Goal: Information Seeking & Learning: Learn about a topic

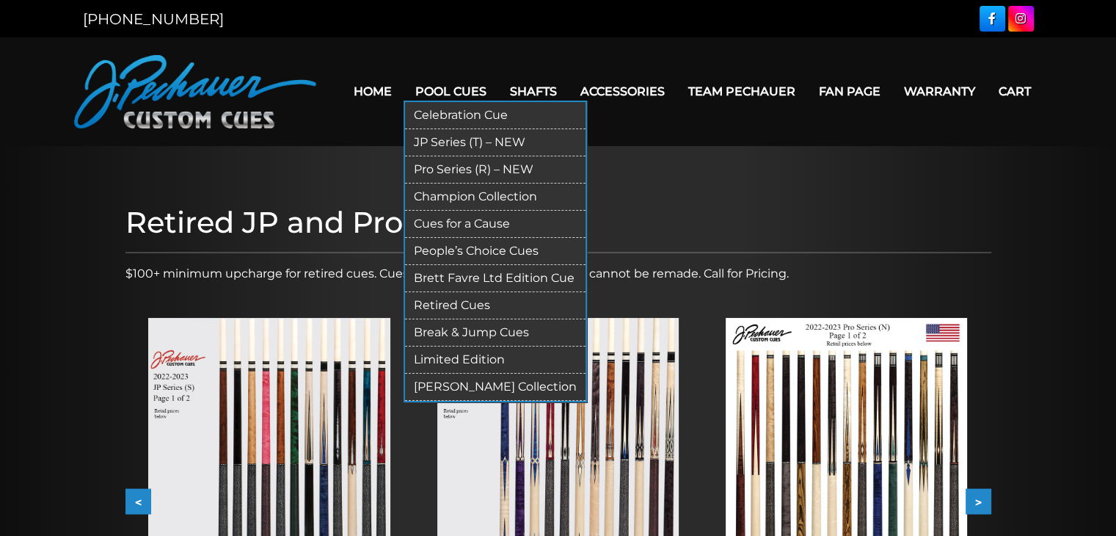
click at [452, 94] on link "Pool Cues" at bounding box center [451, 91] width 95 height 37
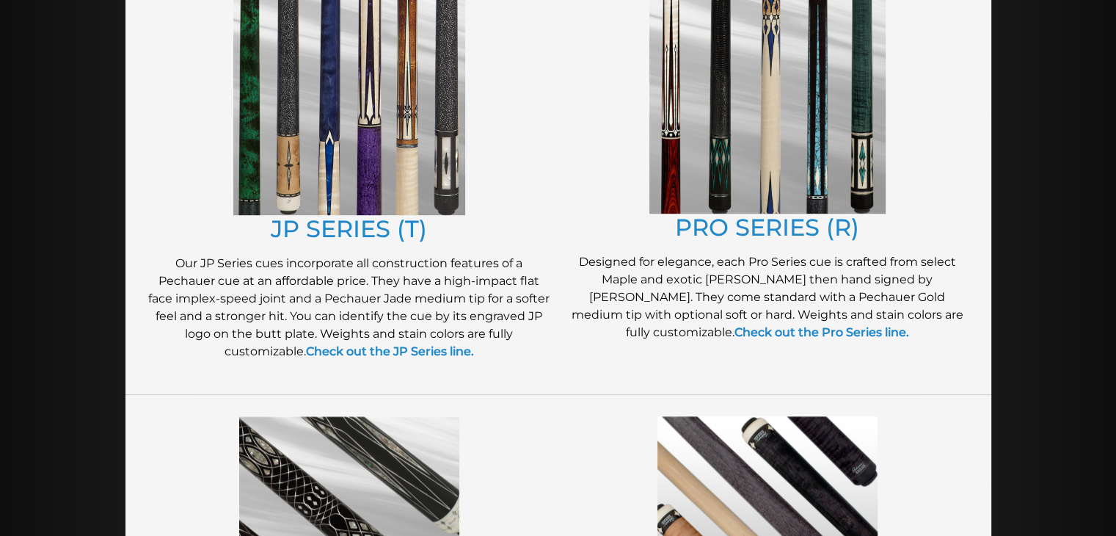
scroll to position [823, 0]
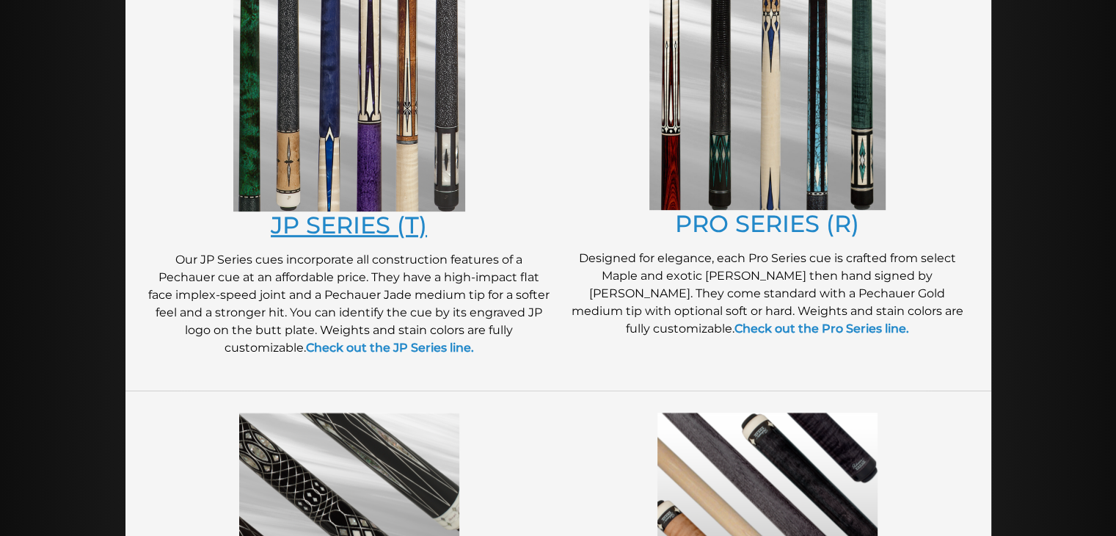
click at [357, 217] on link "JP SERIES (T)" at bounding box center [349, 225] width 156 height 29
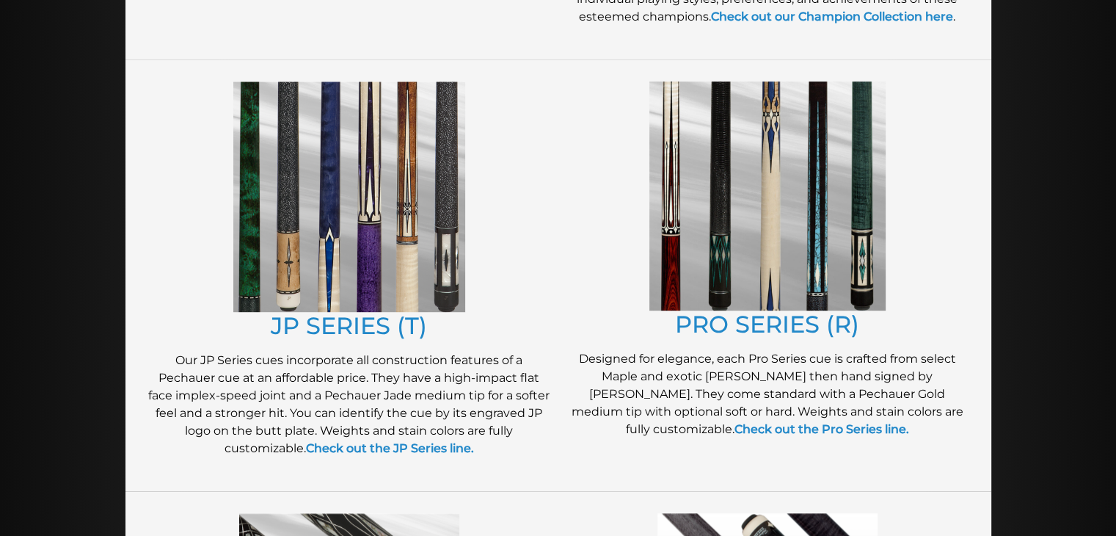
scroll to position [697, 0]
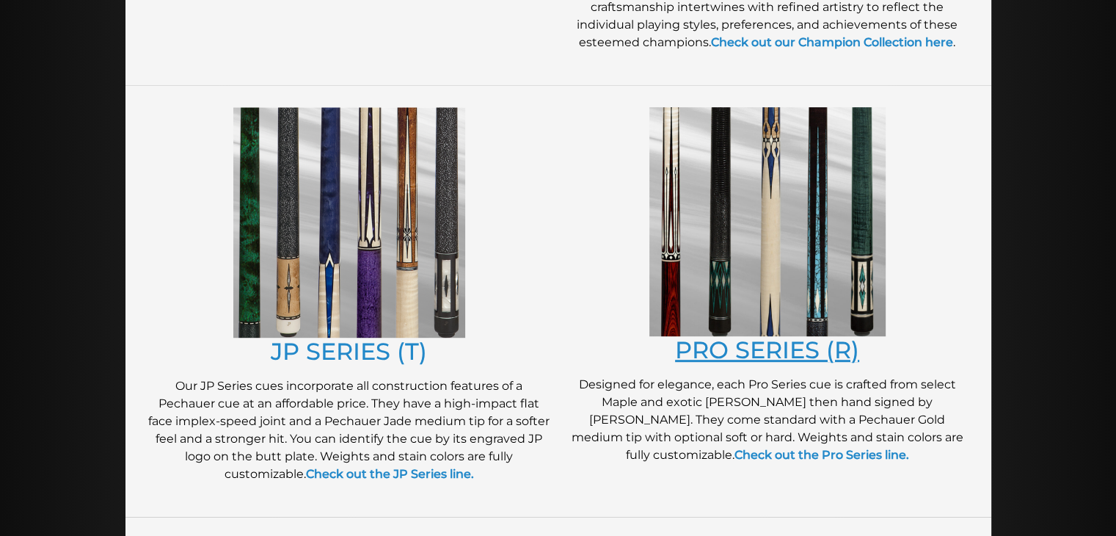
click at [704, 349] on link "PRO SERIES (R)" at bounding box center [767, 349] width 184 height 29
click at [396, 353] on link "JP SERIES (T)" at bounding box center [349, 351] width 156 height 29
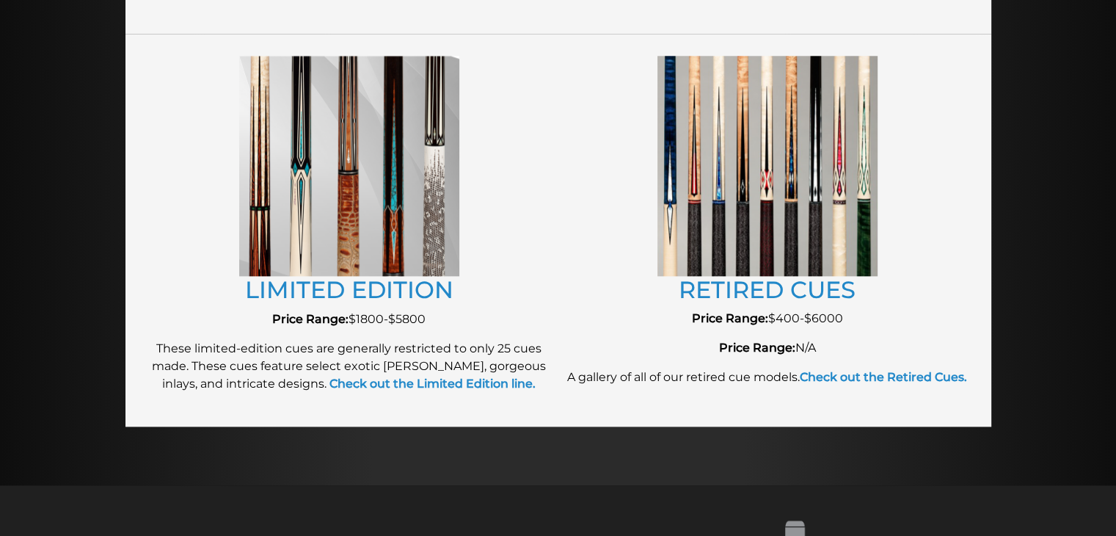
scroll to position [1638, 0]
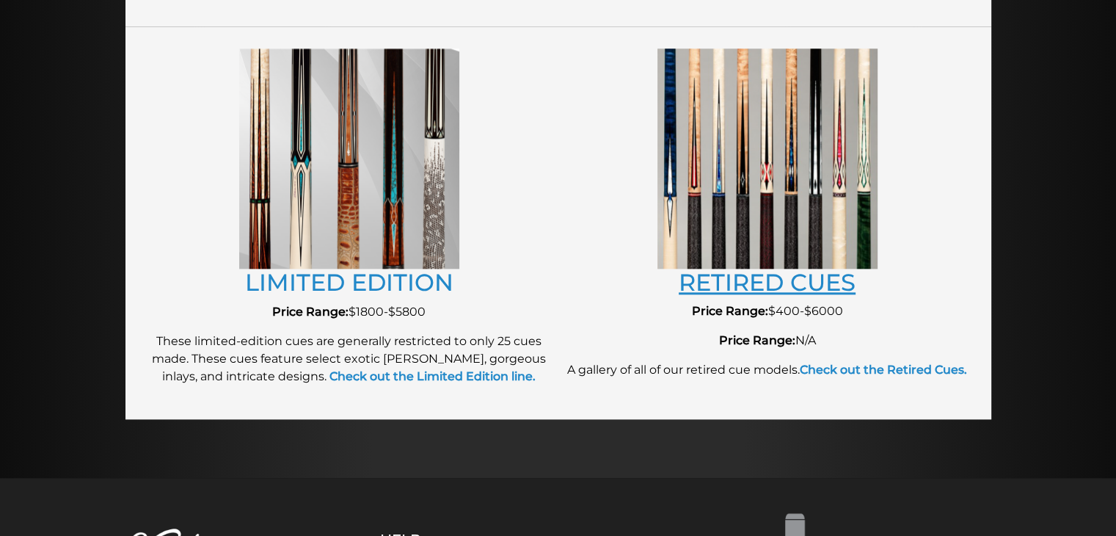
click at [794, 290] on link "RETIRED CUES" at bounding box center [767, 282] width 177 height 29
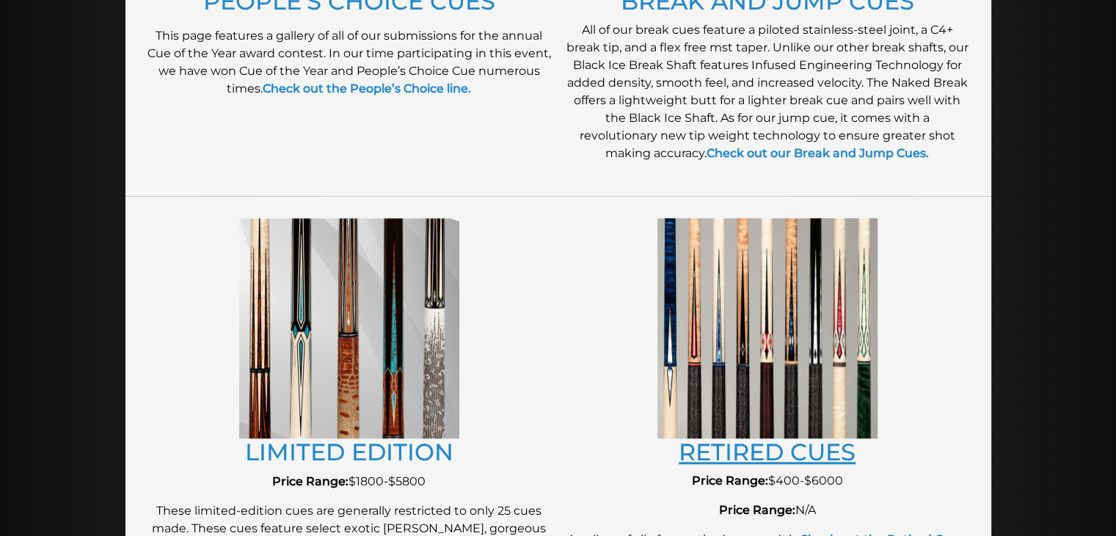
scroll to position [1482, 0]
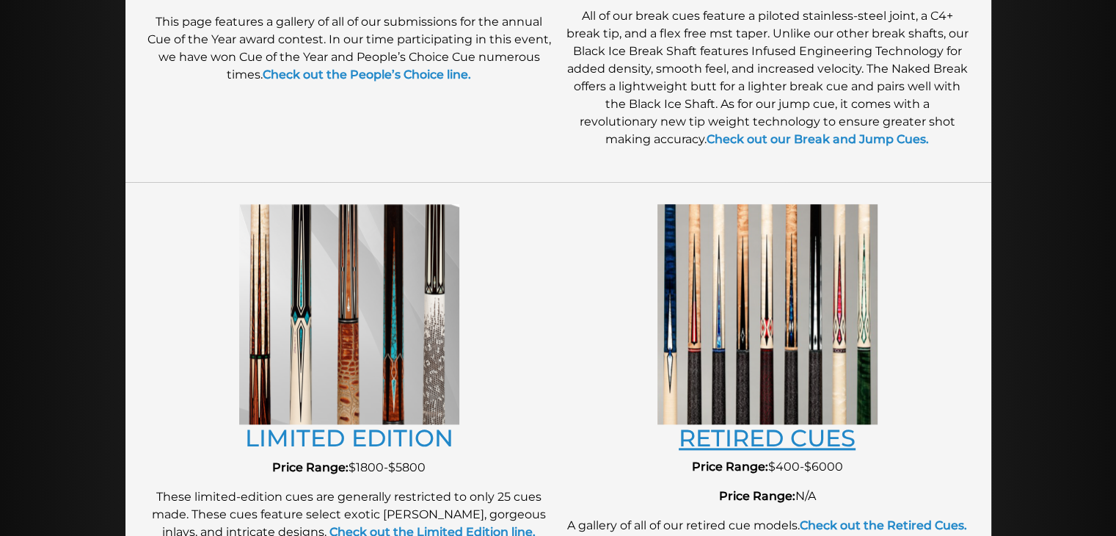
click at [773, 445] on link "RETIRED CUES" at bounding box center [767, 437] width 177 height 29
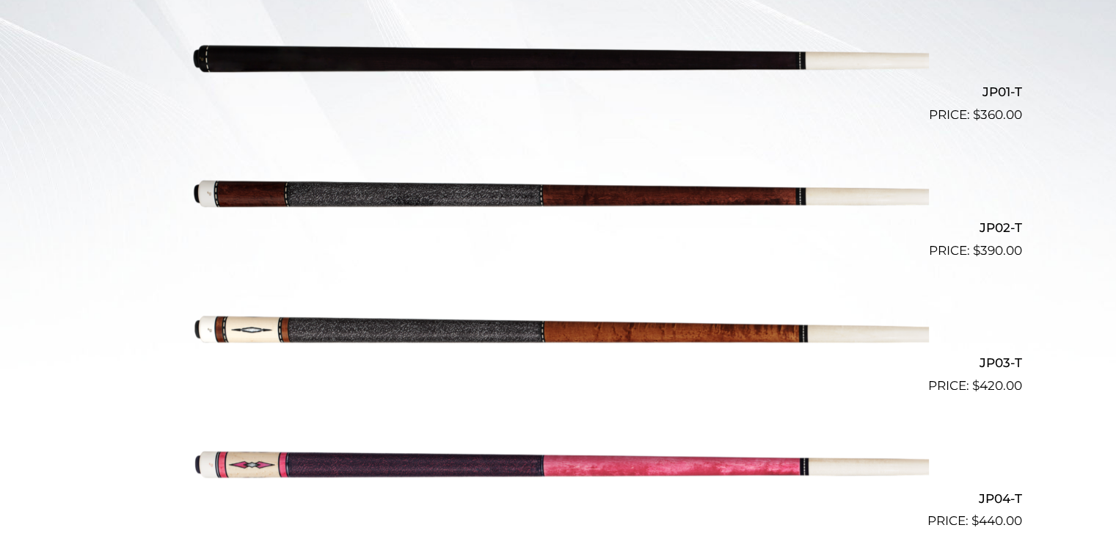
scroll to position [478, 0]
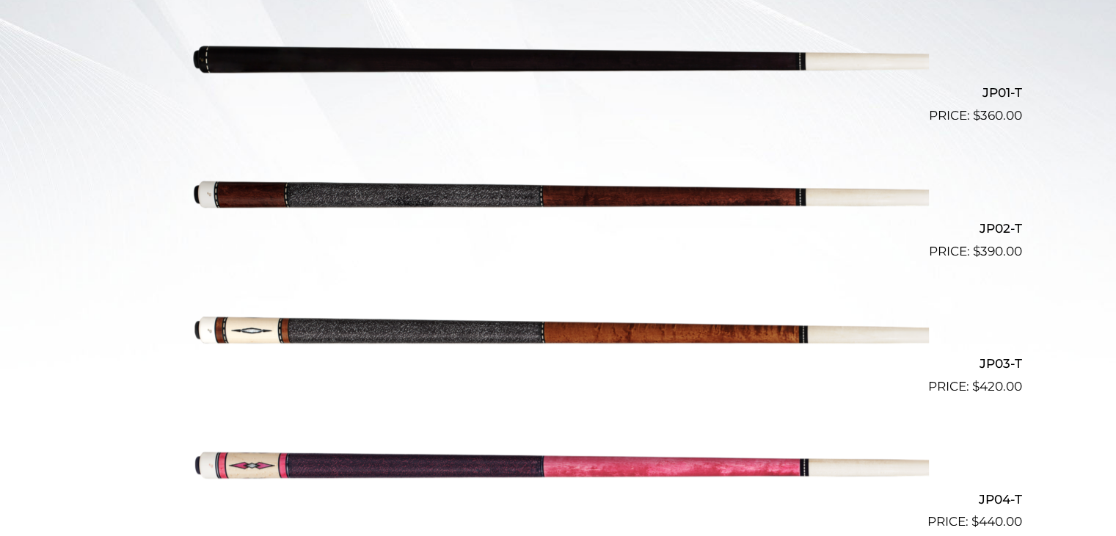
click at [611, 196] on img at bounding box center [558, 192] width 741 height 123
click at [620, 326] on img at bounding box center [558, 328] width 741 height 123
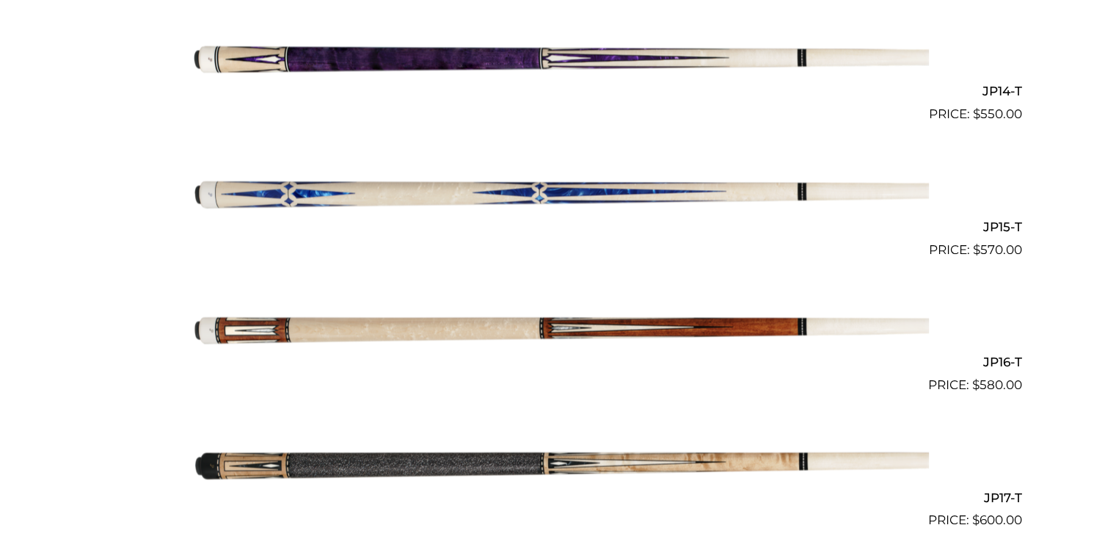
scroll to position [2243, 0]
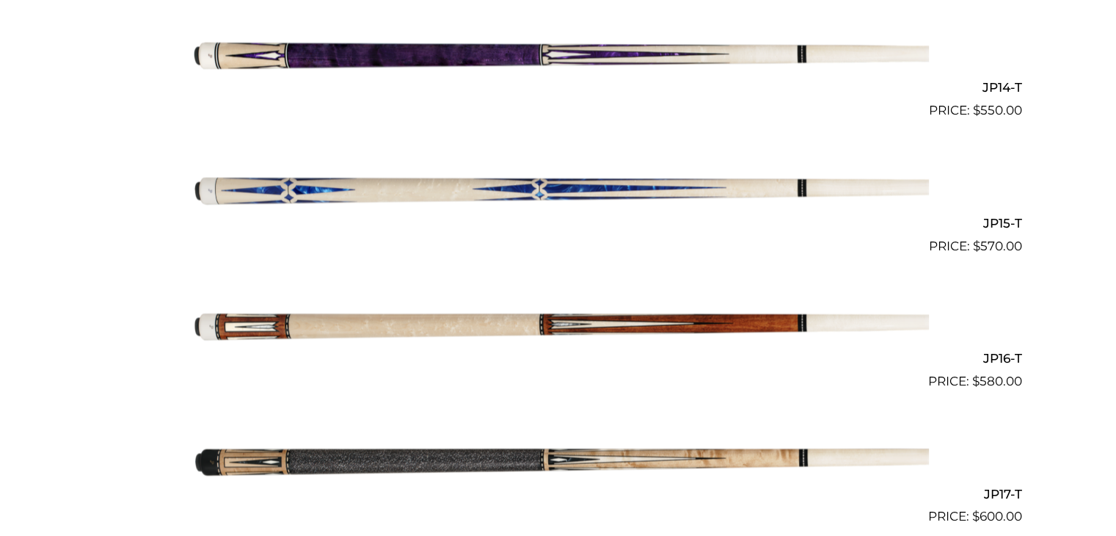
click at [662, 324] on img at bounding box center [558, 323] width 741 height 123
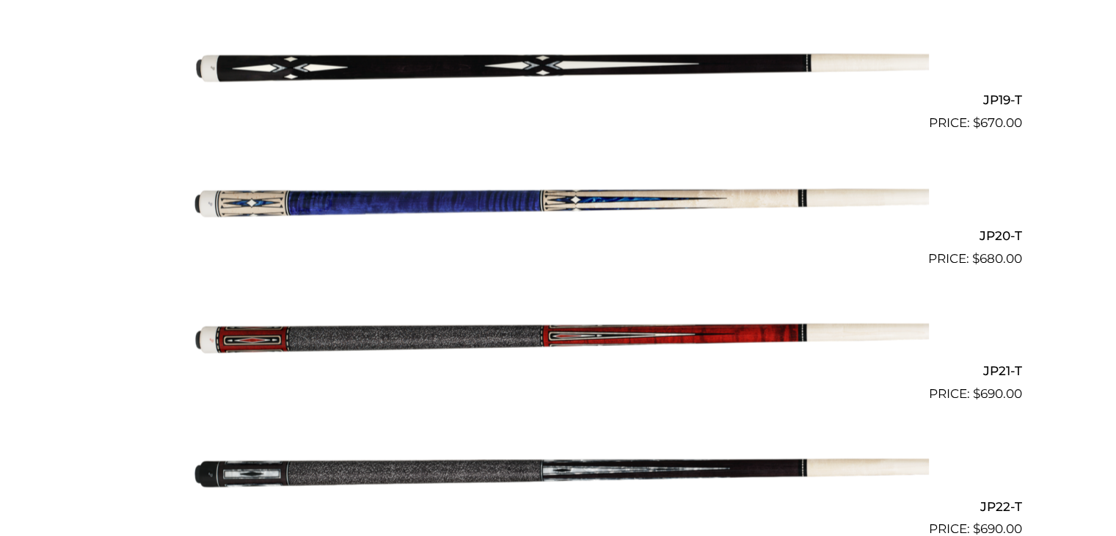
scroll to position [2888, 0]
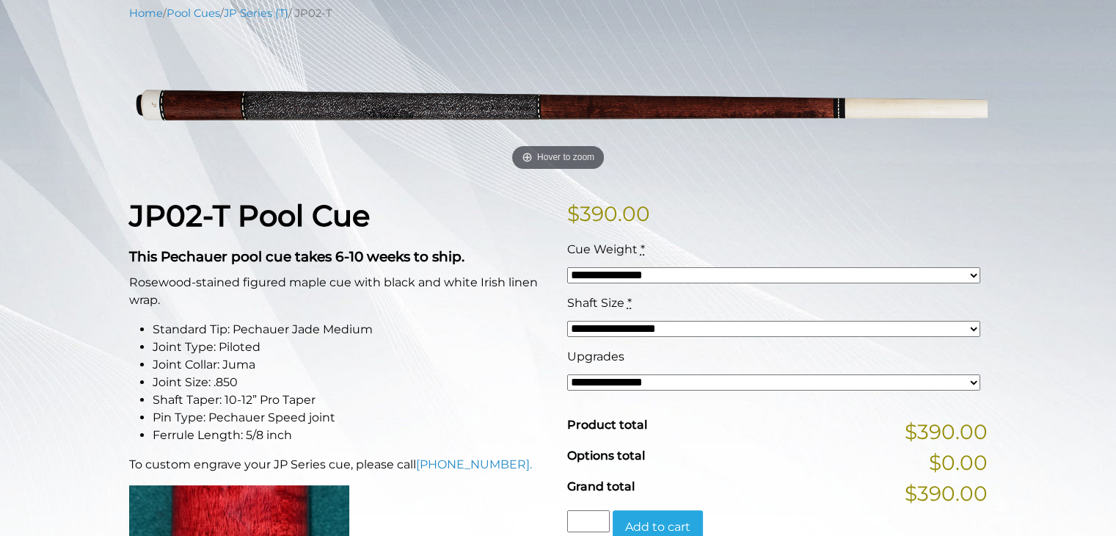
scroll to position [191, 0]
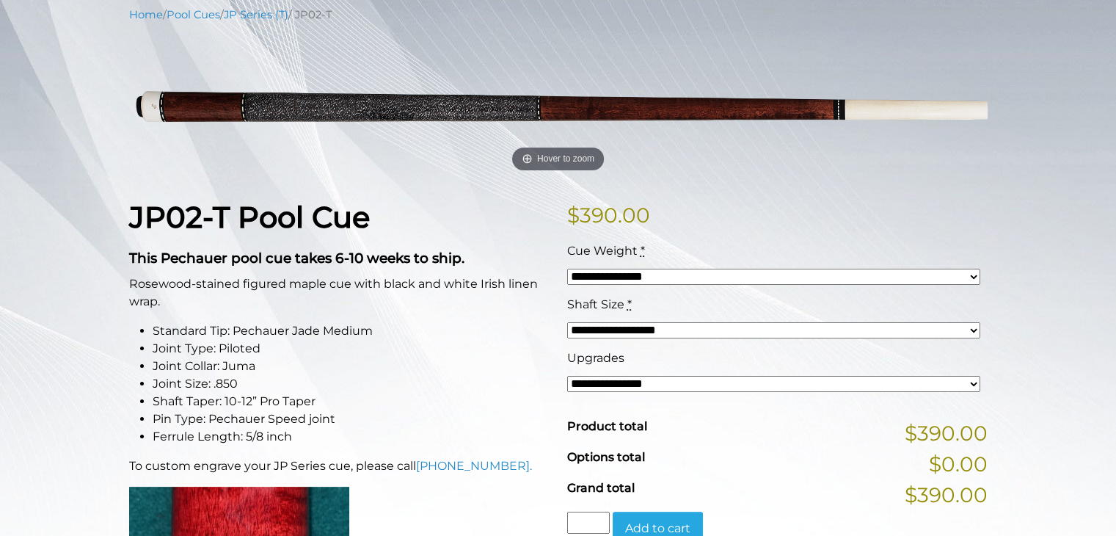
click at [675, 332] on select "**********" at bounding box center [773, 330] width 413 height 16
click at [495, 365] on li "Joint Collar: Juma" at bounding box center [351, 366] width 397 height 18
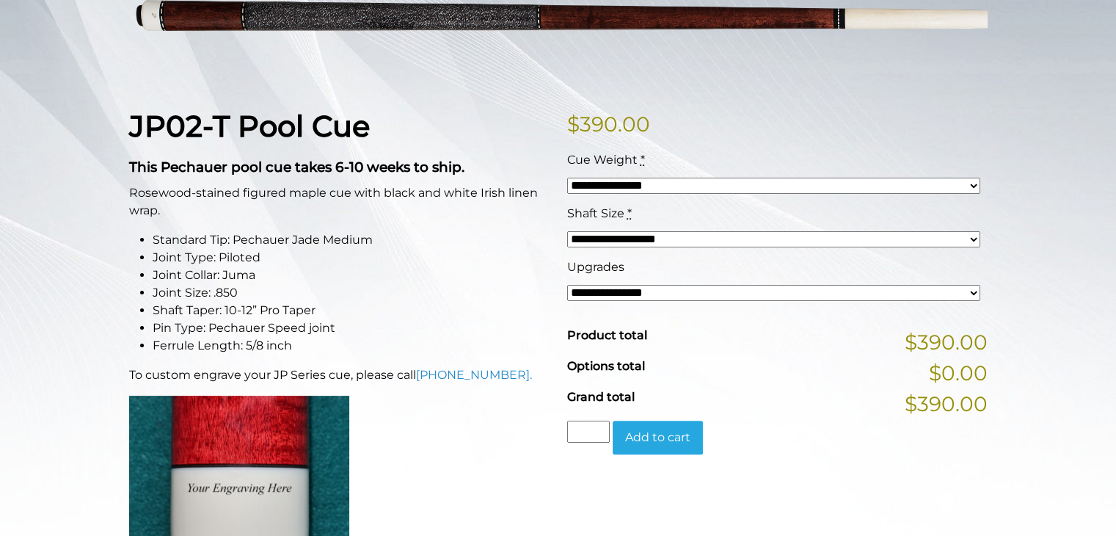
scroll to position [283, 0]
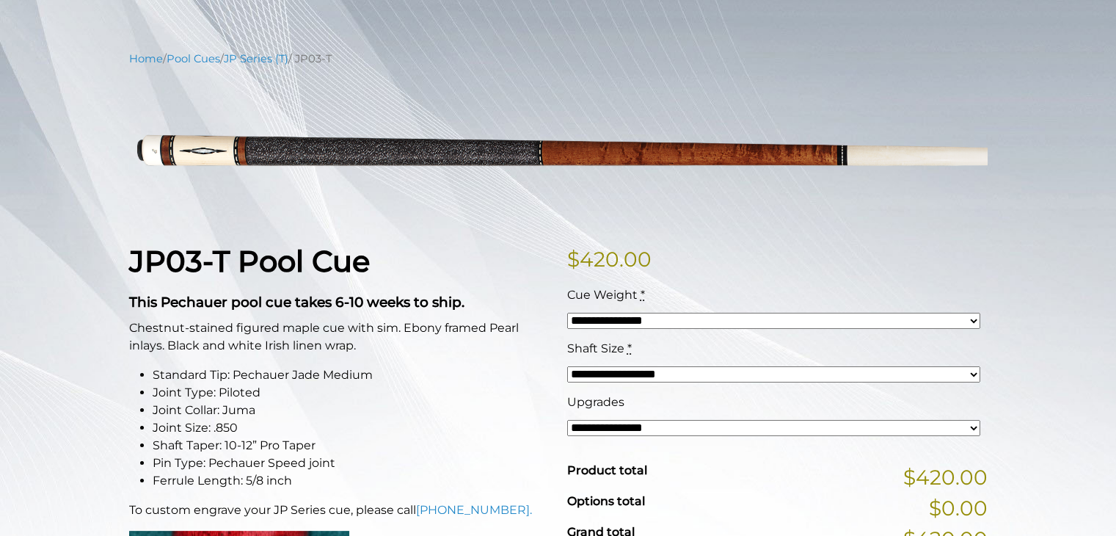
scroll to position [147, 0]
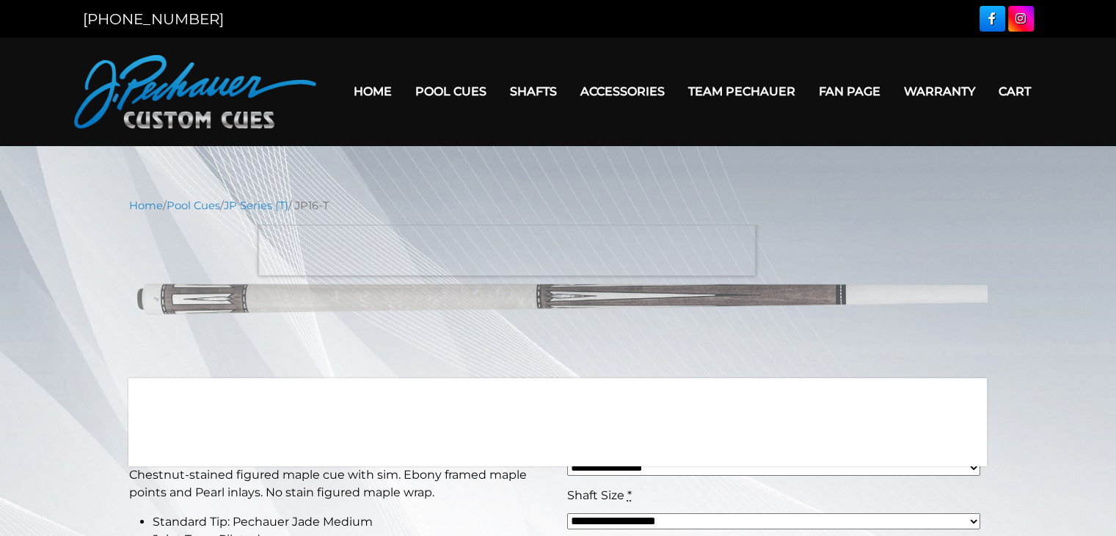
click at [506, 236] on img at bounding box center [558, 296] width 859 height 143
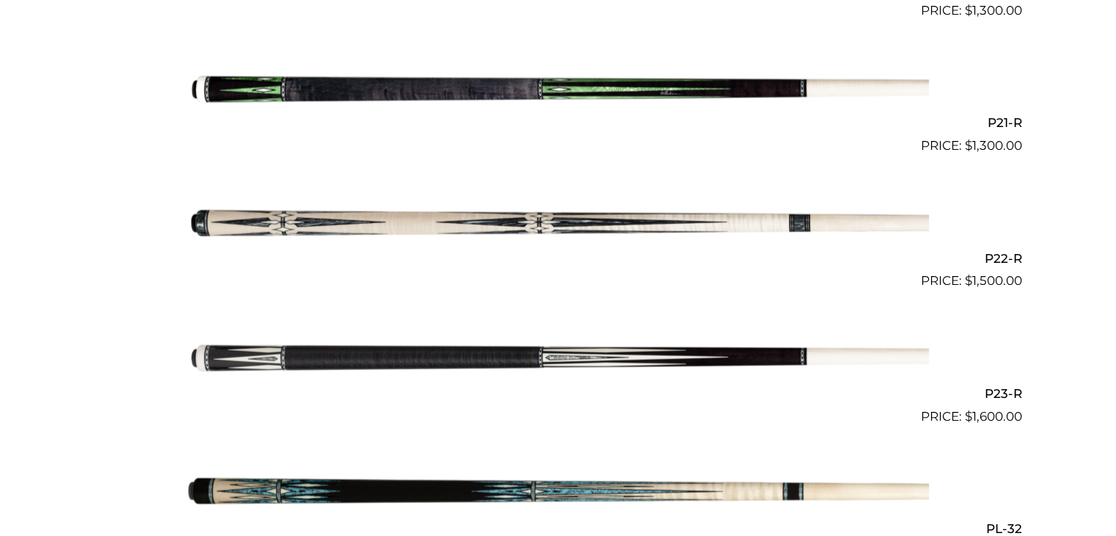
scroll to position [3053, 0]
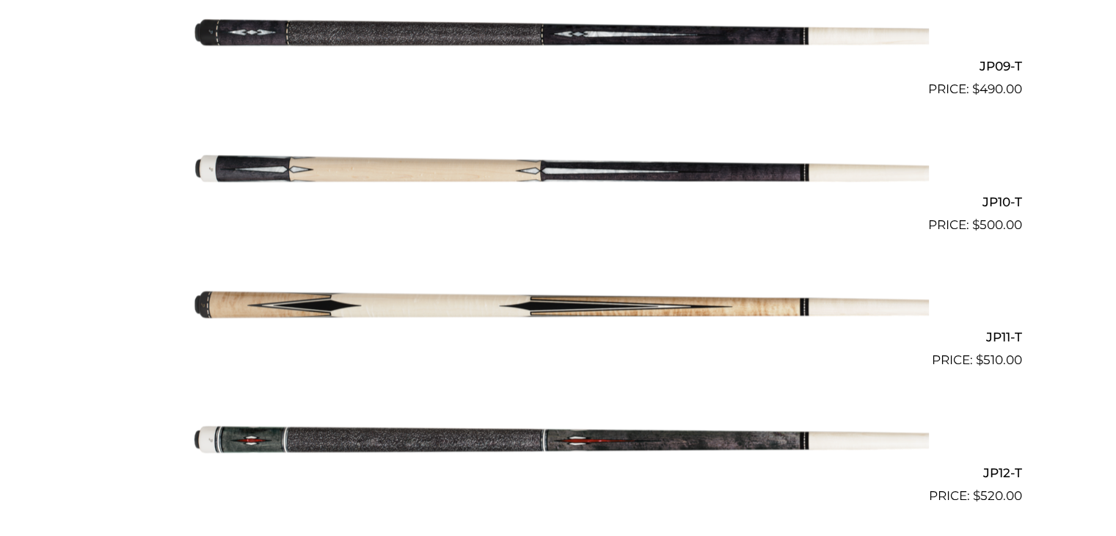
scroll to position [1587, 0]
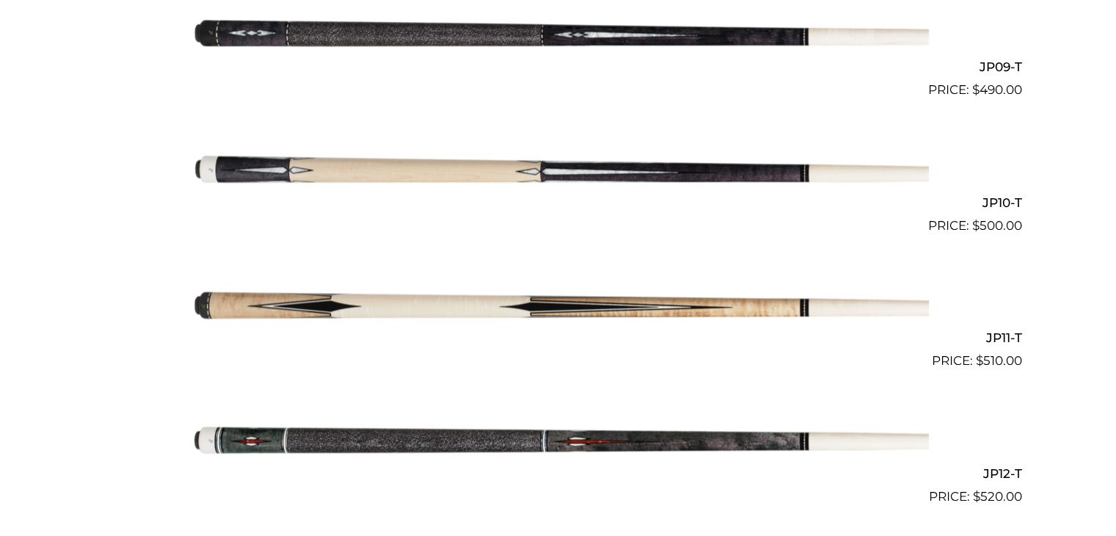
click at [592, 163] on img at bounding box center [558, 167] width 741 height 123
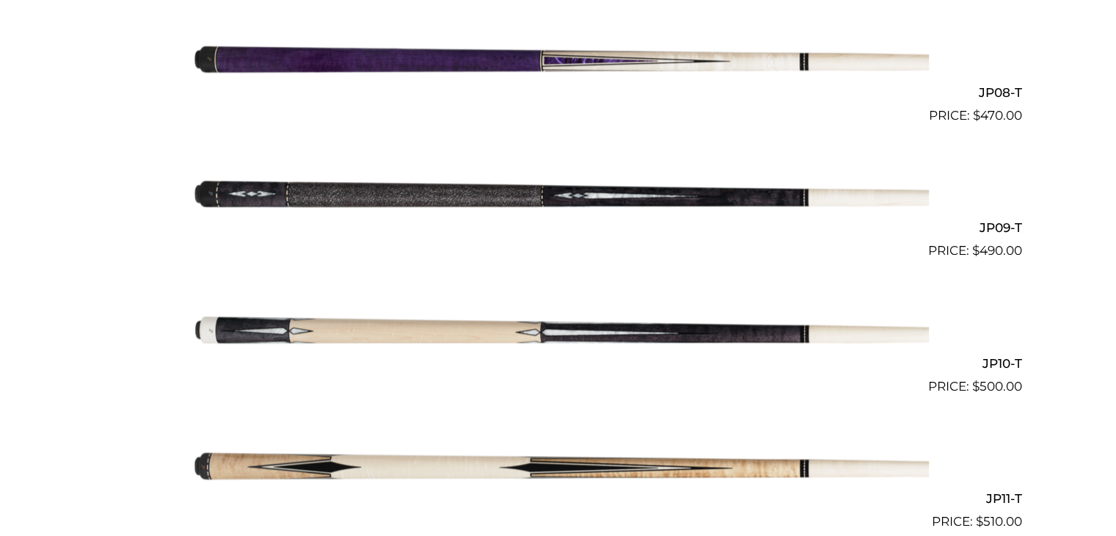
scroll to position [1424, 0]
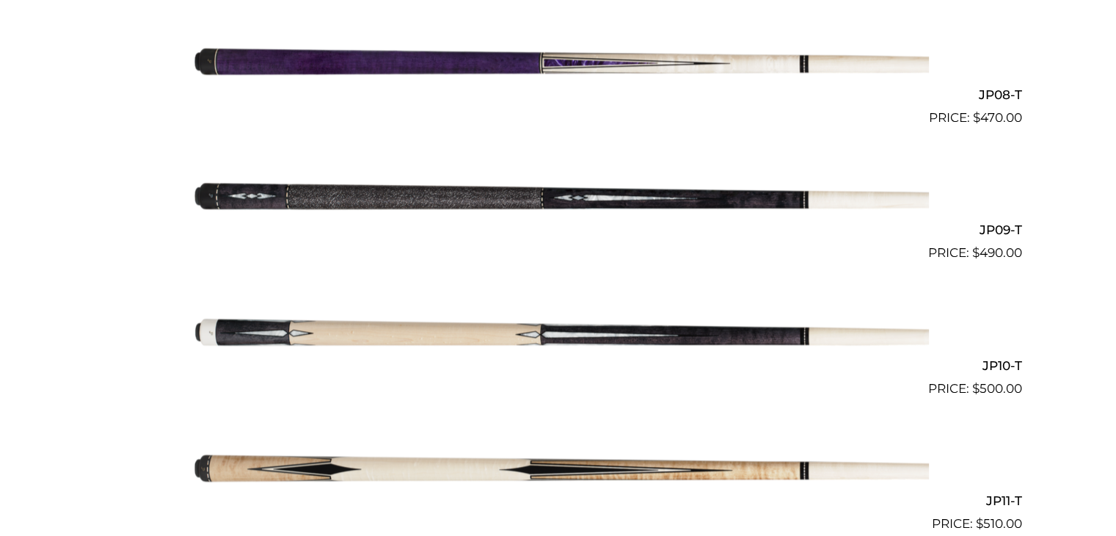
click at [398, 203] on img at bounding box center [558, 195] width 741 height 123
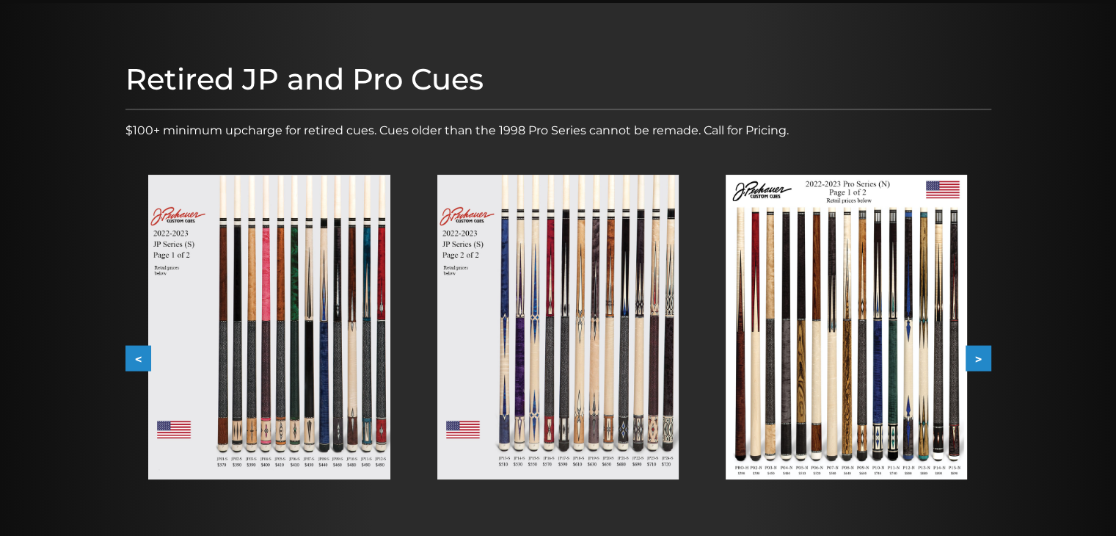
scroll to position [125, 0]
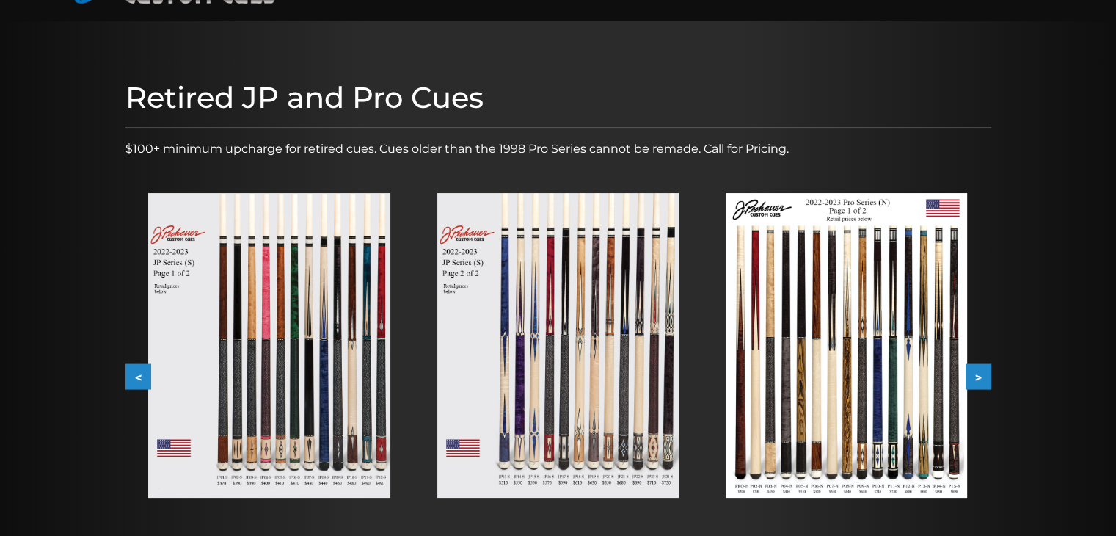
click at [277, 303] on img at bounding box center [268, 345] width 241 height 305
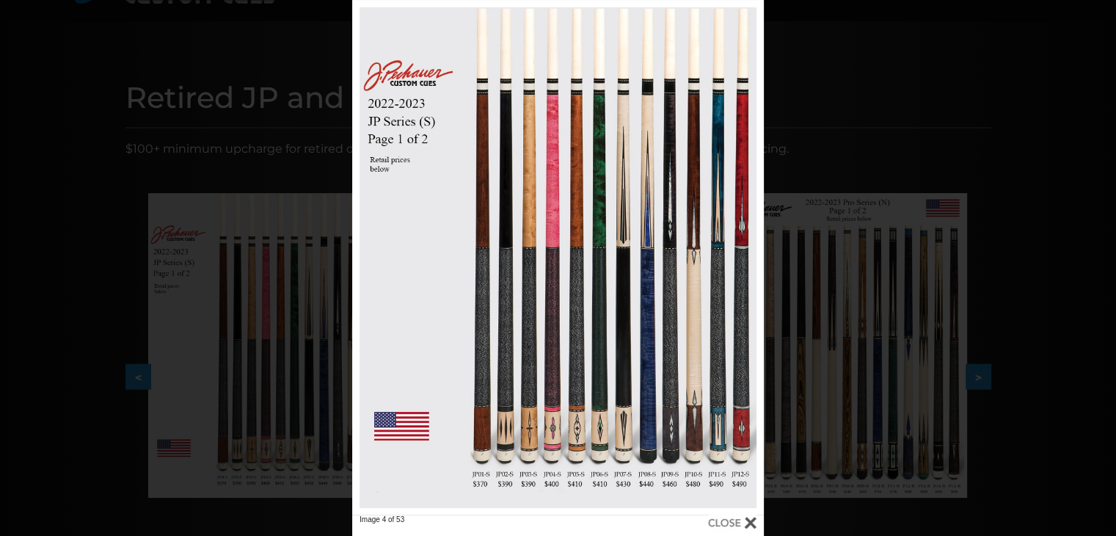
click at [1021, 95] on div "Image 4 of 53" at bounding box center [558, 268] width 1116 height 536
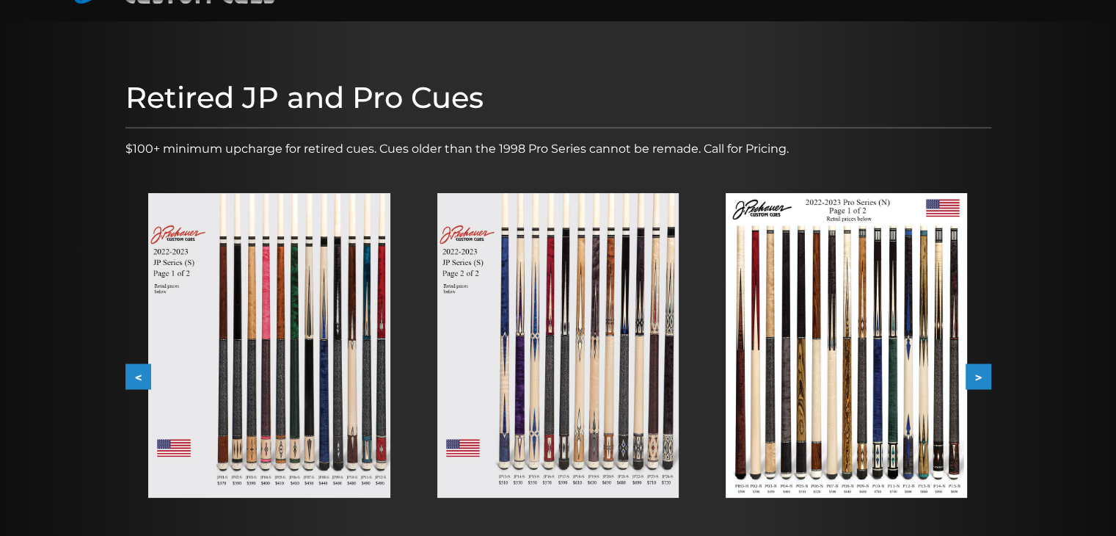
click at [296, 341] on img at bounding box center [268, 345] width 241 height 305
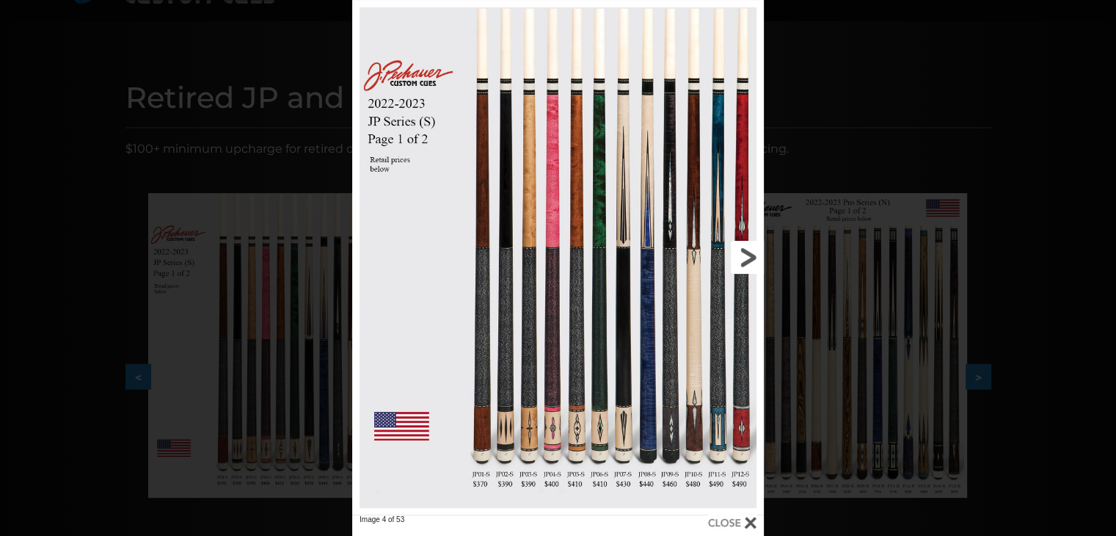
click at [696, 481] on link at bounding box center [671, 257] width 185 height 514
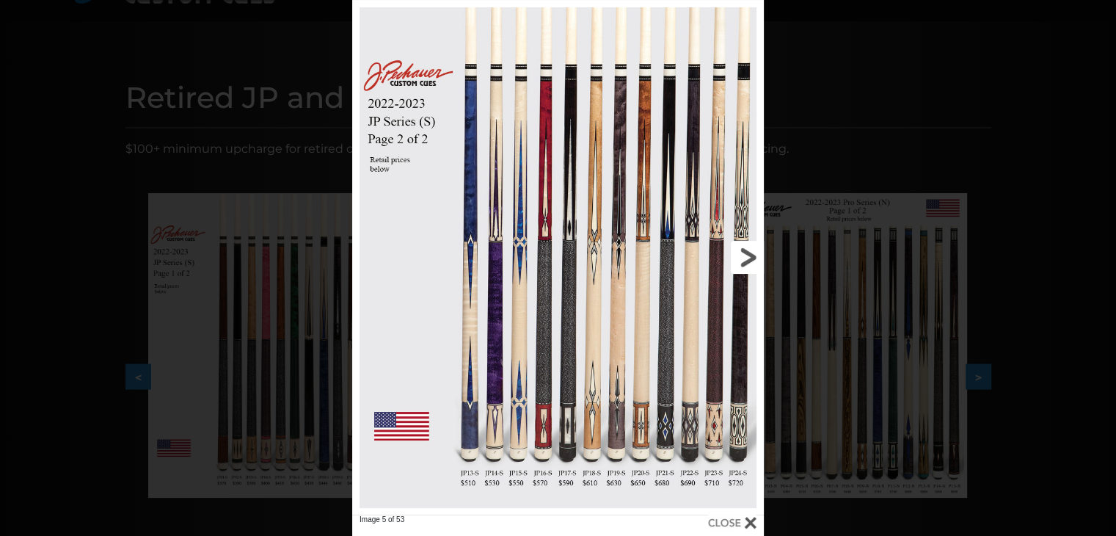
click at [693, 479] on link at bounding box center [671, 257] width 185 height 514
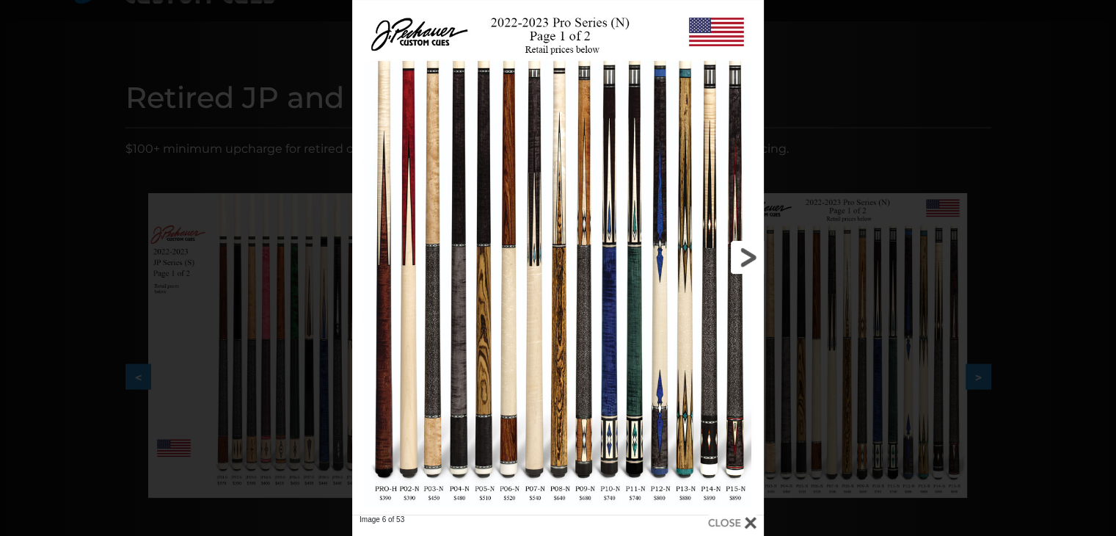
click at [693, 479] on link at bounding box center [671, 257] width 185 height 514
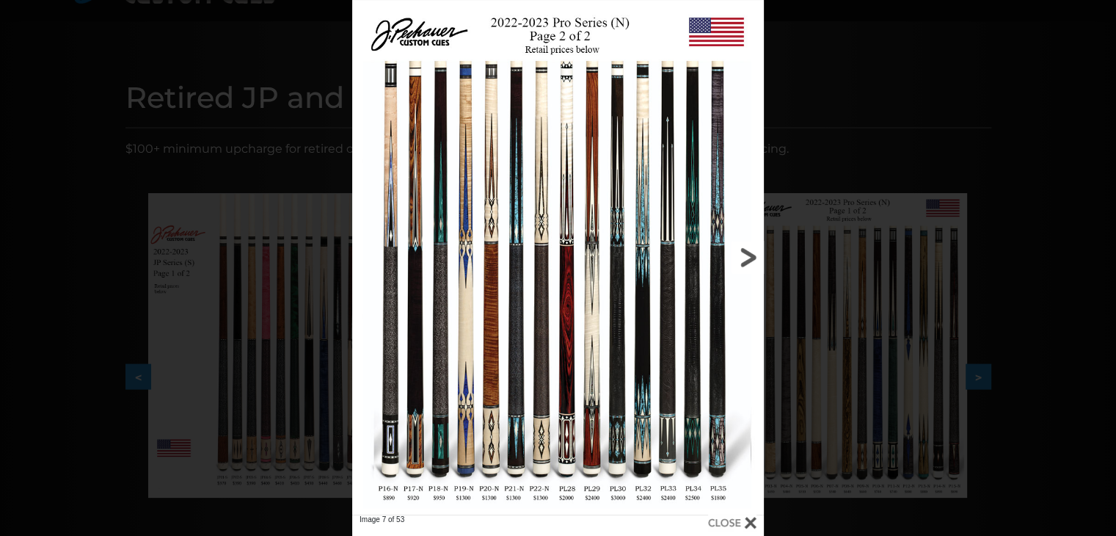
click at [693, 479] on link at bounding box center [671, 257] width 185 height 514
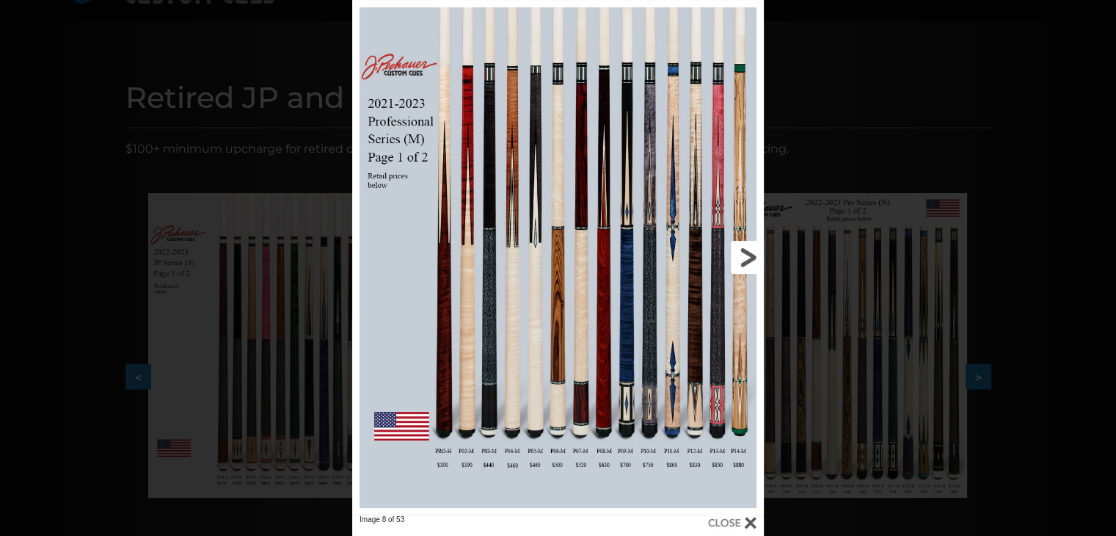
click at [693, 479] on link at bounding box center [671, 257] width 185 height 514
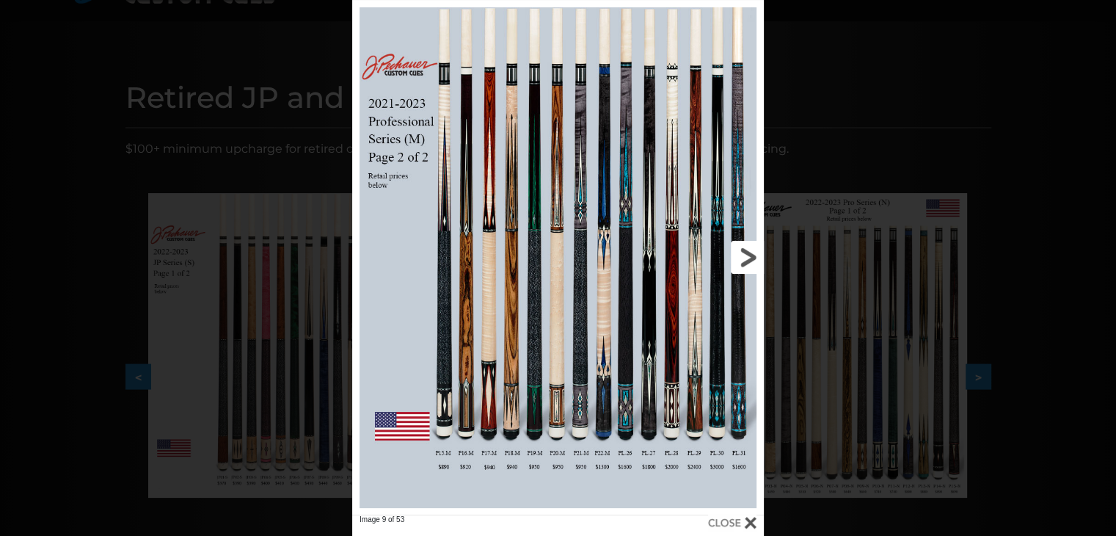
click at [693, 479] on link at bounding box center [671, 257] width 185 height 514
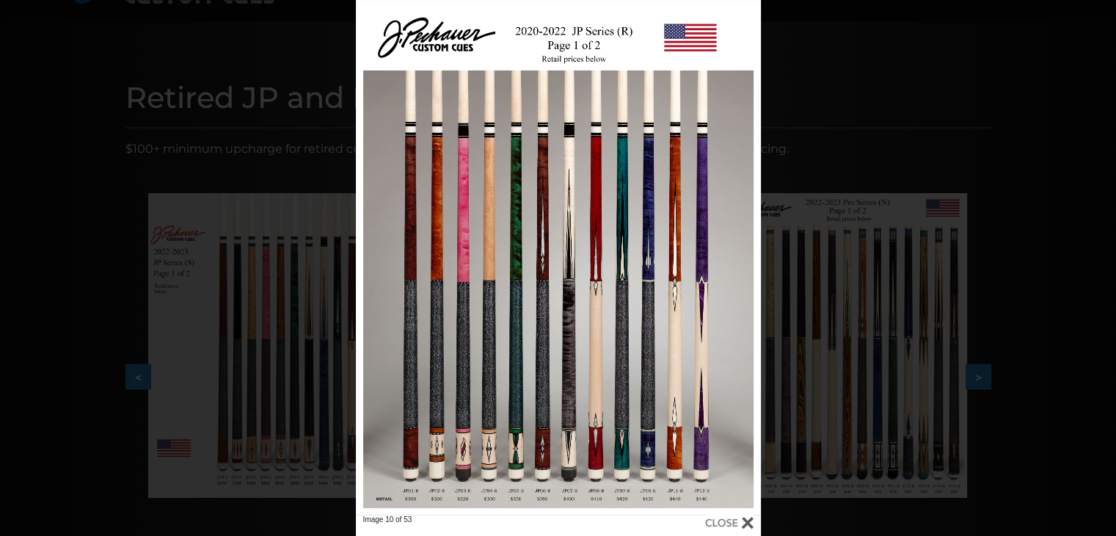
click at [748, 522] on div at bounding box center [729, 522] width 48 height 16
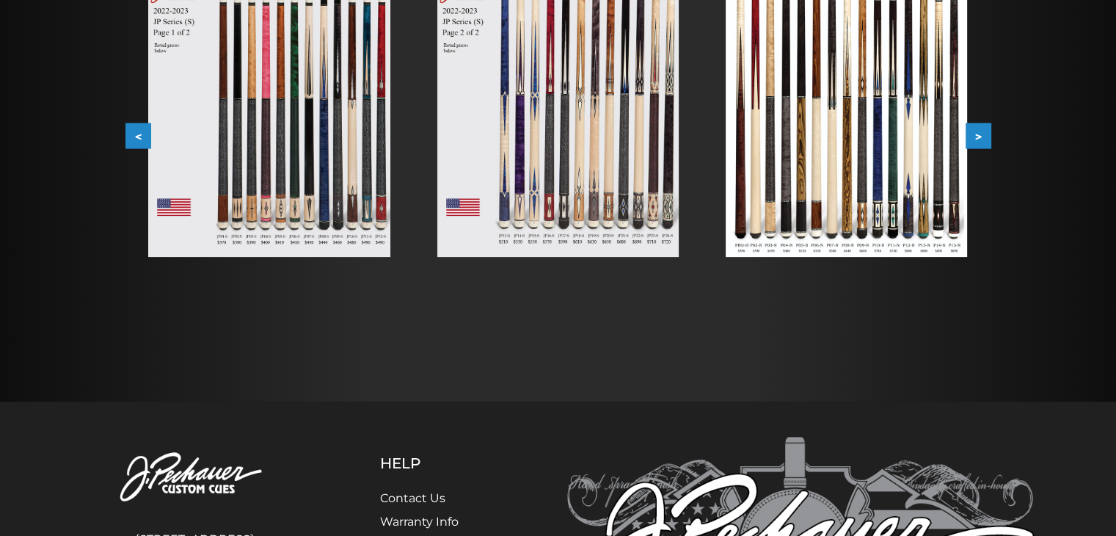
scroll to position [366, 0]
click at [263, 183] on img at bounding box center [268, 104] width 241 height 305
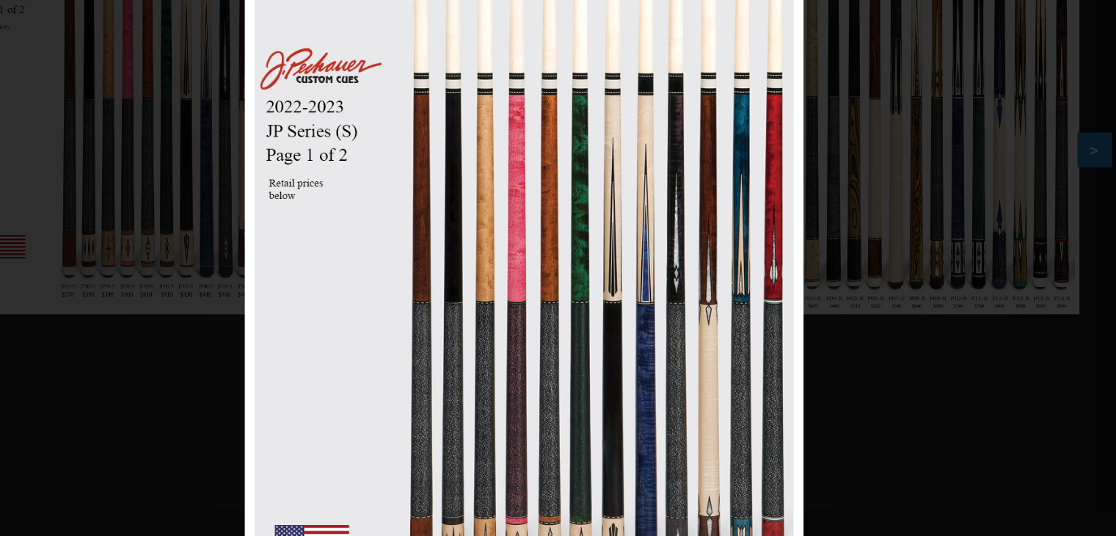
scroll to position [367, 0]
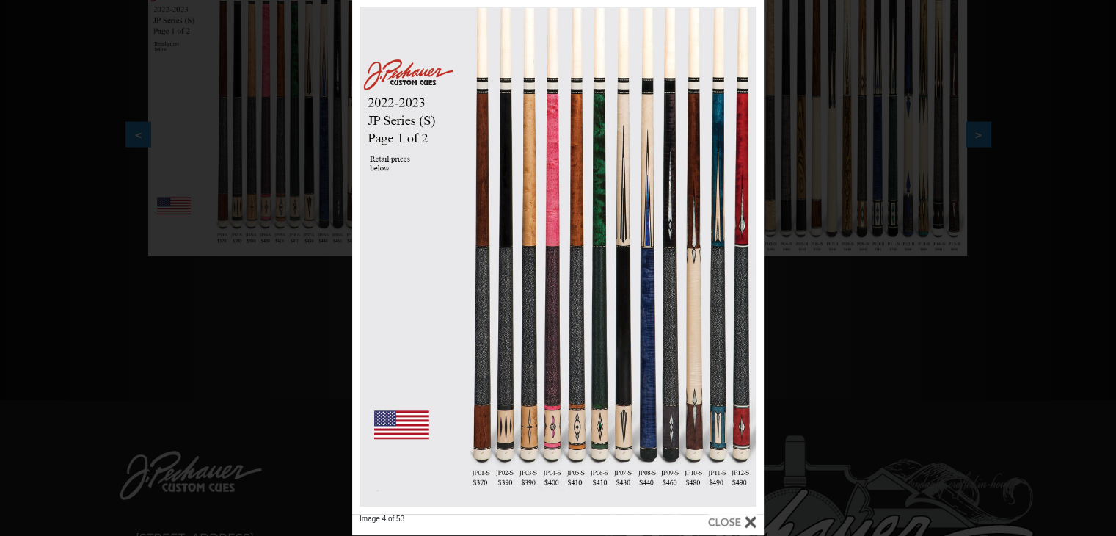
click at [1023, 229] on div "Image 4 of 53" at bounding box center [558, 267] width 1116 height 536
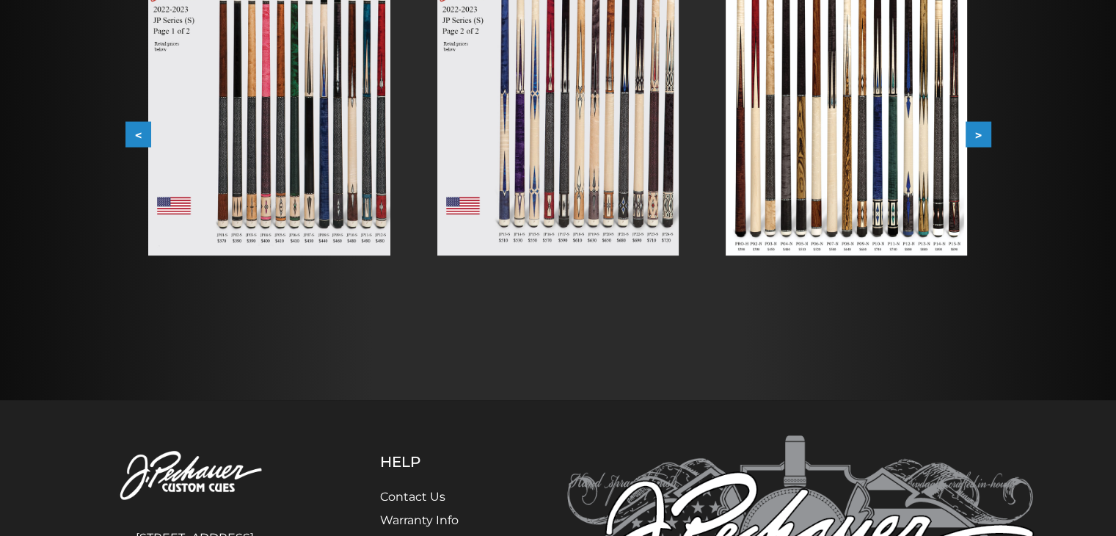
click at [235, 178] on img at bounding box center [268, 103] width 241 height 305
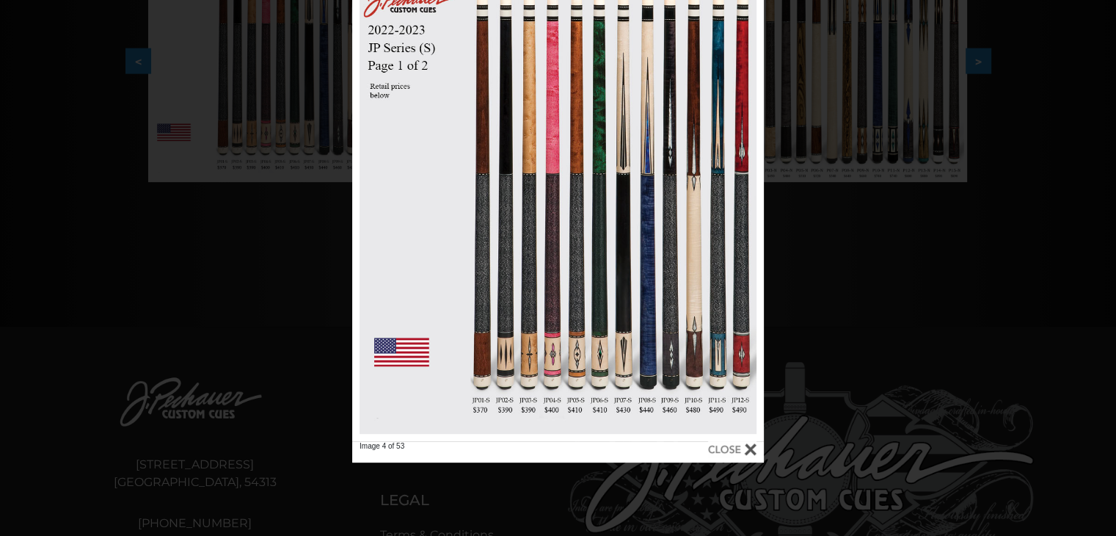
scroll to position [440, 0]
click at [754, 181] on link at bounding box center [671, 184] width 185 height 514
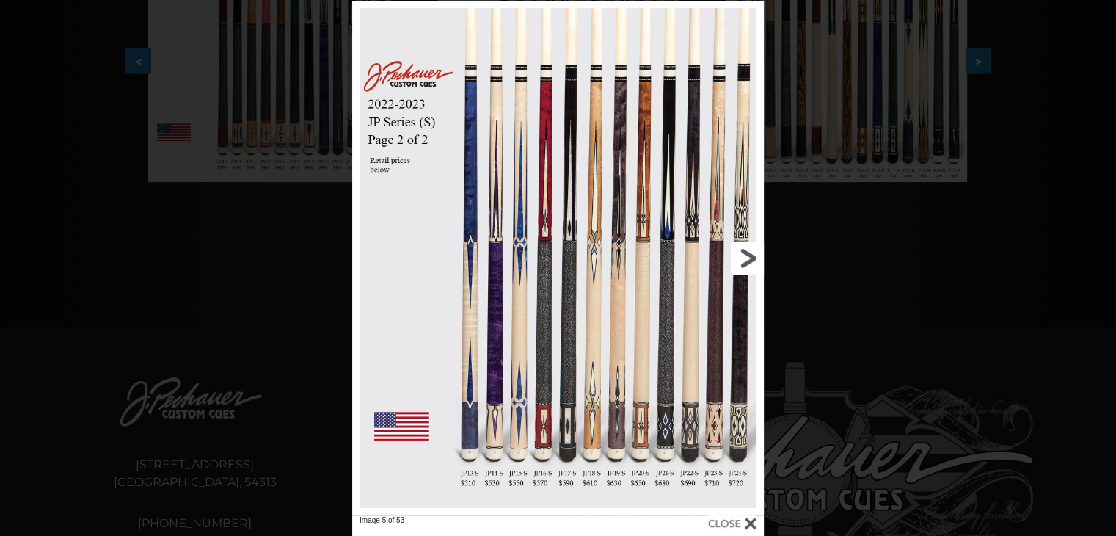
click at [732, 260] on link at bounding box center [671, 258] width 185 height 514
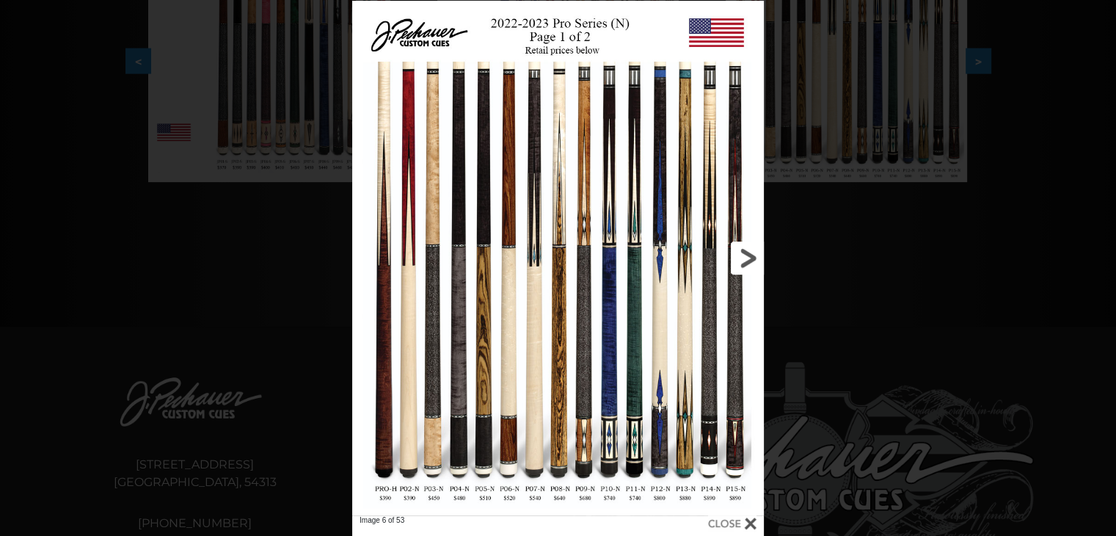
click at [744, 259] on link at bounding box center [671, 258] width 185 height 514
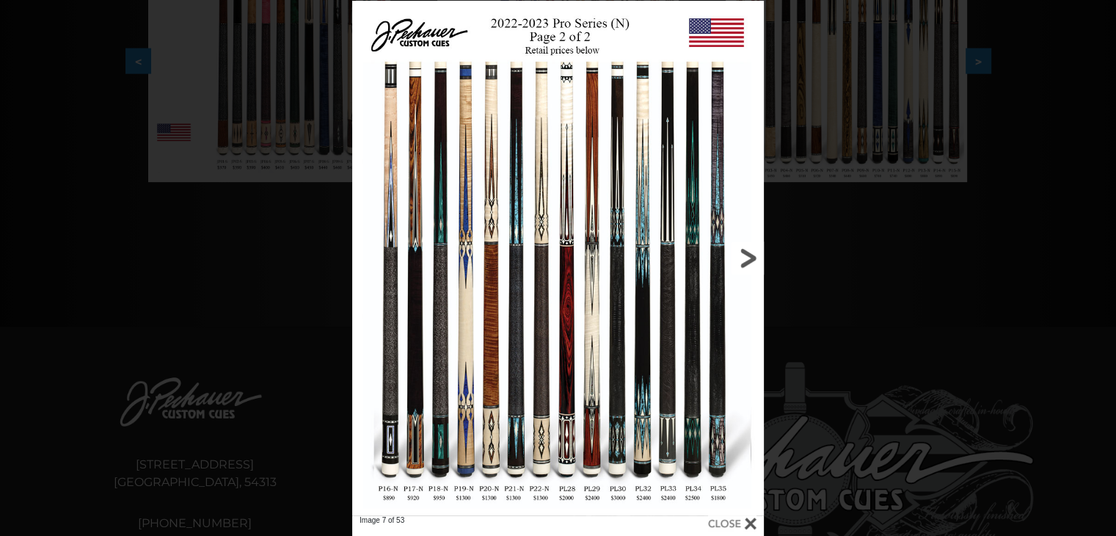
click at [741, 265] on link at bounding box center [671, 258] width 185 height 514
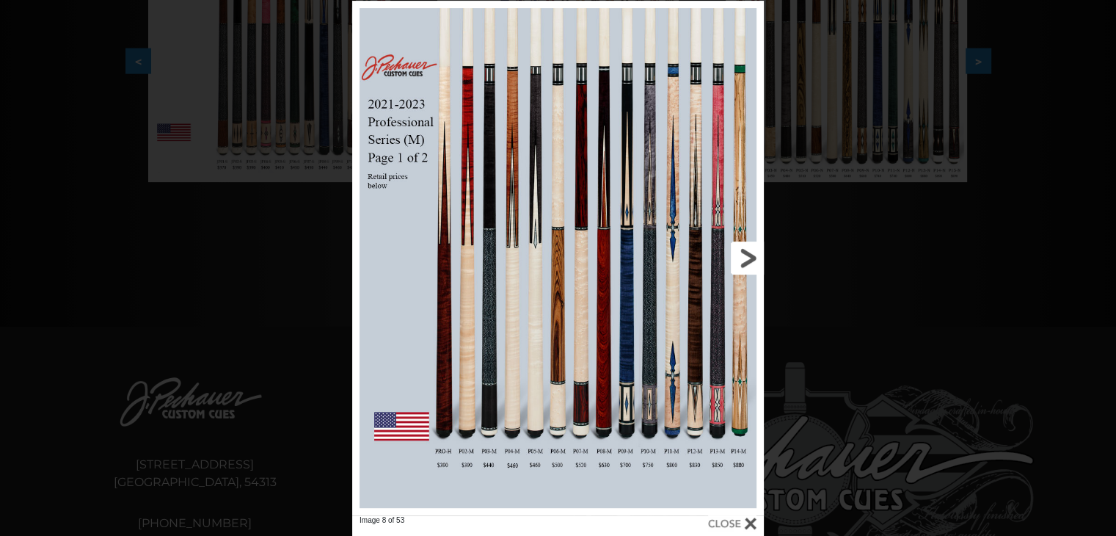
click at [747, 259] on link at bounding box center [671, 258] width 185 height 514
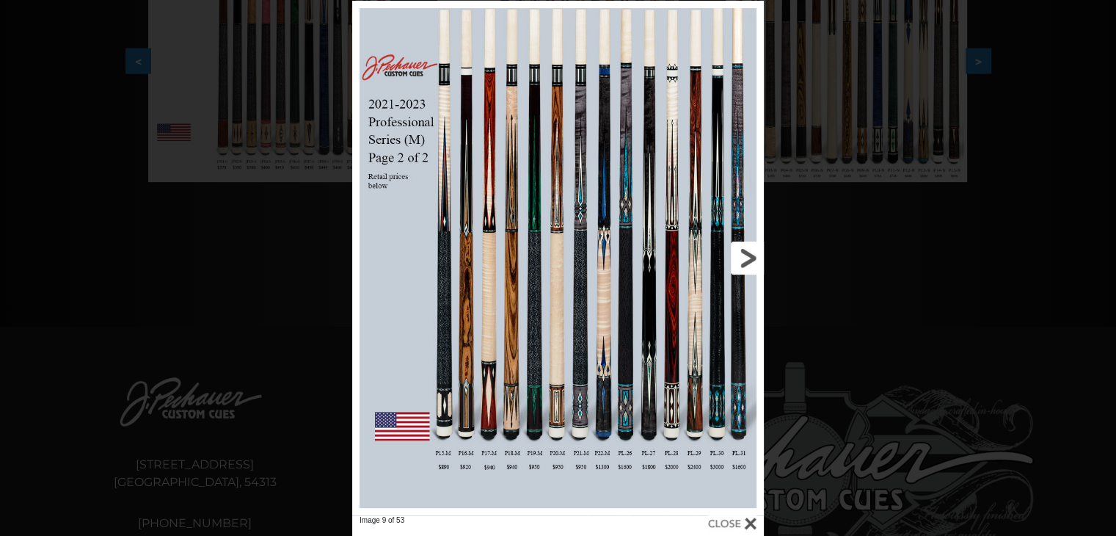
click at [755, 256] on link at bounding box center [671, 258] width 185 height 514
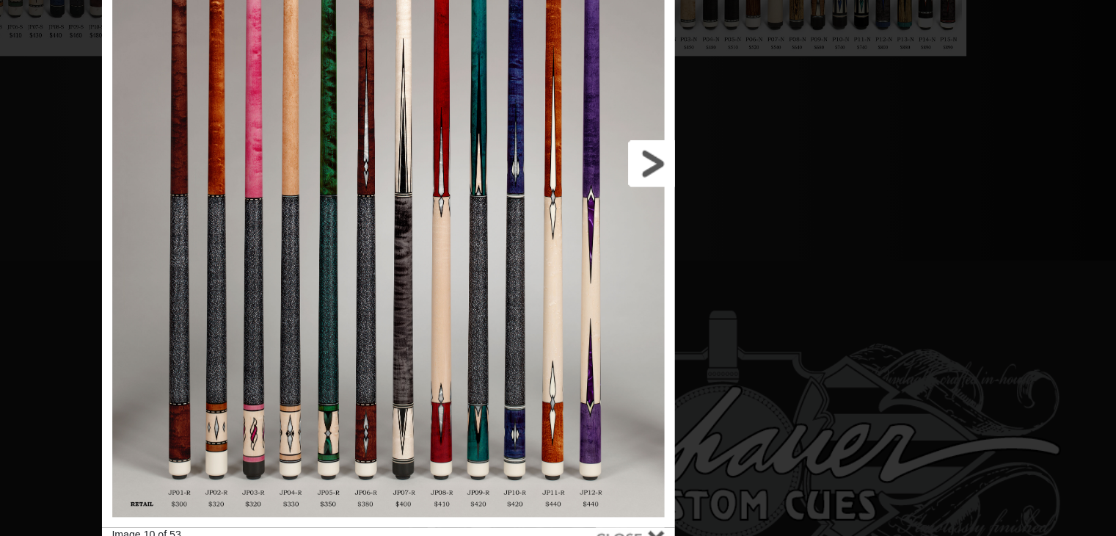
scroll to position [438, 0]
click at [740, 265] on link at bounding box center [669, 260] width 182 height 514
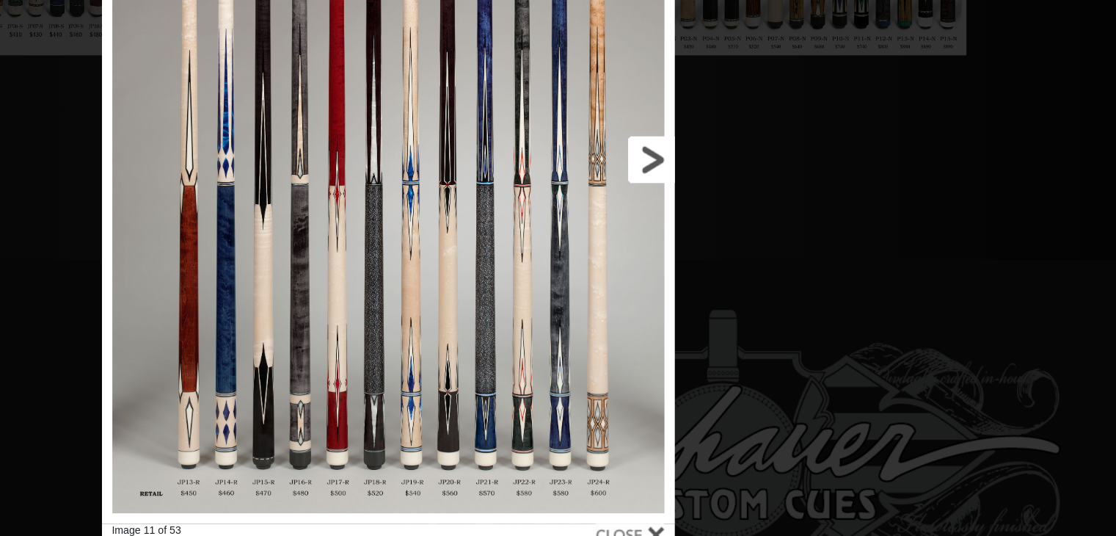
click at [740, 265] on link at bounding box center [669, 258] width 182 height 514
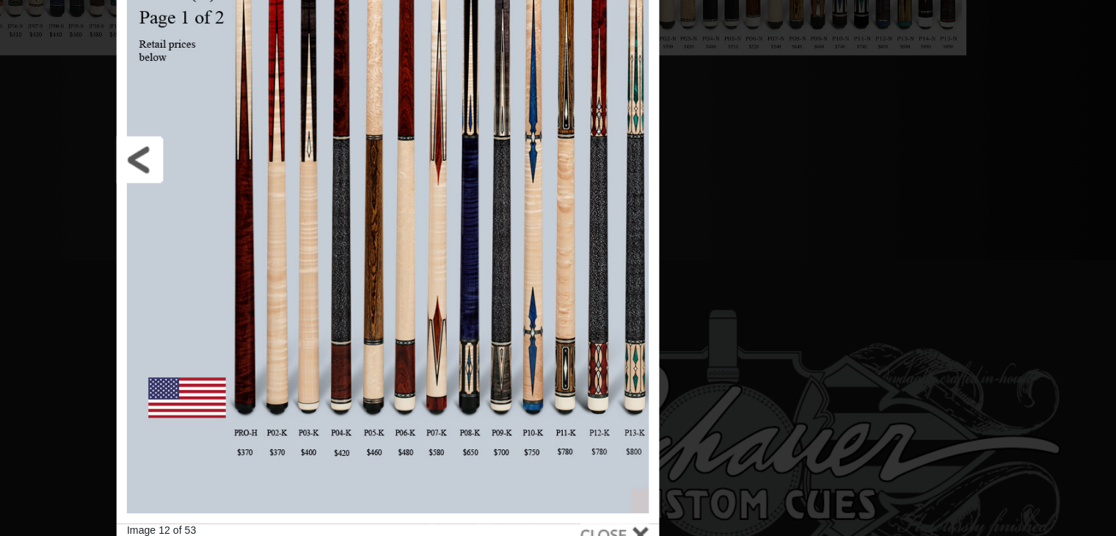
click at [386, 263] on link at bounding box center [452, 258] width 172 height 514
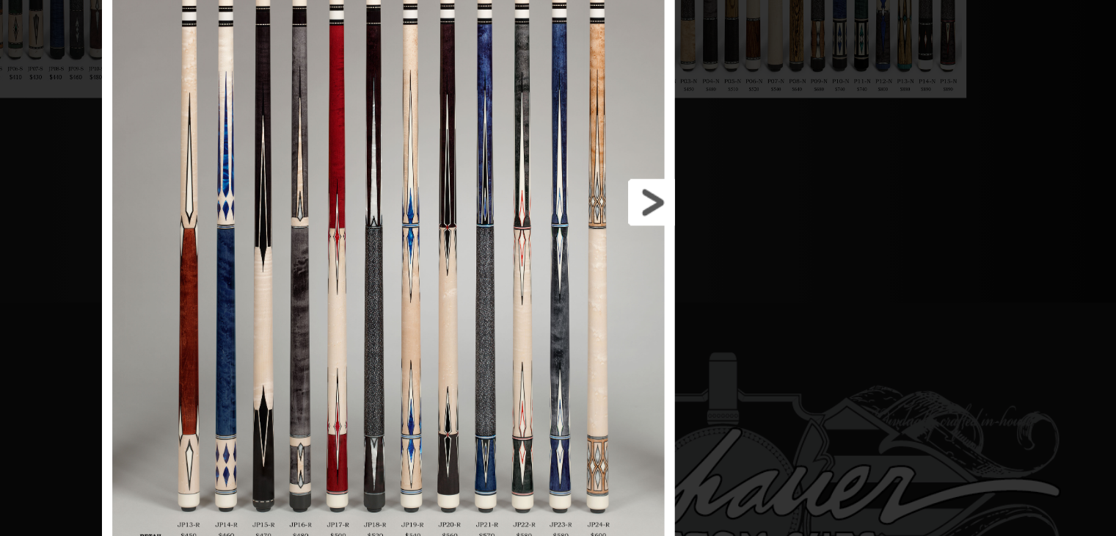
scroll to position [409, 0]
click at [735, 280] on link at bounding box center [669, 287] width 182 height 514
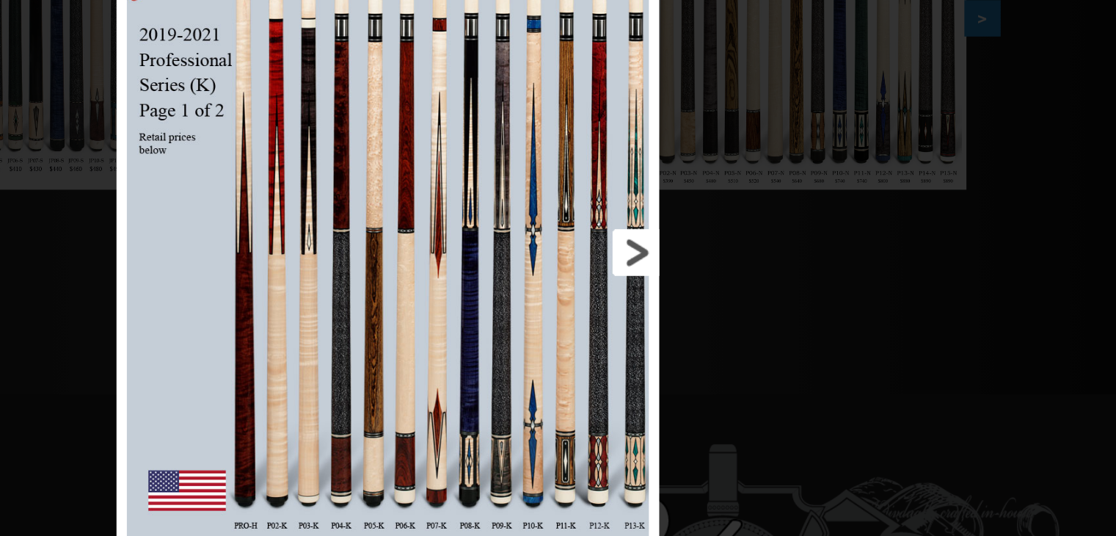
scroll to position [342, 0]
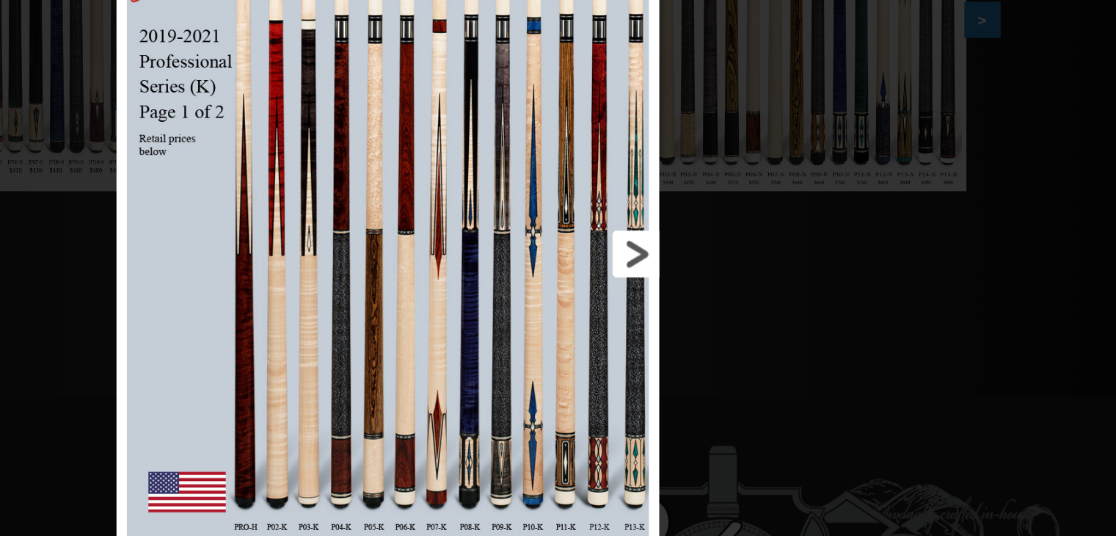
click at [728, 318] on link at bounding box center [664, 325] width 172 height 514
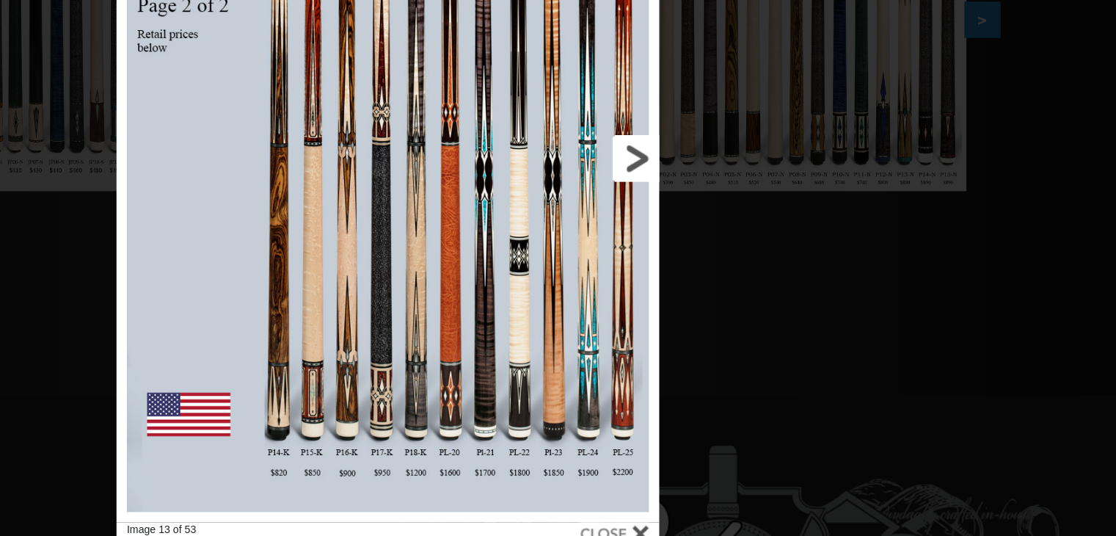
click at [720, 259] on link at bounding box center [664, 257] width 172 height 514
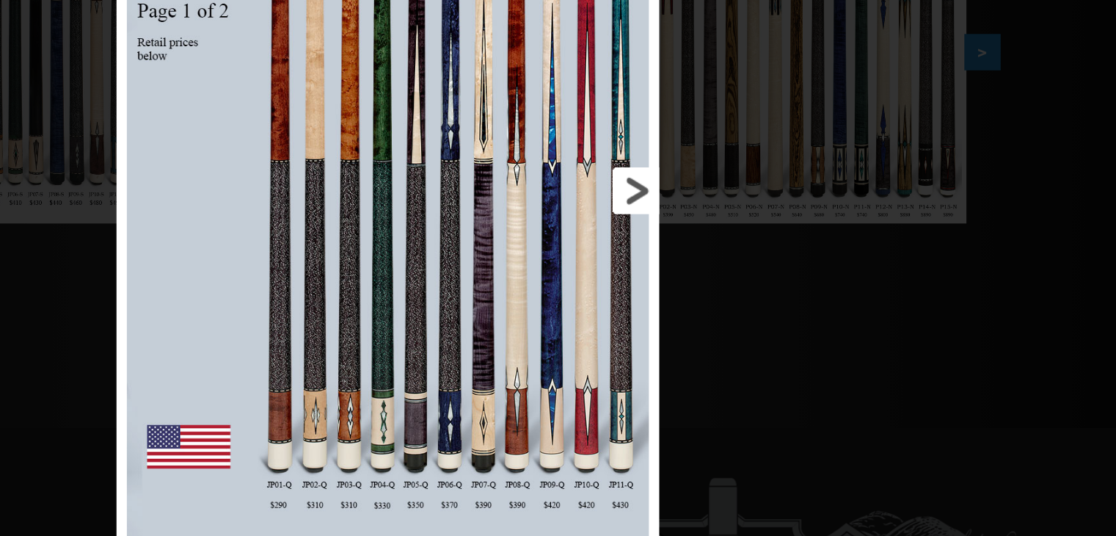
scroll to position [326, 0]
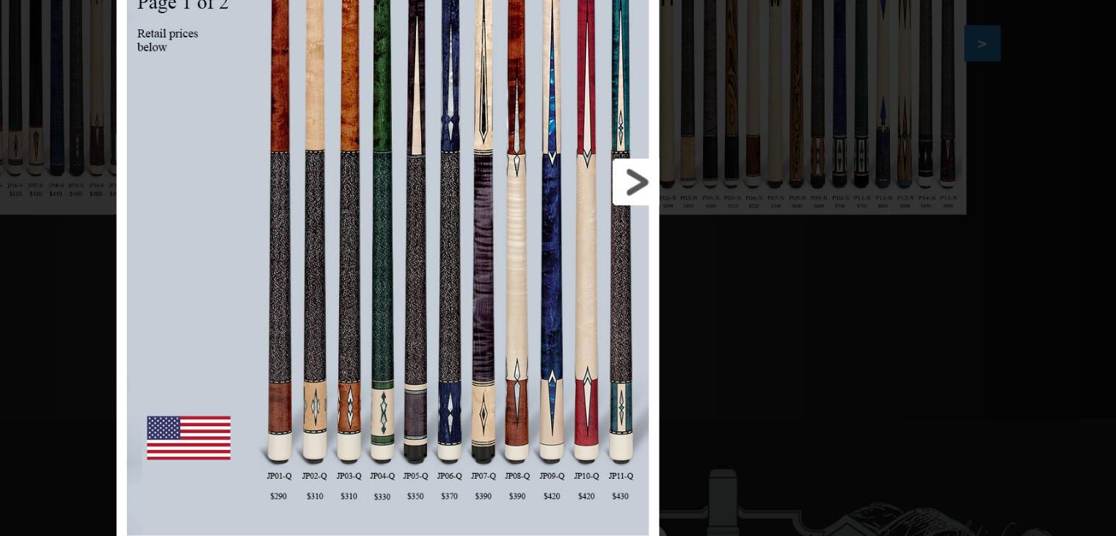
click at [721, 274] on link at bounding box center [664, 273] width 172 height 514
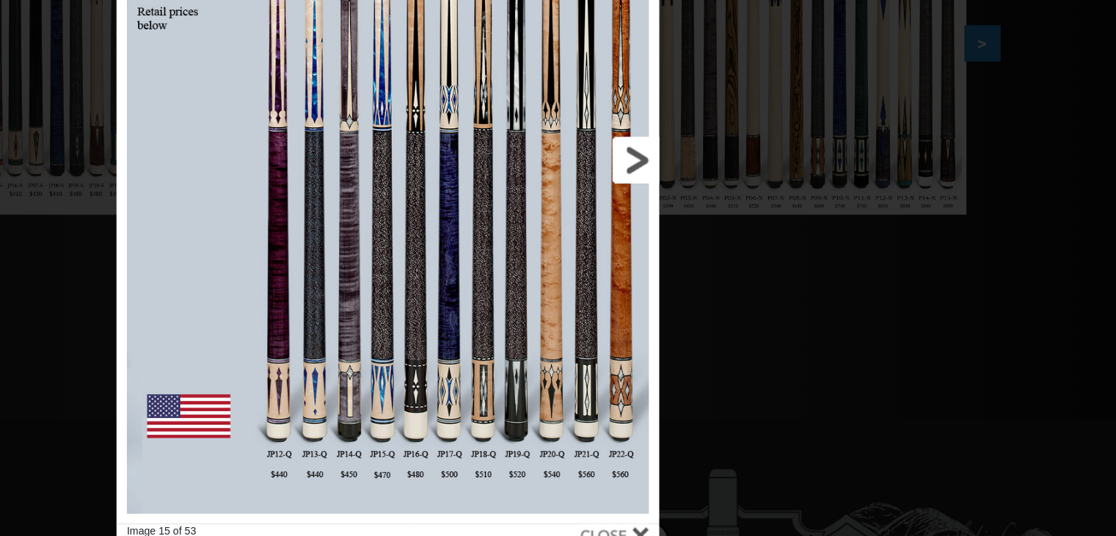
click at [722, 250] on link at bounding box center [664, 258] width 172 height 514
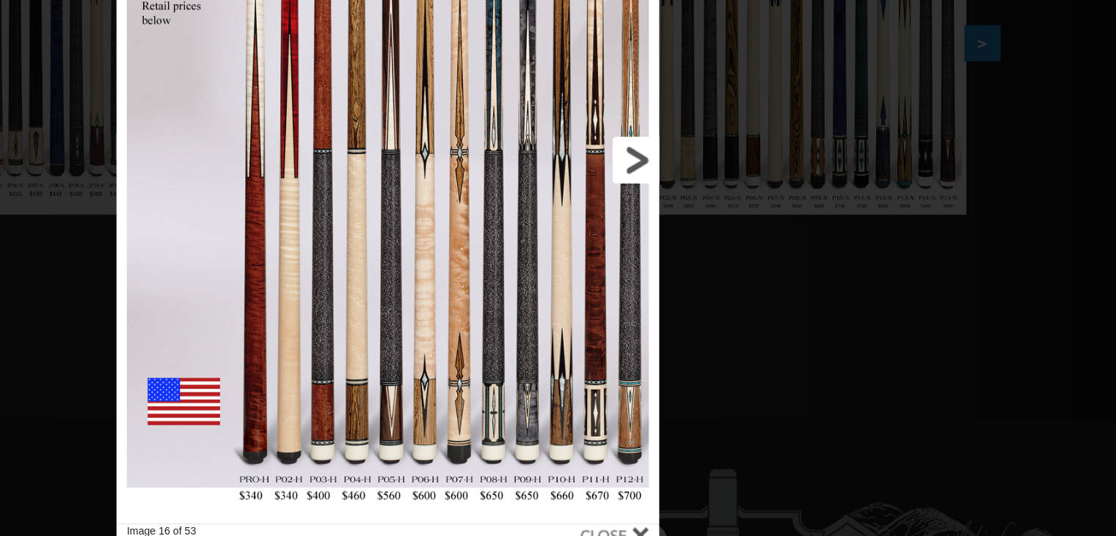
click at [721, 249] on link at bounding box center [664, 258] width 172 height 514
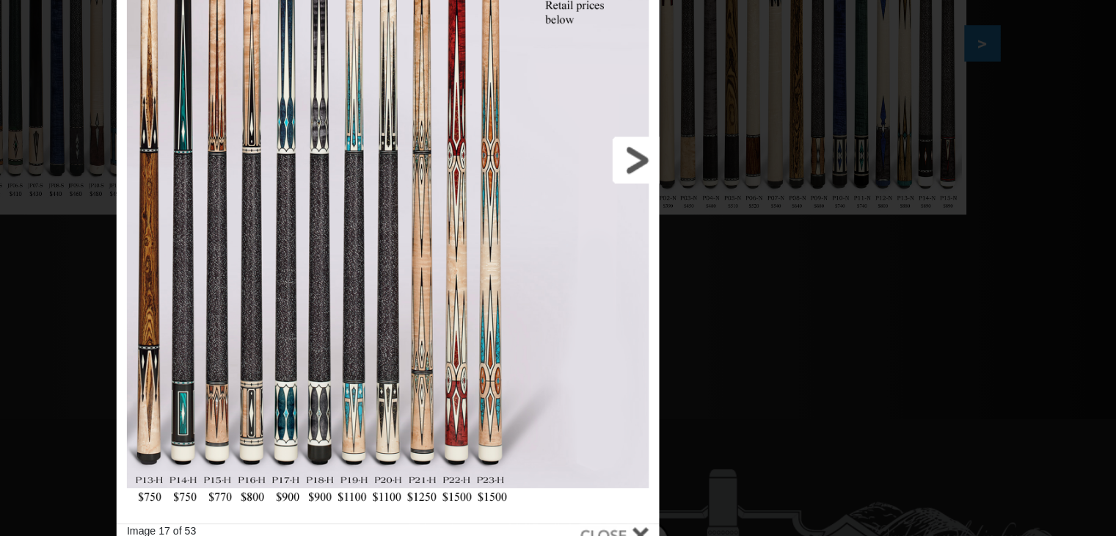
click at [723, 252] on link at bounding box center [664, 258] width 172 height 514
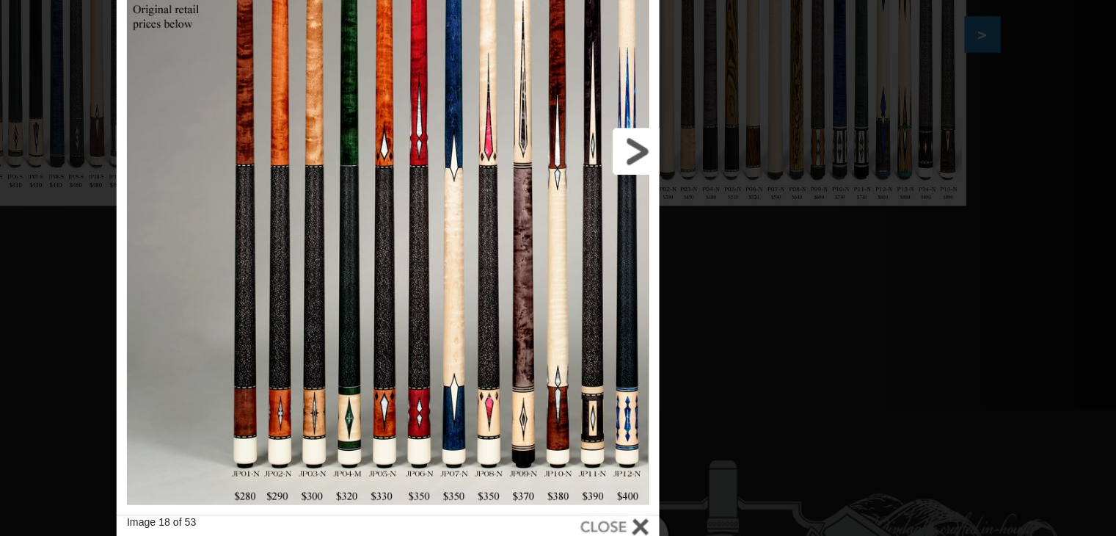
scroll to position [356, 0]
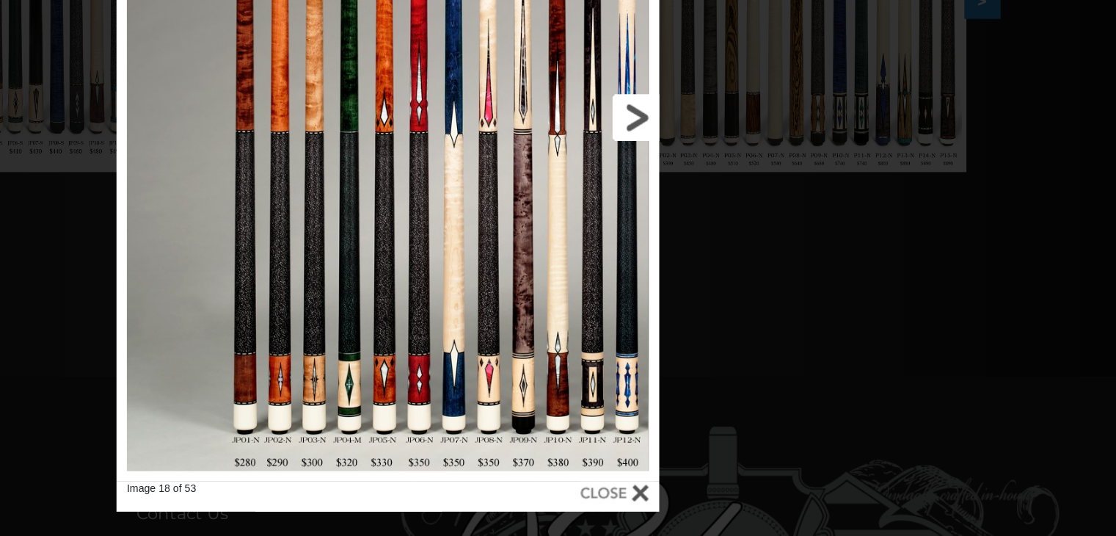
click at [728, 225] on link at bounding box center [664, 228] width 172 height 514
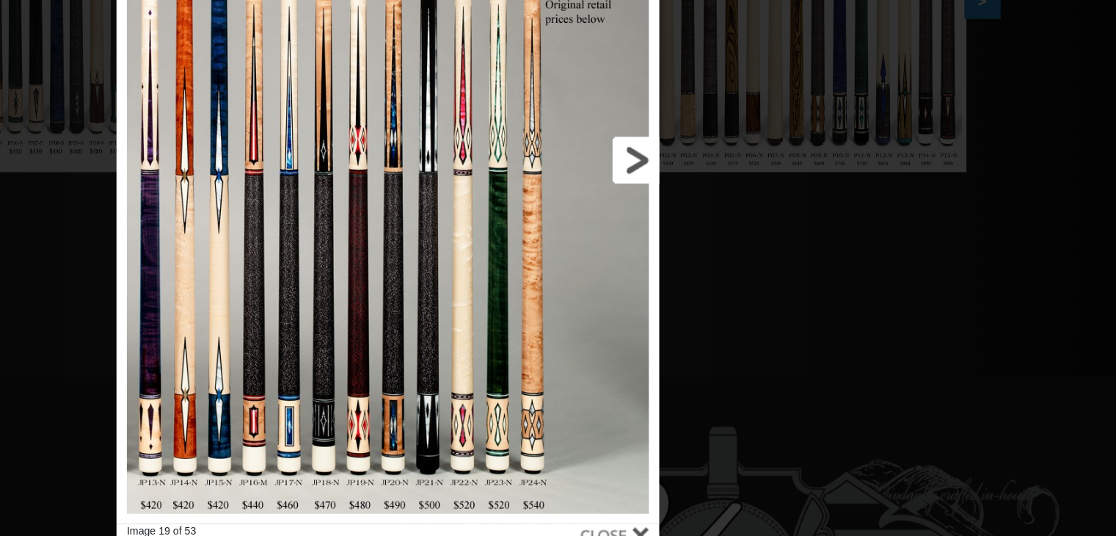
click at [728, 261] on link at bounding box center [664, 258] width 172 height 514
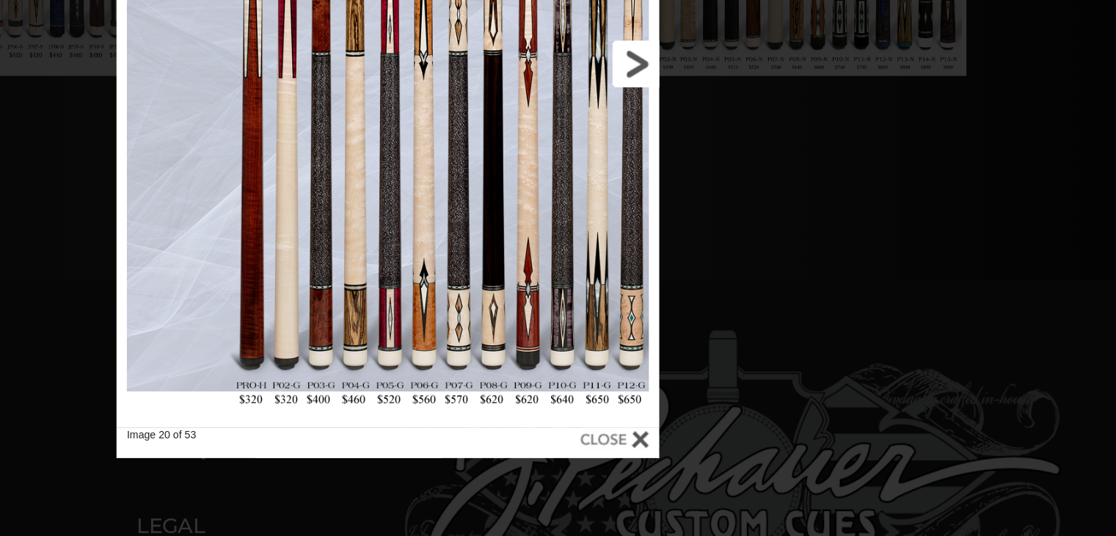
scroll to position [432, 0]
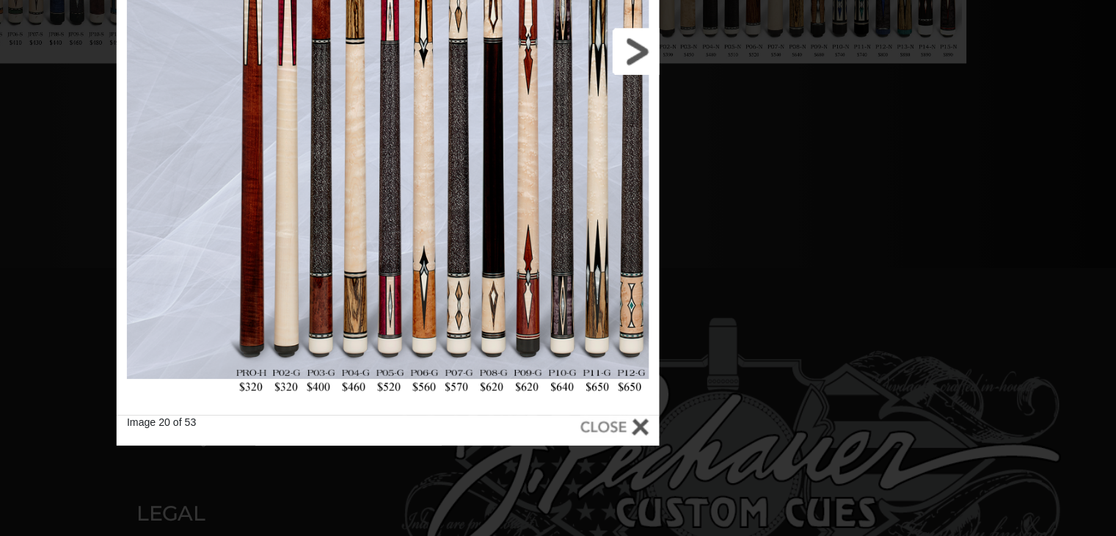
click at [720, 192] on link at bounding box center [664, 181] width 172 height 514
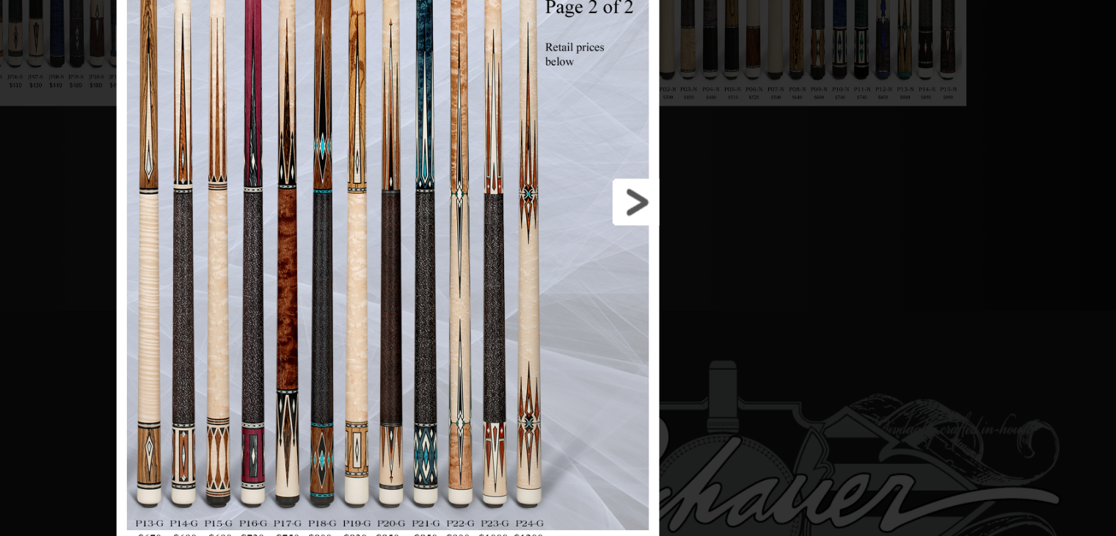
scroll to position [409, 0]
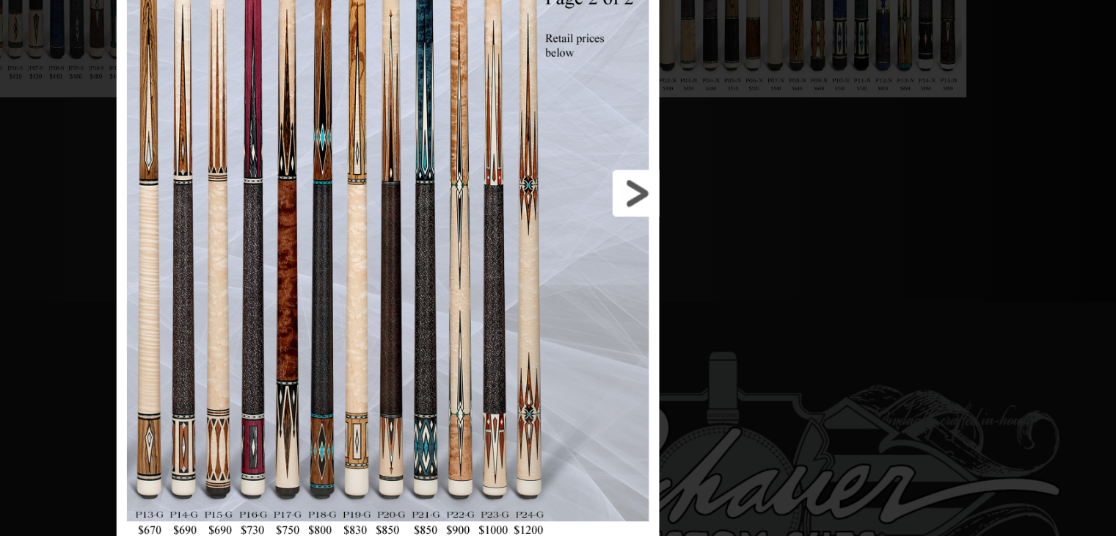
click at [718, 280] on link at bounding box center [664, 281] width 172 height 514
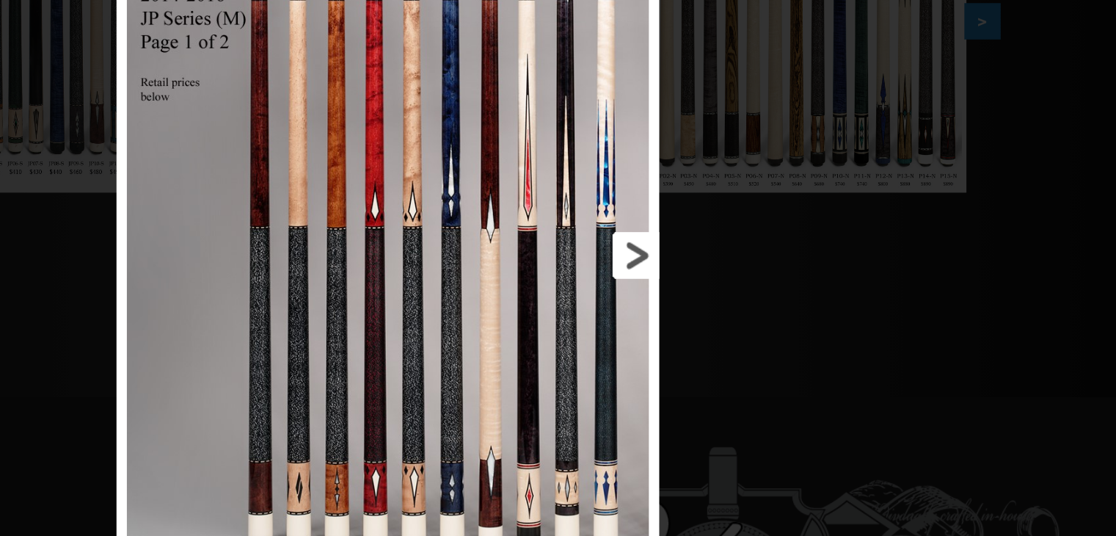
scroll to position [338, 0]
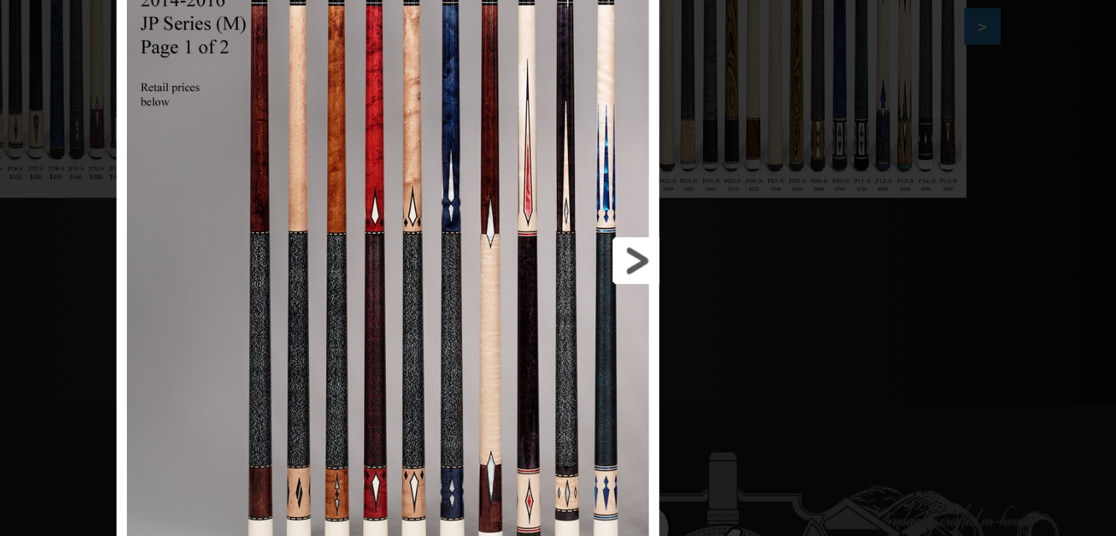
click at [733, 322] on link at bounding box center [664, 329] width 172 height 514
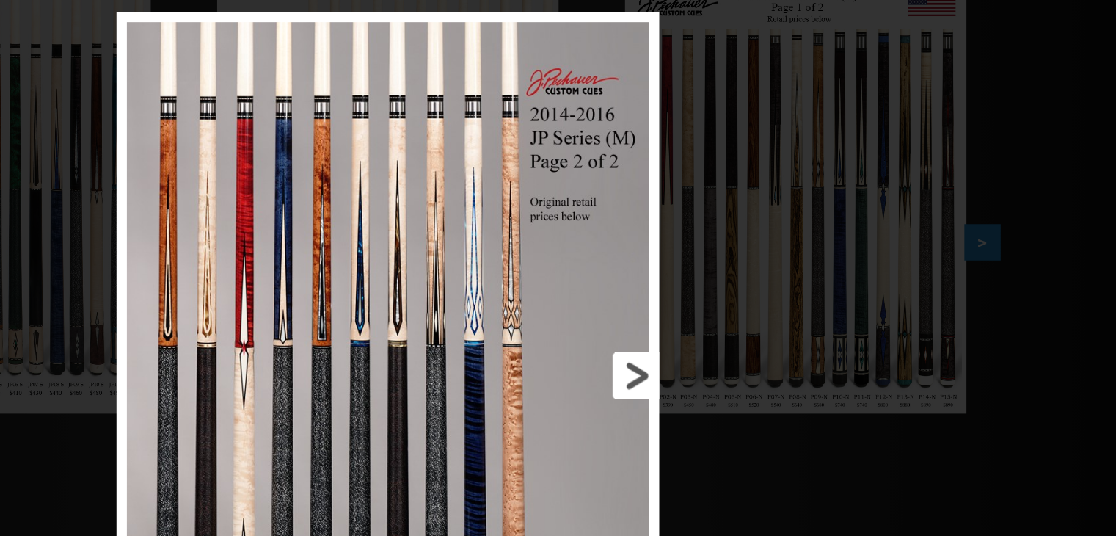
scroll to position [182, 0]
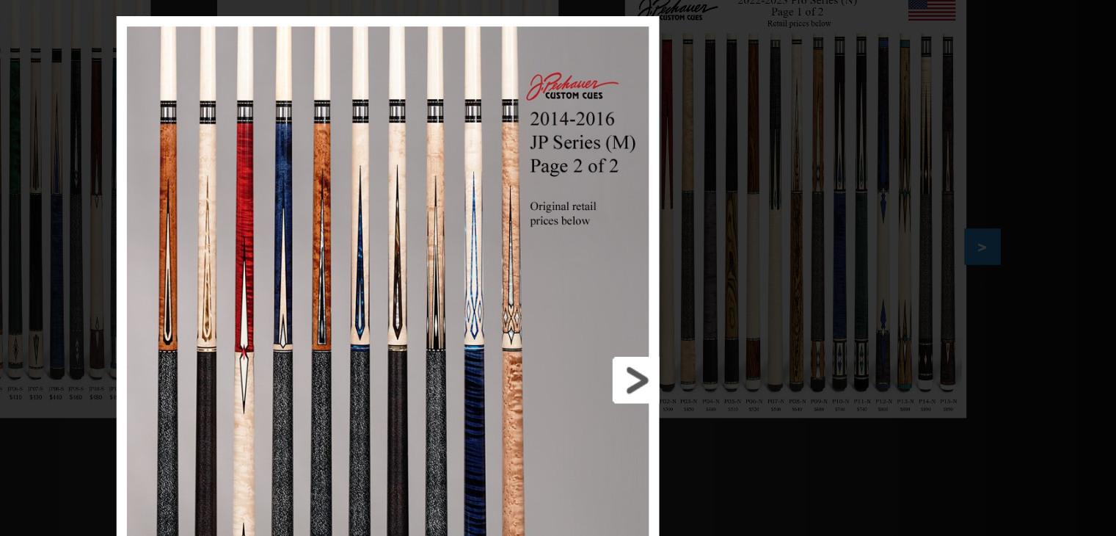
click at [729, 402] on link at bounding box center [664, 413] width 172 height 514
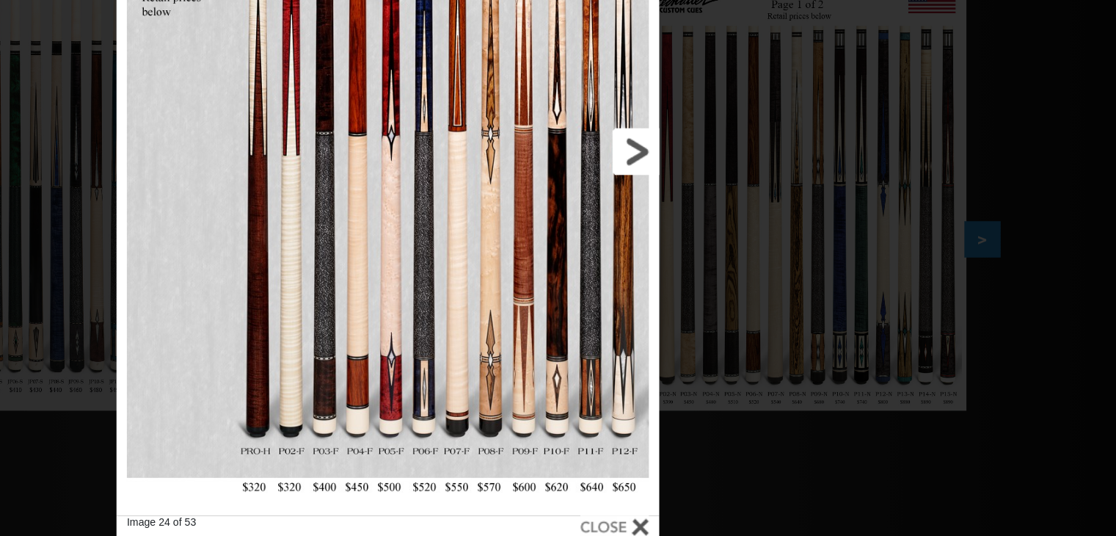
scroll to position [186, 0]
click at [724, 252] on link at bounding box center [664, 253] width 172 height 514
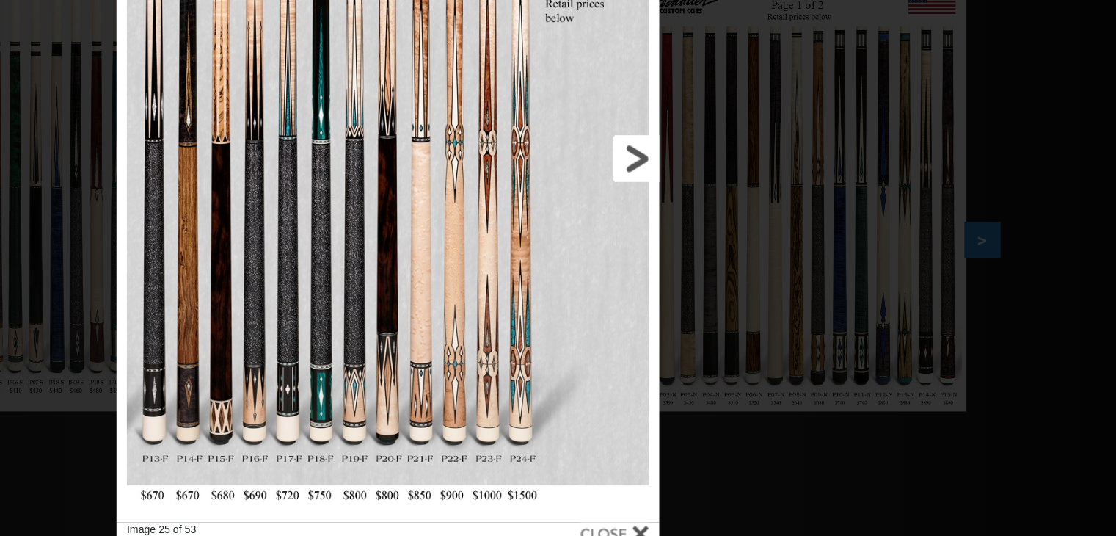
click at [735, 259] on link at bounding box center [664, 257] width 172 height 514
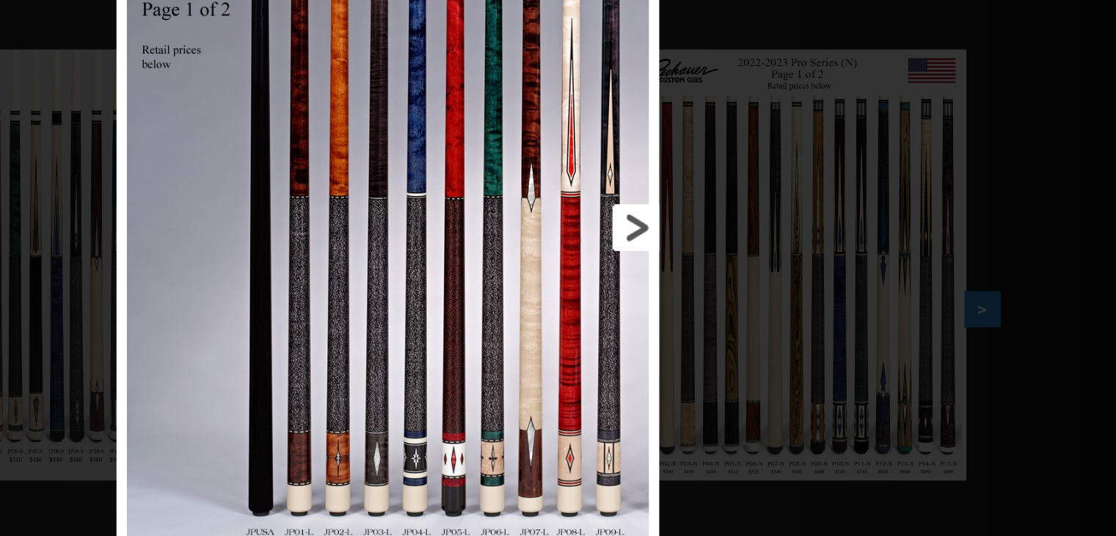
scroll to position [149, 0]
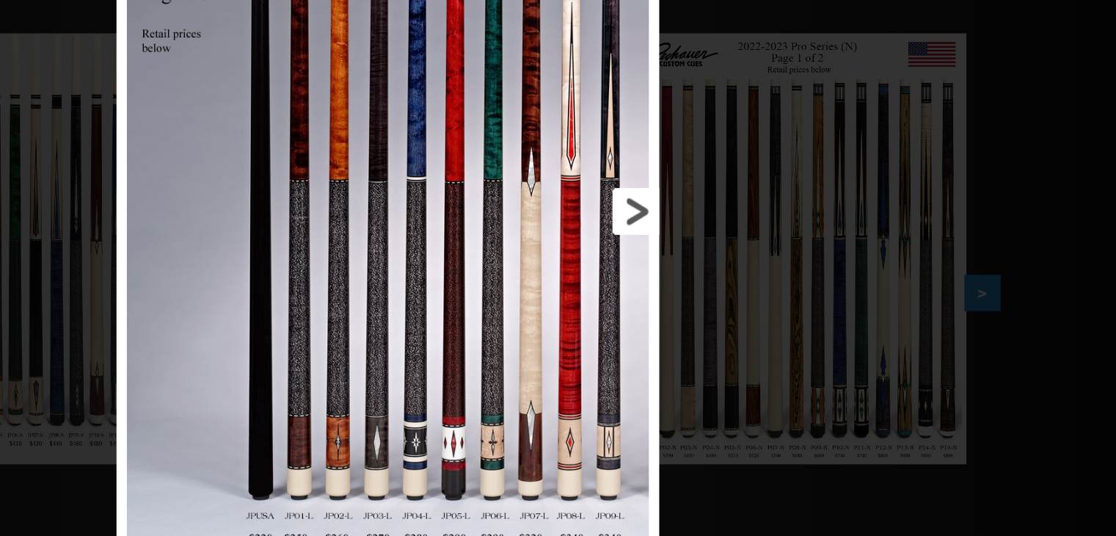
click at [737, 302] on link at bounding box center [664, 294] width 172 height 514
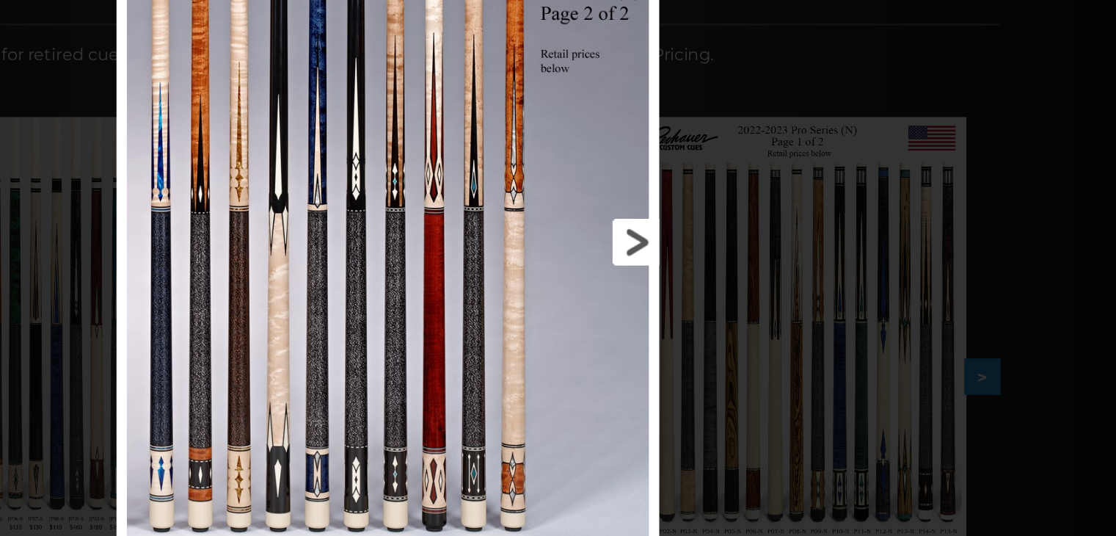
scroll to position [90, 0]
click at [735, 321] on link at bounding box center [664, 316] width 172 height 514
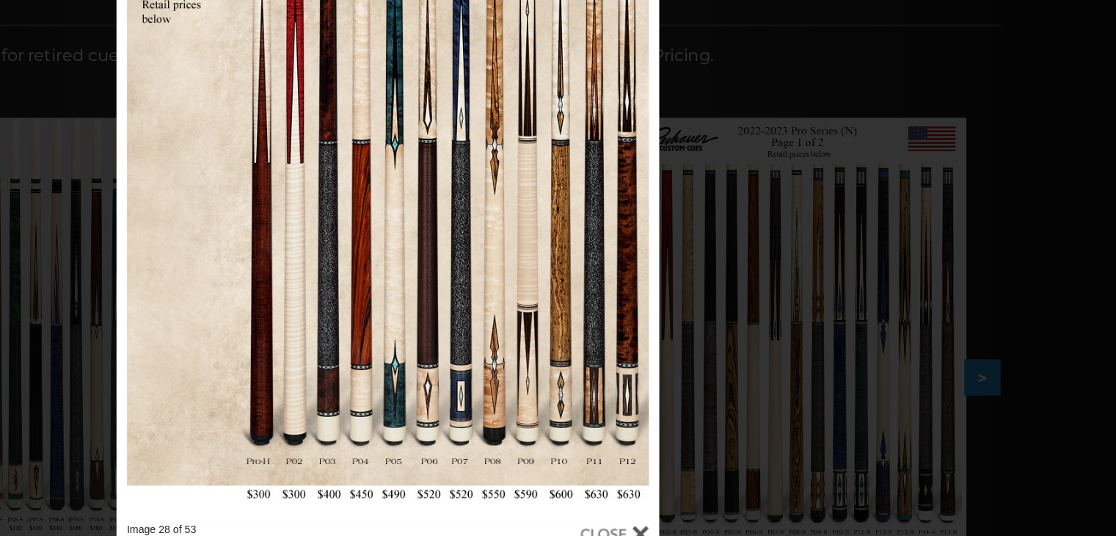
click at [720, 254] on link at bounding box center [664, 257] width 172 height 514
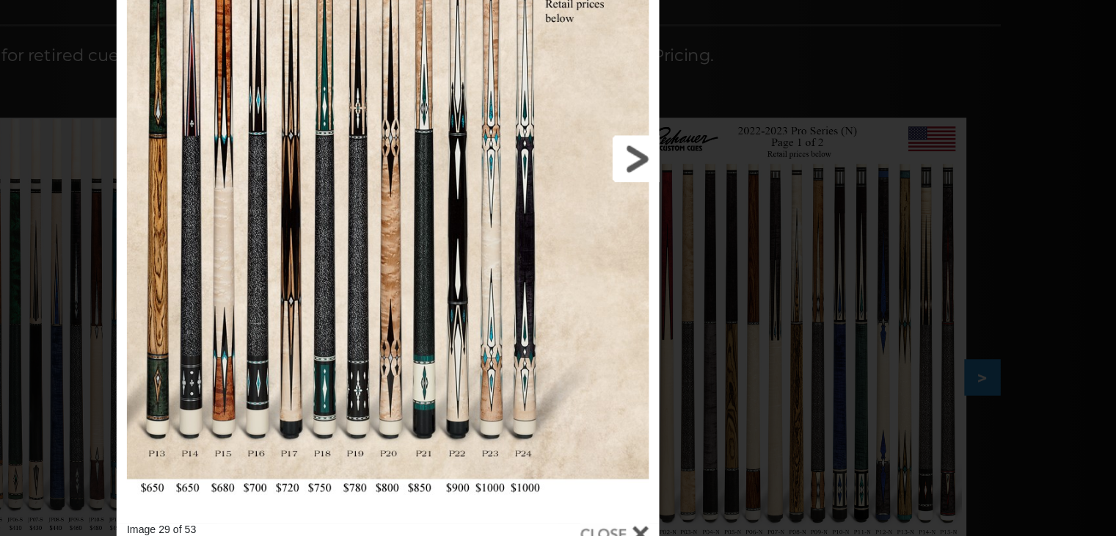
click at [728, 258] on link at bounding box center [664, 257] width 172 height 514
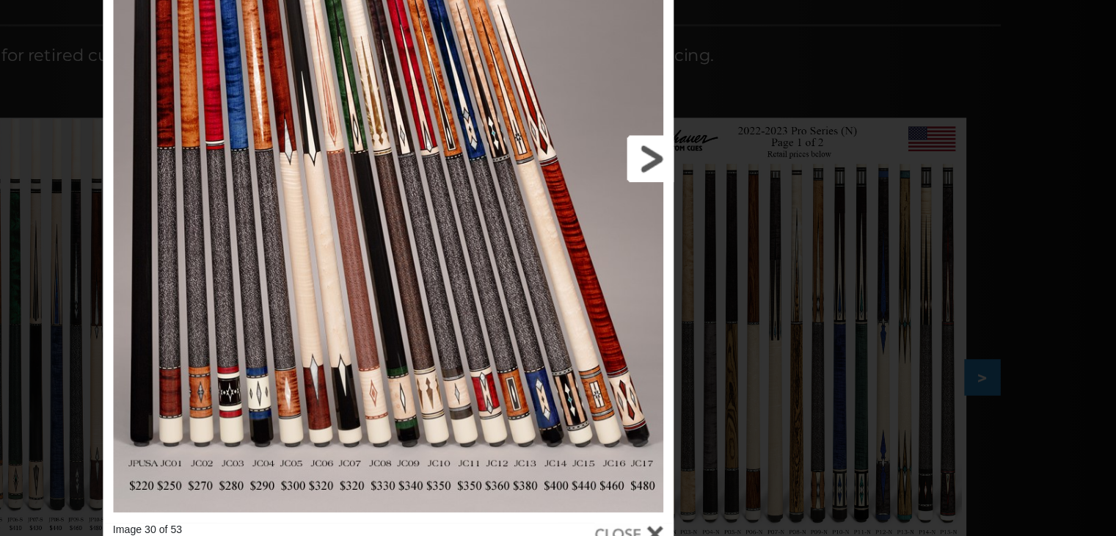
click at [744, 264] on link at bounding box center [669, 257] width 182 height 514
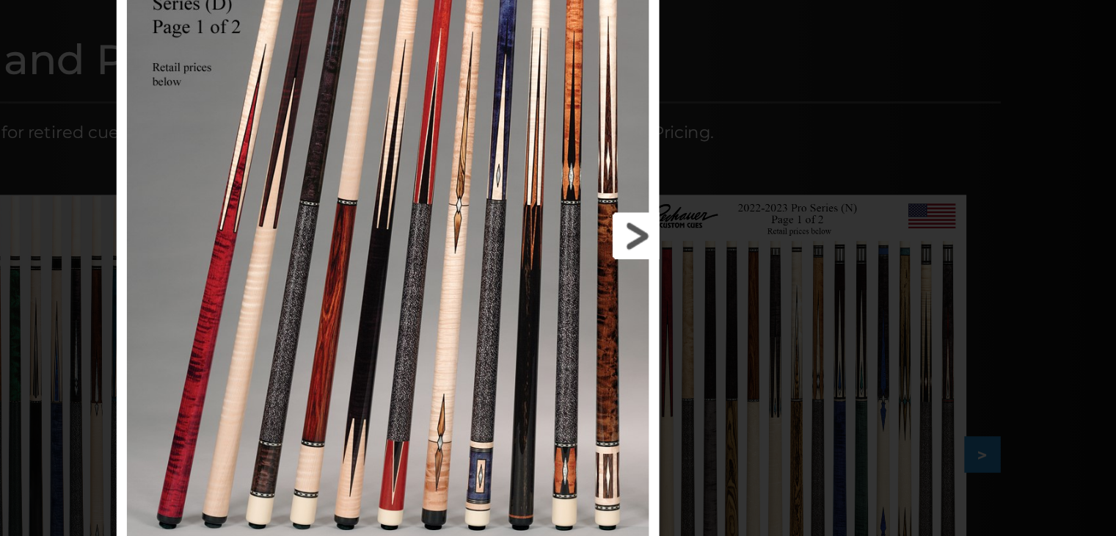
scroll to position [0, 0]
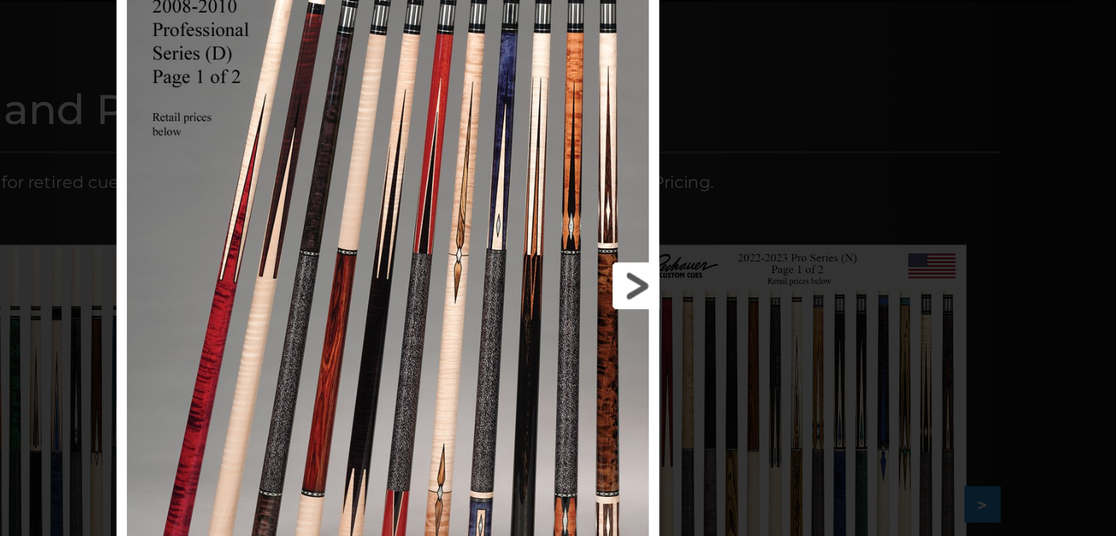
click at [736, 353] on link at bounding box center [664, 347] width 172 height 514
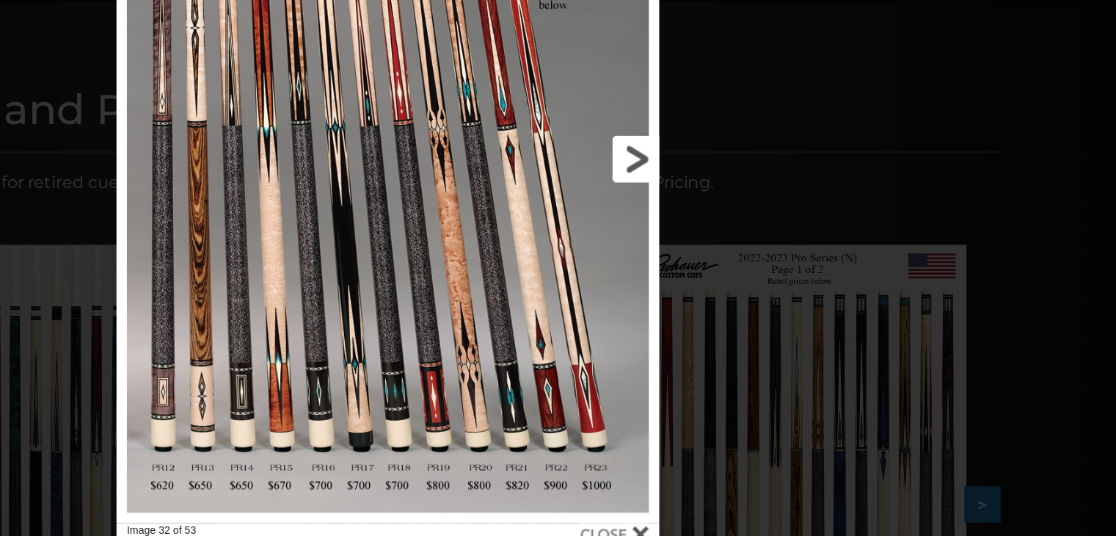
click at [735, 257] on link at bounding box center [664, 257] width 172 height 514
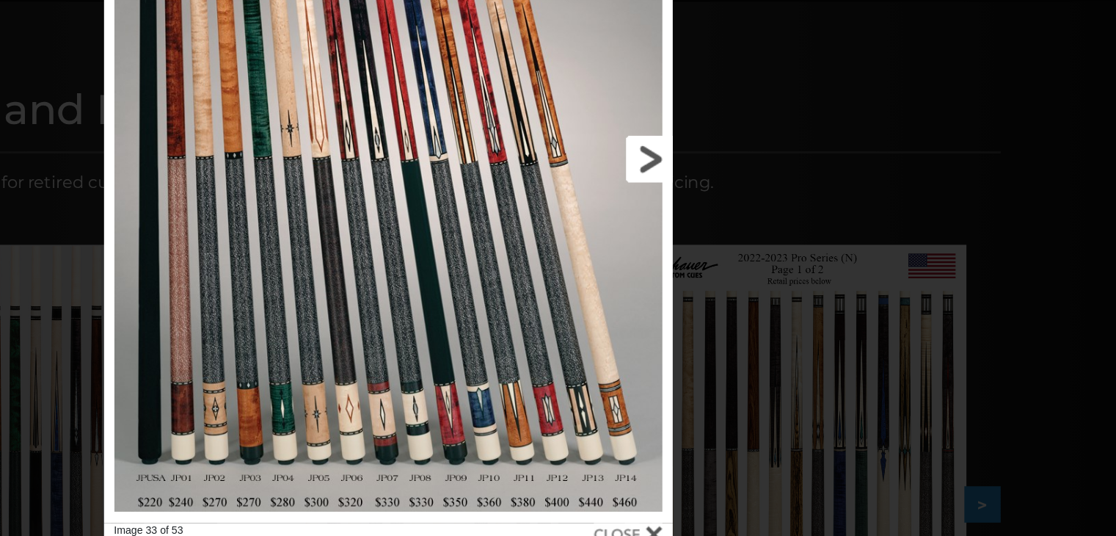
click at [730, 256] on link at bounding box center [668, 257] width 181 height 514
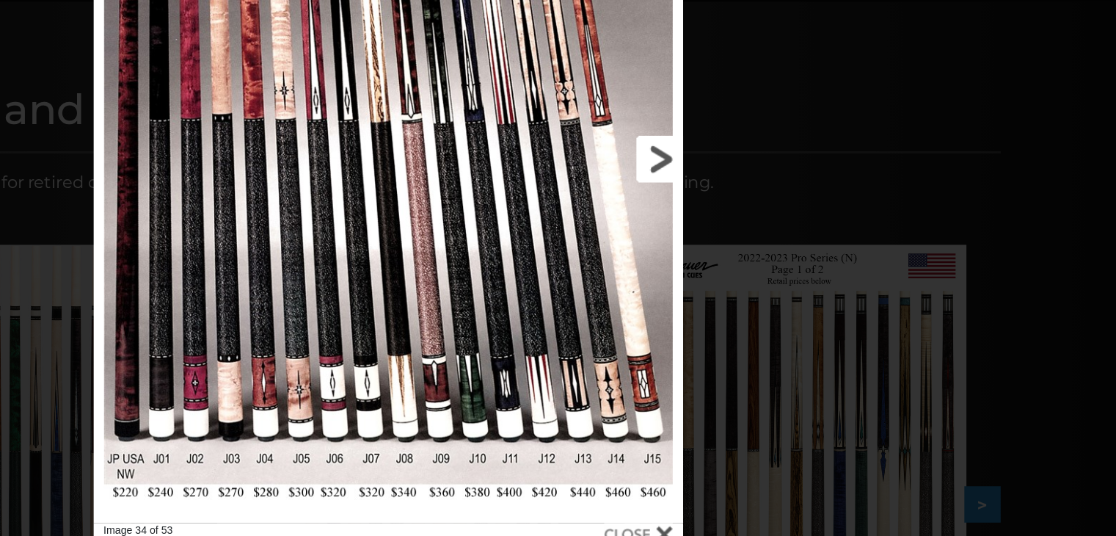
click at [738, 254] on link at bounding box center [673, 257] width 188 height 514
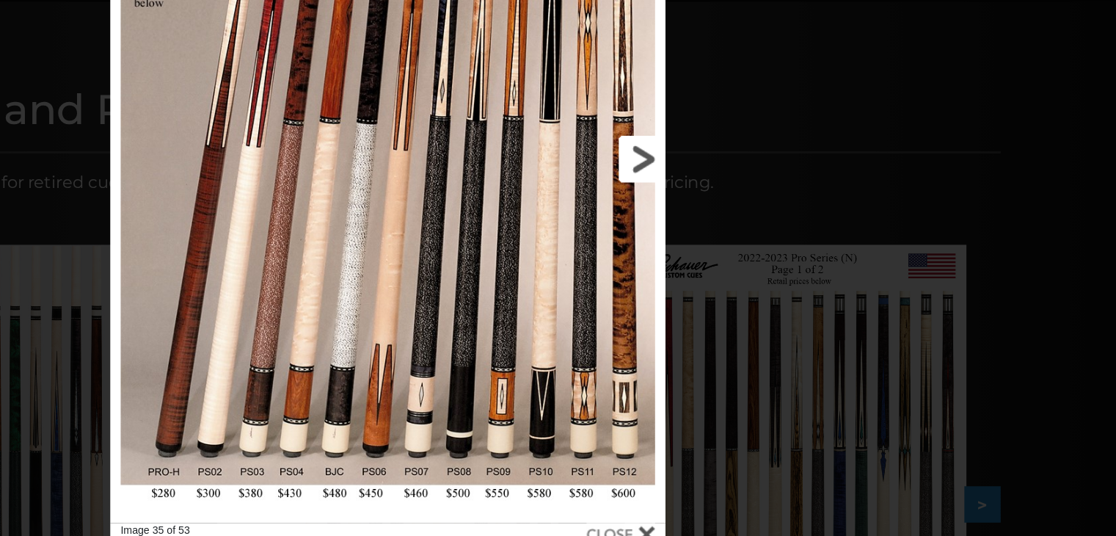
click at [737, 261] on link at bounding box center [666, 257] width 177 height 514
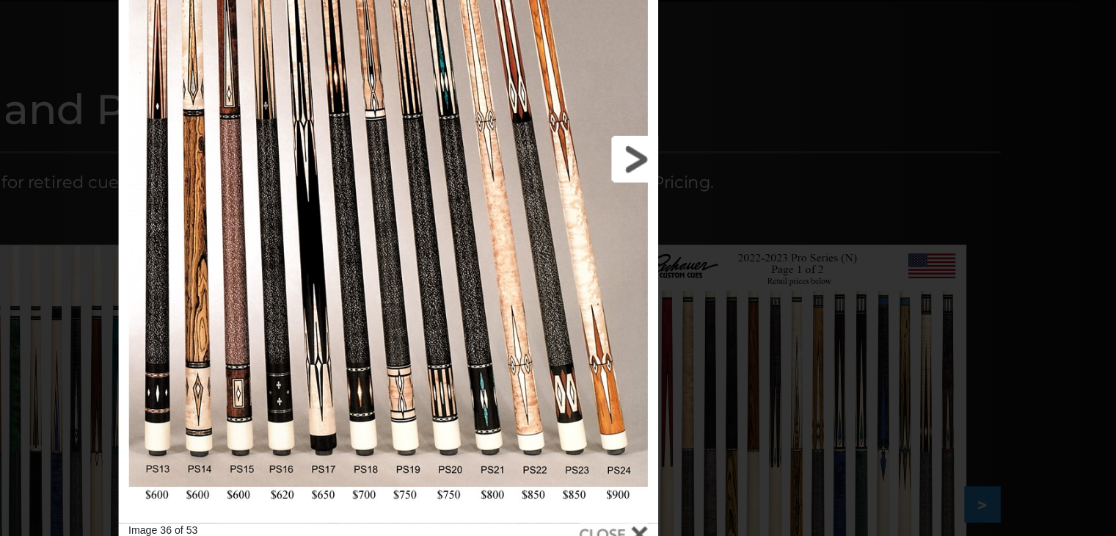
click at [735, 261] on link at bounding box center [664, 257] width 172 height 514
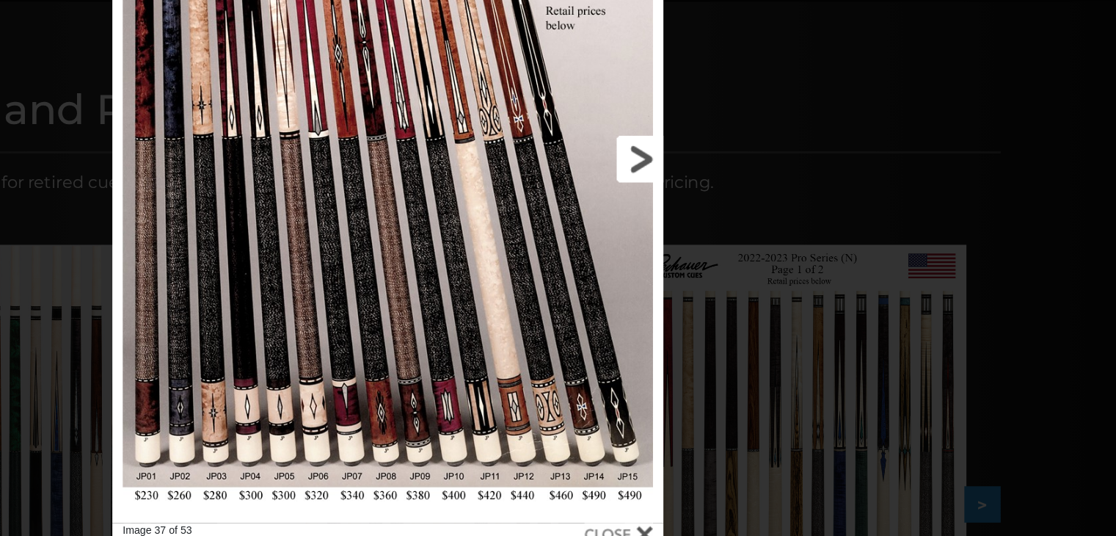
click at [734, 261] on link at bounding box center [665, 257] width 175 height 514
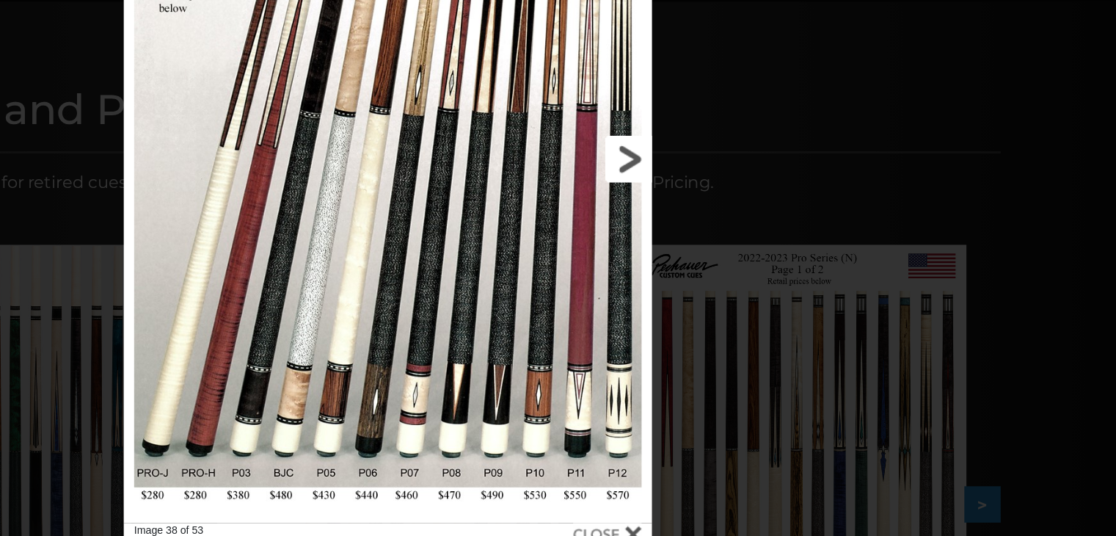
click at [732, 260] on link at bounding box center [661, 257] width 168 height 514
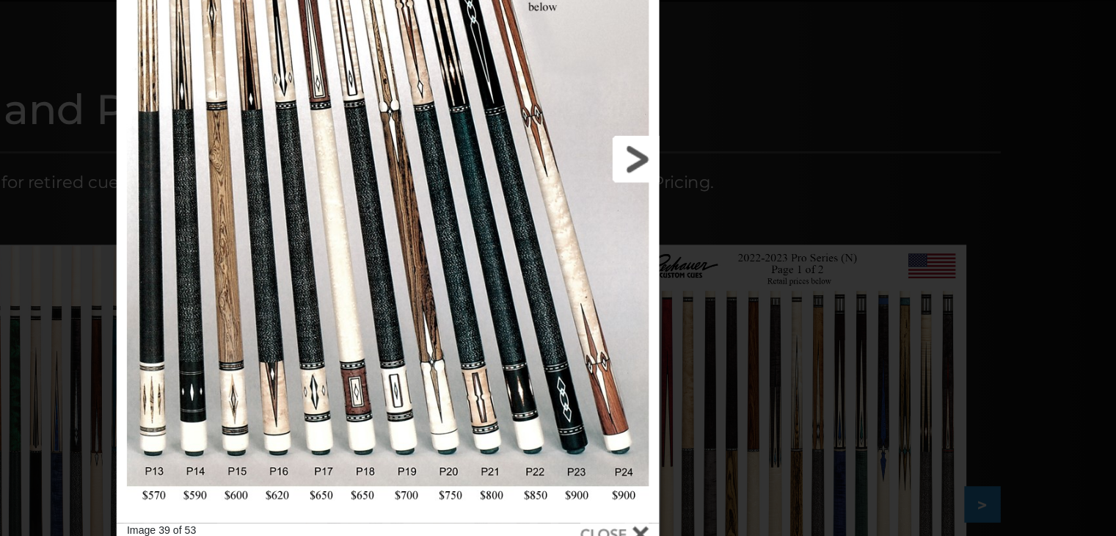
click at [727, 253] on link at bounding box center [664, 257] width 172 height 514
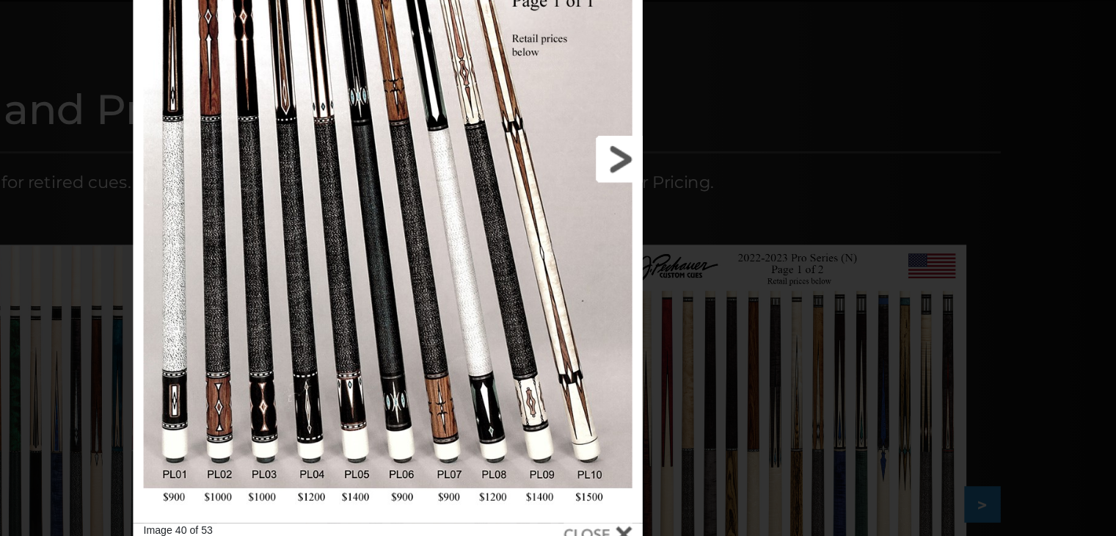
click at [721, 253] on link at bounding box center [657, 257] width 162 height 514
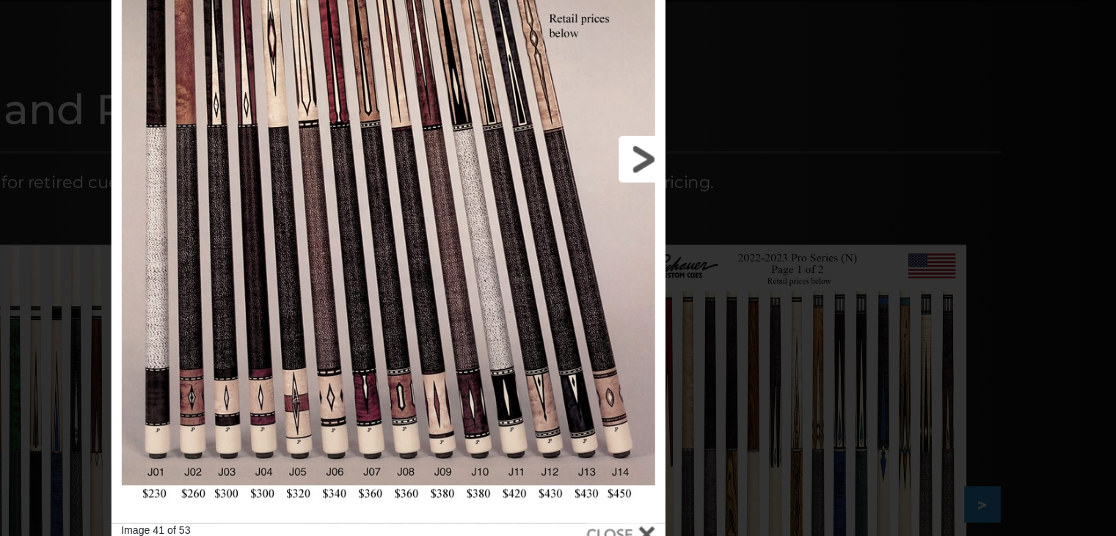
click at [729, 255] on link at bounding box center [666, 257] width 176 height 514
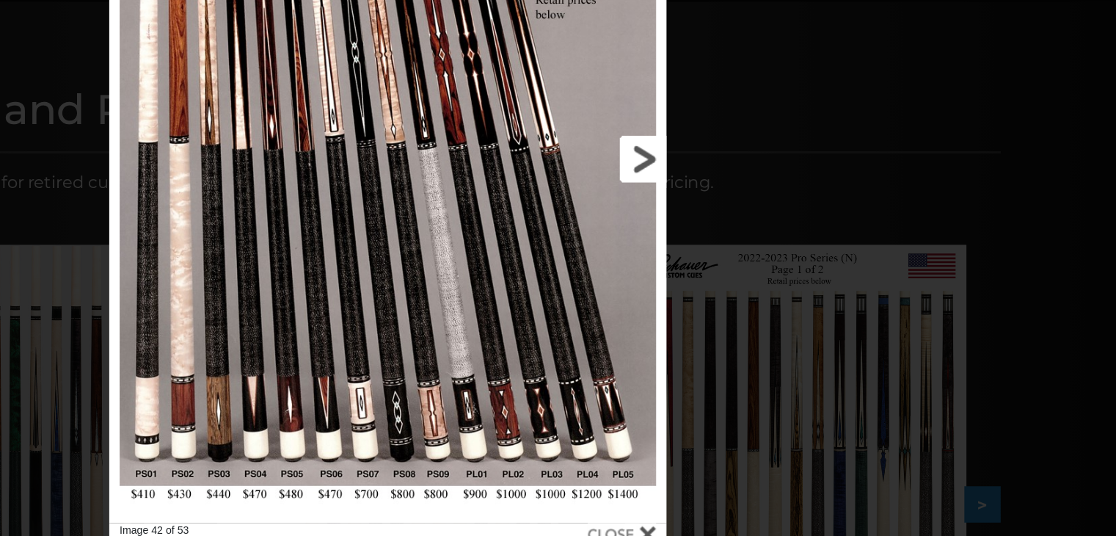
click at [728, 255] on link at bounding box center [667, 257] width 178 height 514
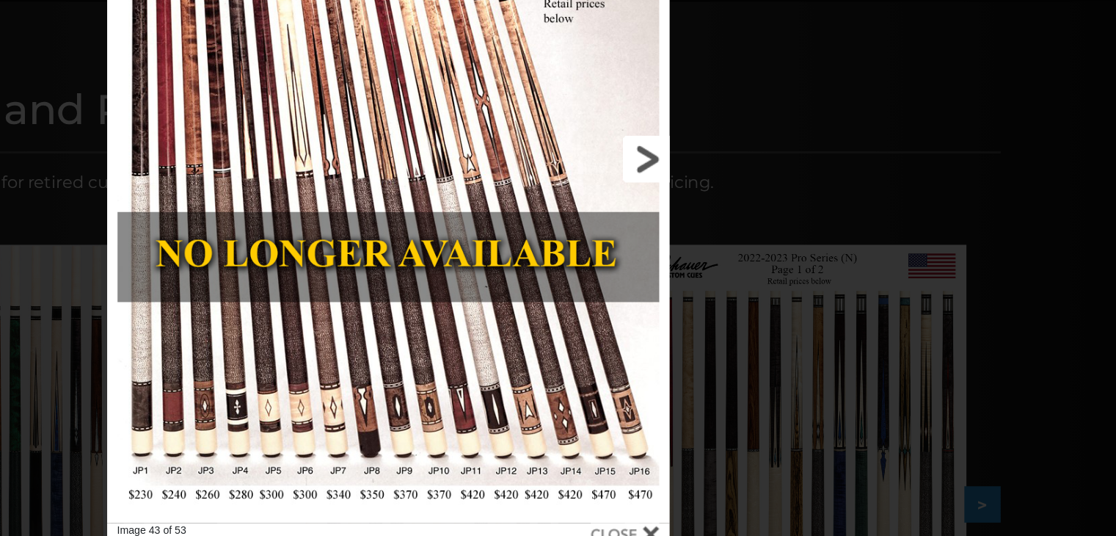
click at [725, 255] on link at bounding box center [667, 257] width 179 height 514
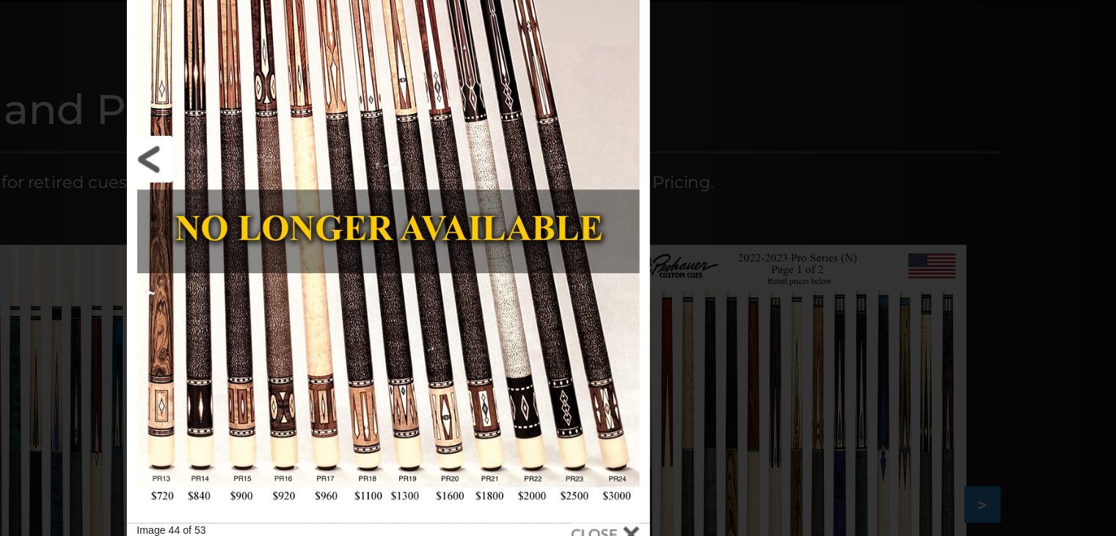
click at [400, 265] on link at bounding box center [457, 257] width 167 height 514
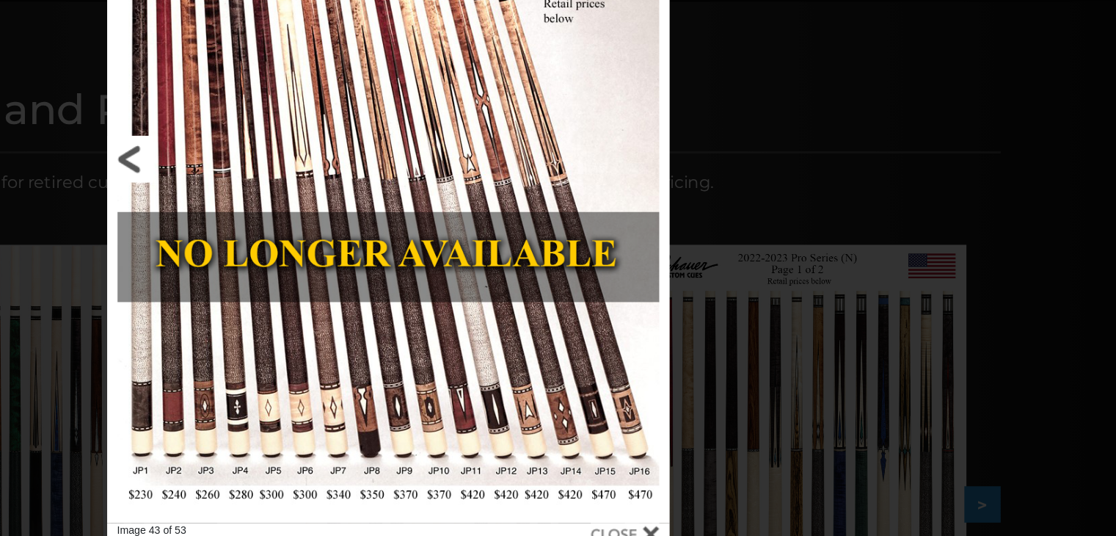
click at [400, 265] on link at bounding box center [449, 257] width 179 height 514
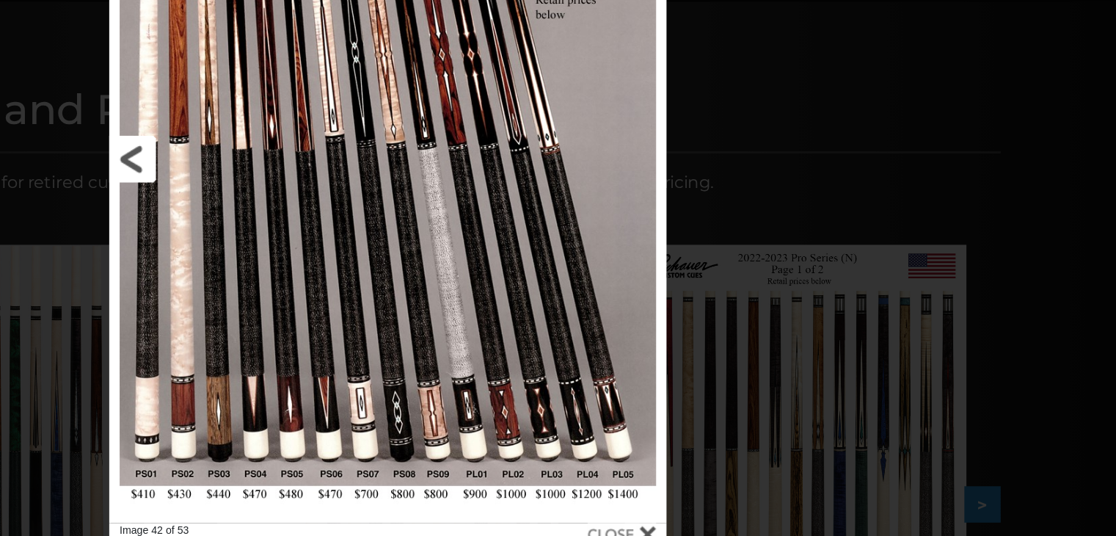
click at [400, 265] on link at bounding box center [450, 257] width 178 height 514
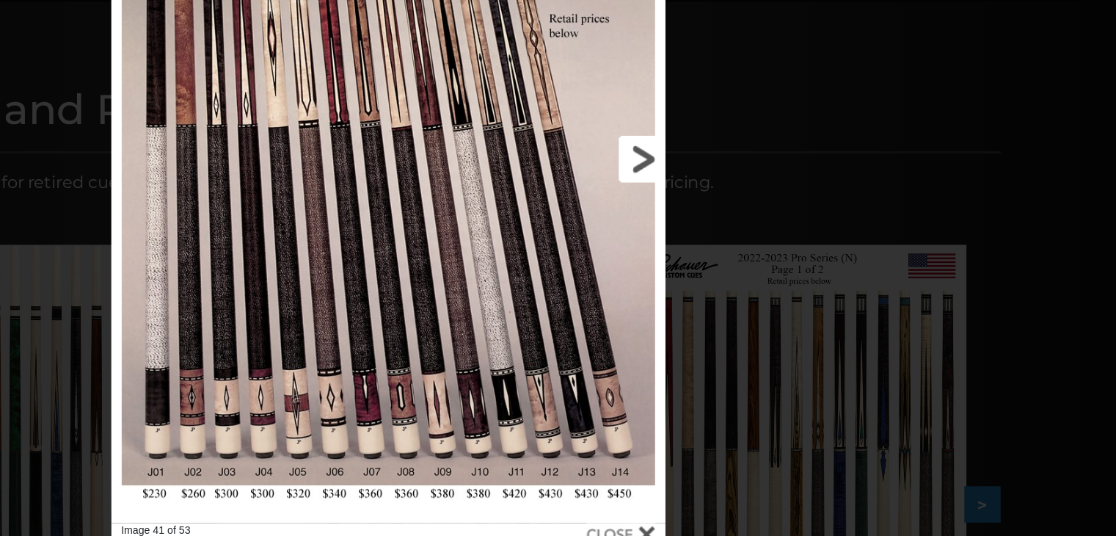
click at [738, 259] on link at bounding box center [666, 257] width 176 height 514
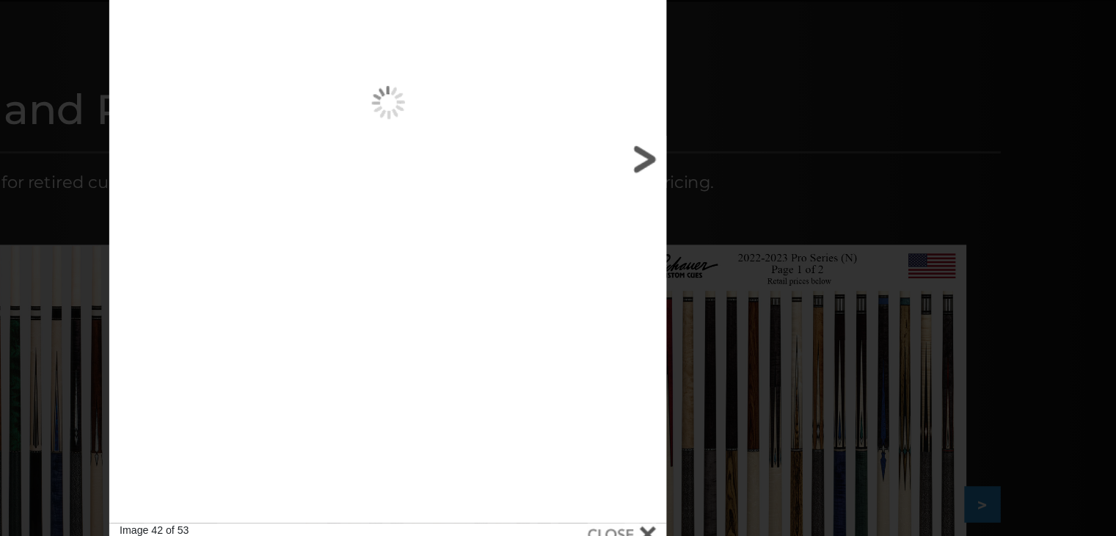
click at [738, 259] on link at bounding box center [667, 257] width 178 height 514
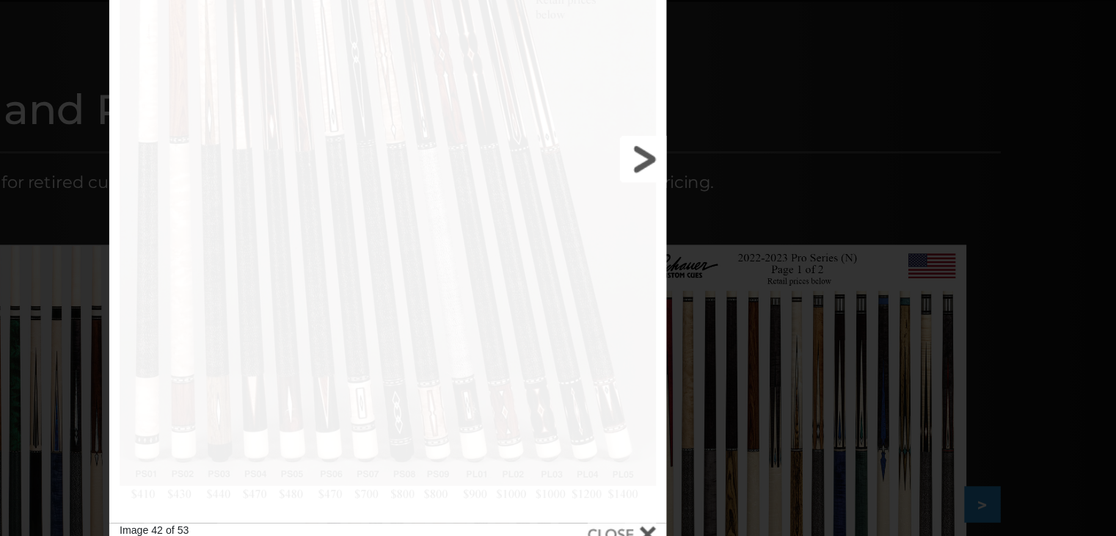
click at [738, 259] on link at bounding box center [667, 257] width 178 height 514
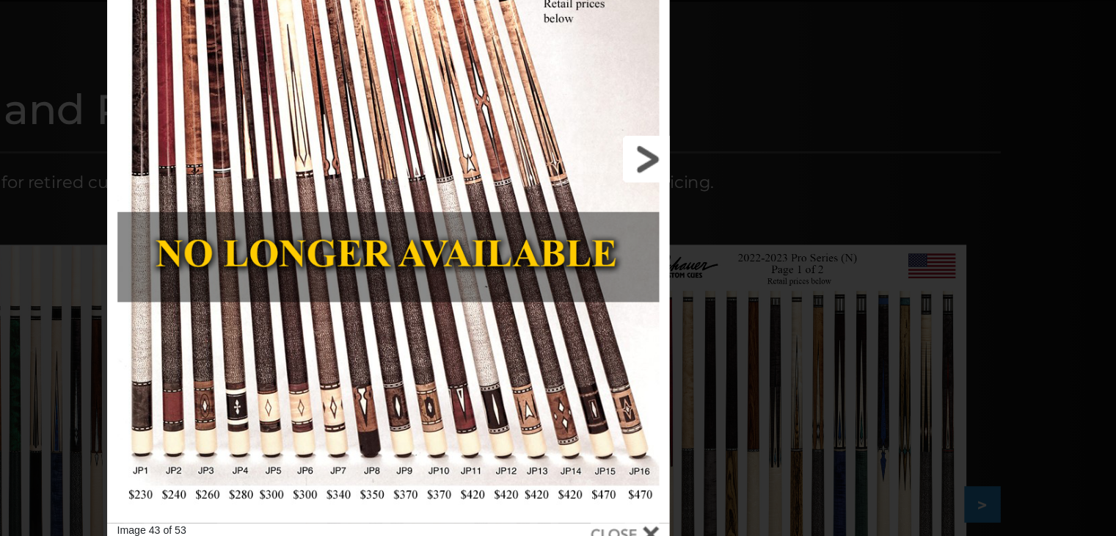
click at [737, 261] on link at bounding box center [667, 257] width 179 height 514
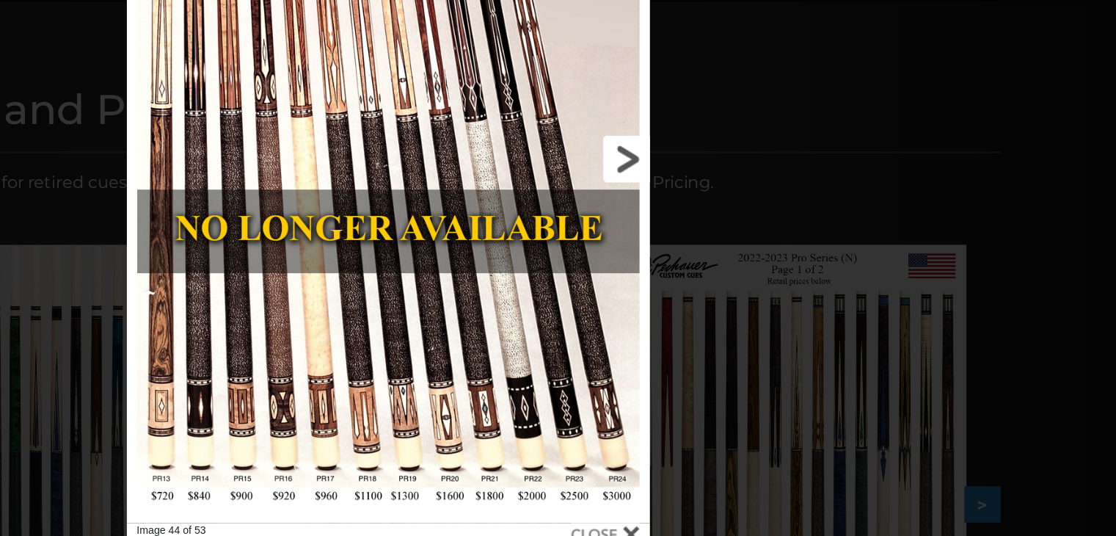
click at [737, 261] on link at bounding box center [660, 257] width 167 height 514
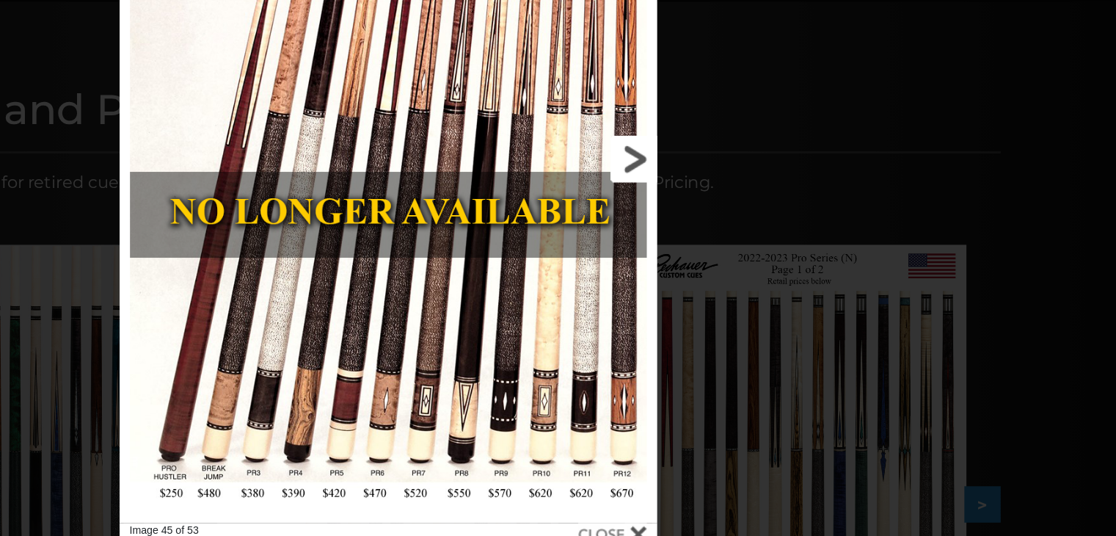
click at [736, 261] on link at bounding box center [662, 257] width 171 height 514
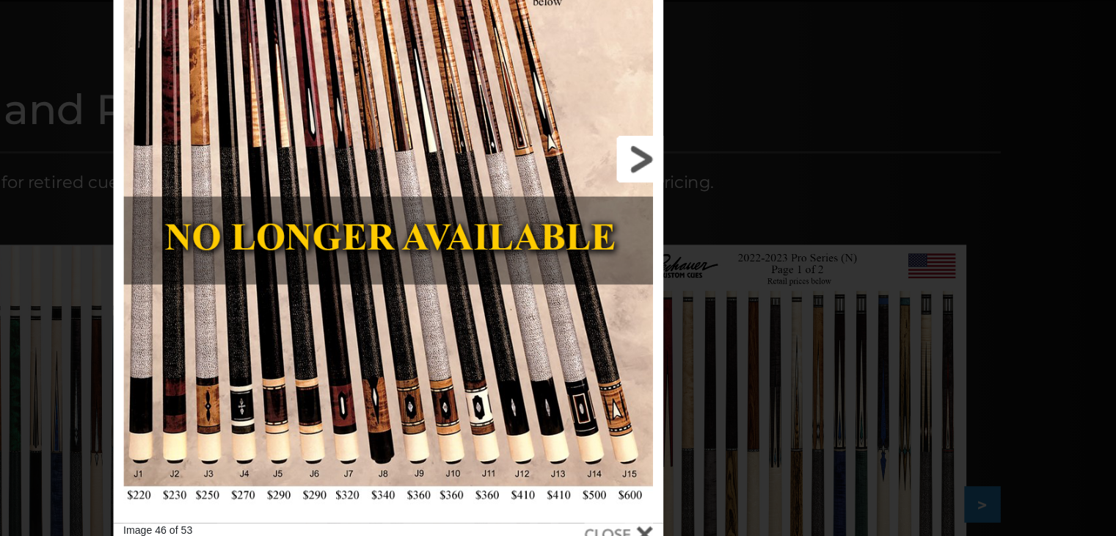
click at [732, 259] on link at bounding box center [665, 257] width 175 height 514
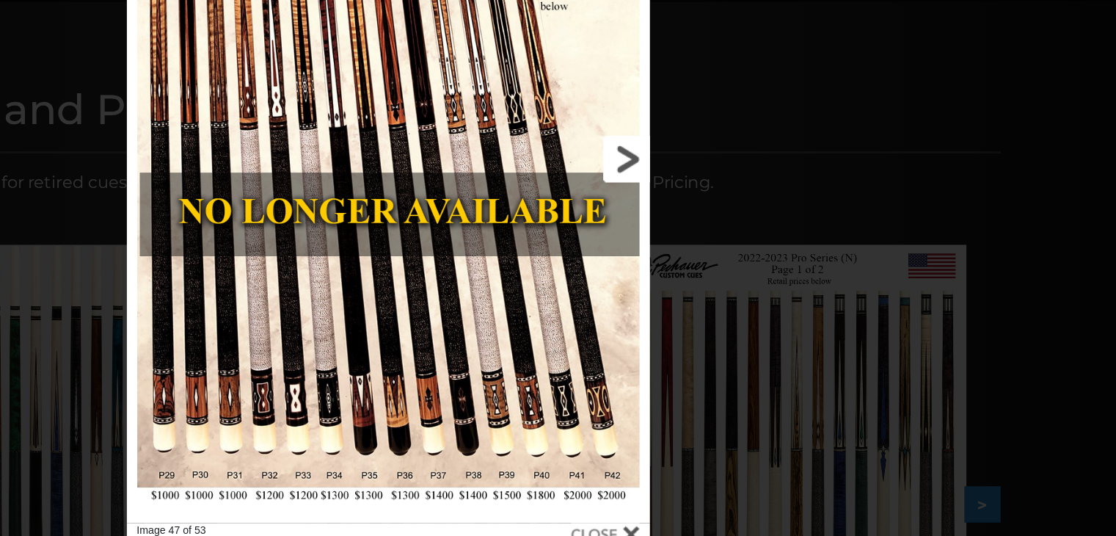
click at [719, 258] on link at bounding box center [660, 257] width 167 height 514
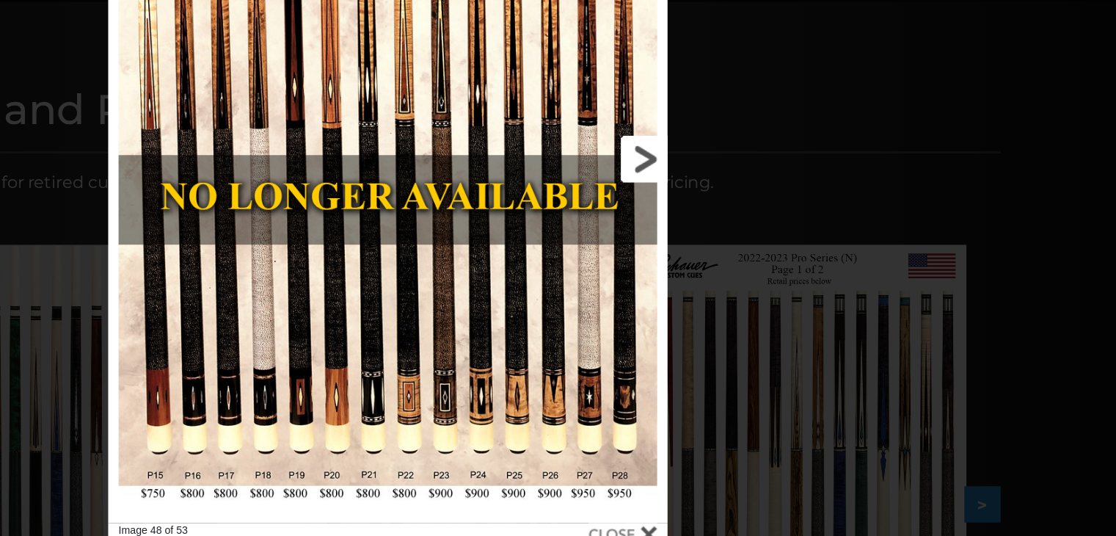
click at [743, 255] on link at bounding box center [667, 257] width 178 height 514
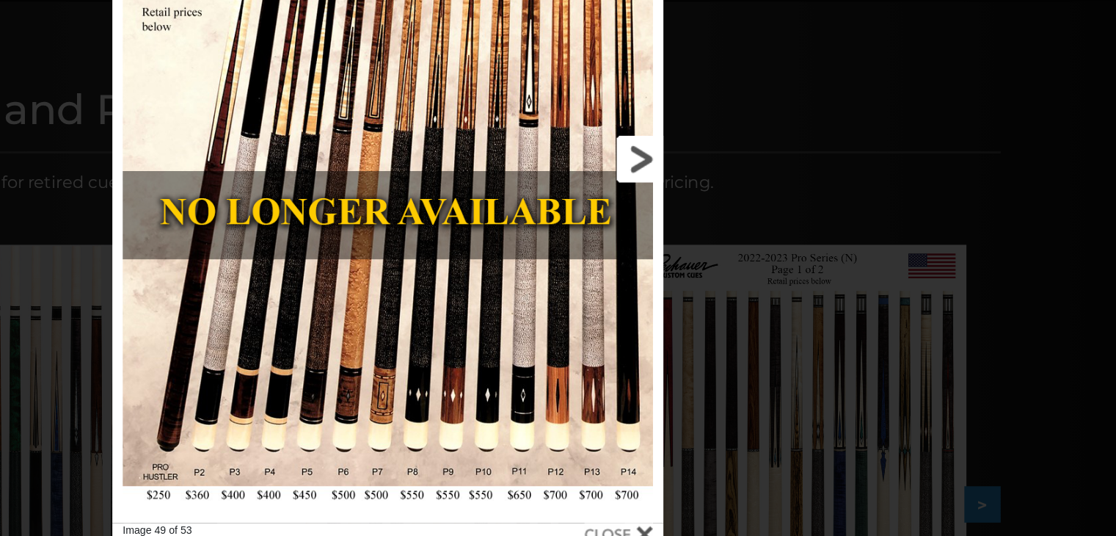
click at [741, 256] on link at bounding box center [665, 257] width 175 height 514
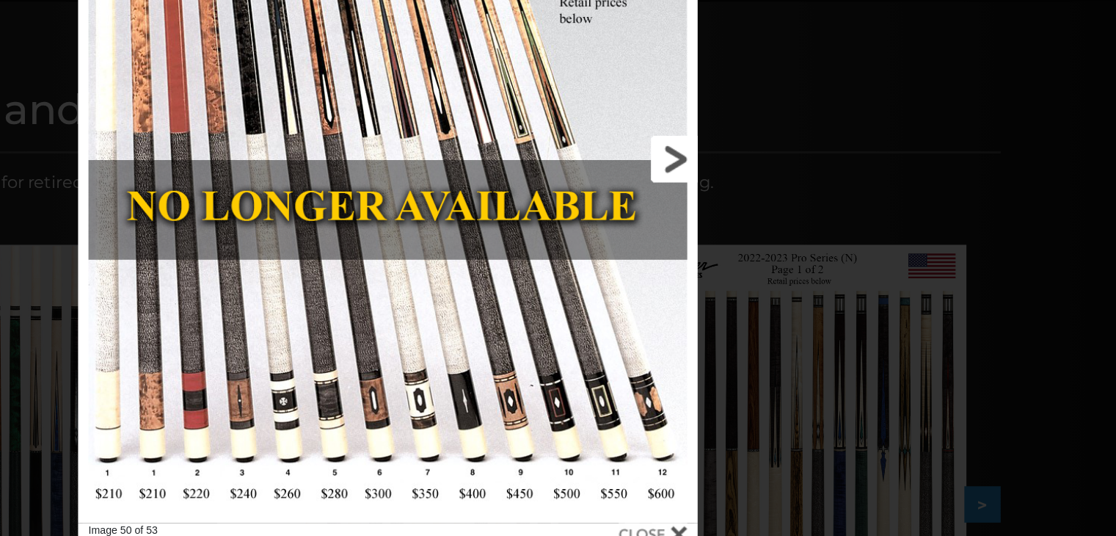
click at [743, 258] on link at bounding box center [678, 257] width 197 height 514
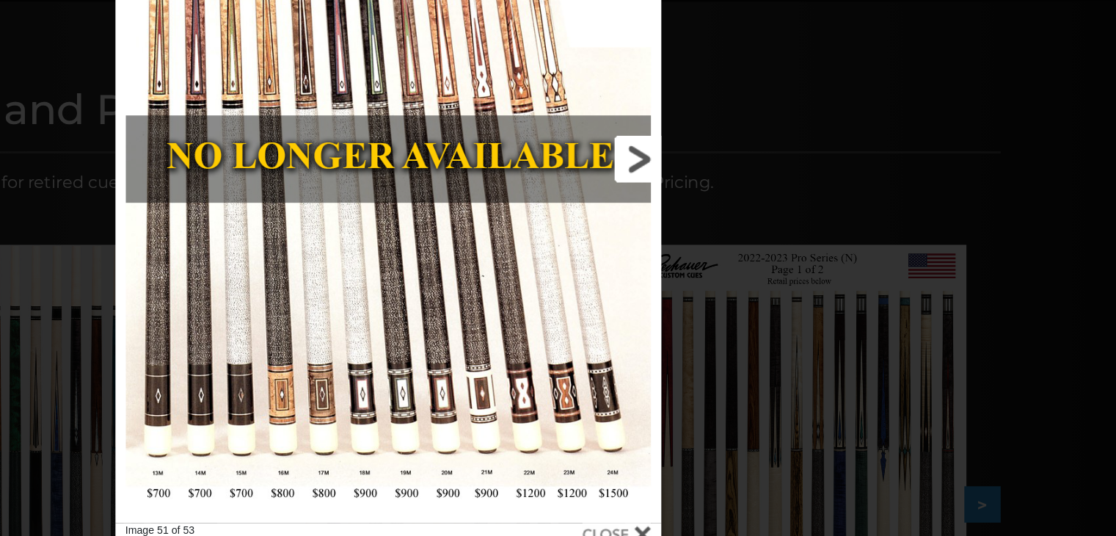
click at [740, 258] on link at bounding box center [665, 257] width 174 height 514
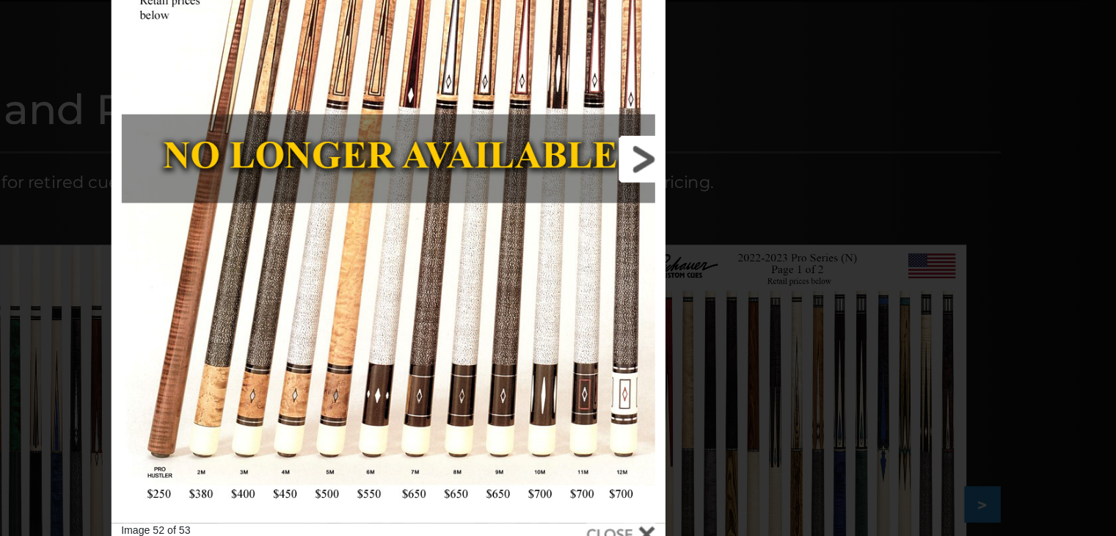
click at [735, 258] on link at bounding box center [666, 257] width 176 height 514
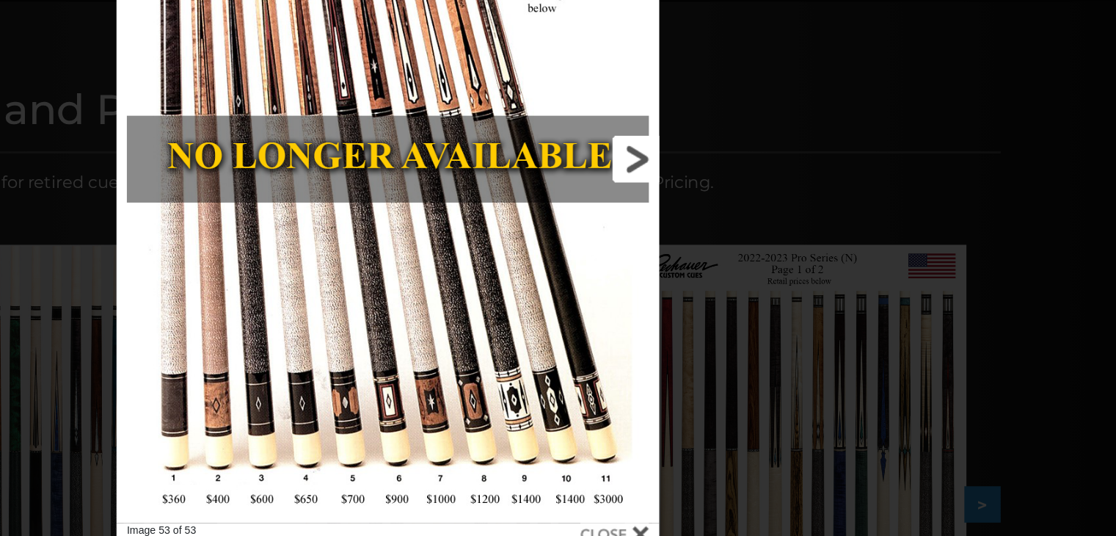
click at [732, 257] on link at bounding box center [664, 257] width 172 height 514
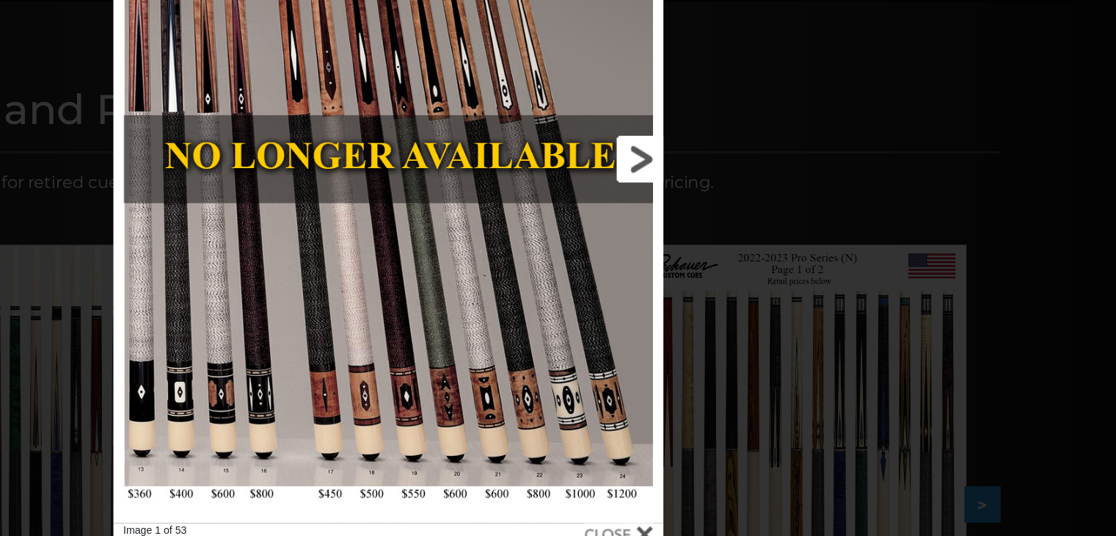
click at [732, 257] on link at bounding box center [665, 257] width 175 height 514
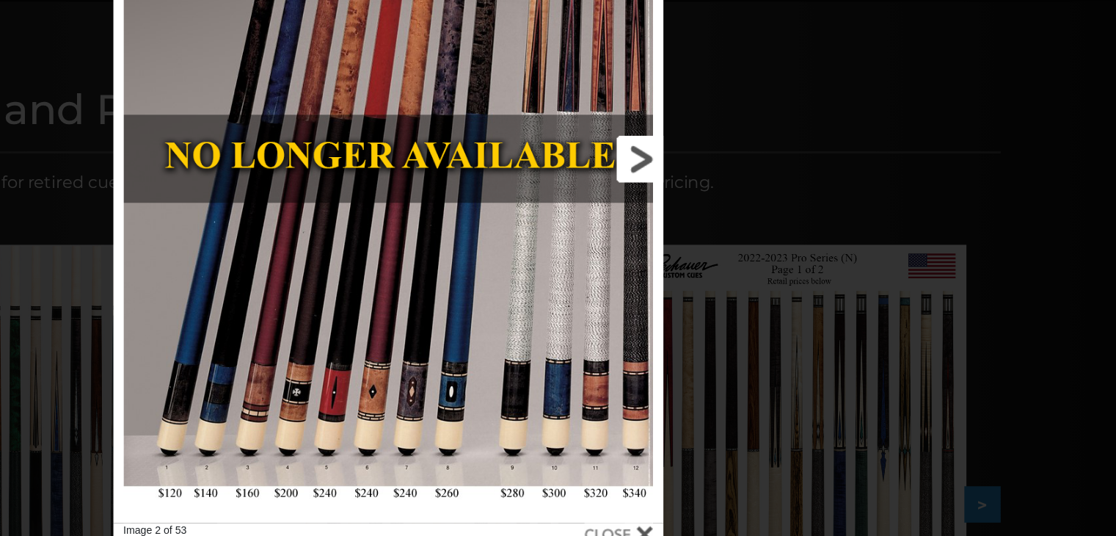
click at [730, 255] on link at bounding box center [665, 257] width 175 height 514
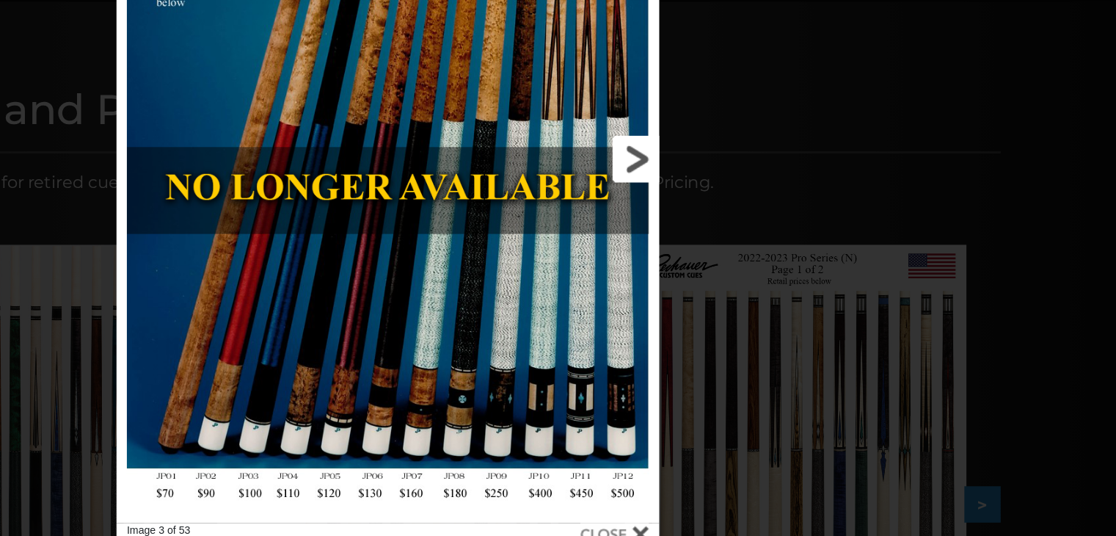
click at [729, 255] on link at bounding box center [664, 257] width 172 height 514
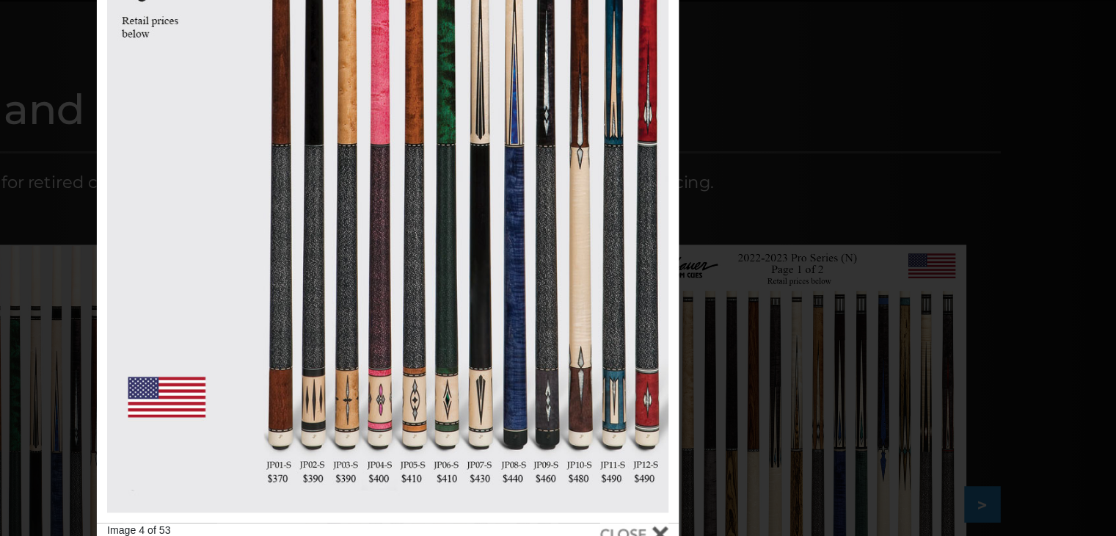
click at [748, 519] on div at bounding box center [732, 522] width 48 height 16
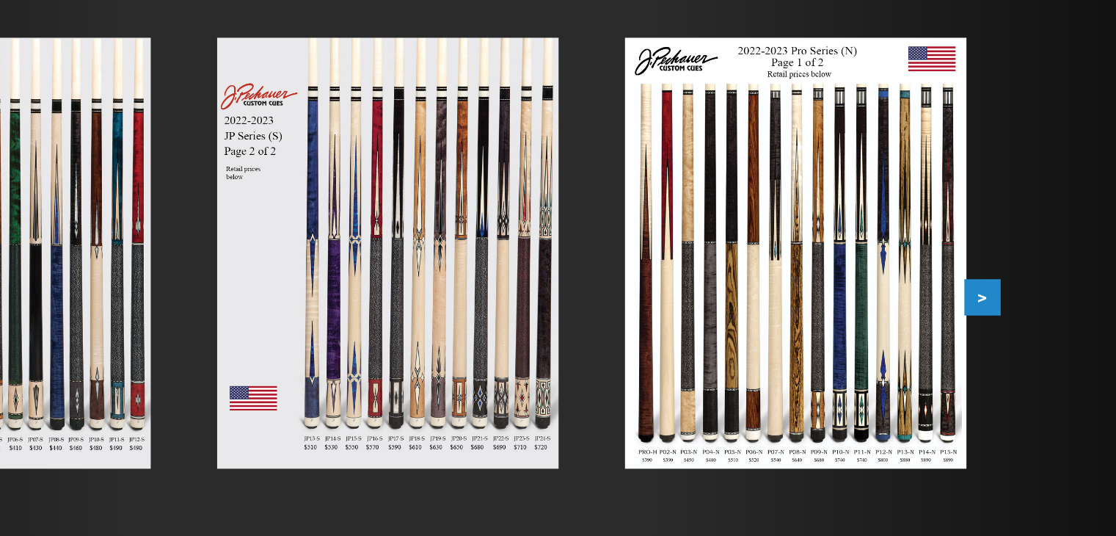
scroll to position [150, 0]
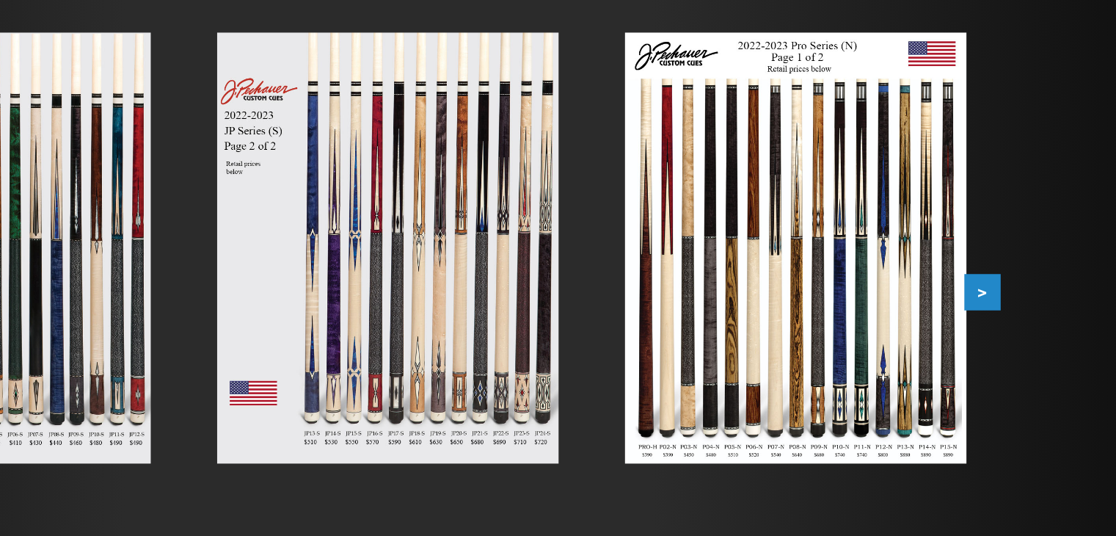
click at [994, 349] on div "Retired JP and Pro Cues $100+ minimum upcharge for retired cues. Cues older tha…" at bounding box center [558, 307] width 881 height 518
click at [981, 349] on button ">" at bounding box center [979, 352] width 26 height 26
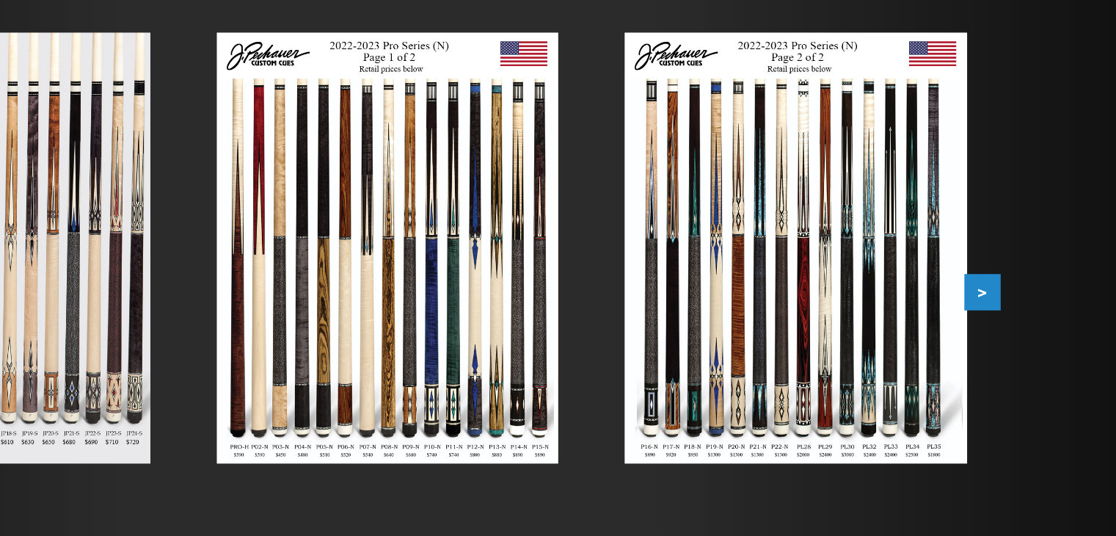
click at [979, 349] on button ">" at bounding box center [979, 352] width 26 height 26
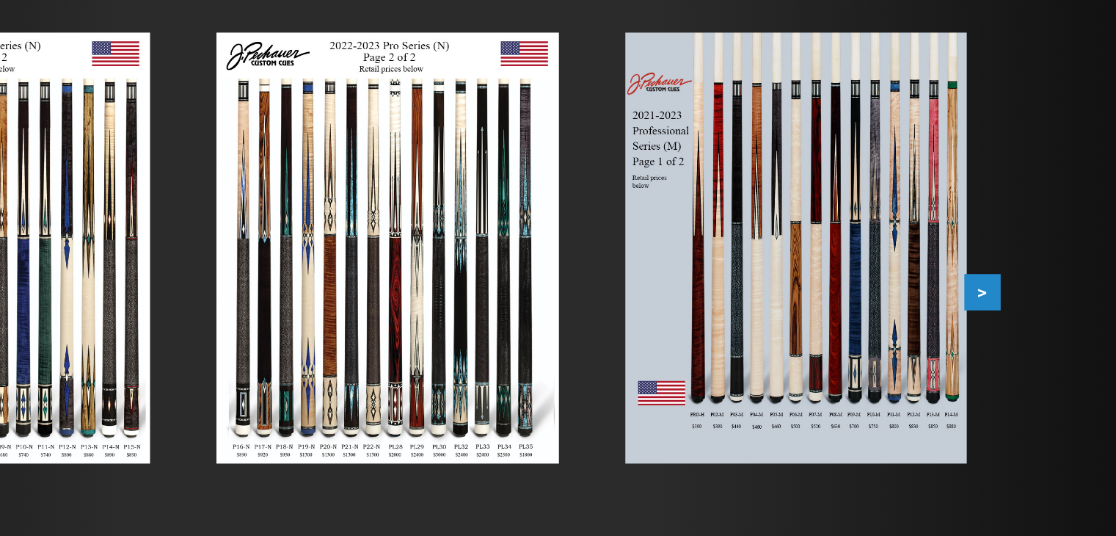
click at [978, 349] on button ">" at bounding box center [979, 352] width 26 height 26
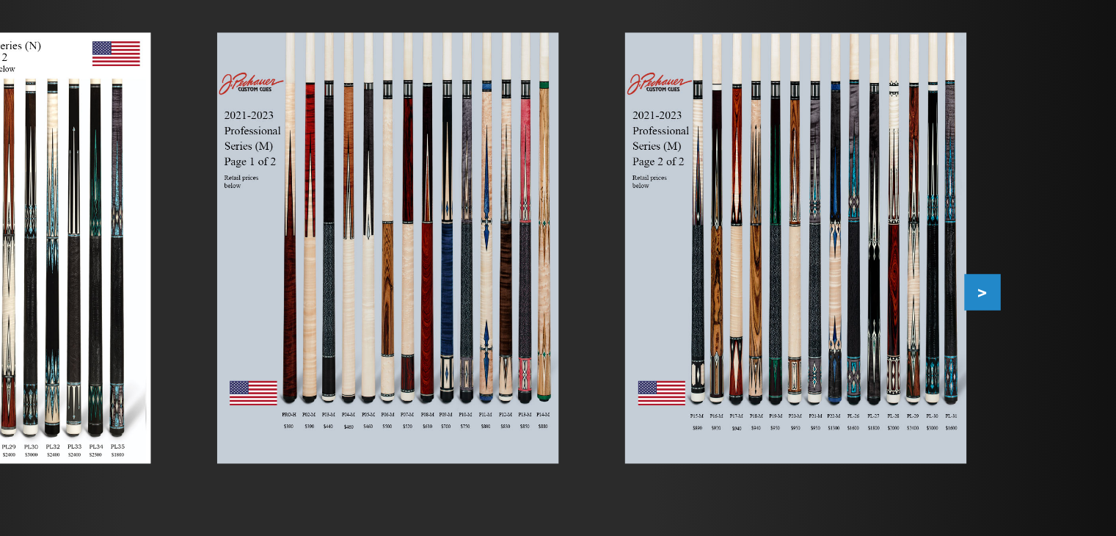
click at [978, 349] on button ">" at bounding box center [979, 352] width 26 height 26
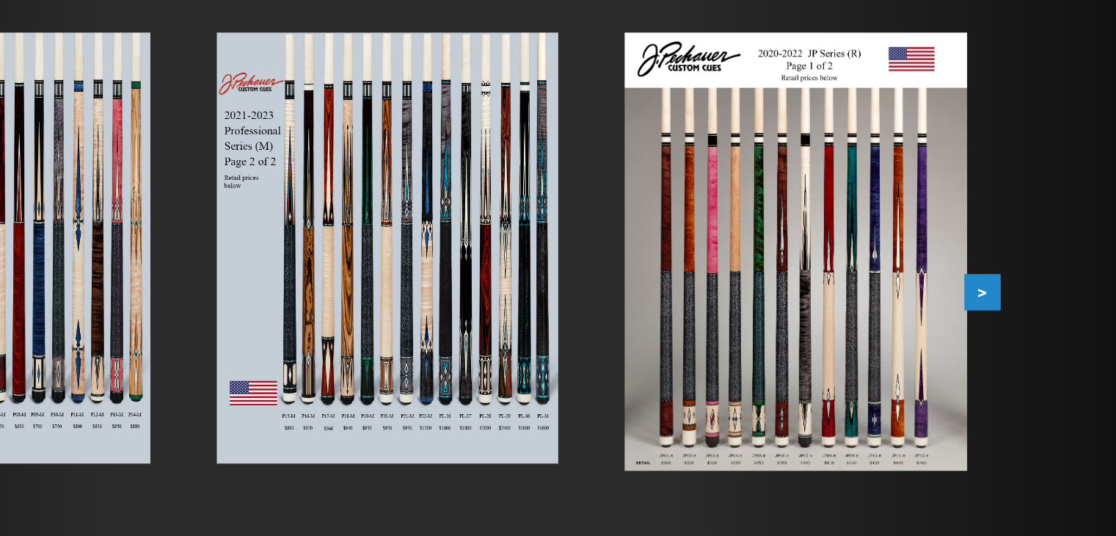
click at [978, 349] on button ">" at bounding box center [979, 352] width 26 height 26
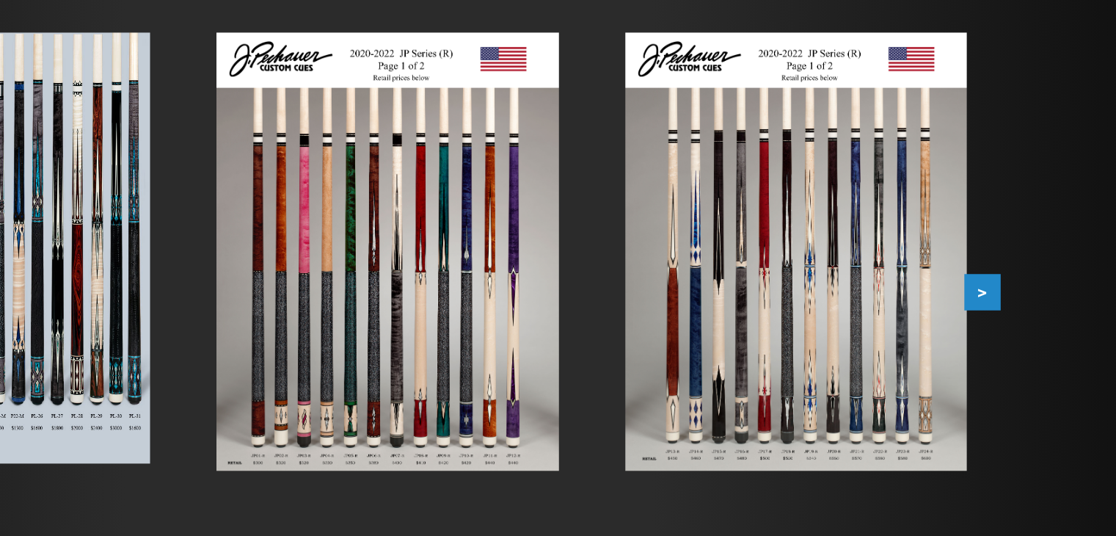
click at [978, 349] on button ">" at bounding box center [979, 352] width 26 height 26
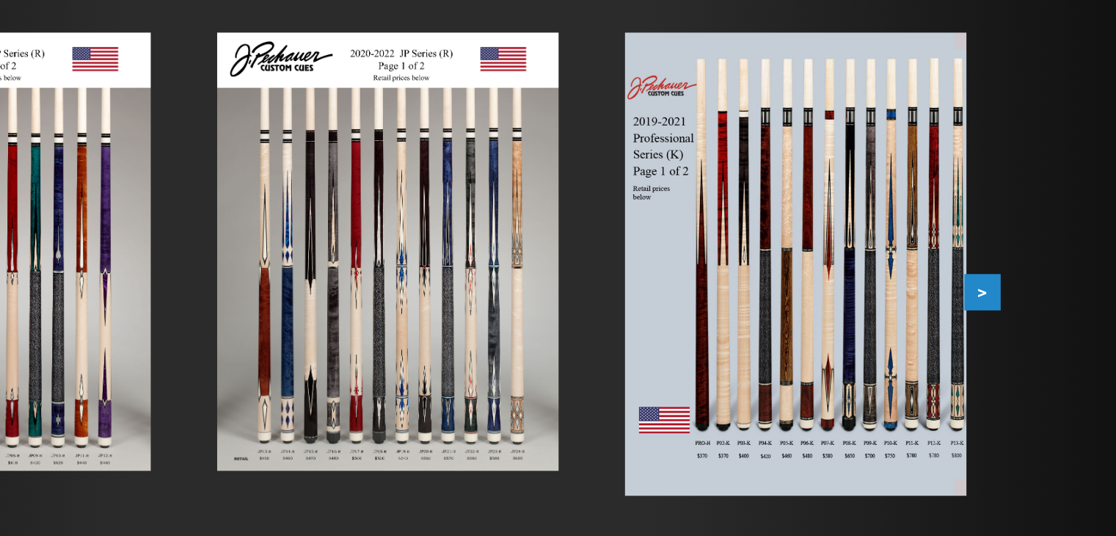
click at [978, 349] on button ">" at bounding box center [979, 352] width 26 height 26
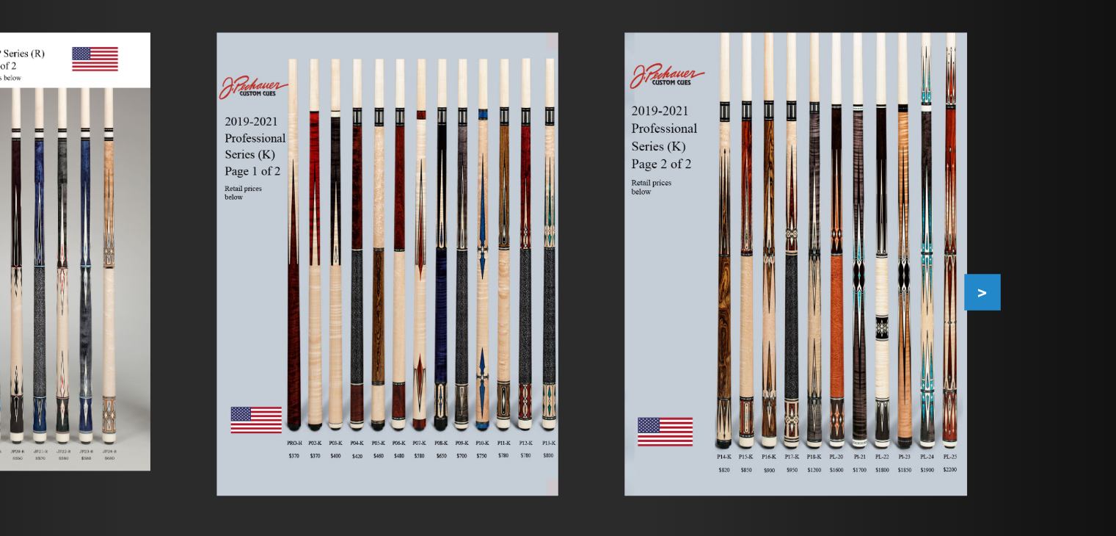
click at [978, 349] on button ">" at bounding box center [979, 352] width 26 height 26
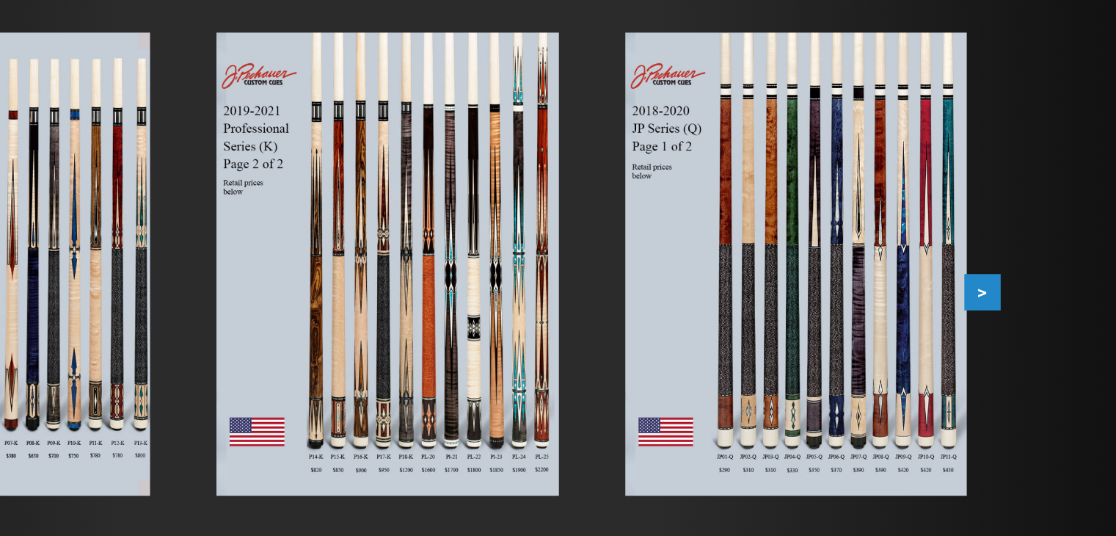
click at [975, 349] on button ">" at bounding box center [979, 352] width 26 height 26
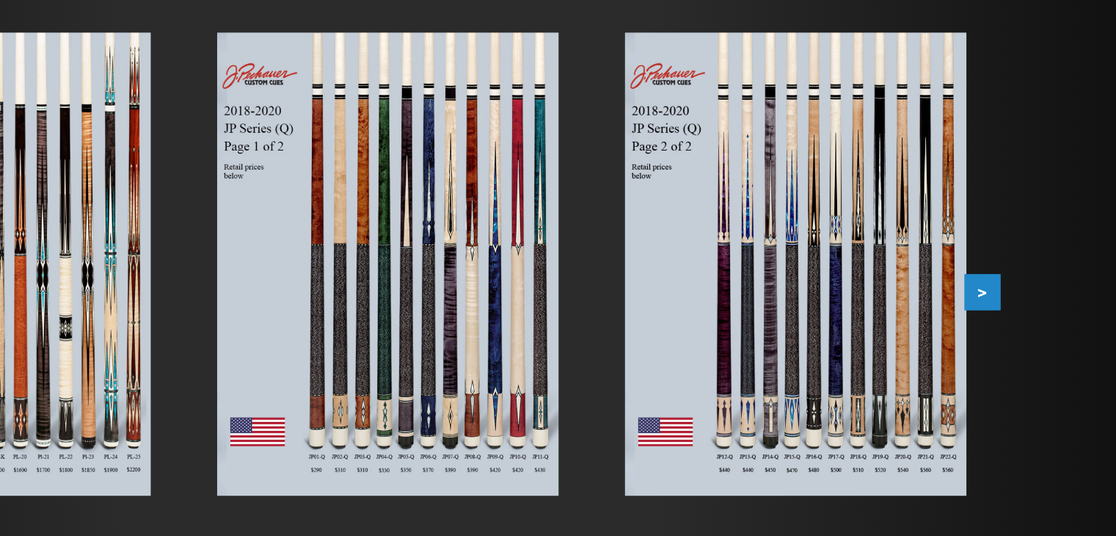
click at [975, 349] on button ">" at bounding box center [979, 352] width 26 height 26
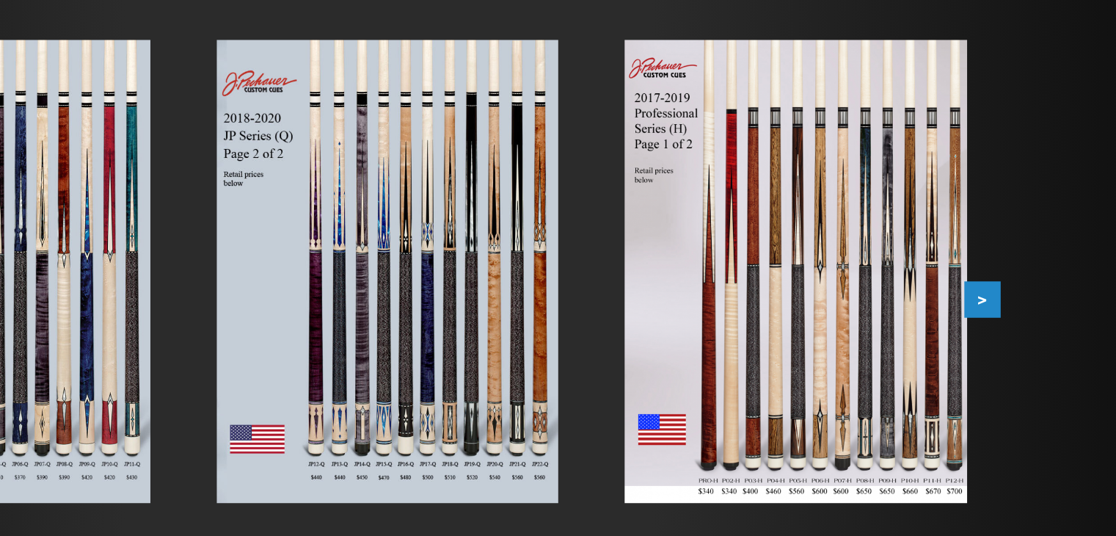
scroll to position [168, 0]
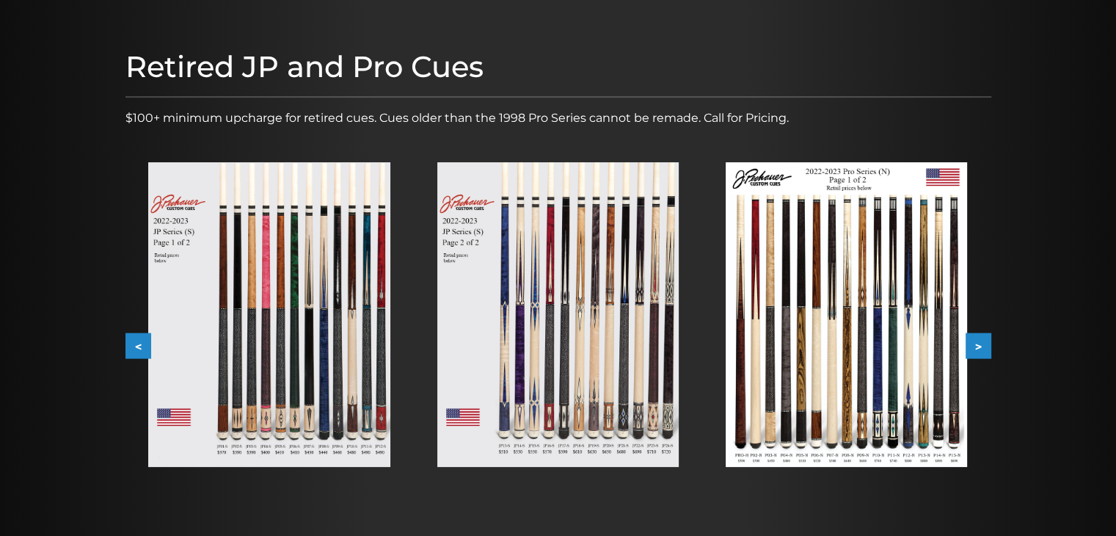
scroll to position [159, 0]
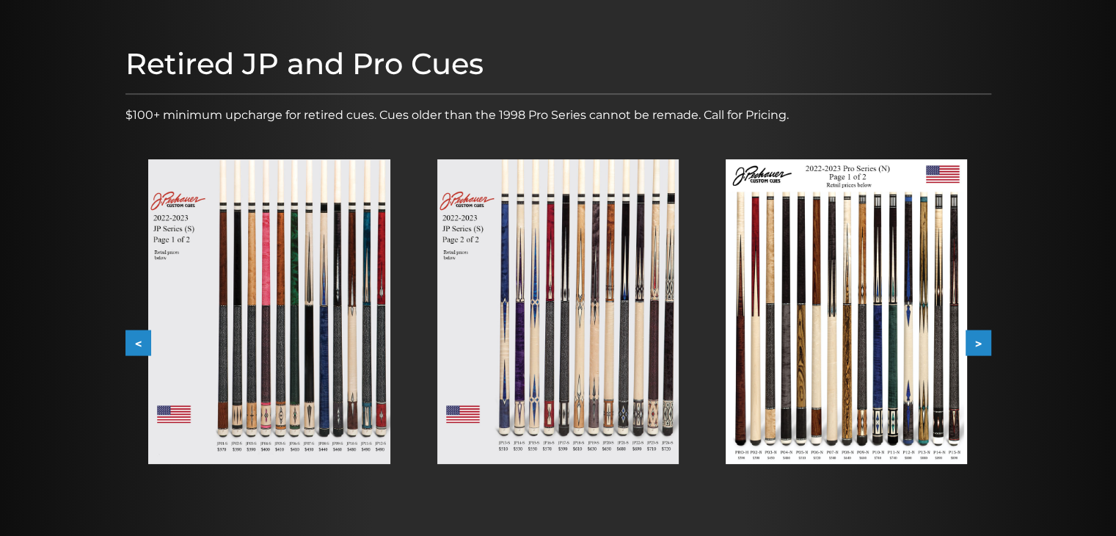
click at [346, 322] on img at bounding box center [268, 311] width 241 height 305
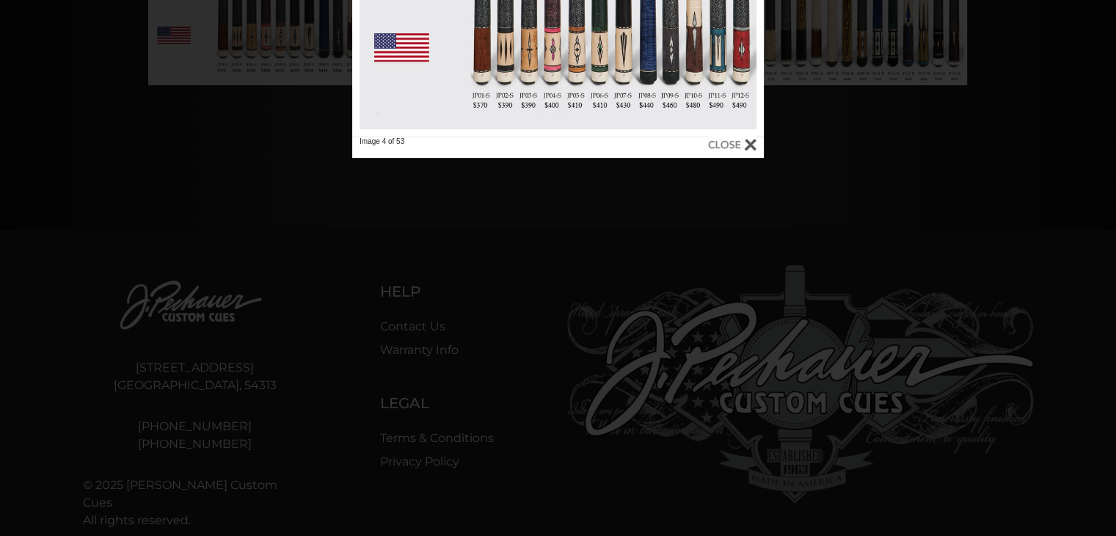
scroll to position [537, 0]
click at [750, 141] on div at bounding box center [732, 144] width 48 height 16
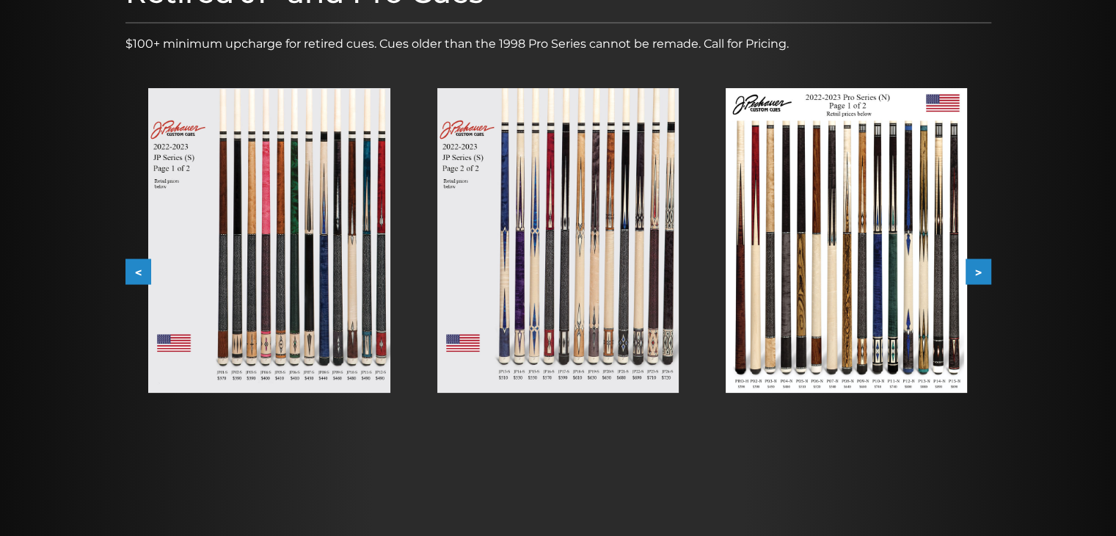
scroll to position [229, 0]
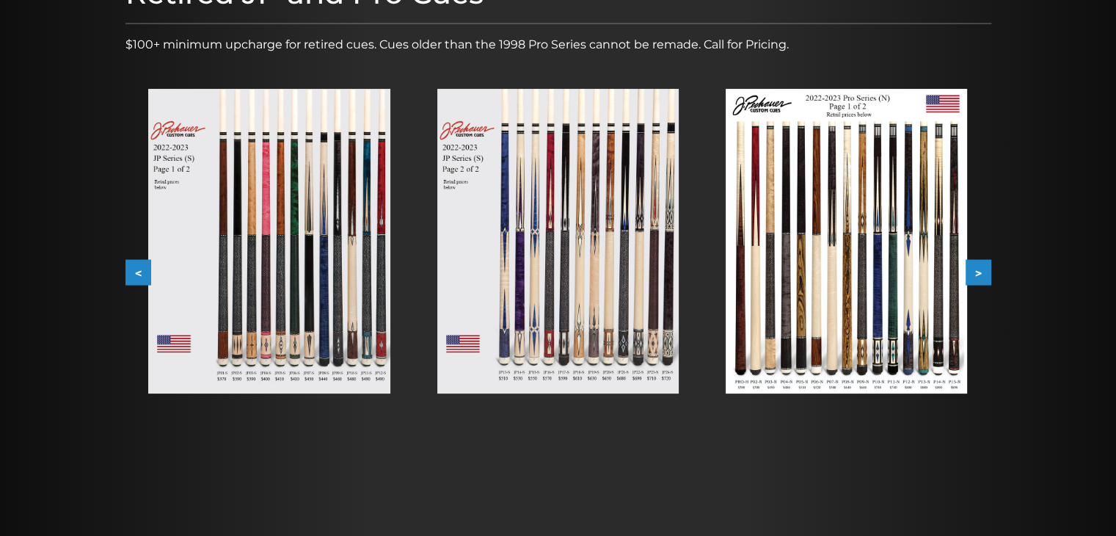
click at [987, 266] on button ">" at bounding box center [979, 273] width 26 height 26
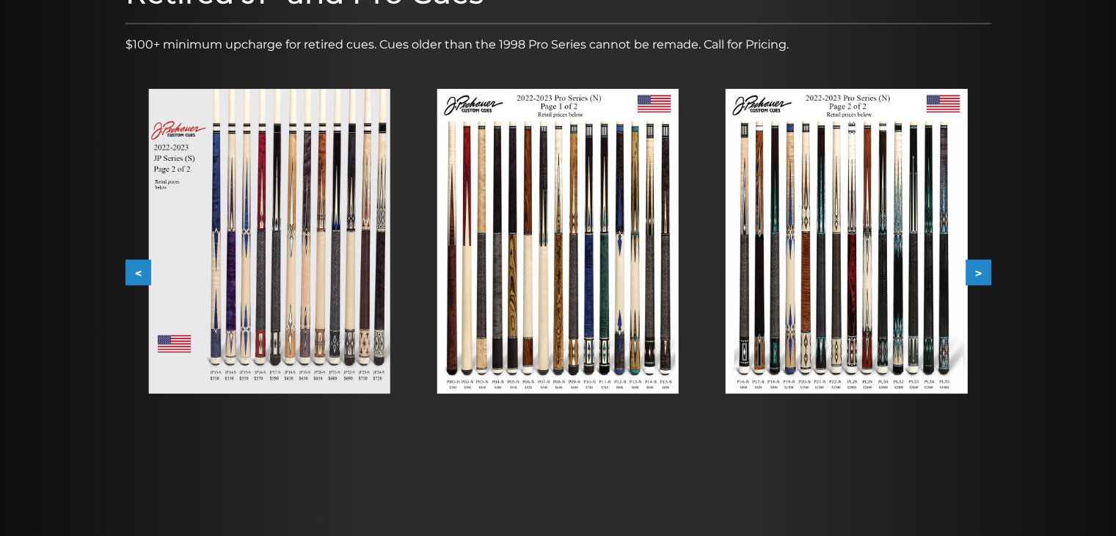
click at [987, 266] on button ">" at bounding box center [979, 273] width 26 height 26
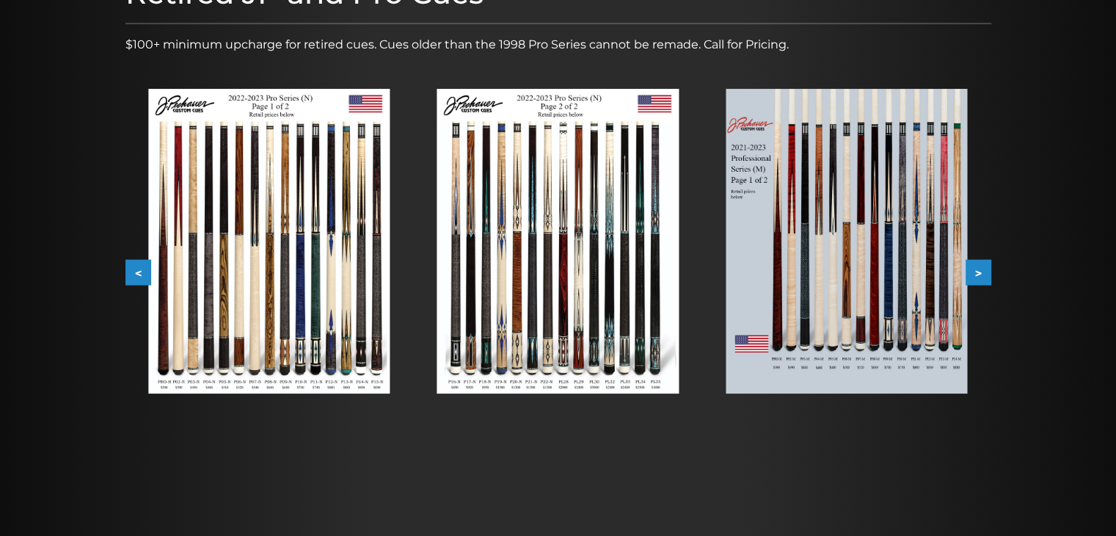
click at [987, 266] on button ">" at bounding box center [979, 273] width 26 height 26
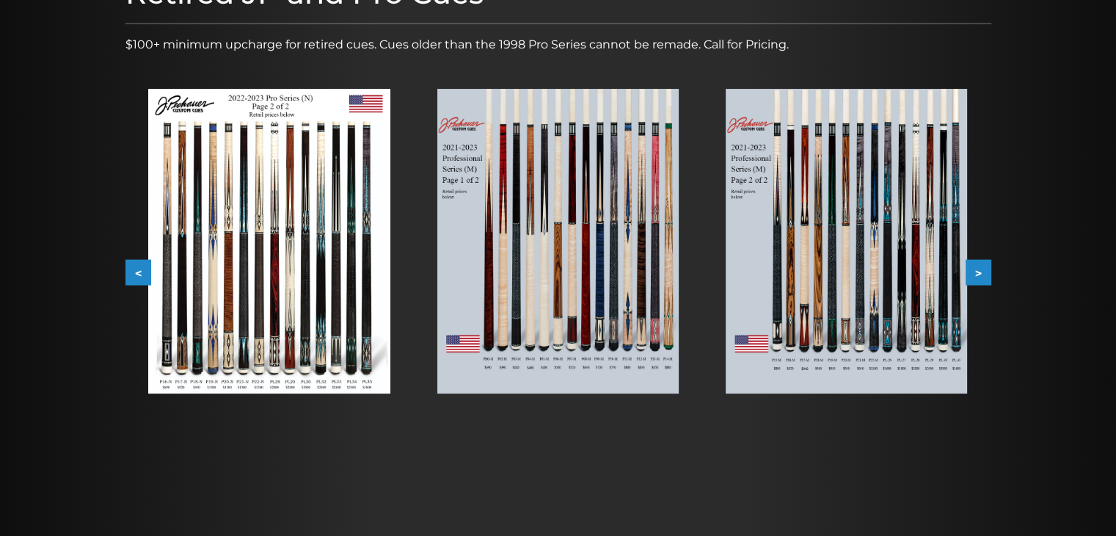
click at [987, 266] on button ">" at bounding box center [979, 273] width 26 height 26
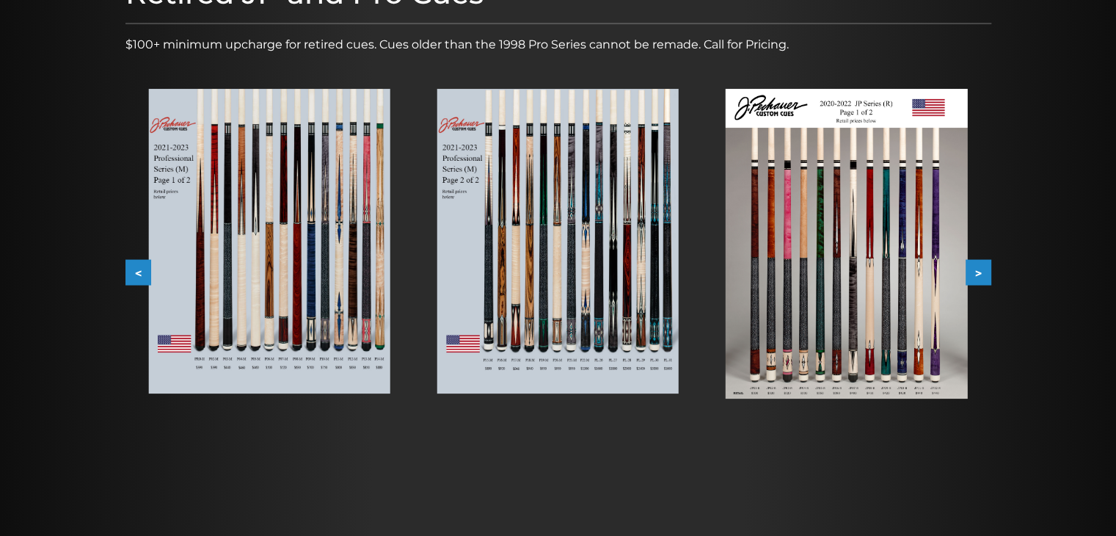
click at [986, 266] on button ">" at bounding box center [979, 273] width 26 height 26
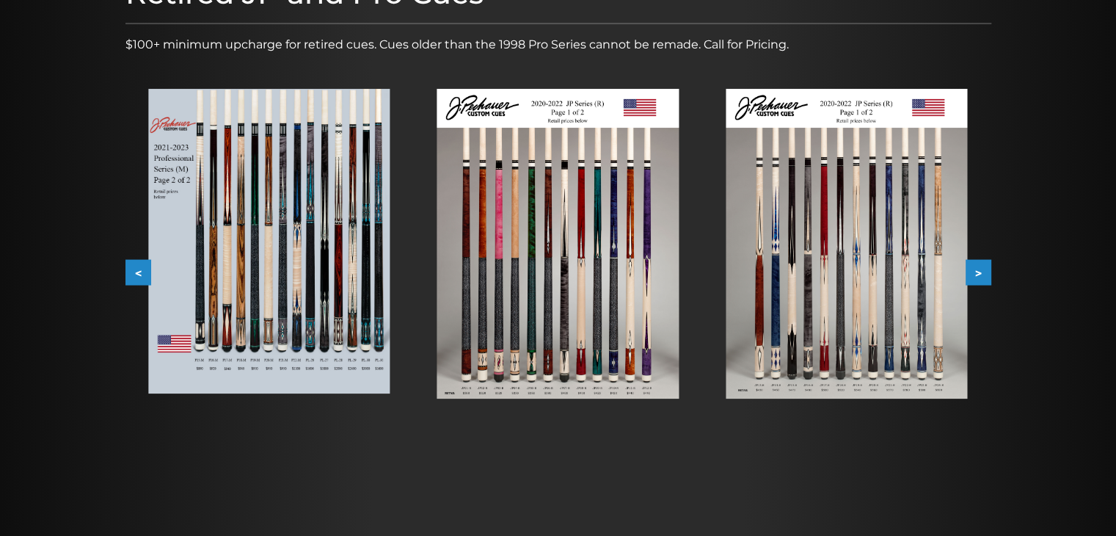
click at [986, 266] on button ">" at bounding box center [979, 273] width 26 height 26
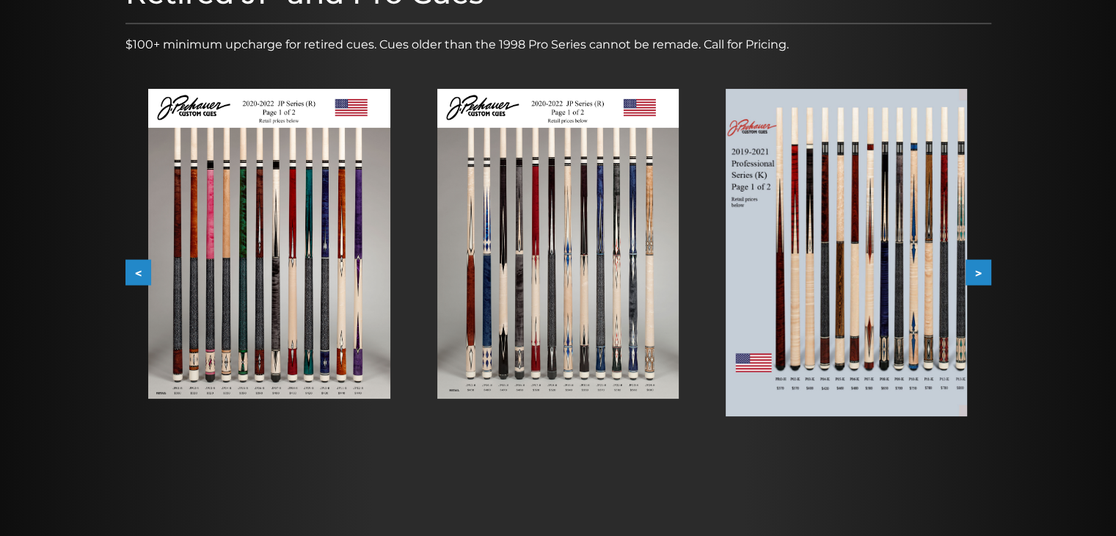
click at [135, 276] on button "<" at bounding box center [138, 273] width 26 height 26
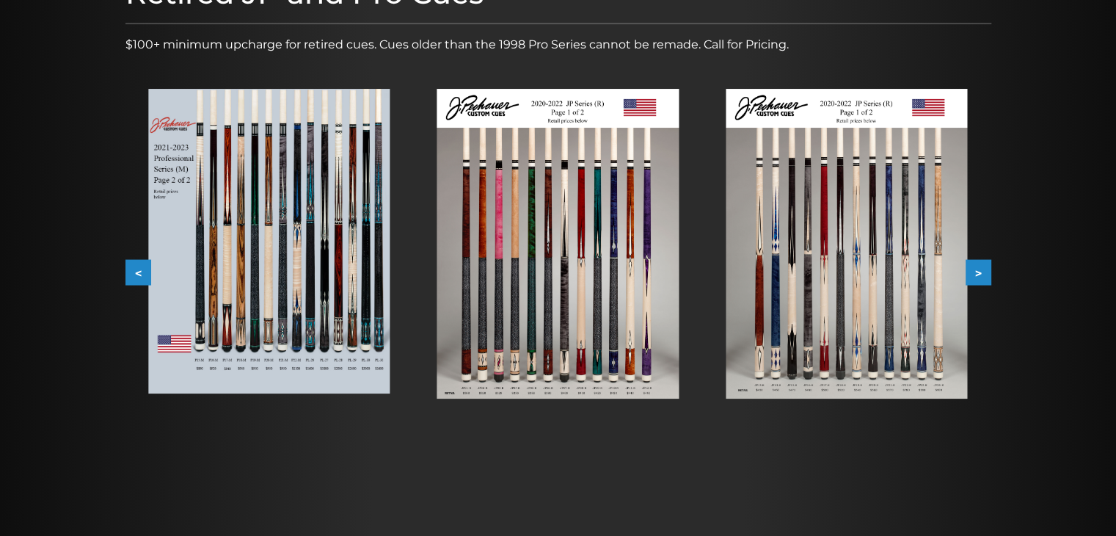
click at [135, 275] on button "<" at bounding box center [138, 273] width 26 height 26
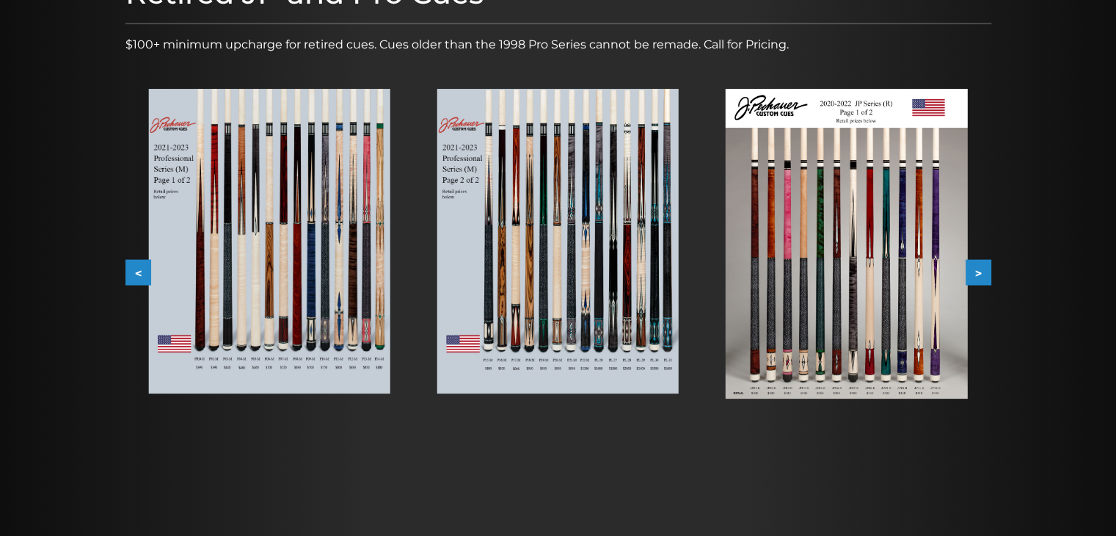
click at [137, 274] on button "<" at bounding box center [138, 273] width 26 height 26
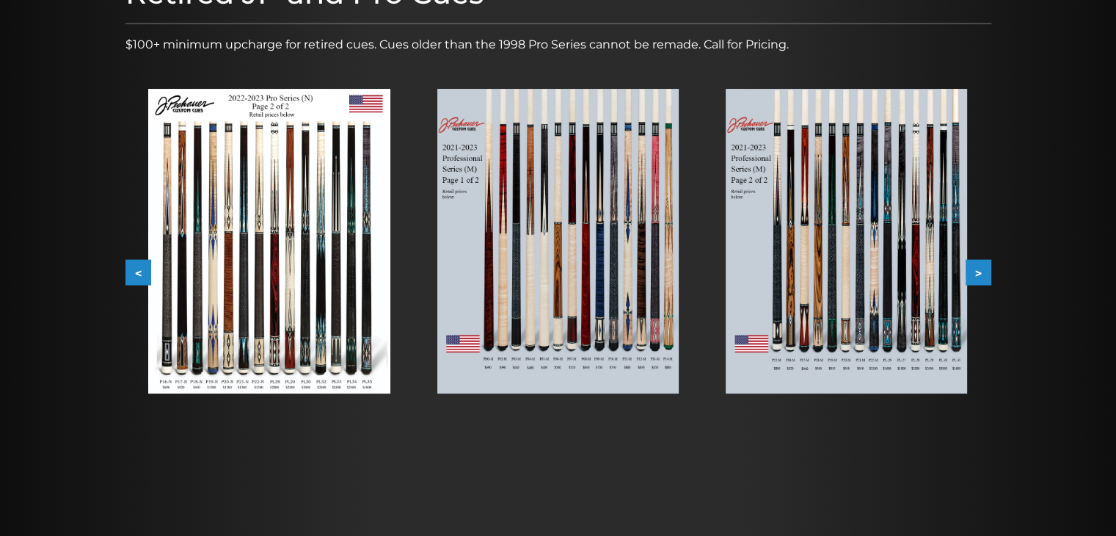
click at [975, 275] on button ">" at bounding box center [979, 273] width 26 height 26
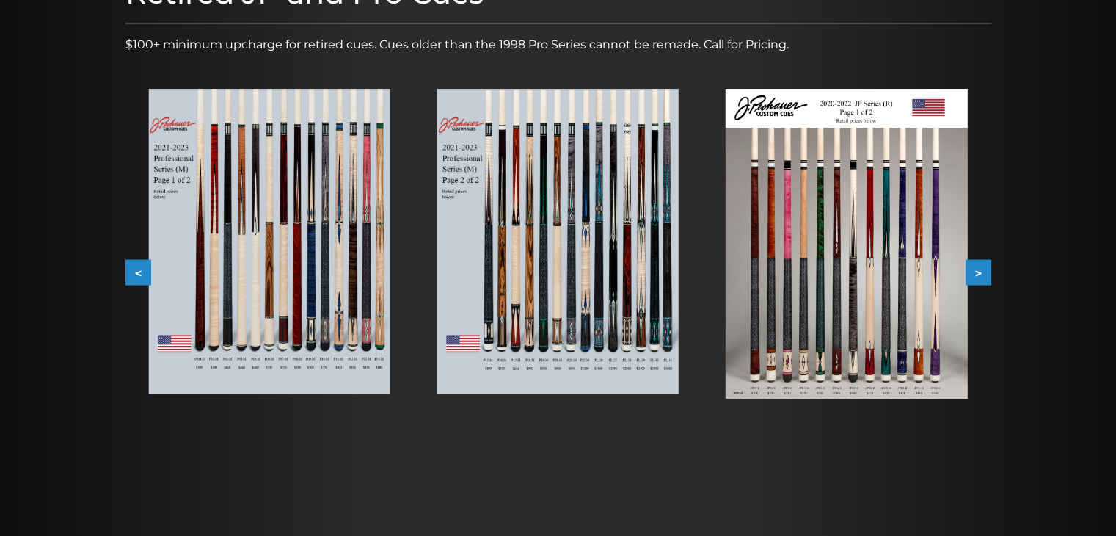
click at [975, 273] on button ">" at bounding box center [979, 273] width 26 height 26
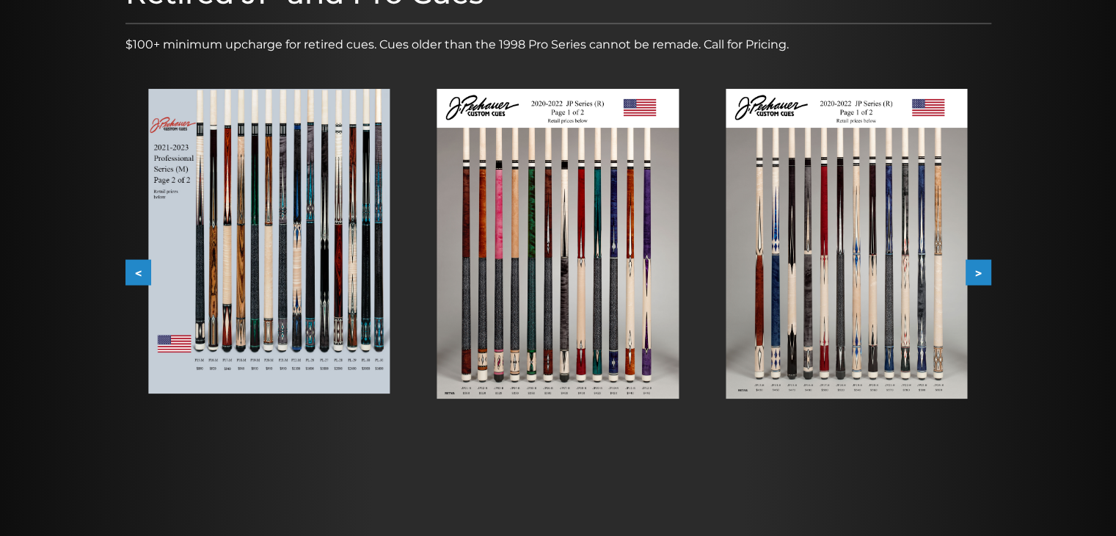
click at [981, 269] on button ">" at bounding box center [979, 273] width 26 height 26
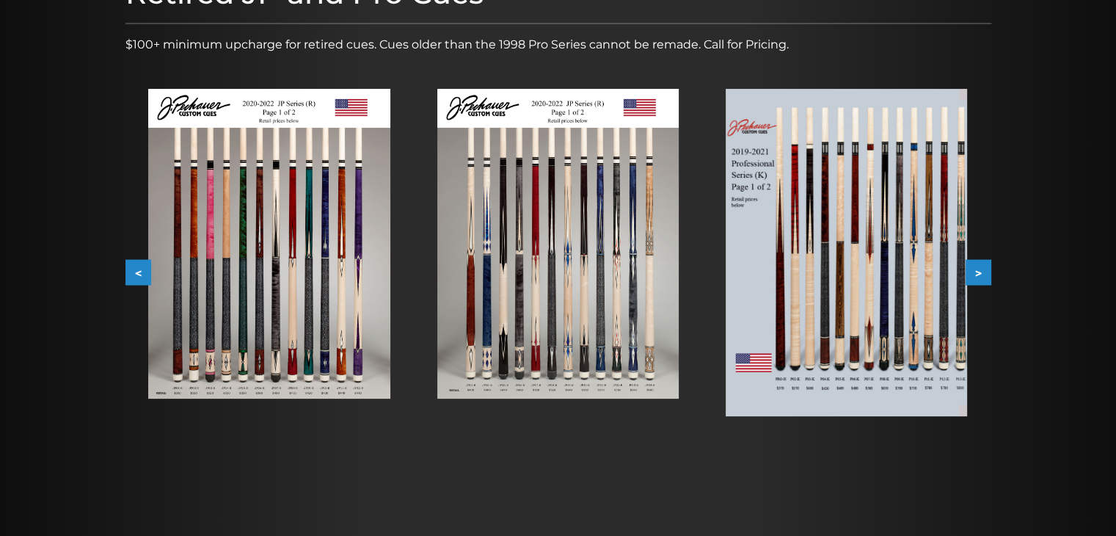
click at [131, 269] on button "<" at bounding box center [138, 273] width 26 height 26
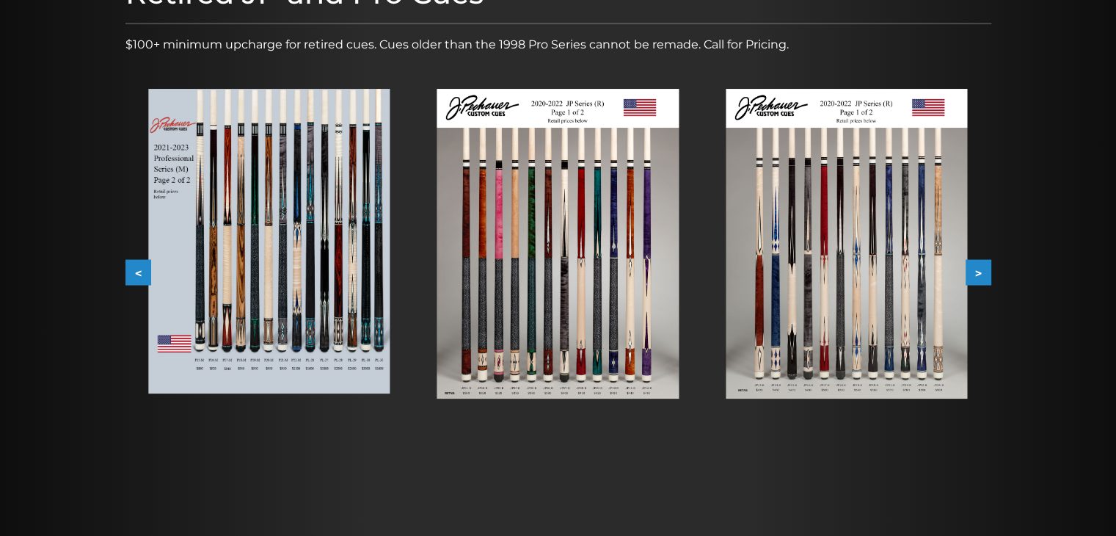
click at [131, 269] on button "<" at bounding box center [138, 273] width 26 height 26
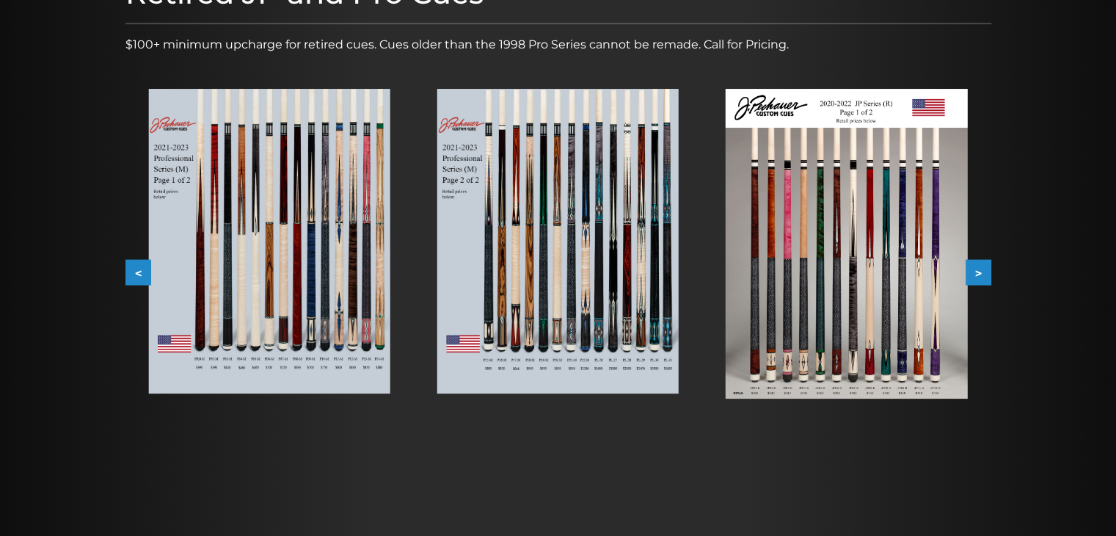
click at [131, 269] on button "<" at bounding box center [138, 273] width 26 height 26
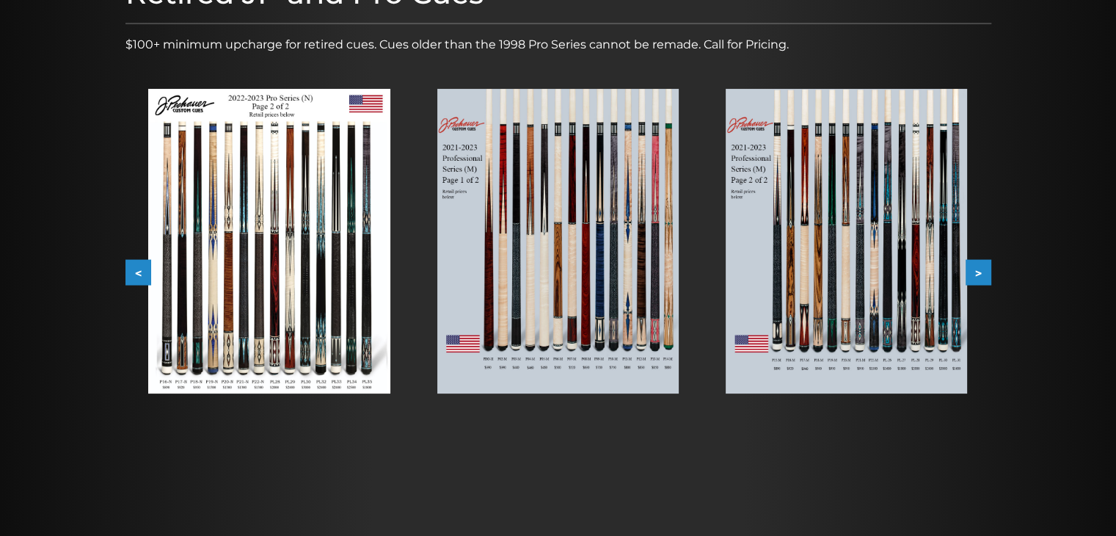
click at [136, 272] on button "<" at bounding box center [138, 273] width 26 height 26
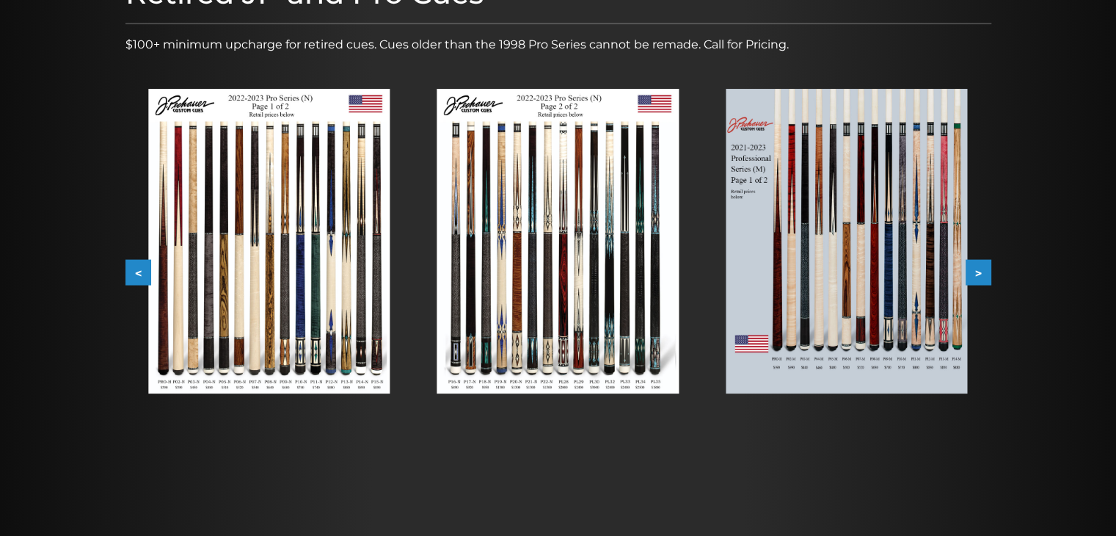
click at [135, 272] on button "<" at bounding box center [138, 273] width 26 height 26
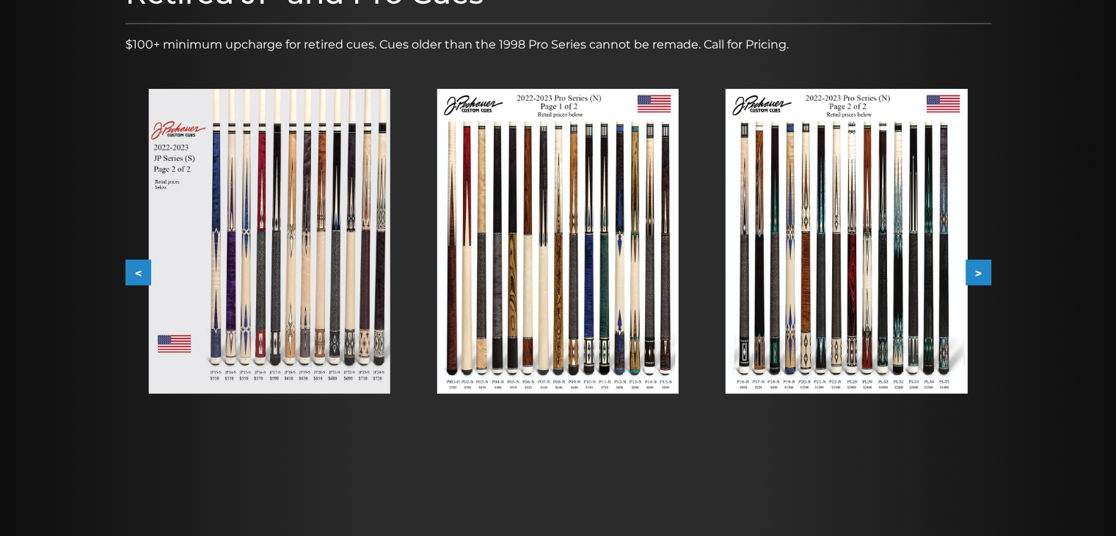
click at [135, 272] on button "<" at bounding box center [138, 273] width 26 height 26
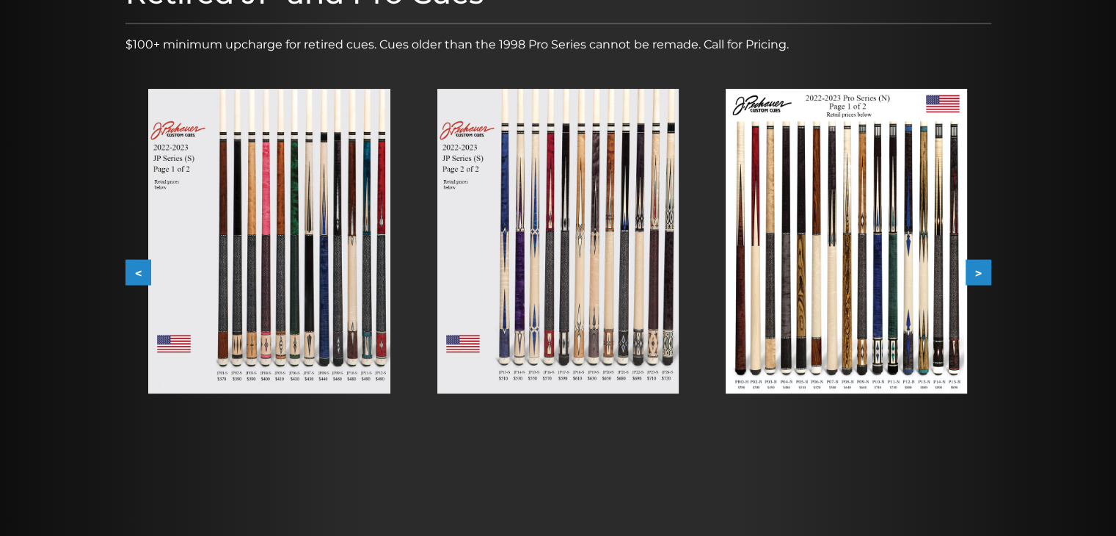
click at [135, 272] on button "<" at bounding box center [138, 273] width 26 height 26
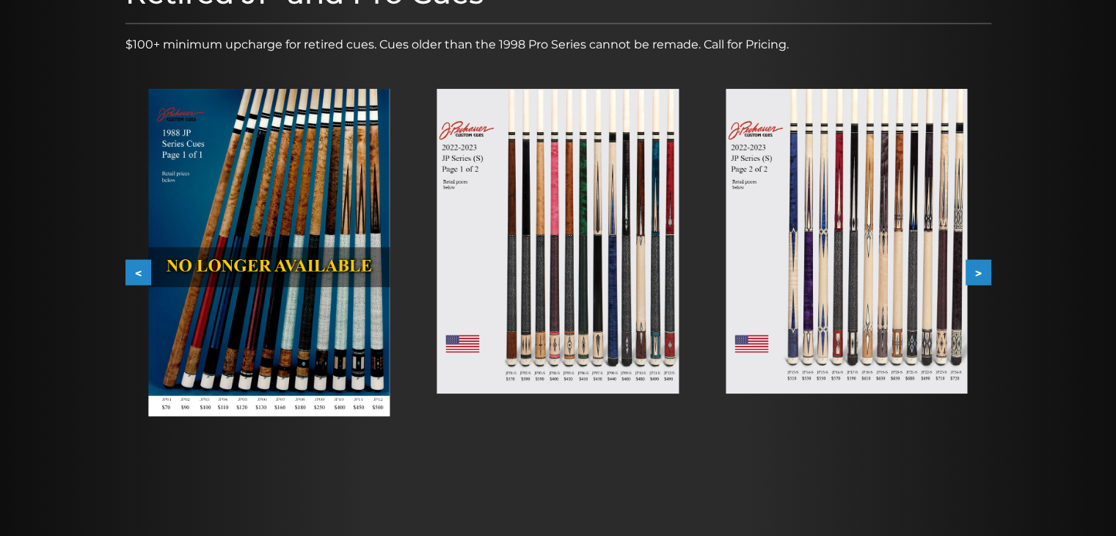
click at [135, 272] on button "<" at bounding box center [138, 273] width 26 height 26
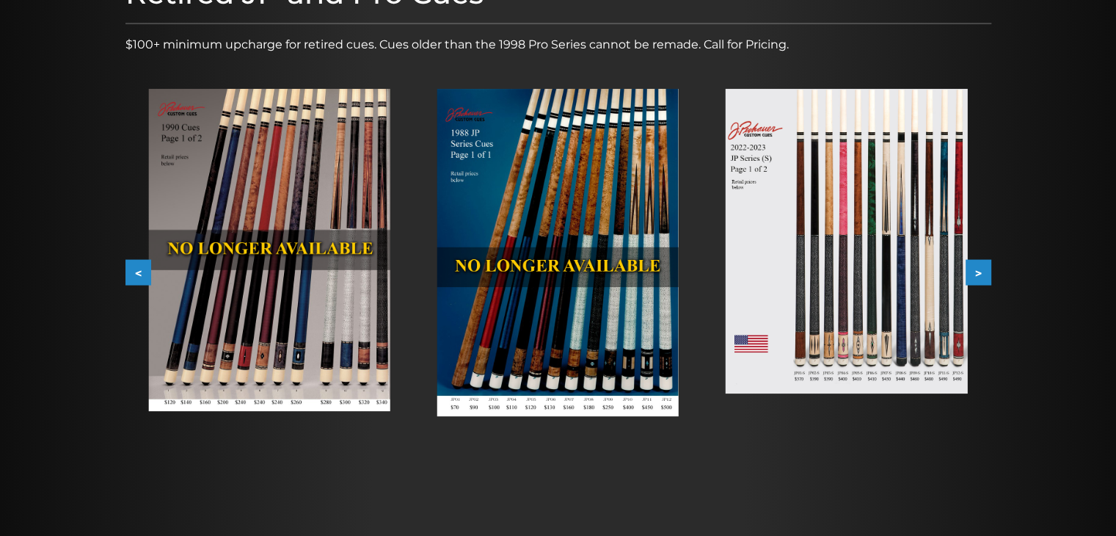
click at [986, 277] on button ">" at bounding box center [979, 273] width 26 height 26
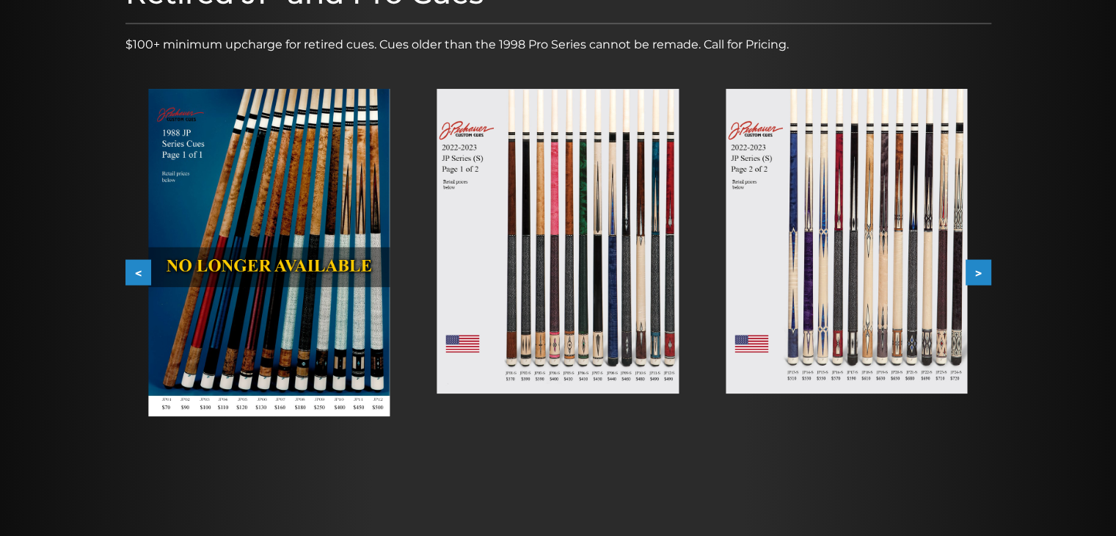
click at [986, 277] on button ">" at bounding box center [979, 273] width 26 height 26
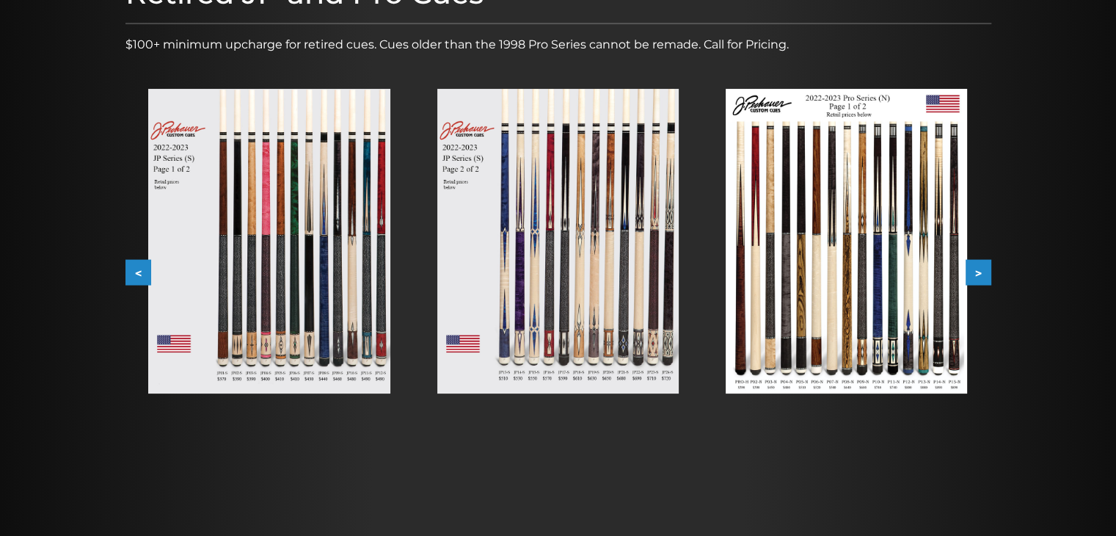
click at [326, 280] on img at bounding box center [268, 241] width 241 height 305
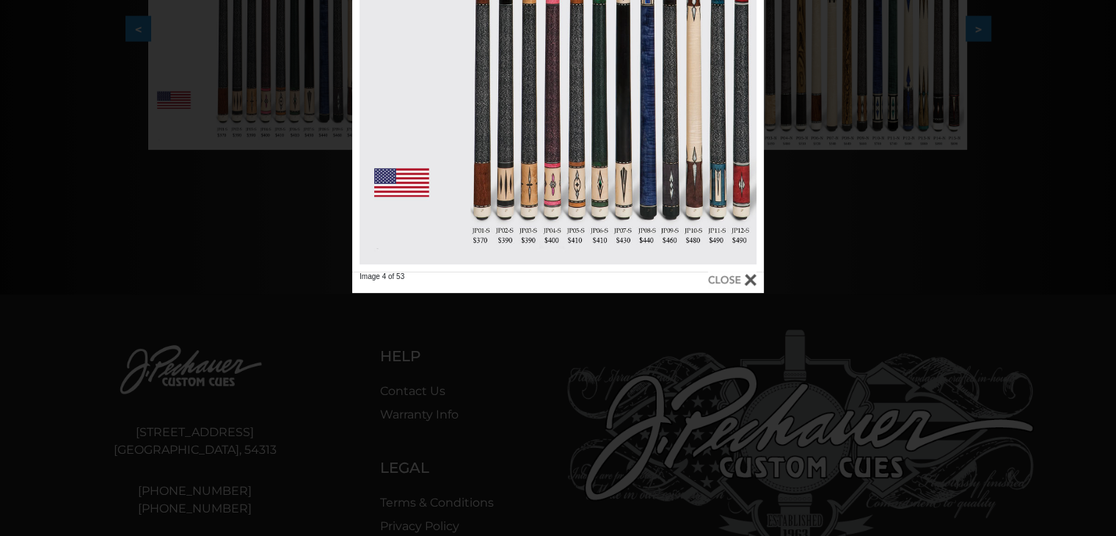
scroll to position [482, 0]
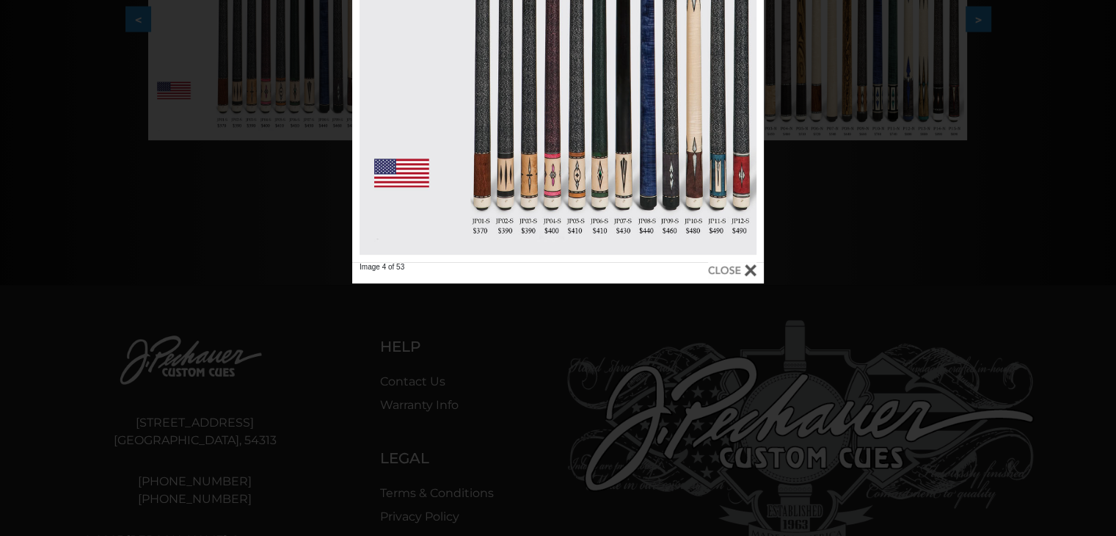
click at [751, 267] on div at bounding box center [732, 270] width 48 height 16
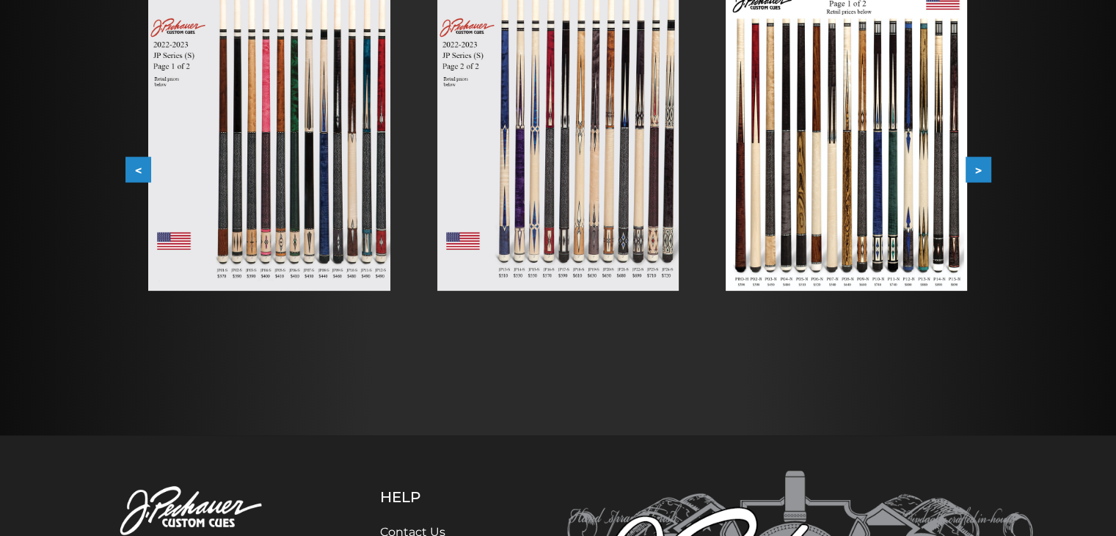
scroll to position [331, 0]
click at [968, 159] on button ">" at bounding box center [979, 171] width 26 height 26
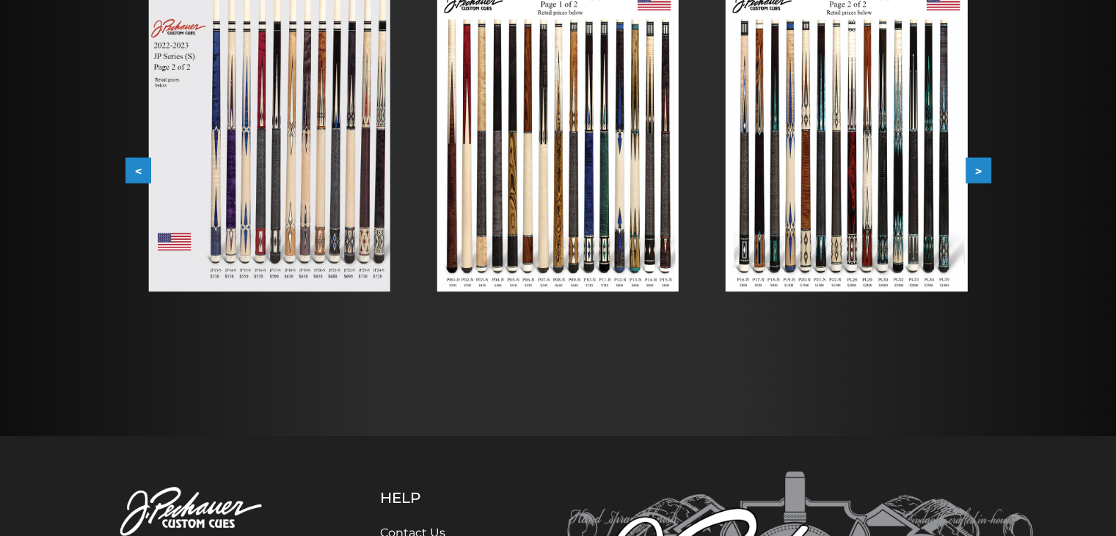
click at [969, 167] on button ">" at bounding box center [979, 171] width 26 height 26
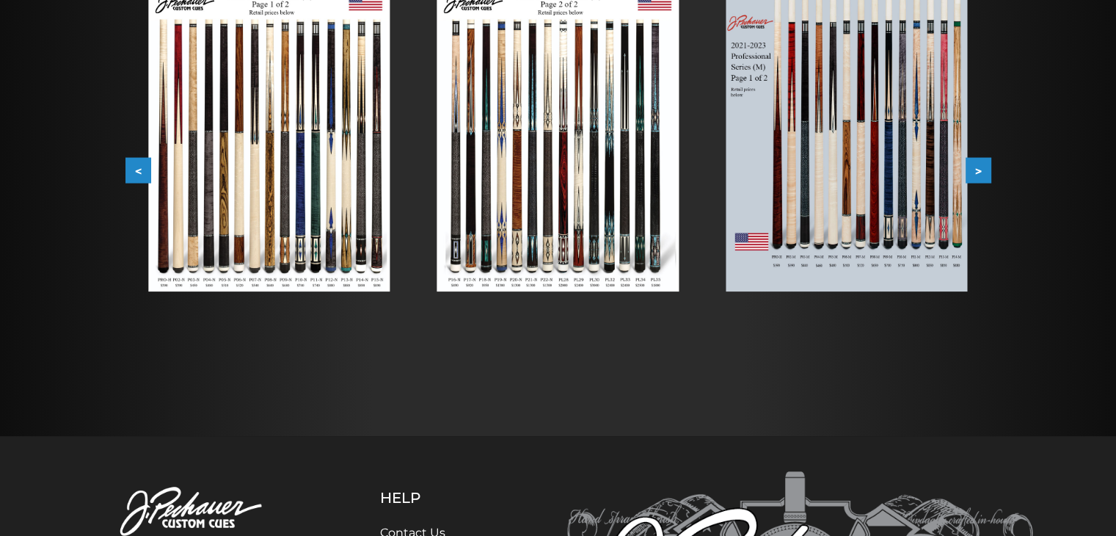
click at [971, 166] on button ">" at bounding box center [979, 171] width 26 height 26
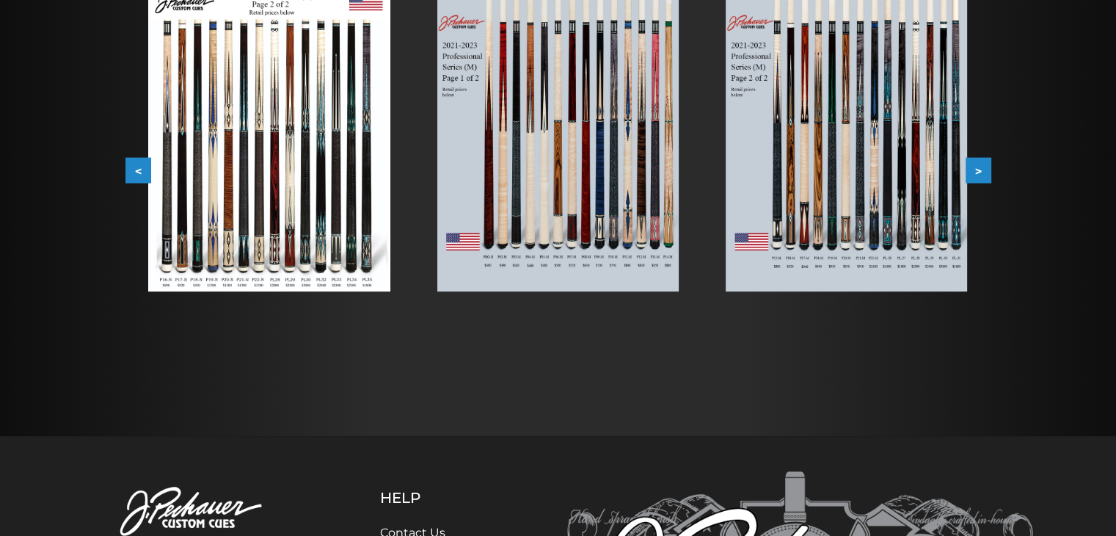
click at [971, 166] on button ">" at bounding box center [979, 171] width 26 height 26
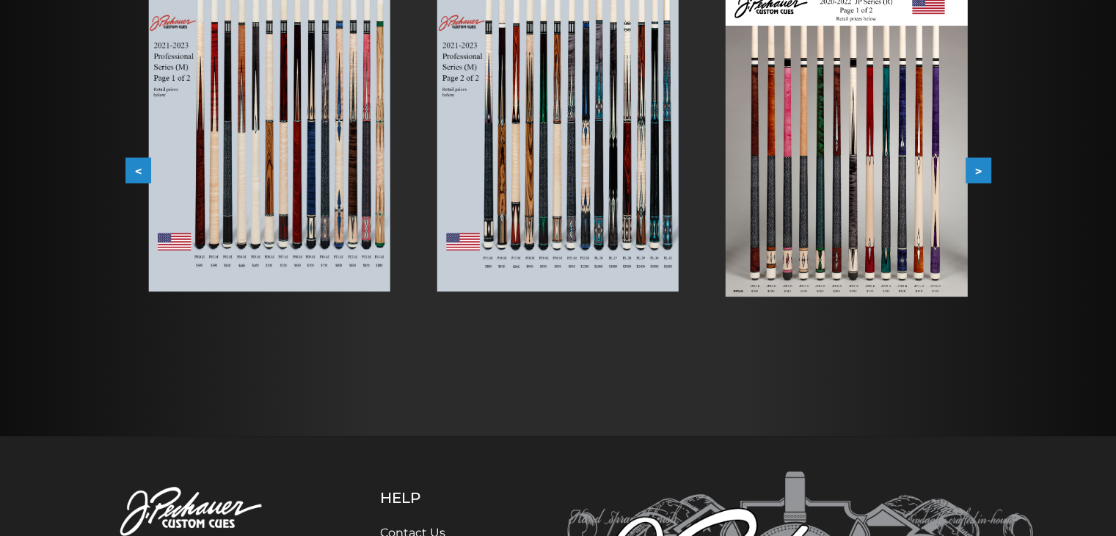
click at [870, 205] on img at bounding box center [846, 142] width 241 height 310
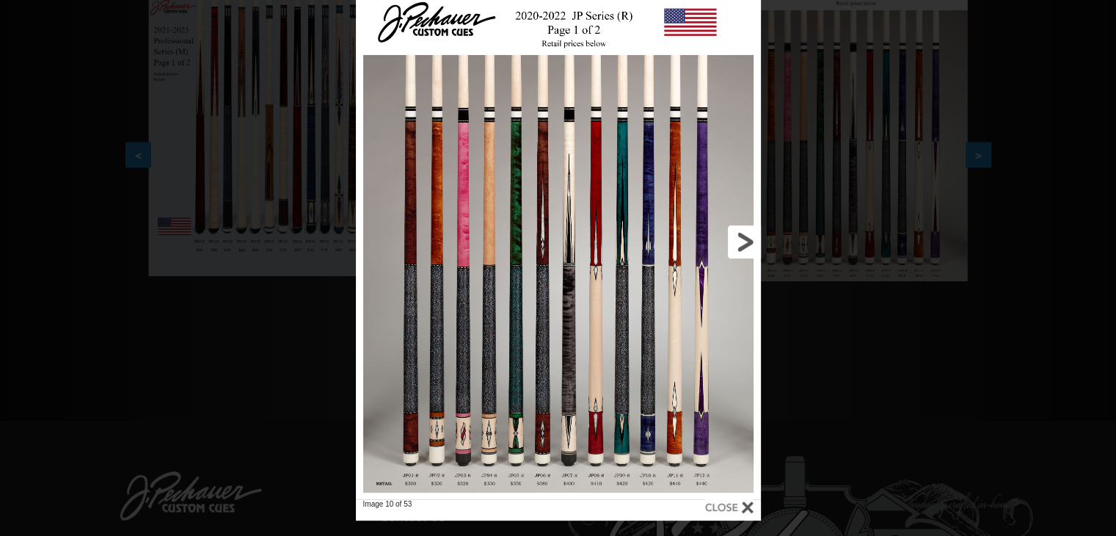
scroll to position [355, 0]
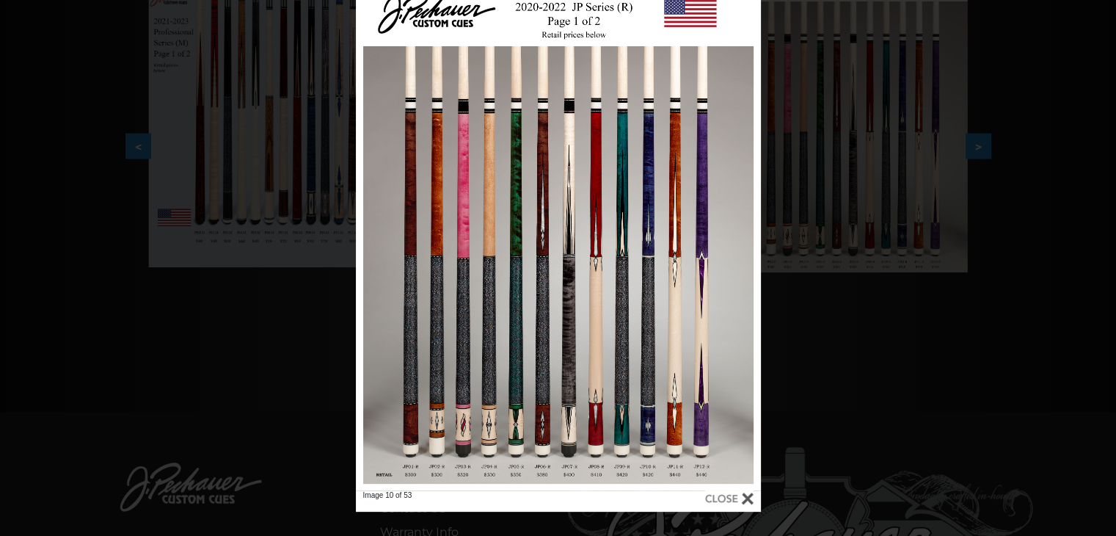
click at [732, 498] on div at bounding box center [729, 498] width 48 height 16
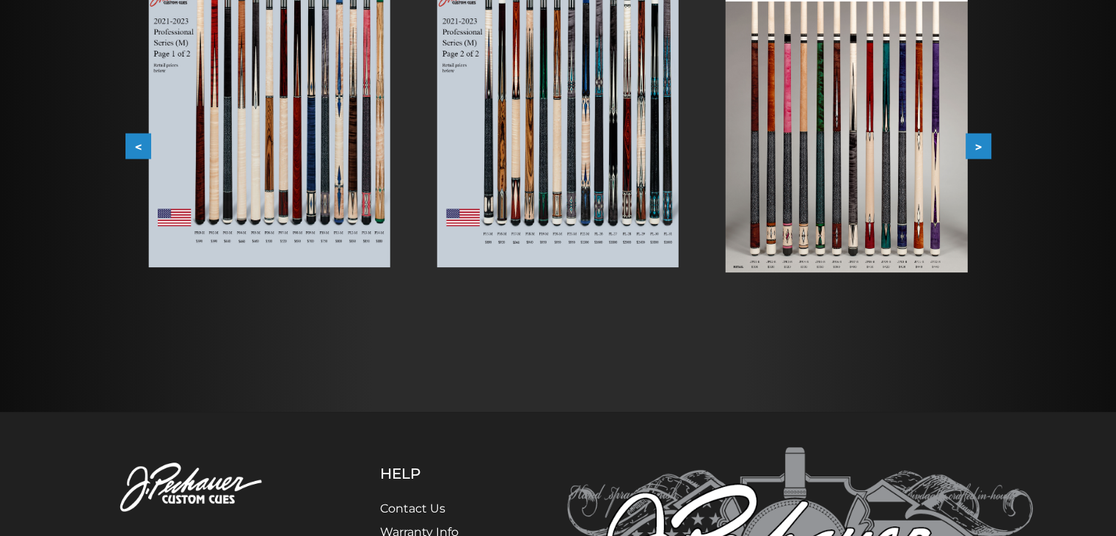
click at [839, 178] on img at bounding box center [846, 118] width 241 height 310
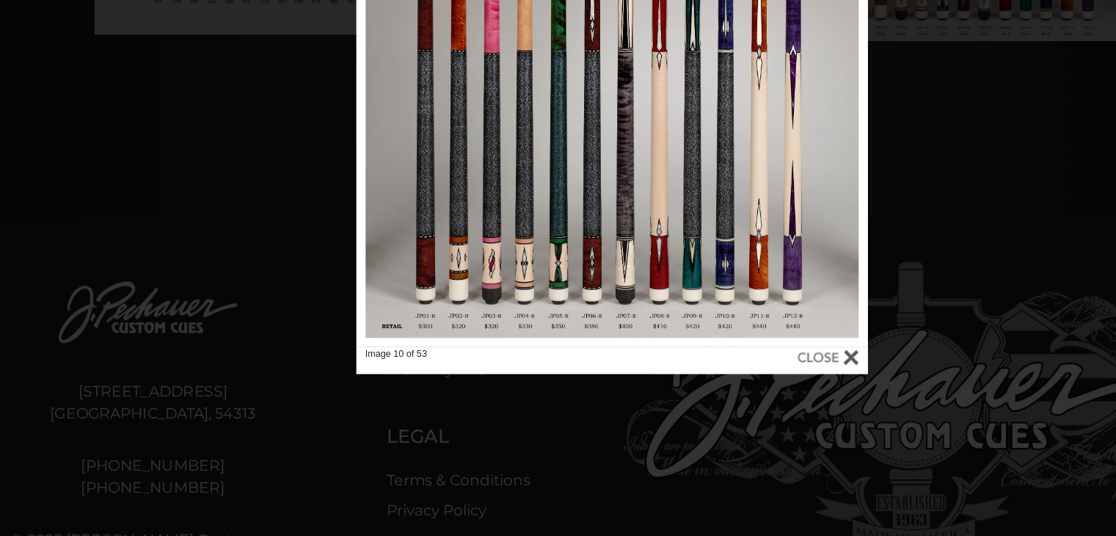
scroll to position [602, 0]
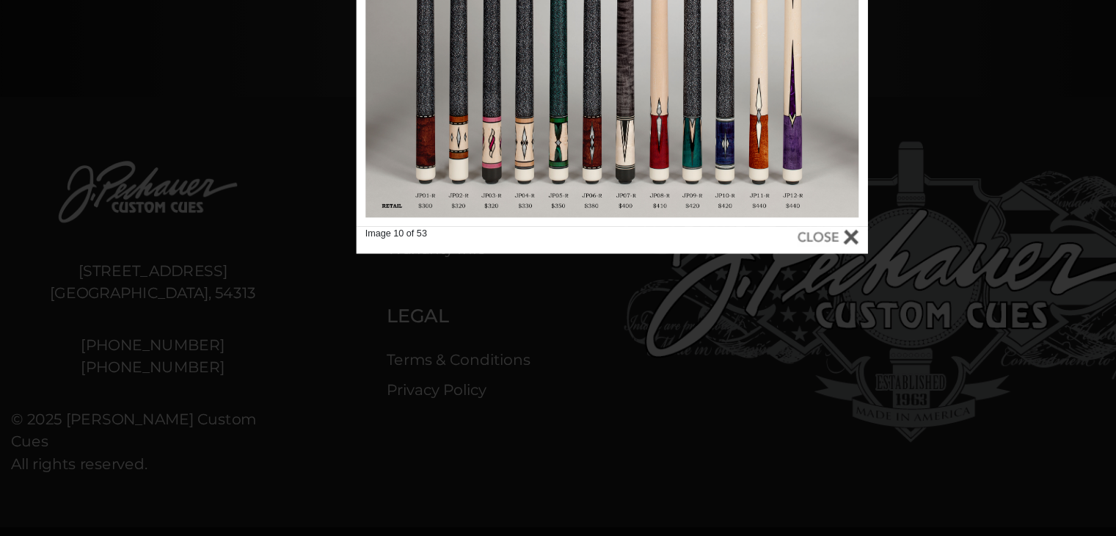
click at [751, 277] on div at bounding box center [729, 276] width 48 height 16
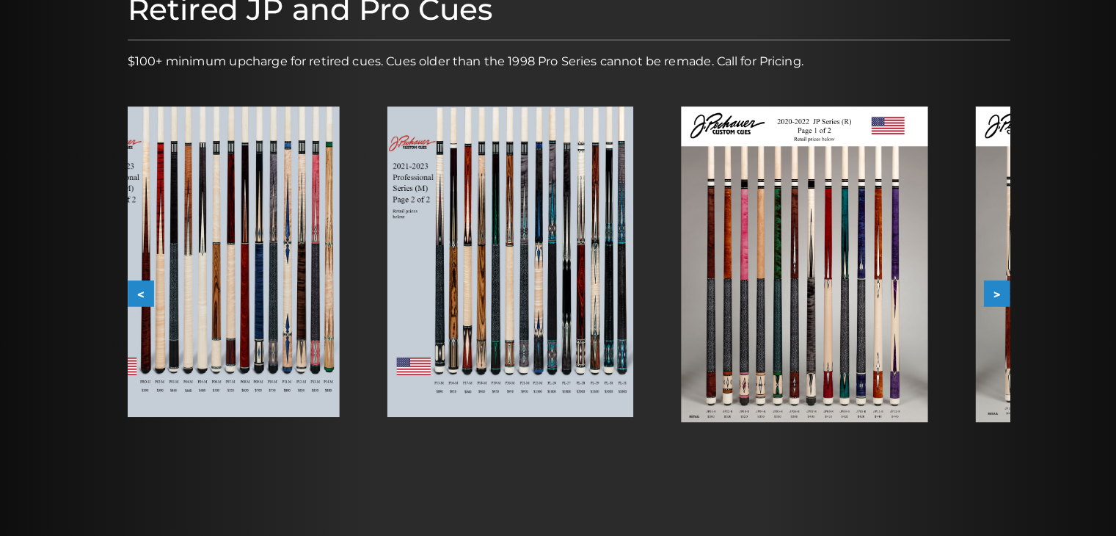
scroll to position [203, 0]
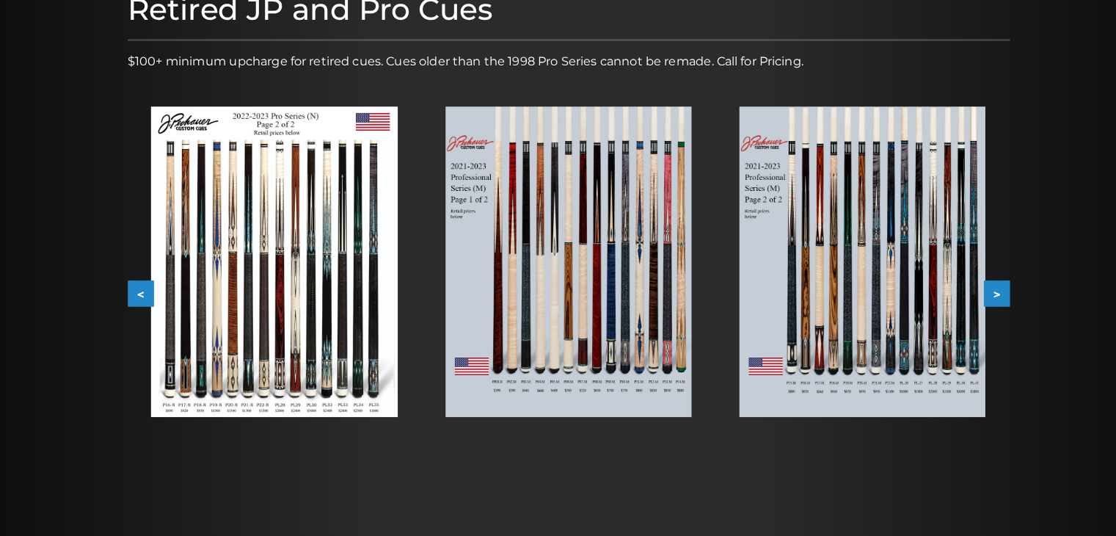
click at [977, 300] on button ">" at bounding box center [979, 298] width 26 height 26
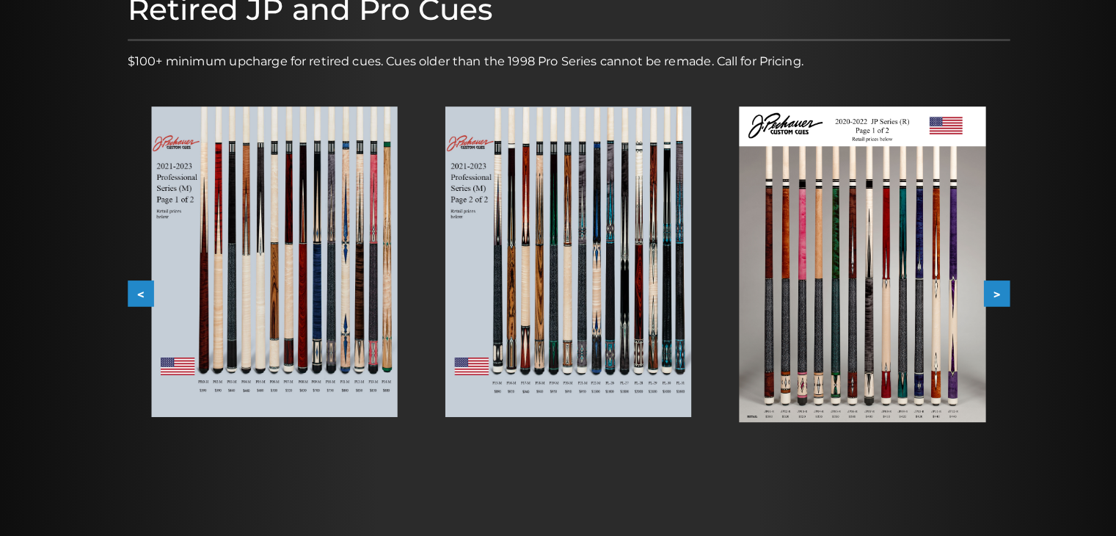
click at [979, 302] on button ">" at bounding box center [979, 298] width 26 height 26
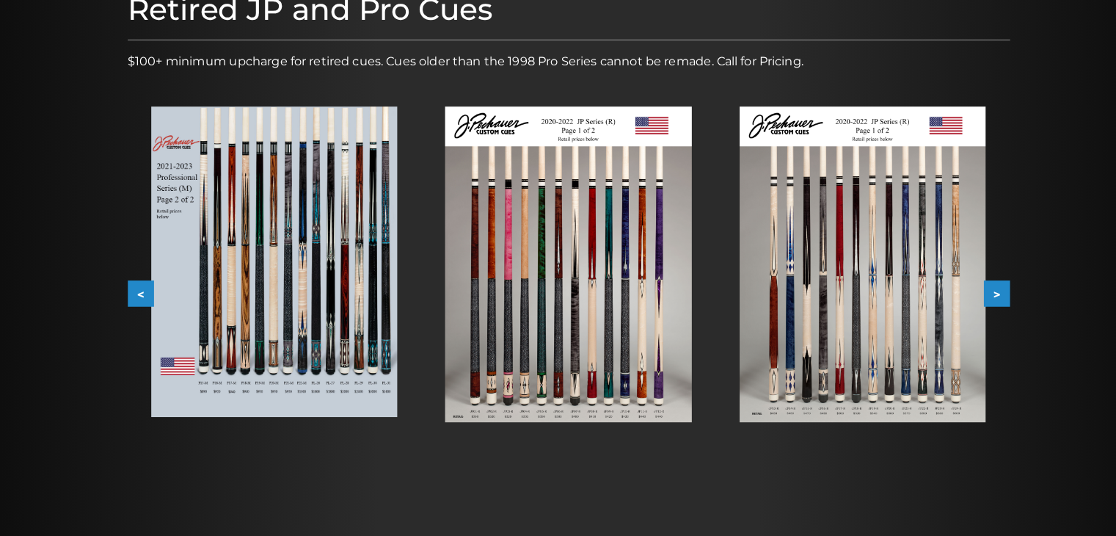
click at [983, 294] on button ">" at bounding box center [979, 298] width 26 height 26
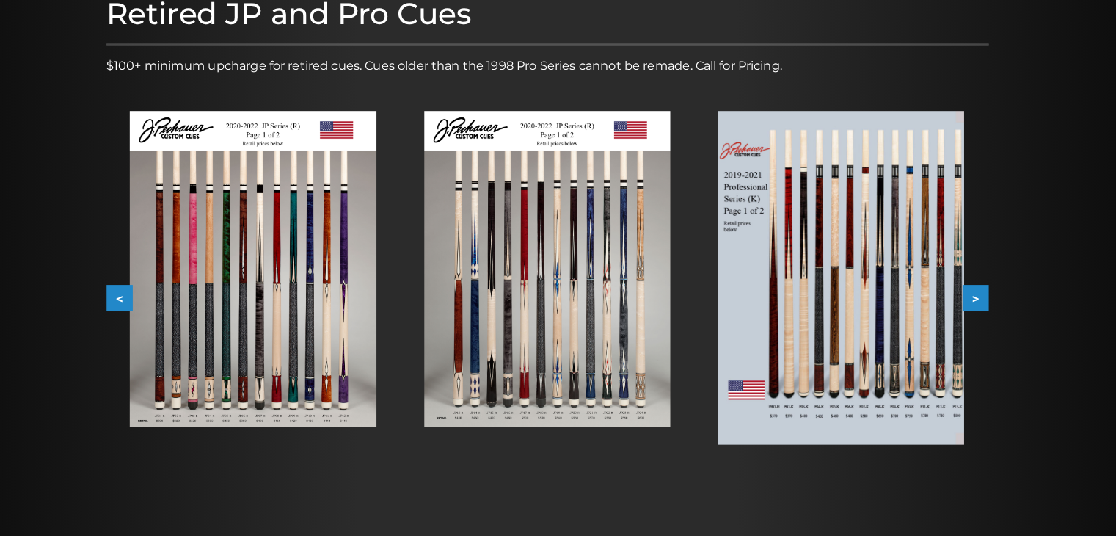
scroll to position [204, 0]
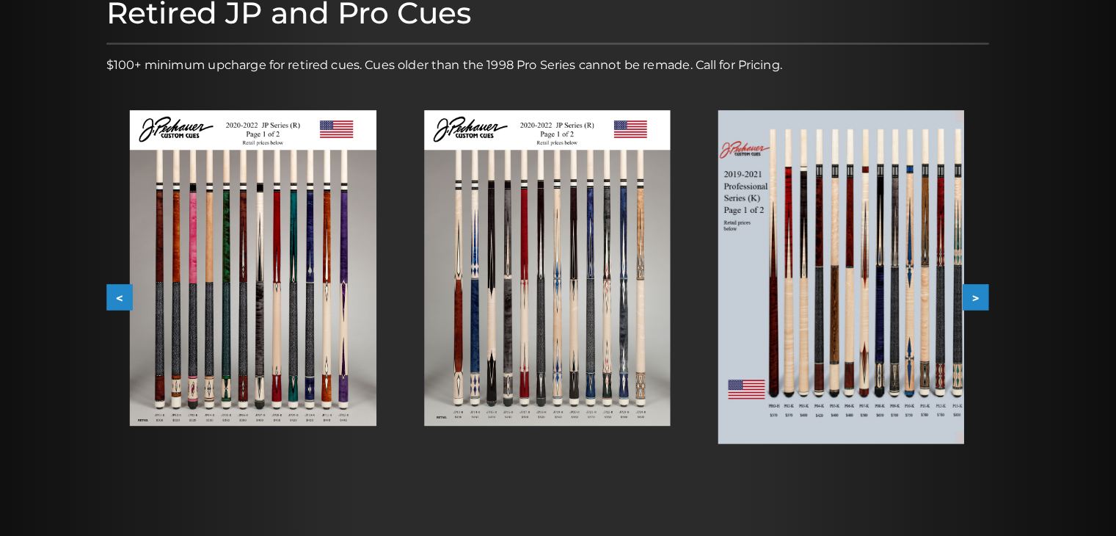
click at [983, 291] on button ">" at bounding box center [979, 298] width 26 height 26
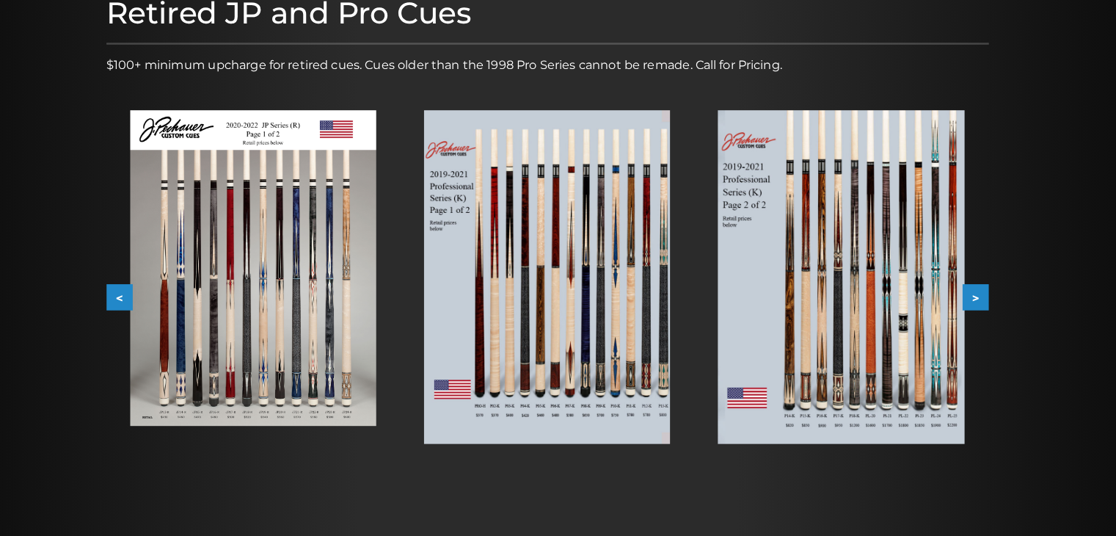
click at [979, 294] on button ">" at bounding box center [979, 298] width 26 height 26
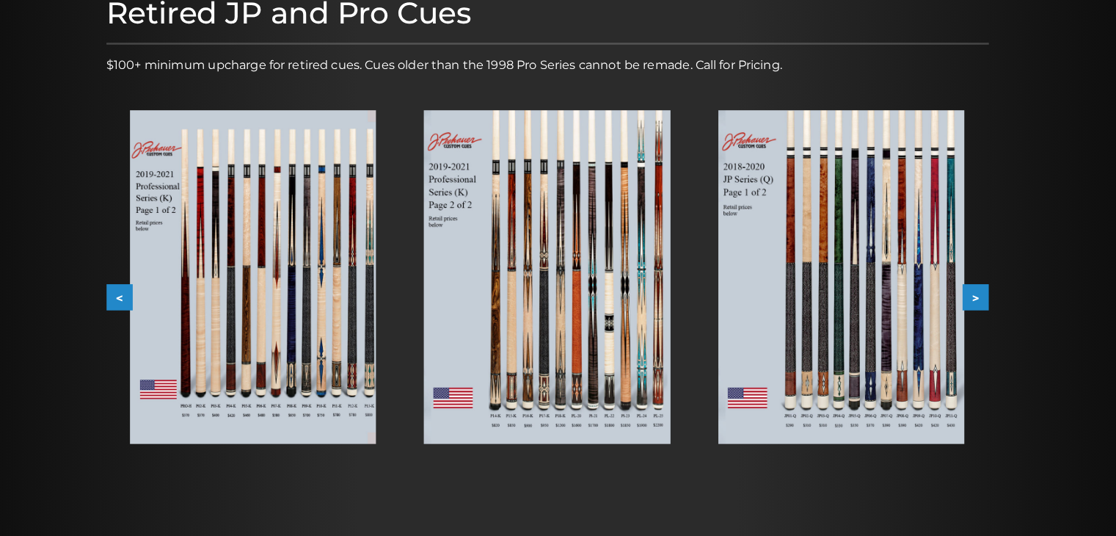
click at [917, 290] on img at bounding box center [846, 277] width 241 height 327
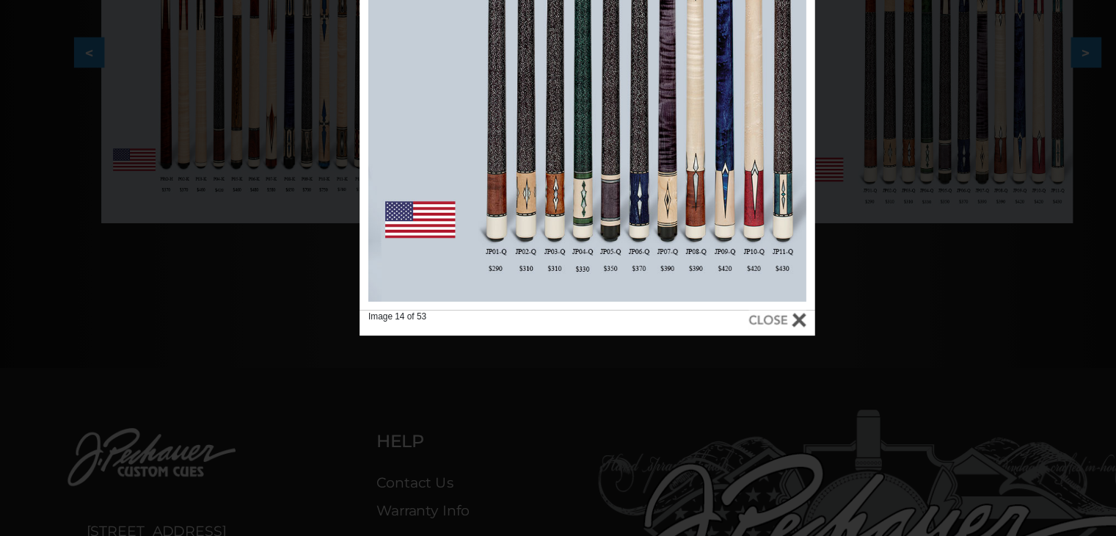
scroll to position [385, 0]
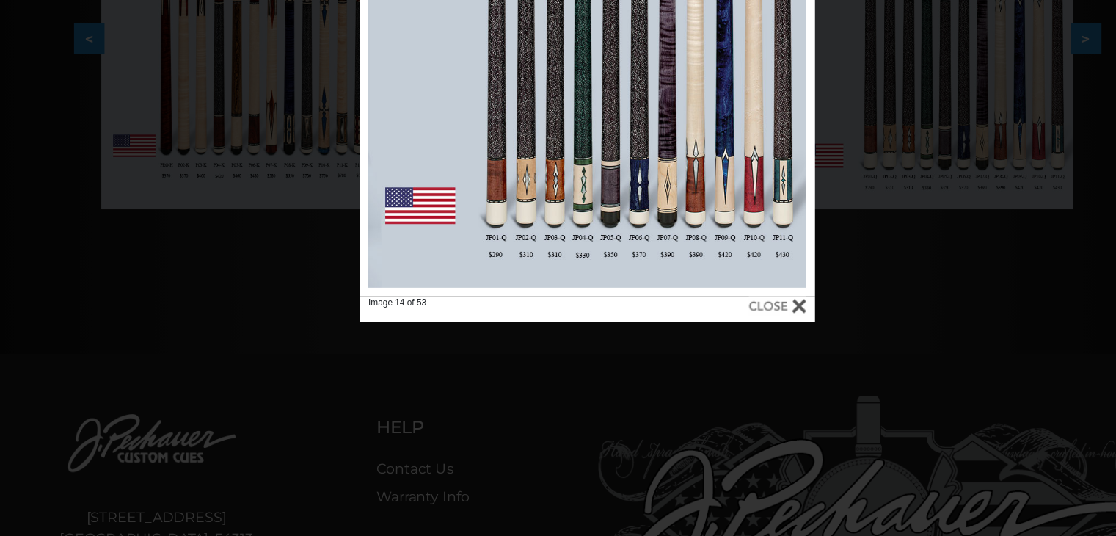
click at [731, 346] on div at bounding box center [718, 342] width 48 height 16
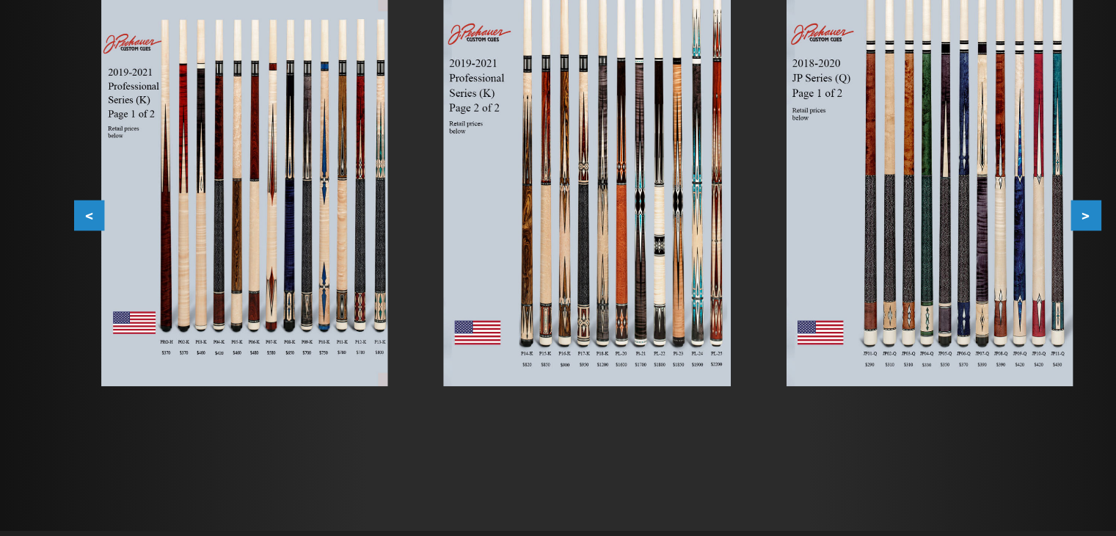
scroll to position [233, 0]
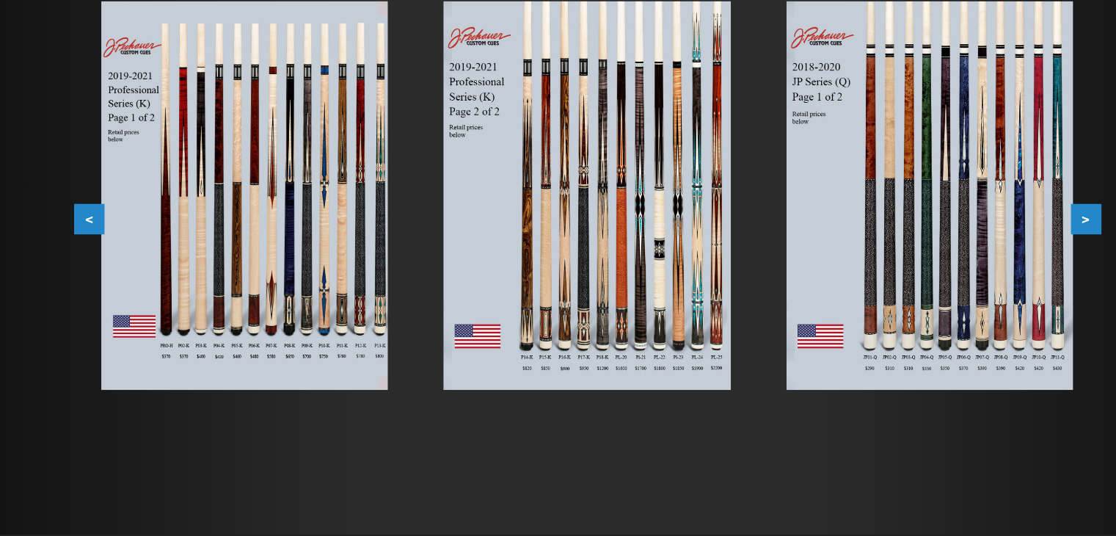
click at [981, 269] on button ">" at bounding box center [979, 269] width 26 height 26
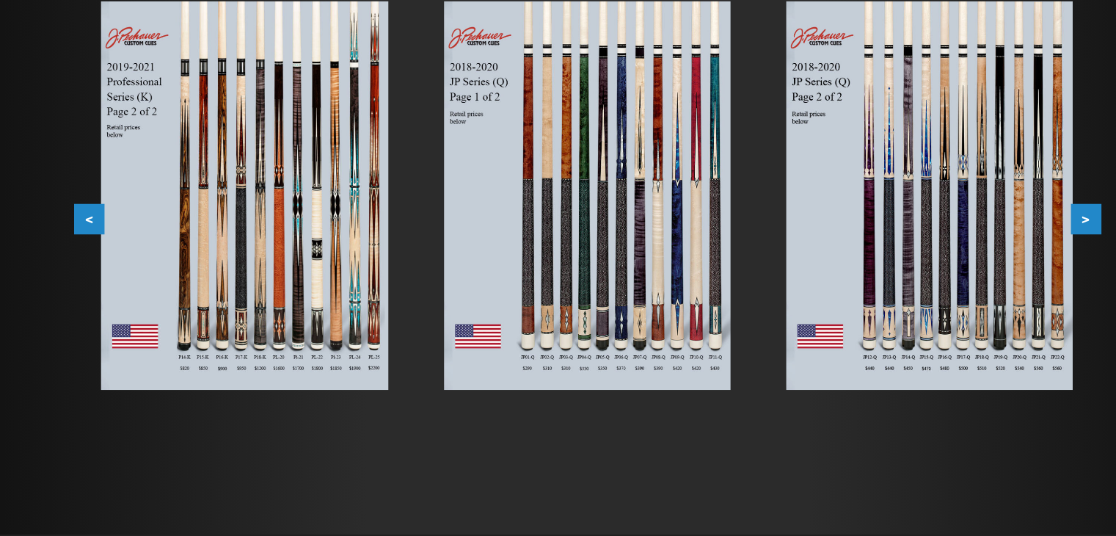
click at [981, 269] on button ">" at bounding box center [979, 269] width 26 height 26
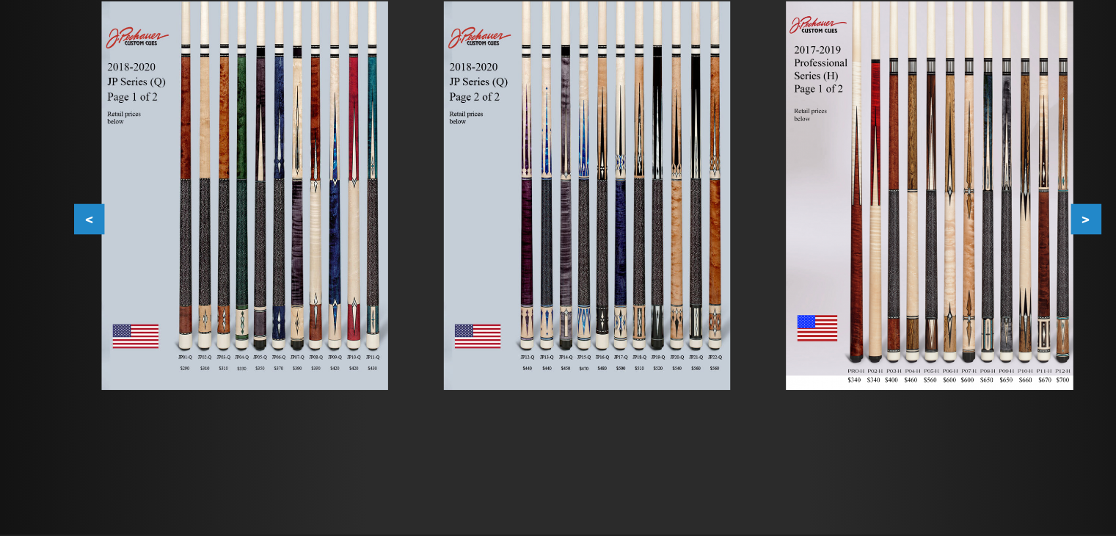
click at [972, 267] on button ">" at bounding box center [979, 269] width 26 height 26
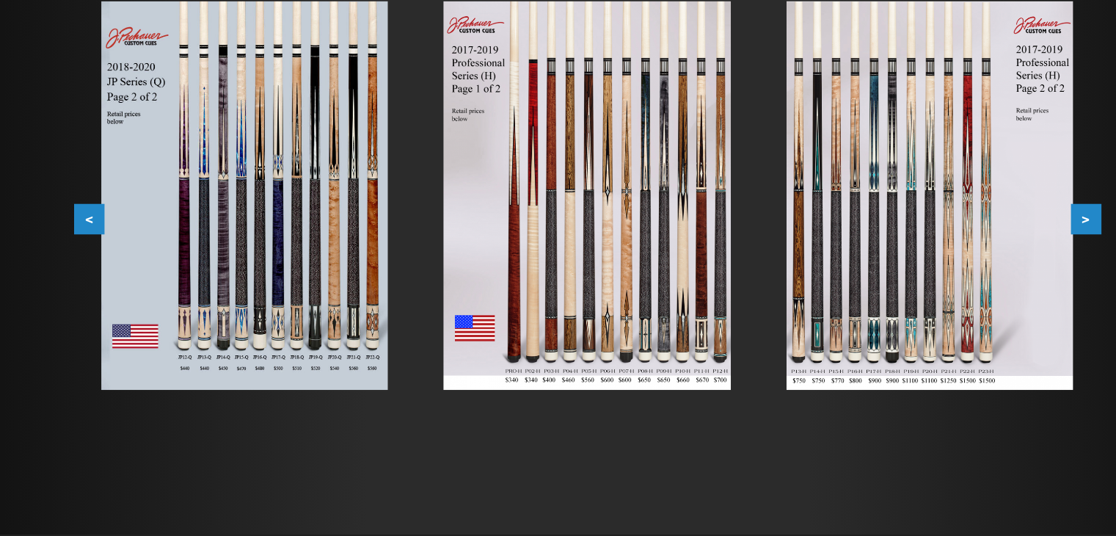
click at [973, 267] on button ">" at bounding box center [979, 269] width 26 height 26
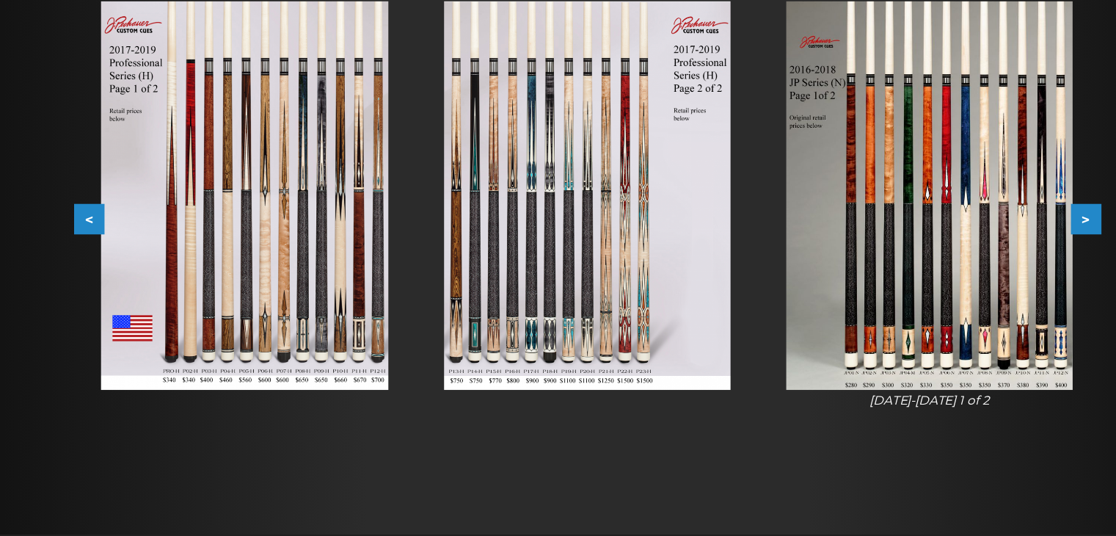
click at [973, 267] on button ">" at bounding box center [979, 269] width 26 height 26
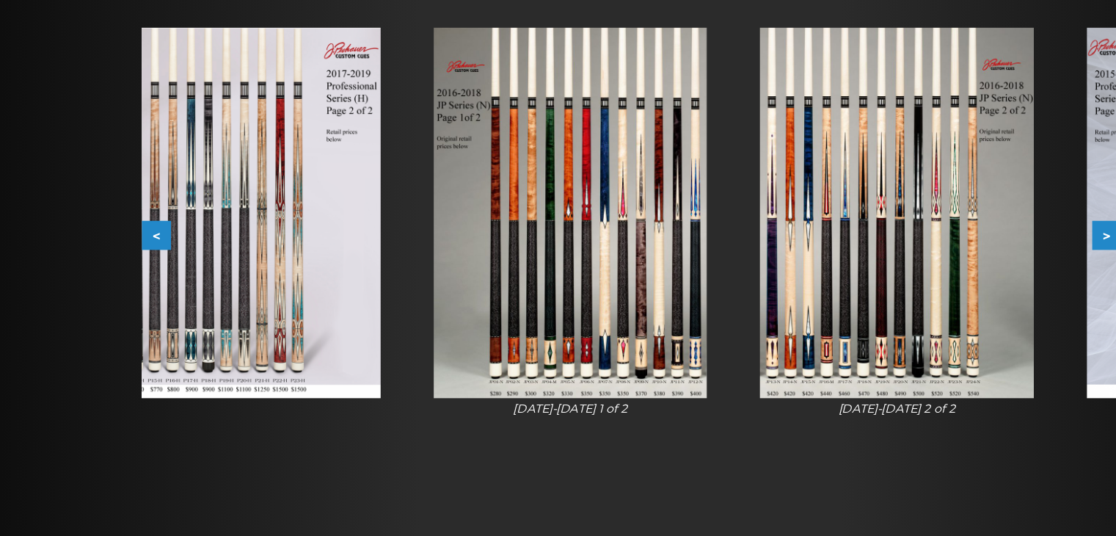
scroll to position [234, 0]
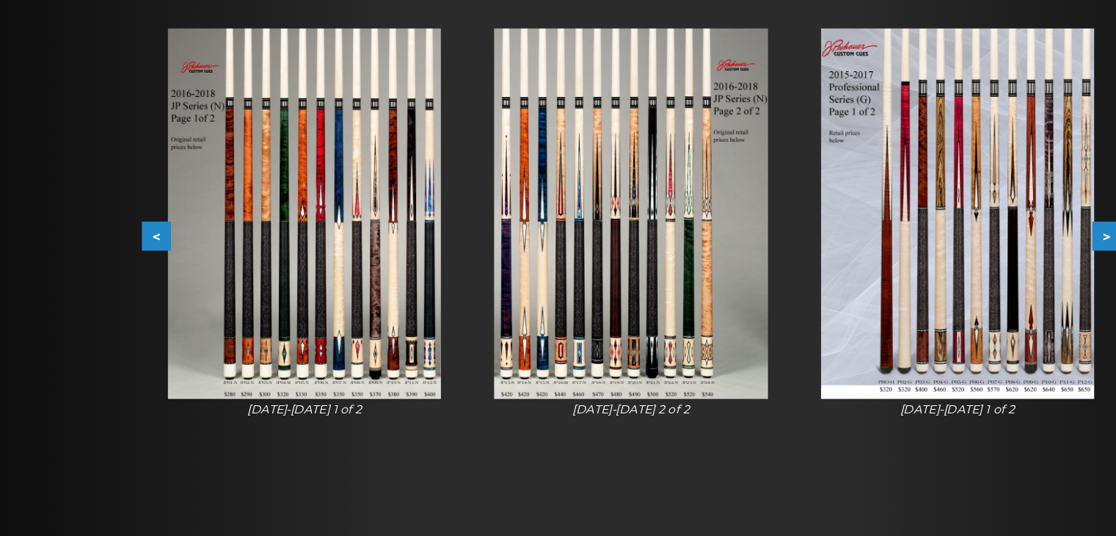
click at [977, 262] on button ">" at bounding box center [979, 268] width 26 height 26
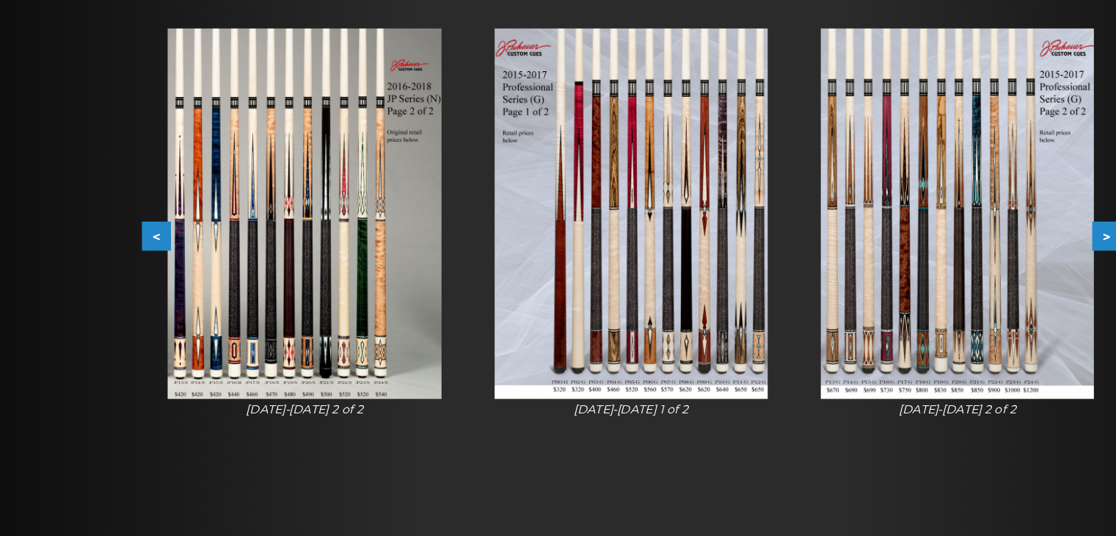
click at [977, 262] on button ">" at bounding box center [979, 268] width 26 height 26
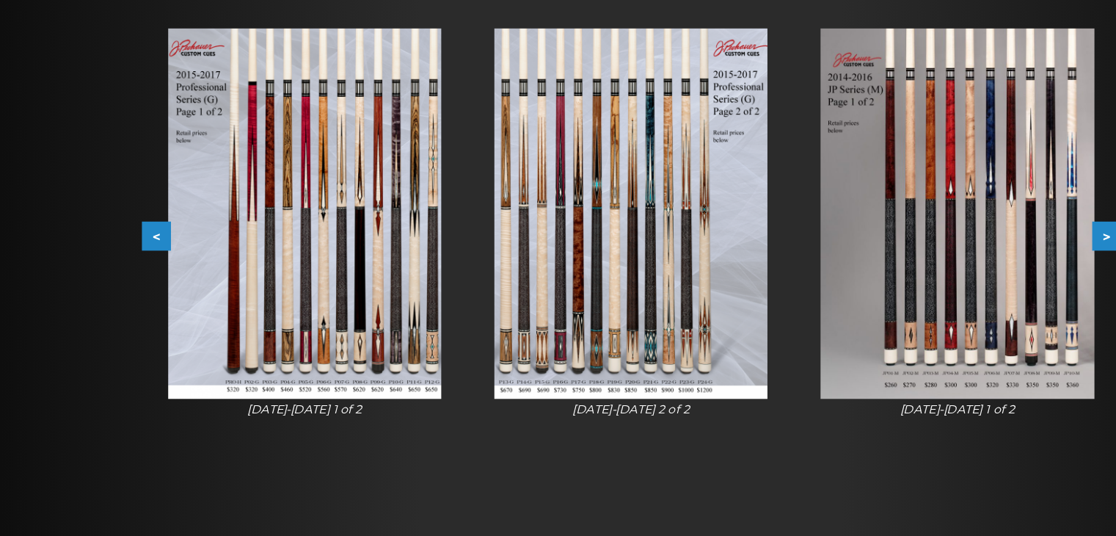
click at [975, 258] on button ">" at bounding box center [979, 268] width 26 height 26
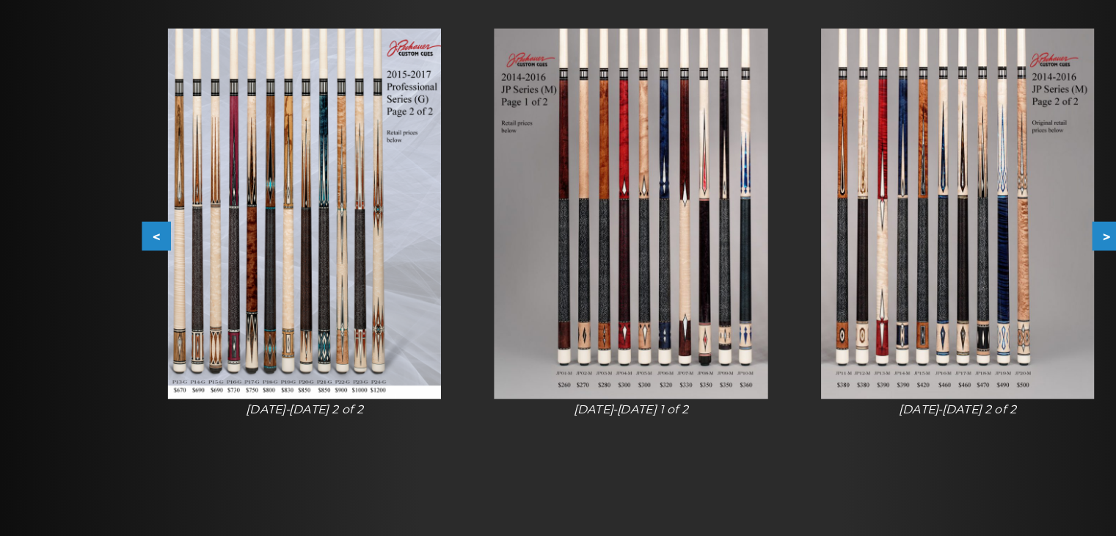
click at [973, 255] on button ">" at bounding box center [979, 268] width 26 height 26
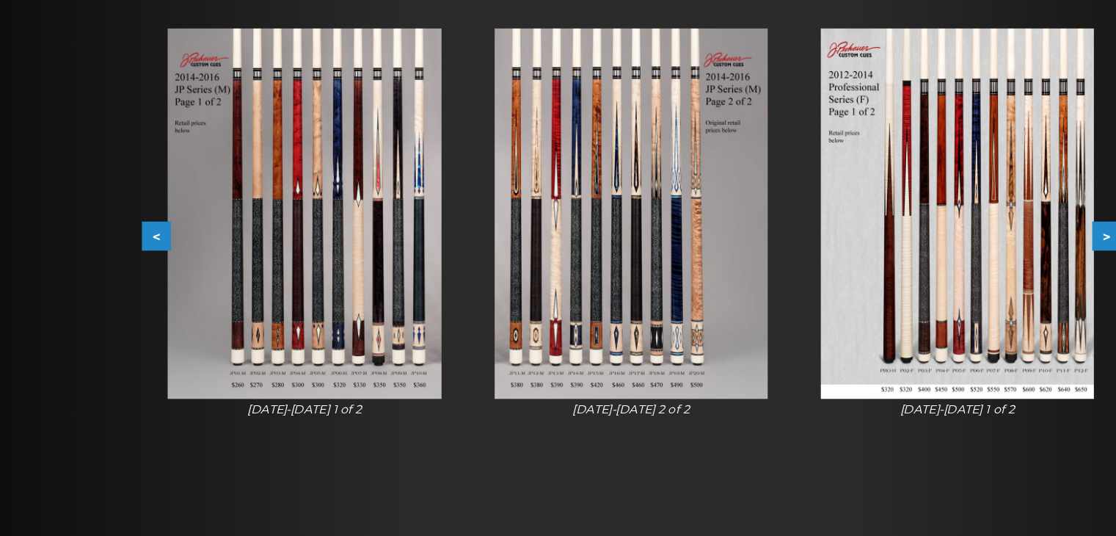
click at [977, 265] on button ">" at bounding box center [979, 268] width 26 height 26
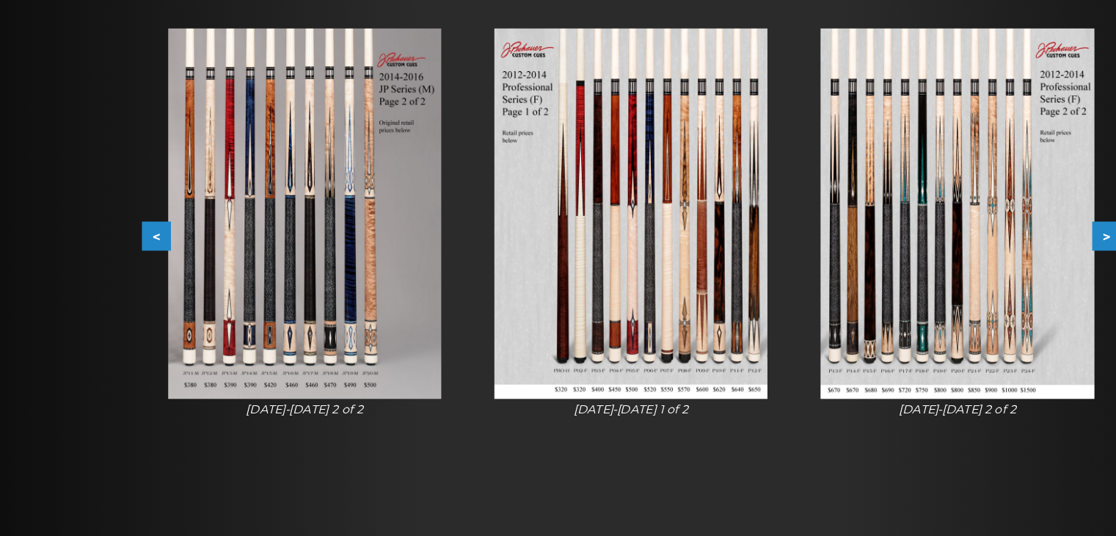
click at [970, 267] on button ">" at bounding box center [979, 268] width 26 height 26
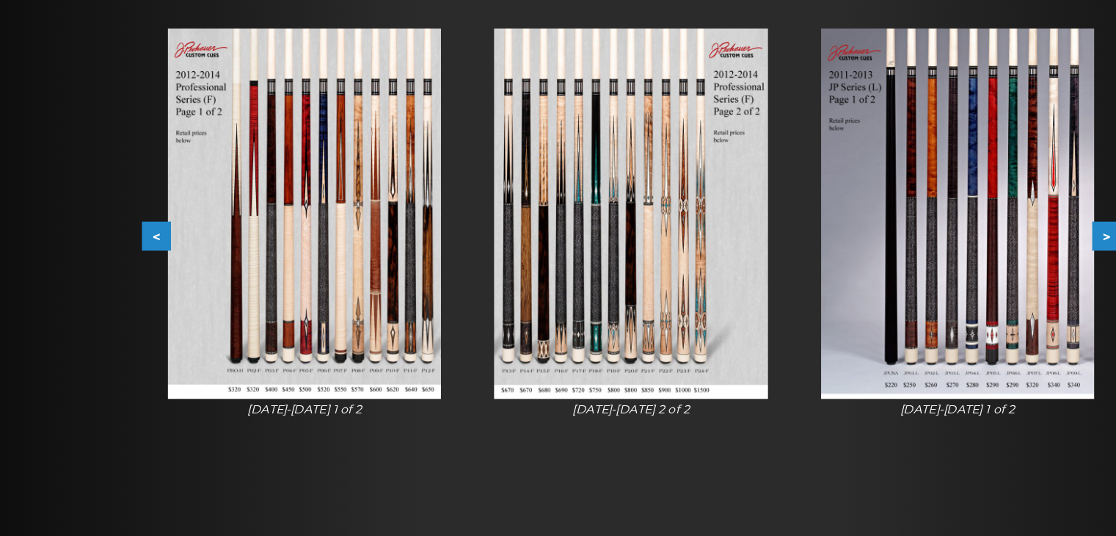
click at [969, 269] on button ">" at bounding box center [979, 268] width 26 height 26
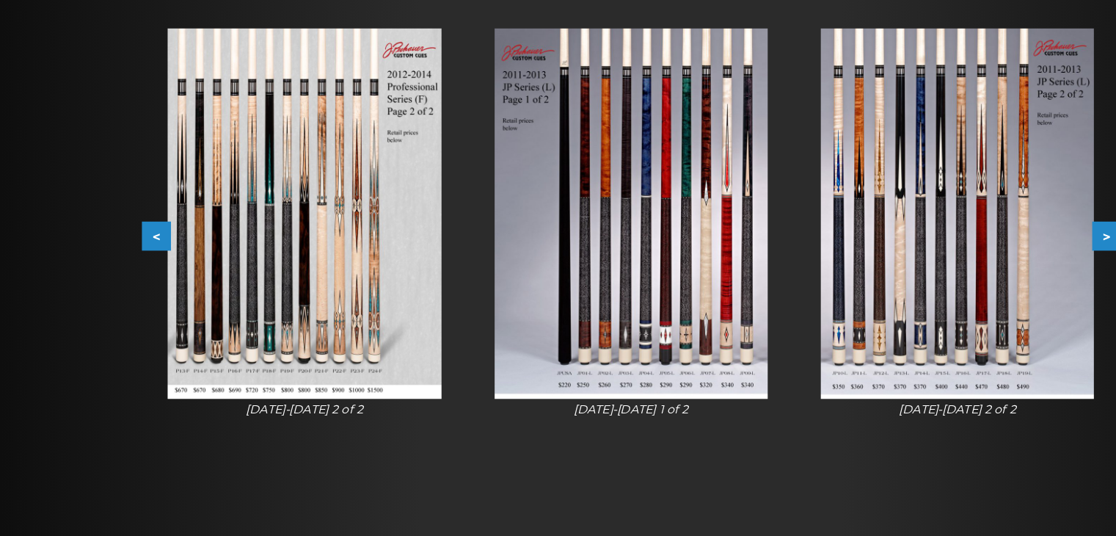
click at [969, 265] on button ">" at bounding box center [979, 268] width 26 height 26
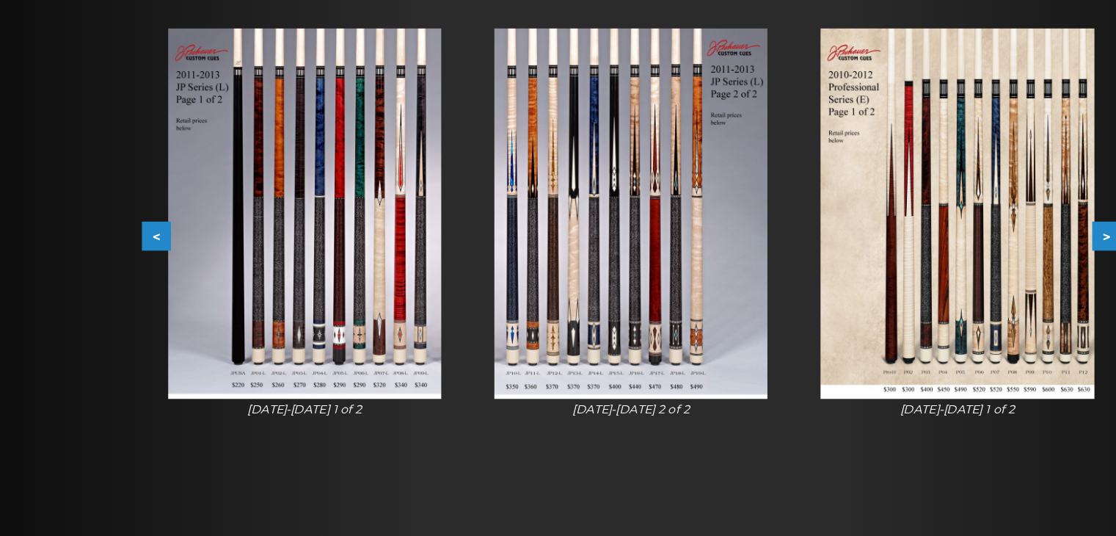
click at [132, 263] on button "<" at bounding box center [138, 268] width 26 height 26
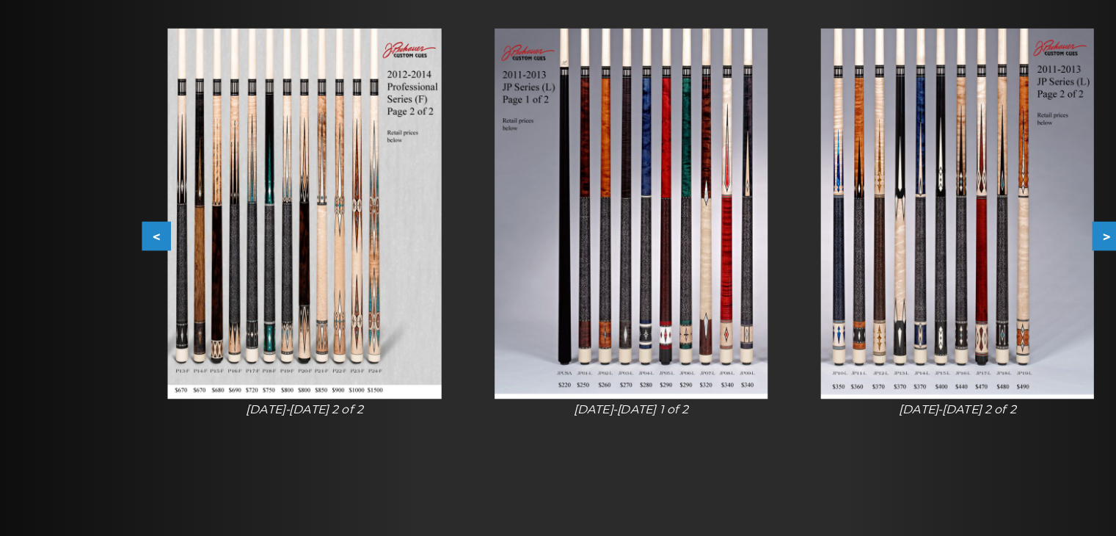
click at [133, 263] on button "<" at bounding box center [138, 268] width 26 height 26
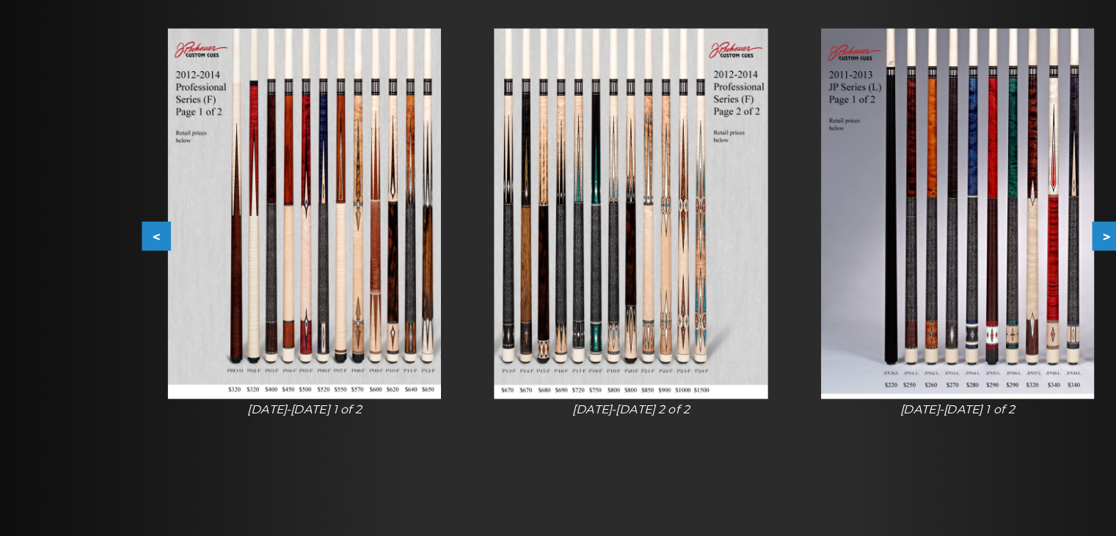
click at [133, 263] on button "<" at bounding box center [138, 268] width 26 height 26
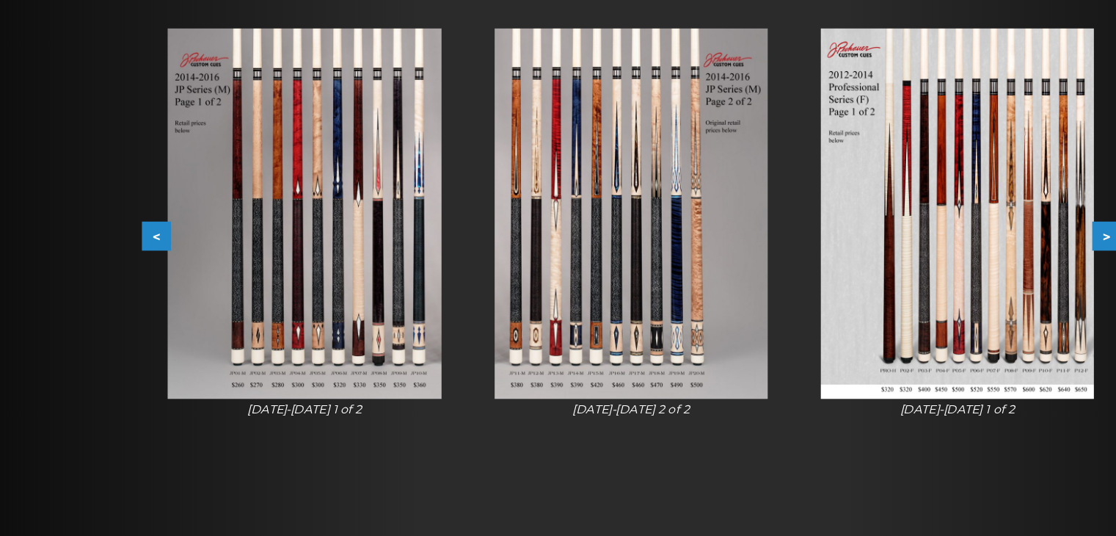
click at [133, 263] on button "<" at bounding box center [138, 268] width 26 height 26
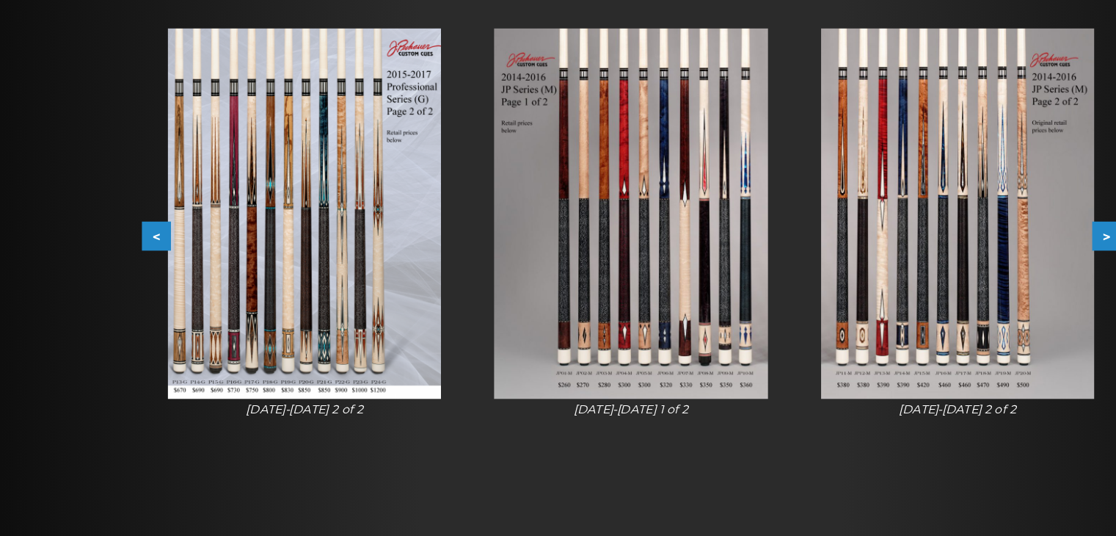
click at [133, 263] on button "<" at bounding box center [138, 268] width 26 height 26
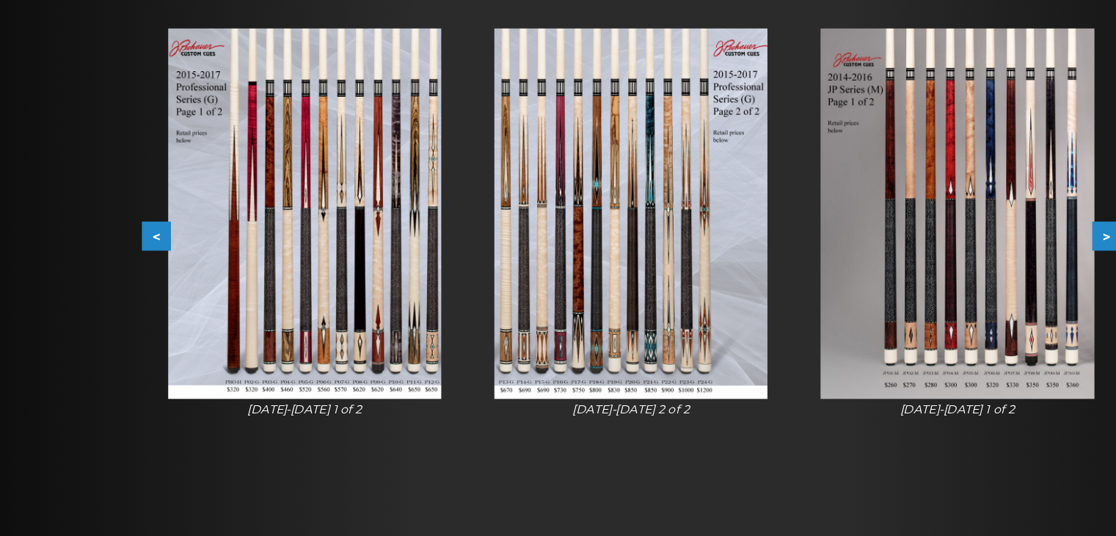
click at [133, 263] on button "<" at bounding box center [138, 268] width 26 height 26
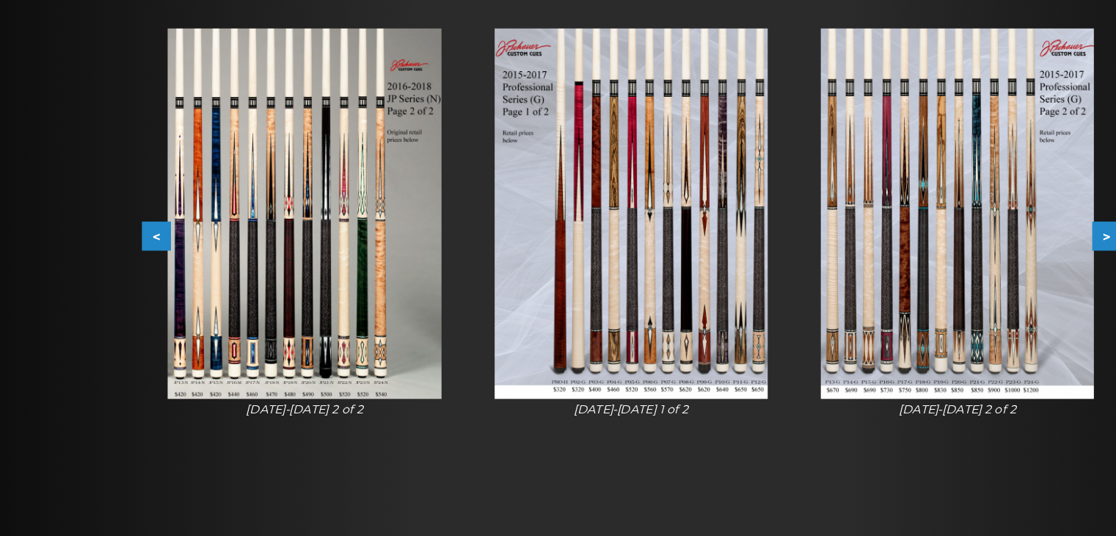
click at [133, 263] on button "<" at bounding box center [138, 268] width 26 height 26
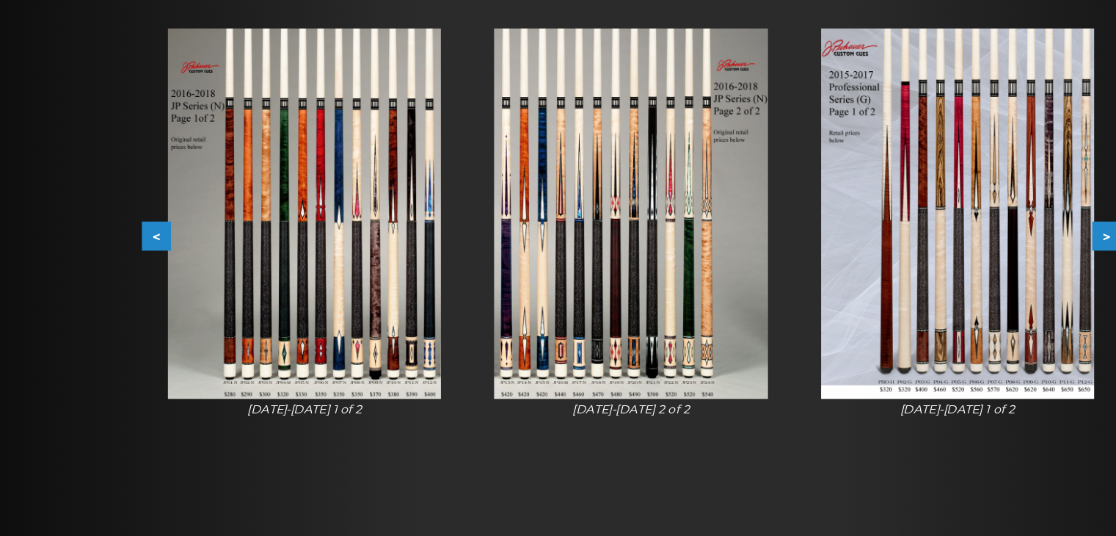
click at [133, 263] on button "<" at bounding box center [138, 268] width 26 height 26
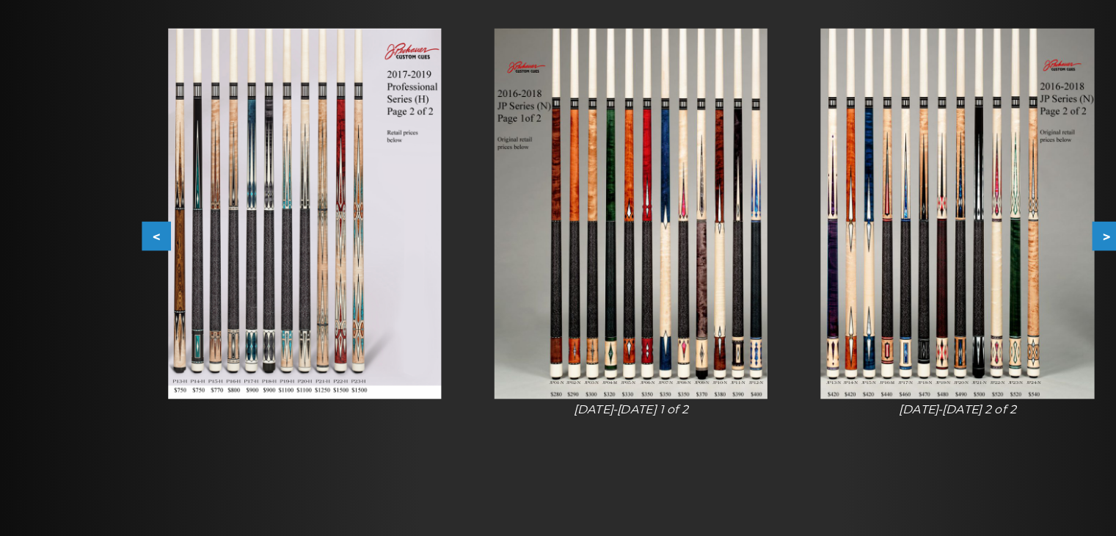
click at [133, 263] on button "<" at bounding box center [138, 268] width 26 height 26
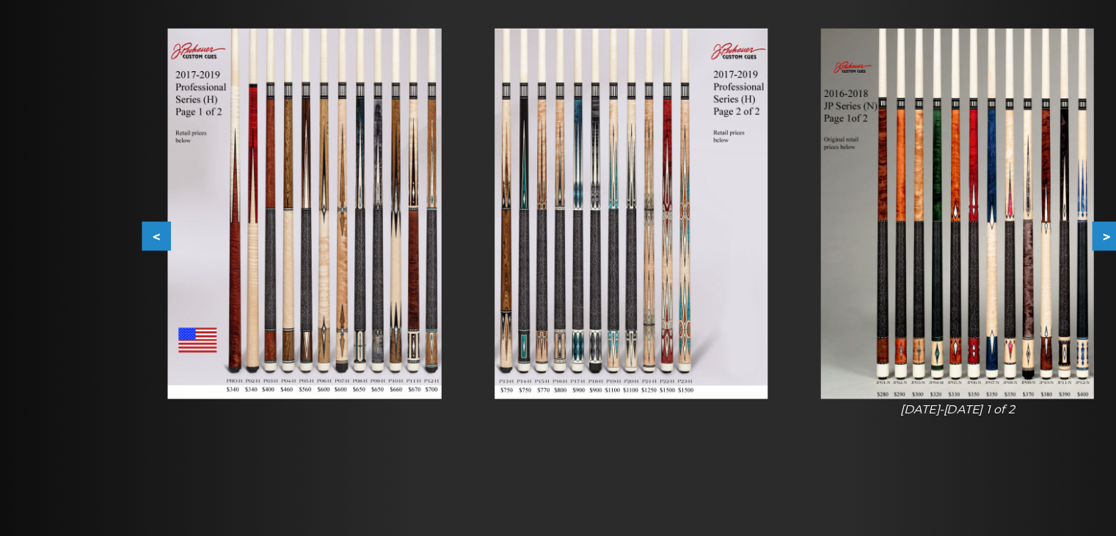
click at [133, 263] on button "<" at bounding box center [138, 268] width 26 height 26
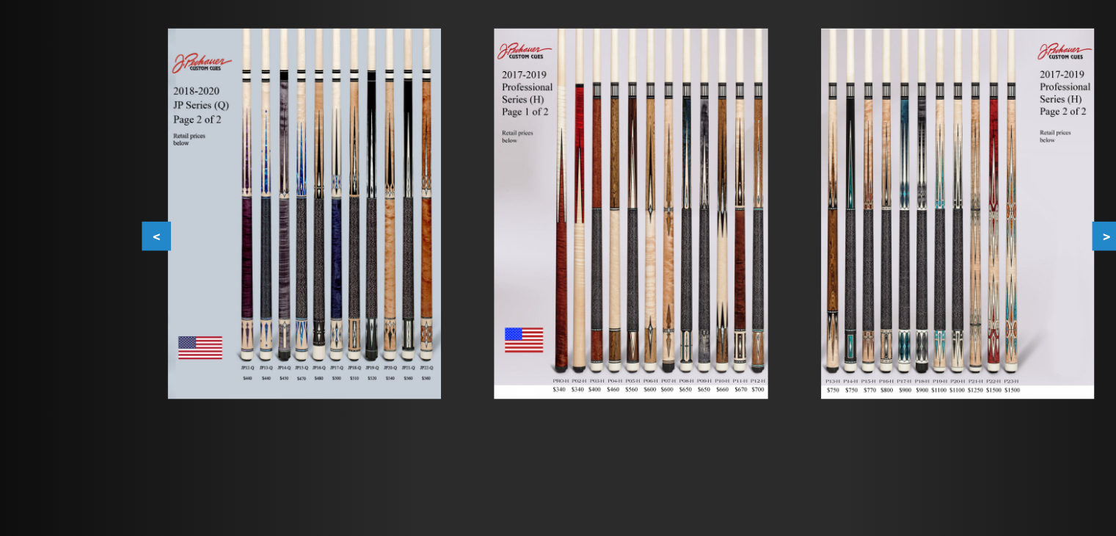
click at [133, 263] on button "<" at bounding box center [138, 268] width 26 height 26
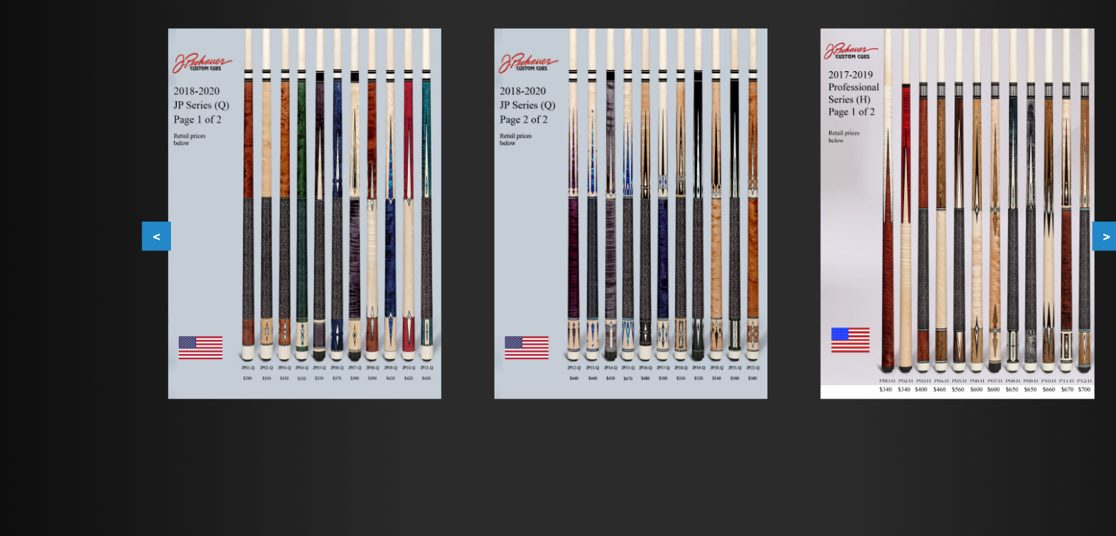
click at [133, 263] on button "<" at bounding box center [138, 268] width 26 height 26
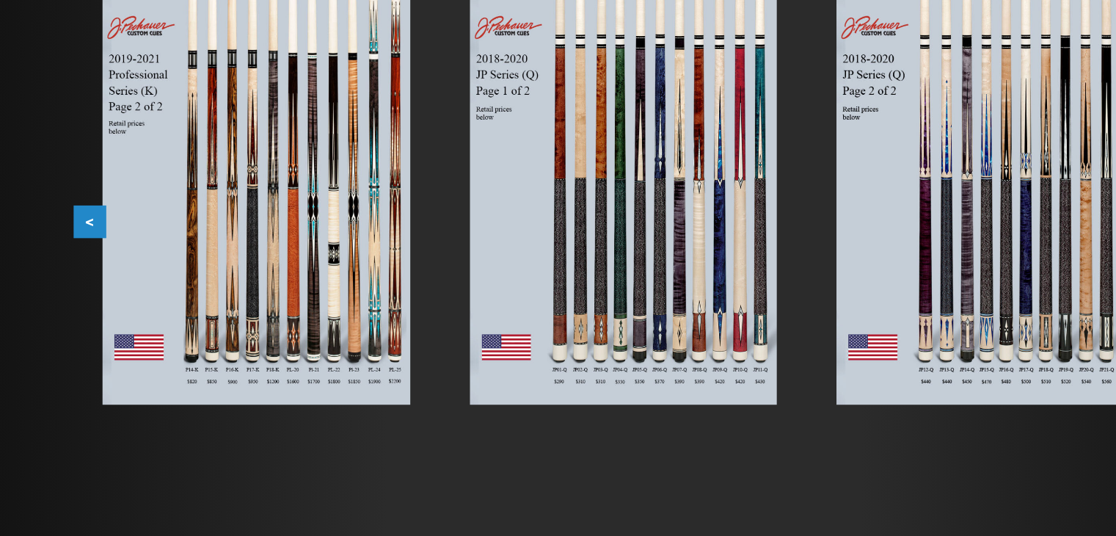
click at [133, 269] on button "<" at bounding box center [138, 268] width 26 height 26
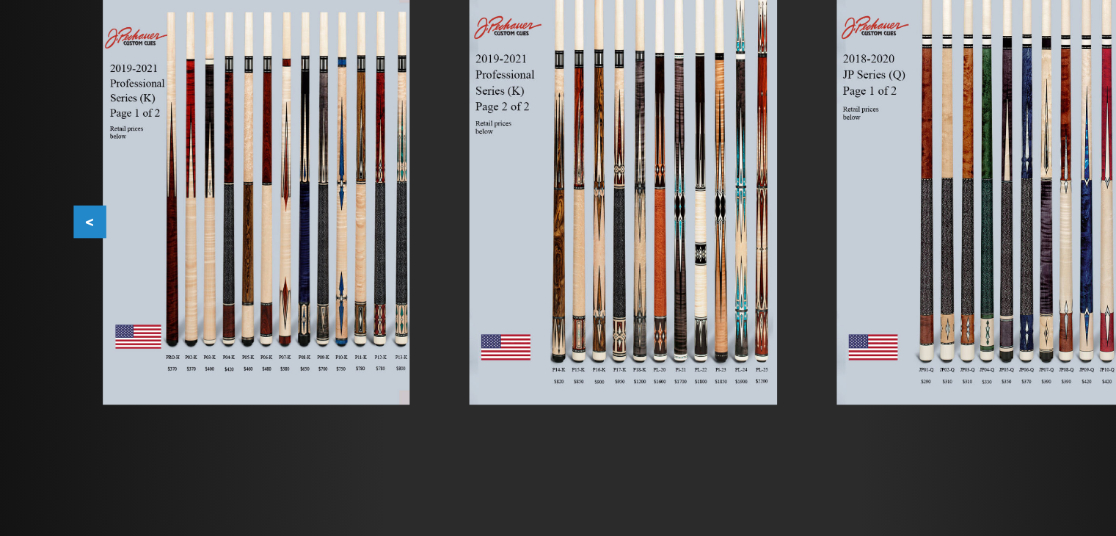
click at [132, 269] on button "<" at bounding box center [138, 268] width 26 height 26
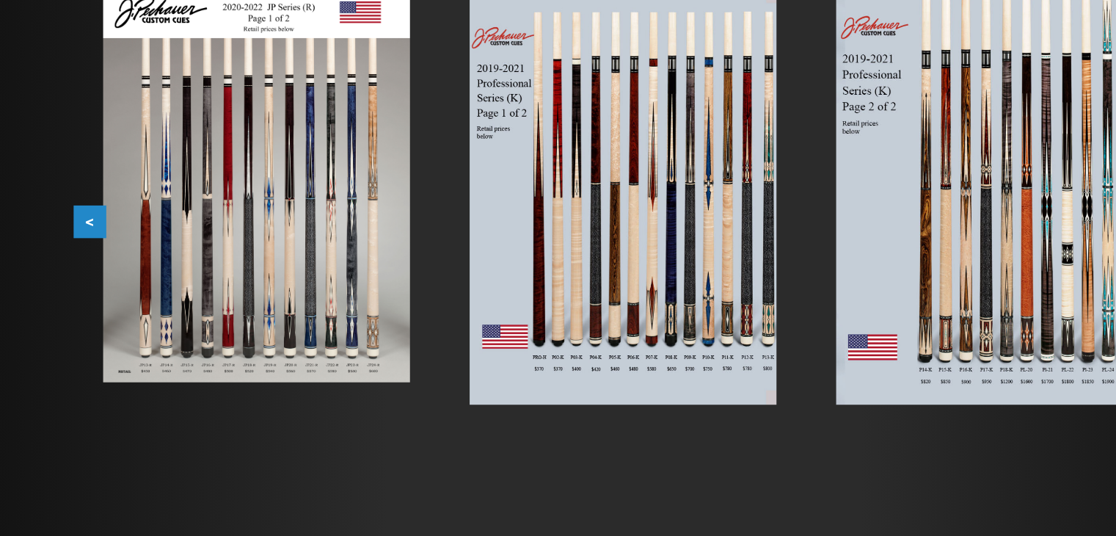
click at [132, 267] on button "<" at bounding box center [138, 268] width 26 height 26
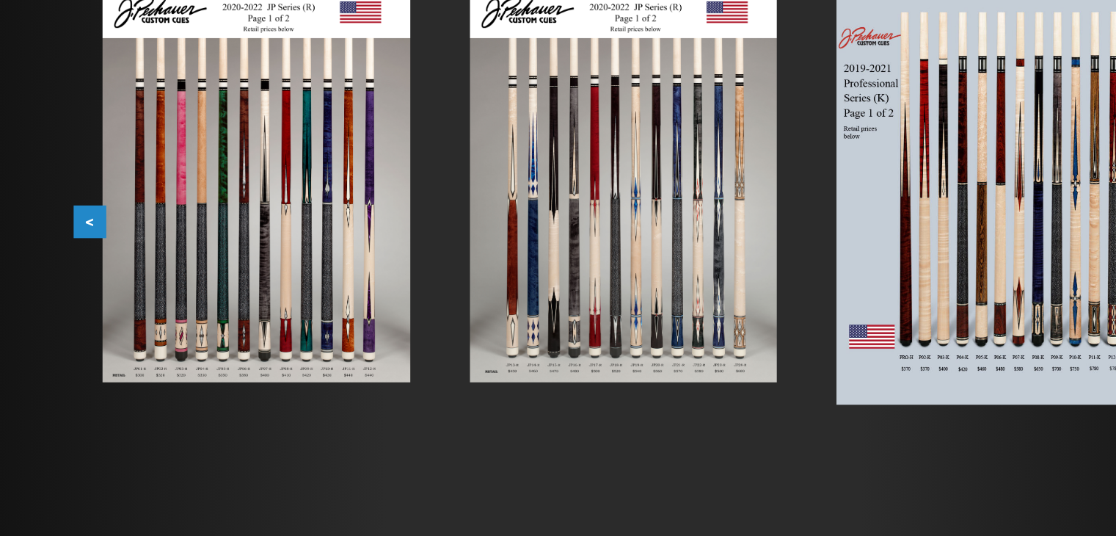
click at [132, 267] on button "<" at bounding box center [138, 268] width 26 height 26
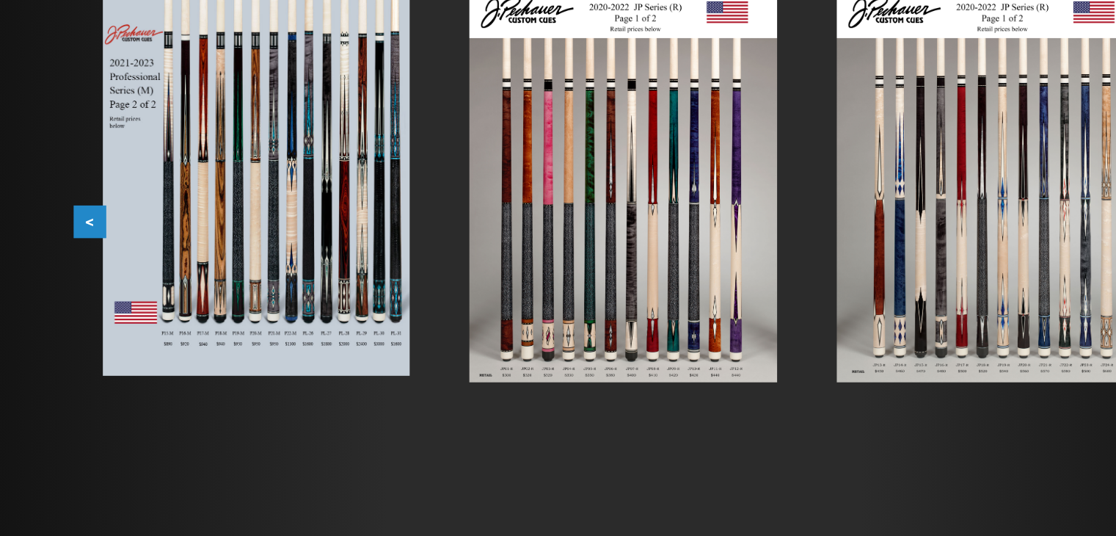
click at [132, 267] on button "<" at bounding box center [138, 268] width 26 height 26
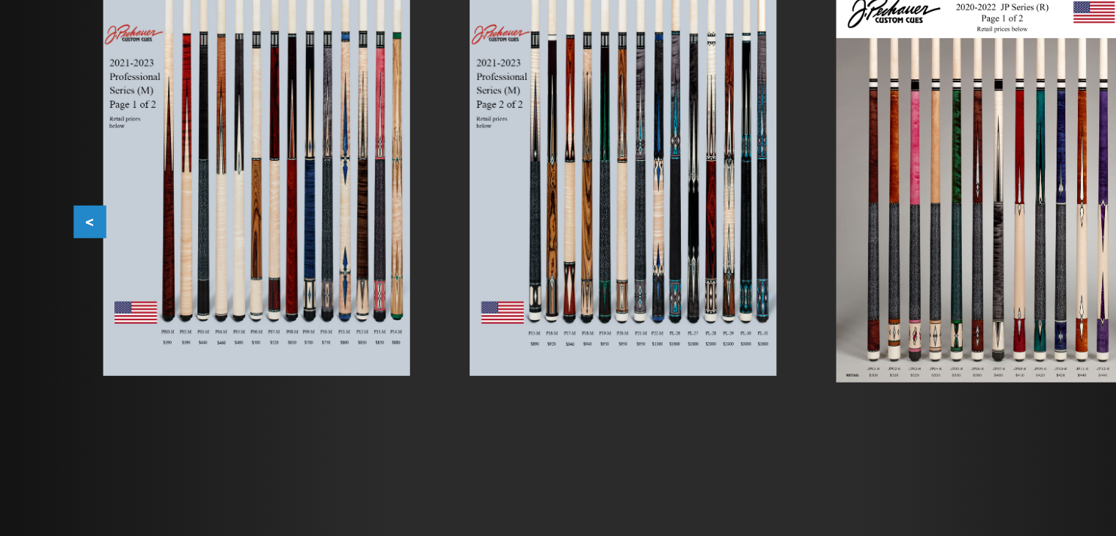
click at [132, 267] on button "<" at bounding box center [138, 268] width 26 height 26
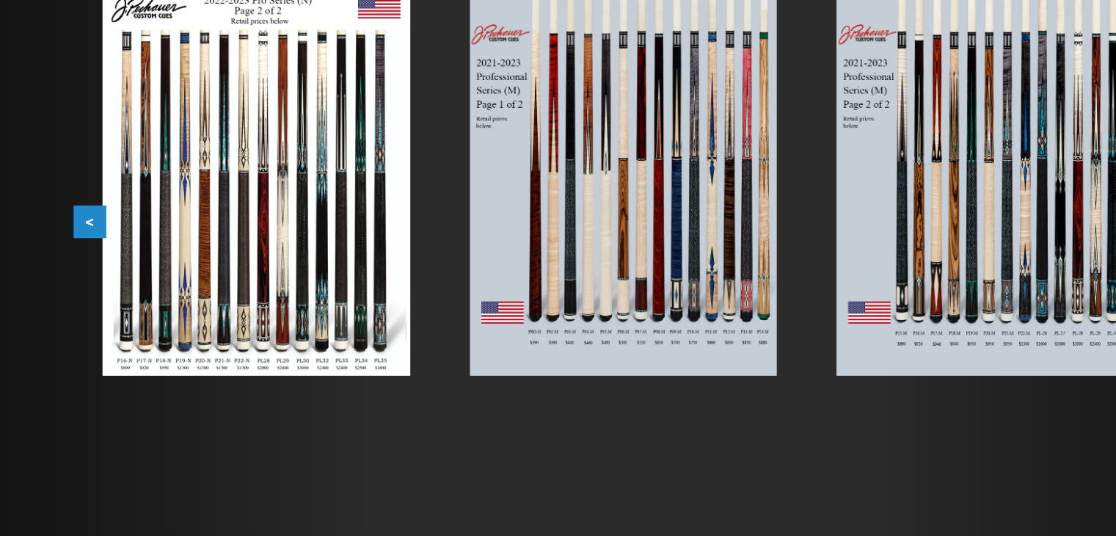
click at [132, 267] on button "<" at bounding box center [138, 268] width 26 height 26
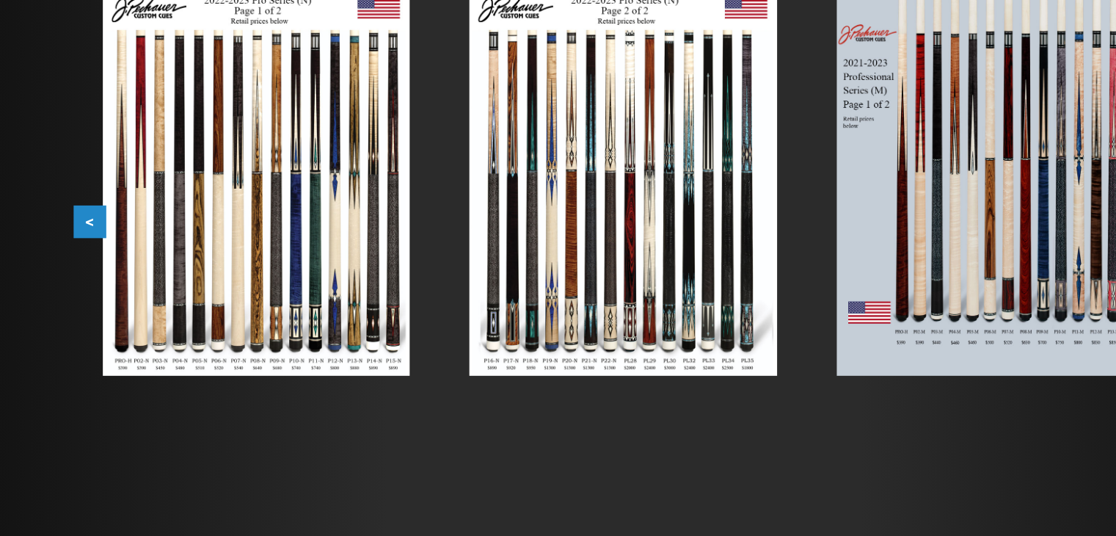
click at [132, 267] on button "<" at bounding box center [138, 268] width 26 height 26
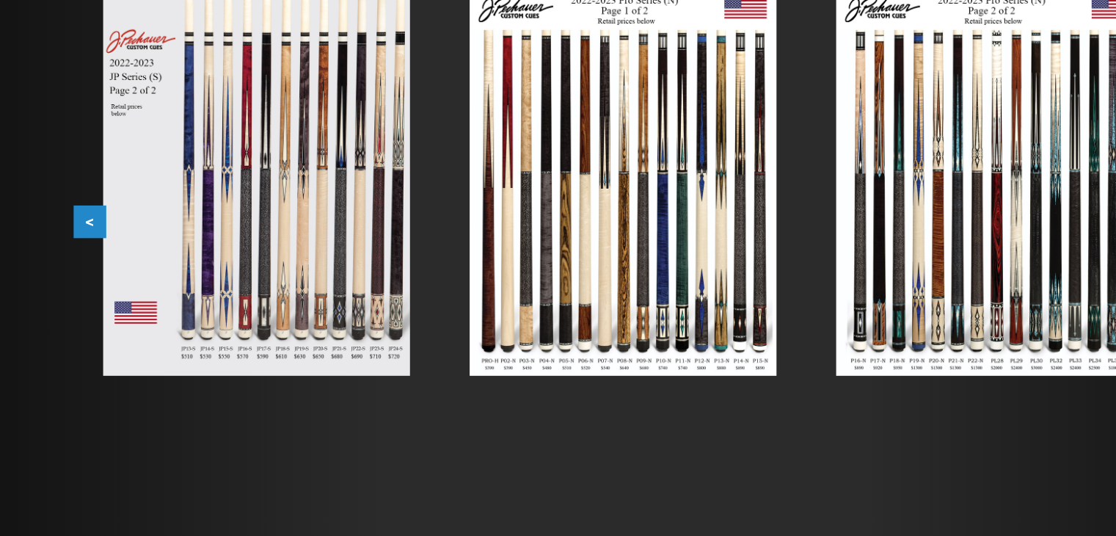
click at [132, 267] on button "<" at bounding box center [138, 268] width 26 height 26
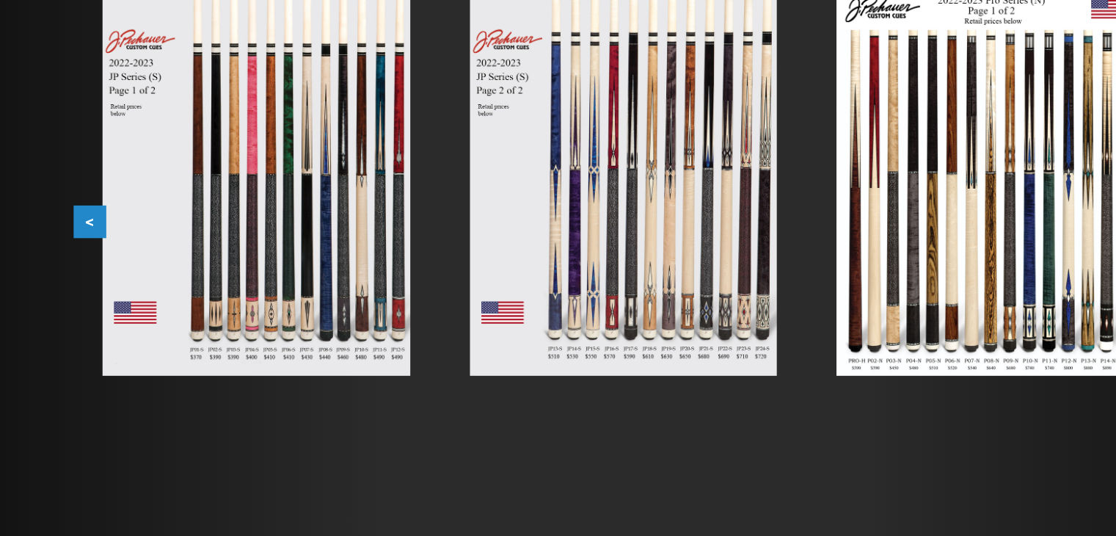
click at [358, 270] on img at bounding box center [268, 236] width 241 height 305
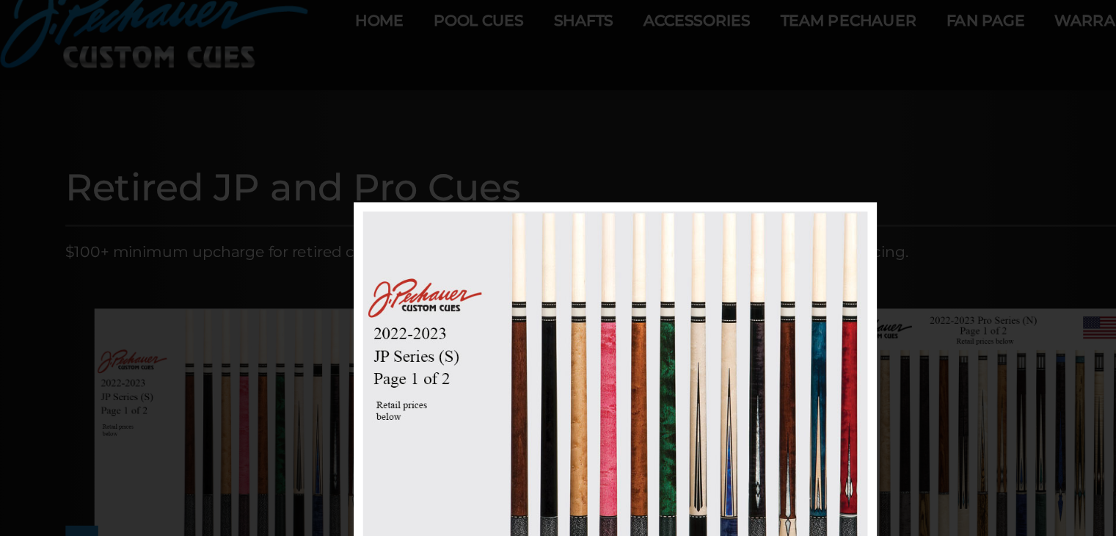
scroll to position [0, 0]
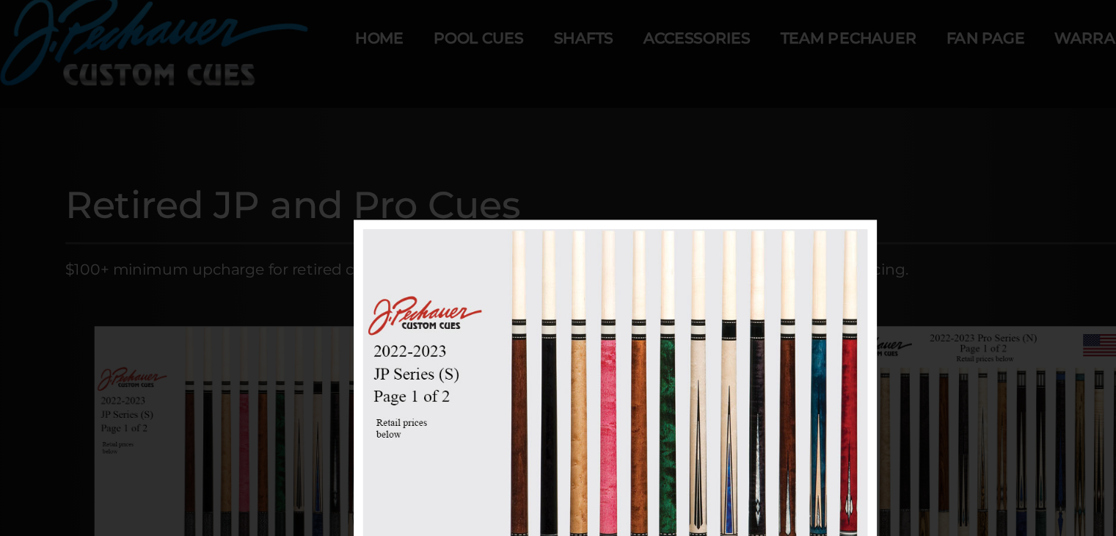
drag, startPoint x: 187, startPoint y: 170, endPoint x: 178, endPoint y: 68, distance: 102.4
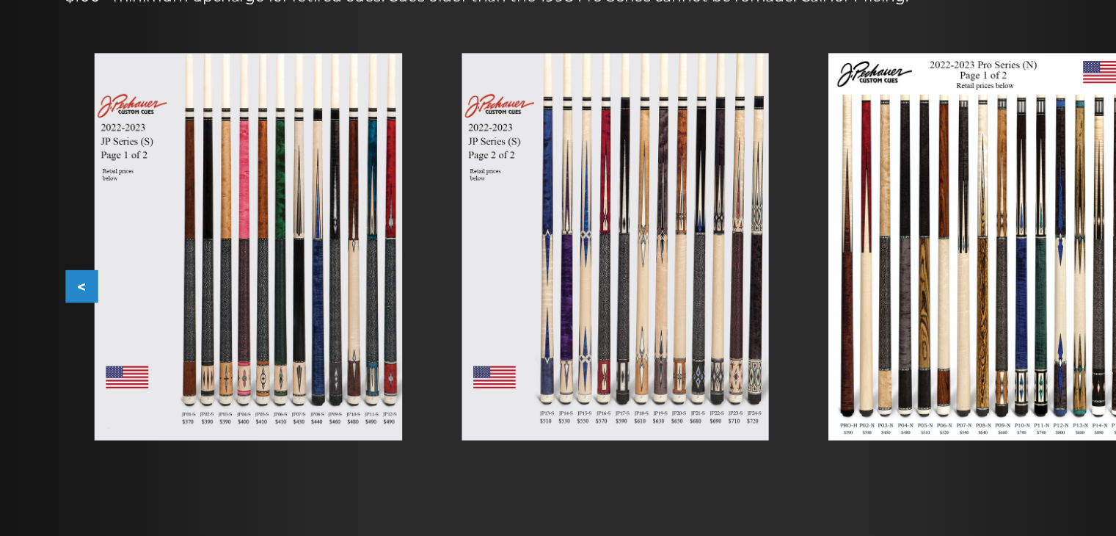
scroll to position [219, 0]
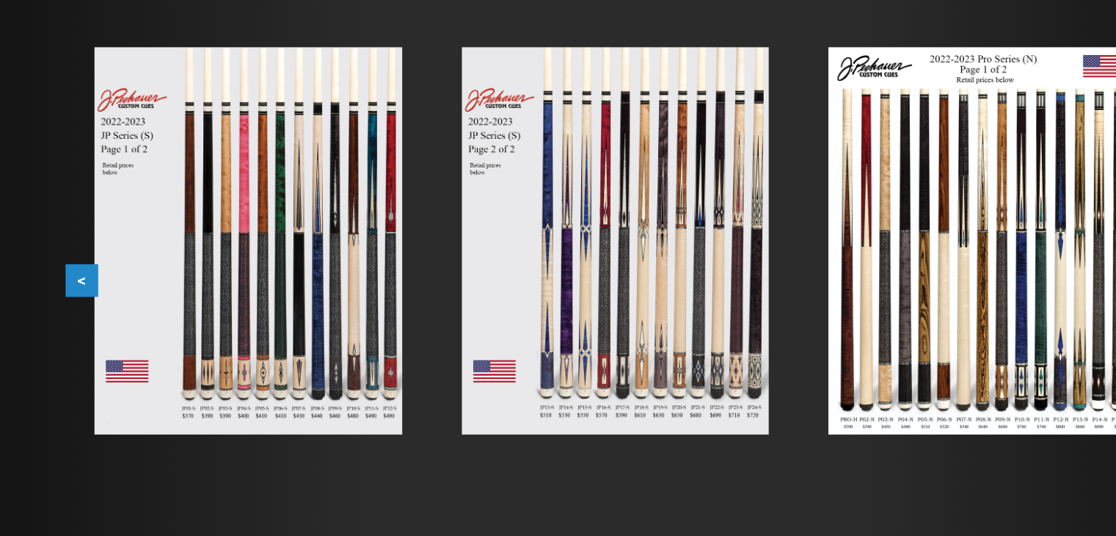
click at [349, 280] on img at bounding box center [268, 250] width 241 height 305
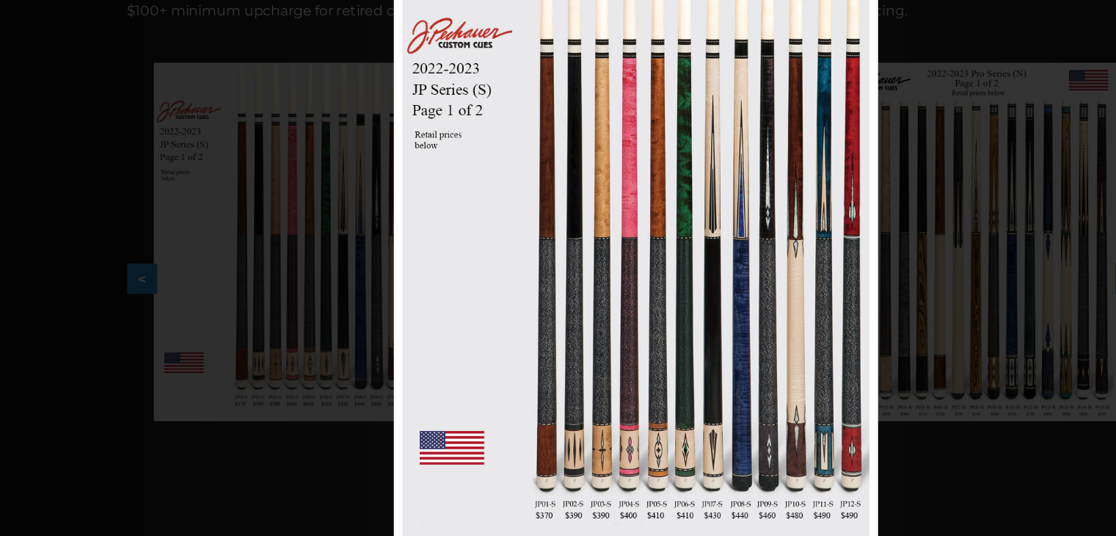
click at [857, 469] on div "Image 4 of 53" at bounding box center [558, 268] width 1116 height 536
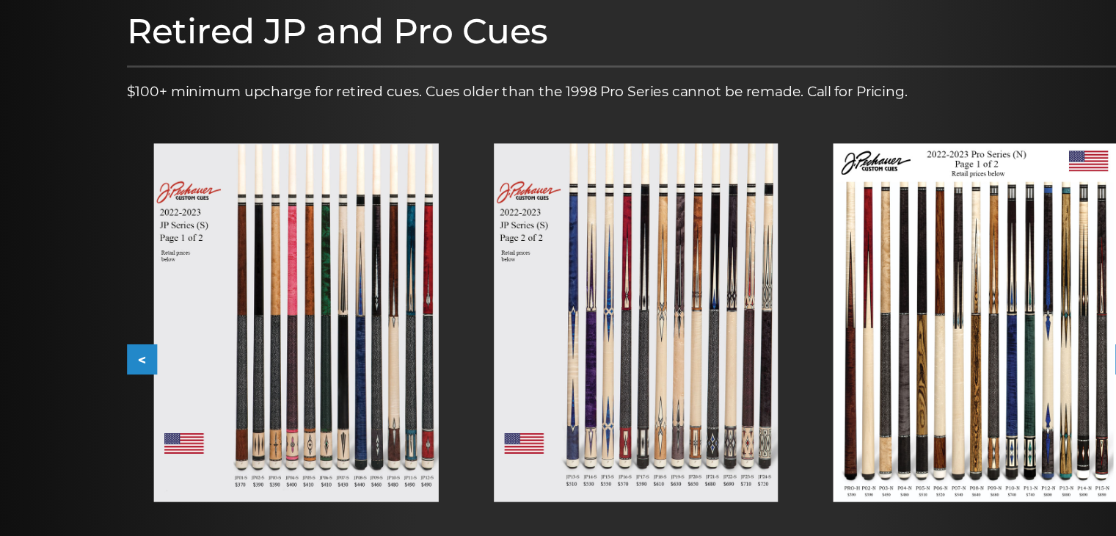
scroll to position [148, 0]
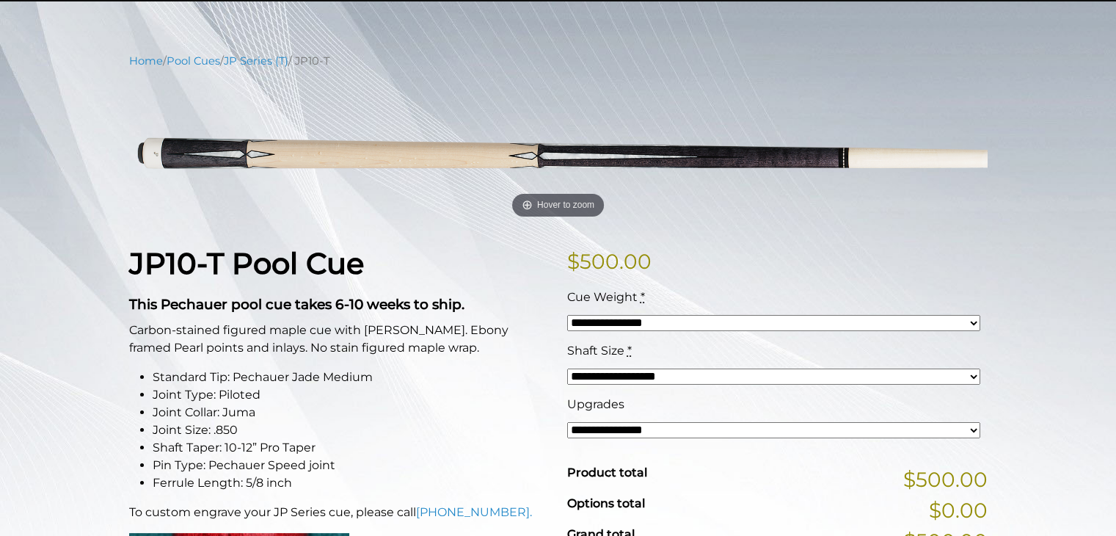
scroll to position [169, 0]
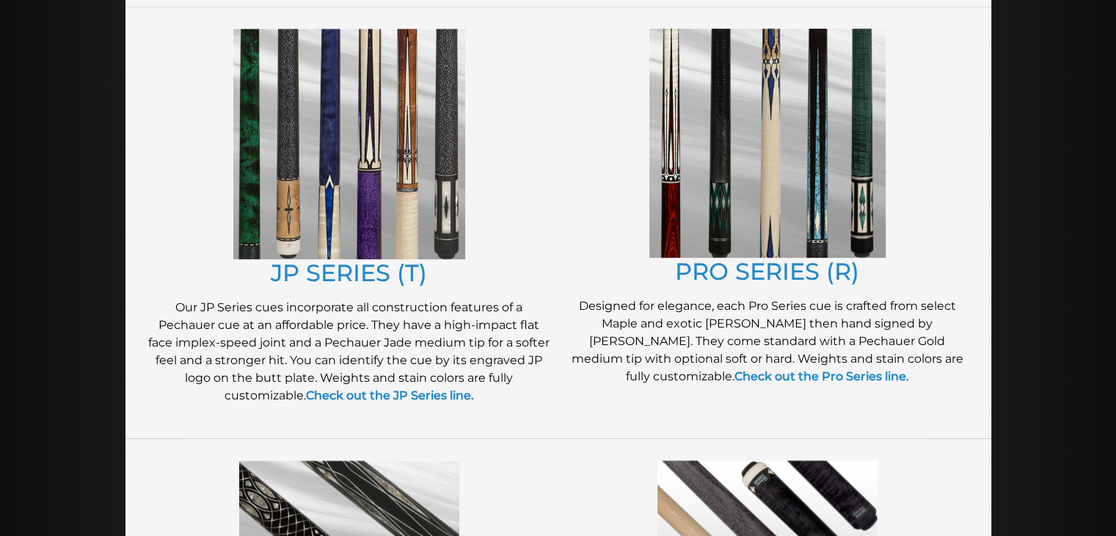
scroll to position [771, 0]
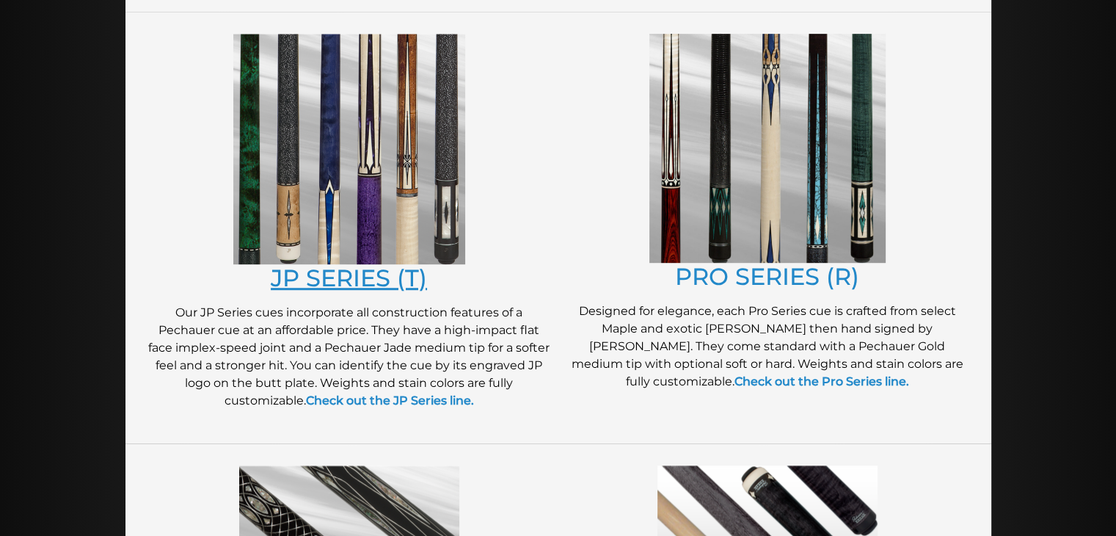
click at [385, 277] on link "JP SERIES (T)" at bounding box center [349, 277] width 156 height 29
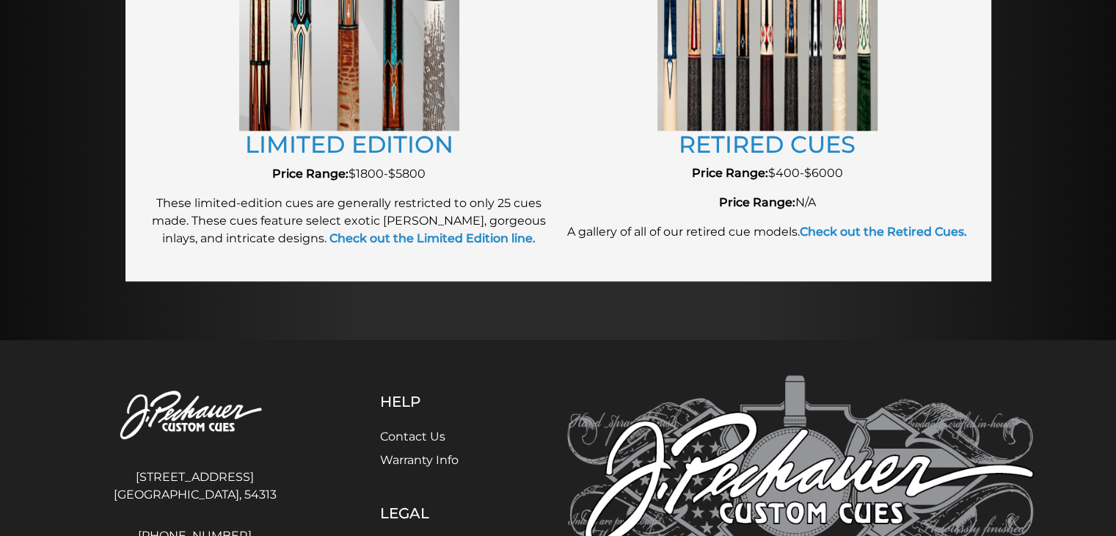
scroll to position [1775, 0]
click at [882, 233] on strong "Check out the Retired Cues." at bounding box center [883, 232] width 167 height 14
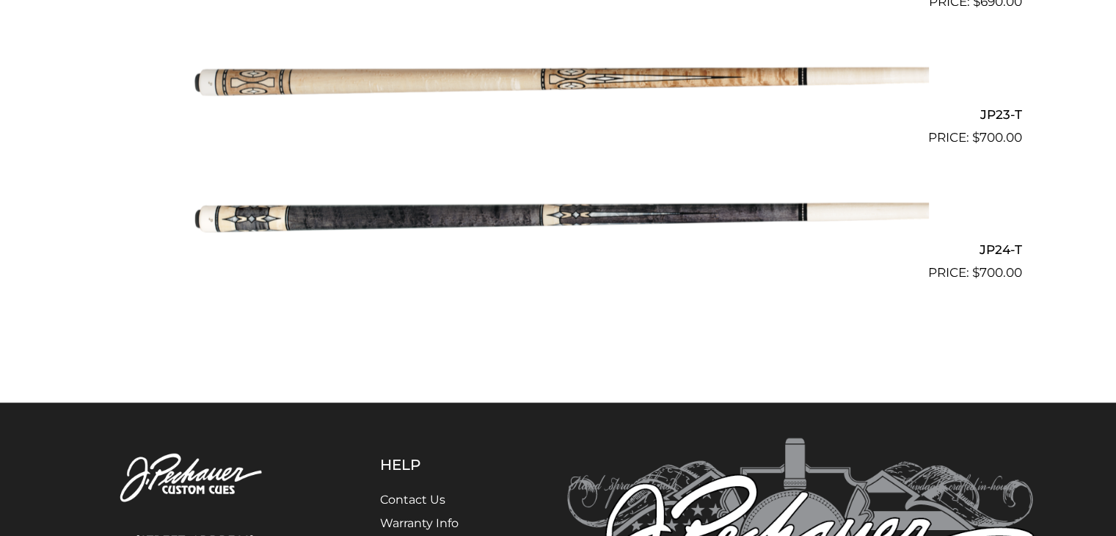
scroll to position [3433, 0]
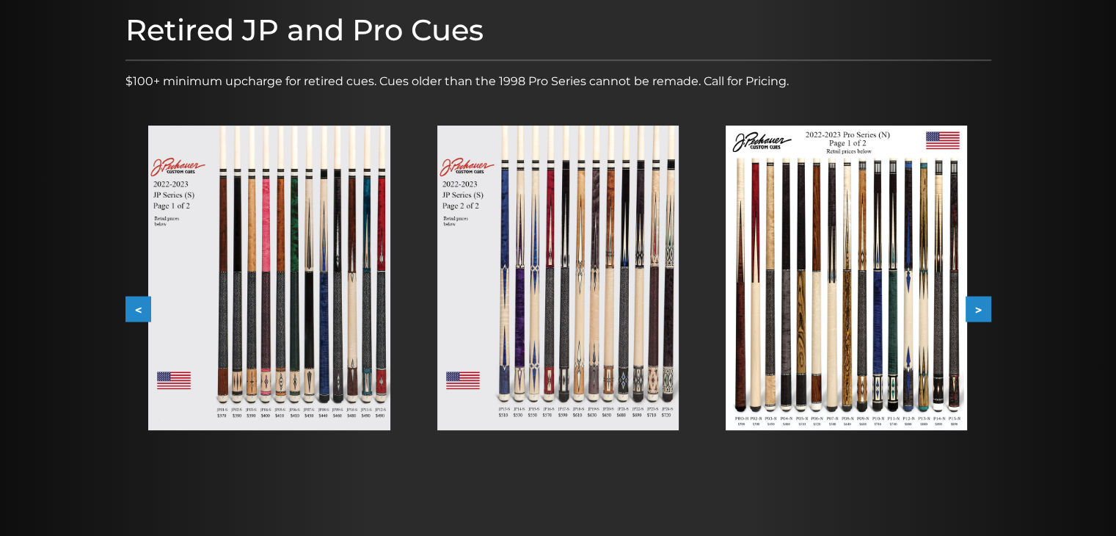
scroll to position [259, 0]
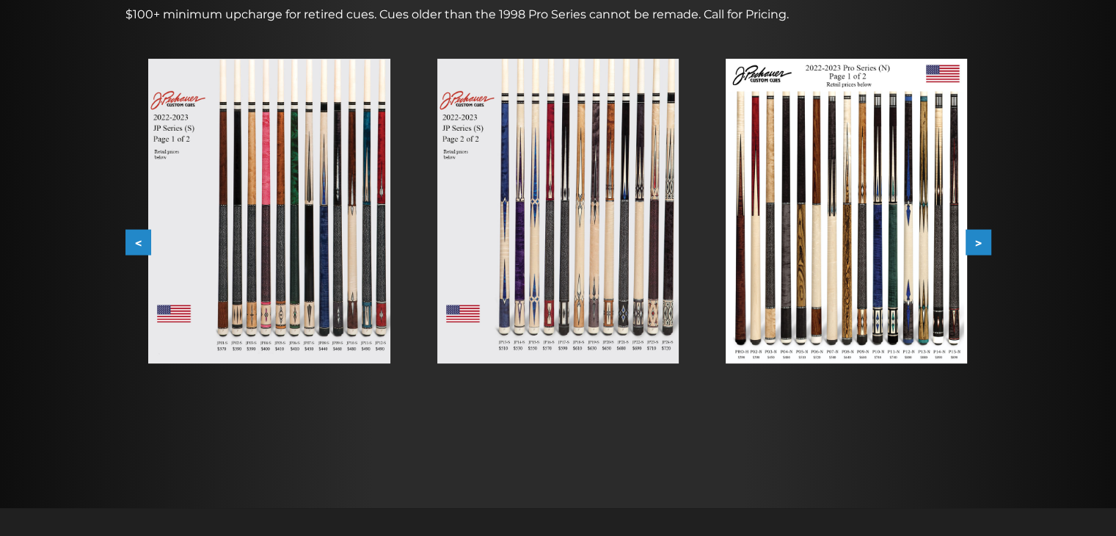
click at [296, 283] on img at bounding box center [268, 211] width 241 height 305
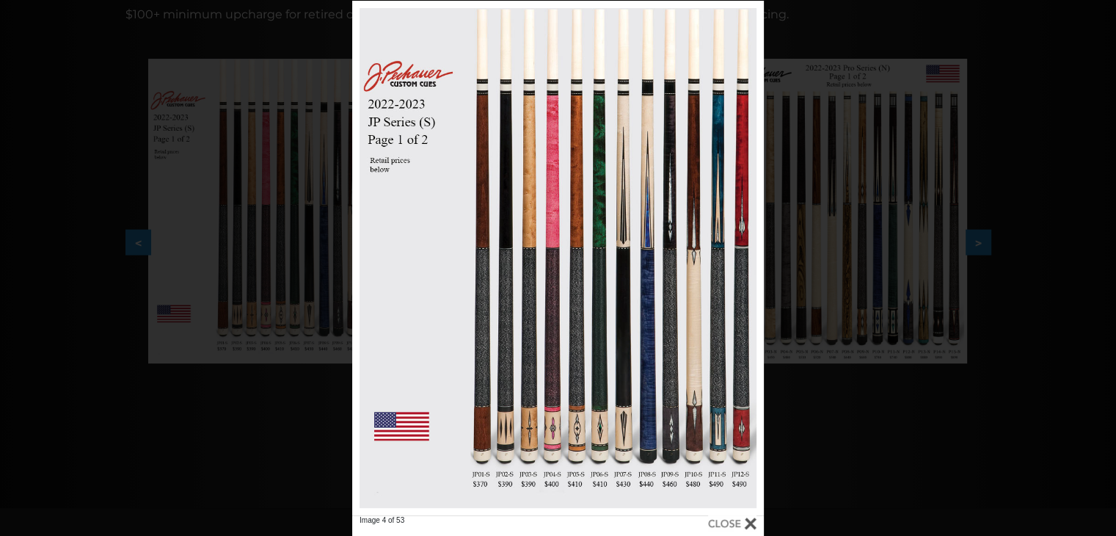
click at [753, 520] on div at bounding box center [732, 523] width 48 height 16
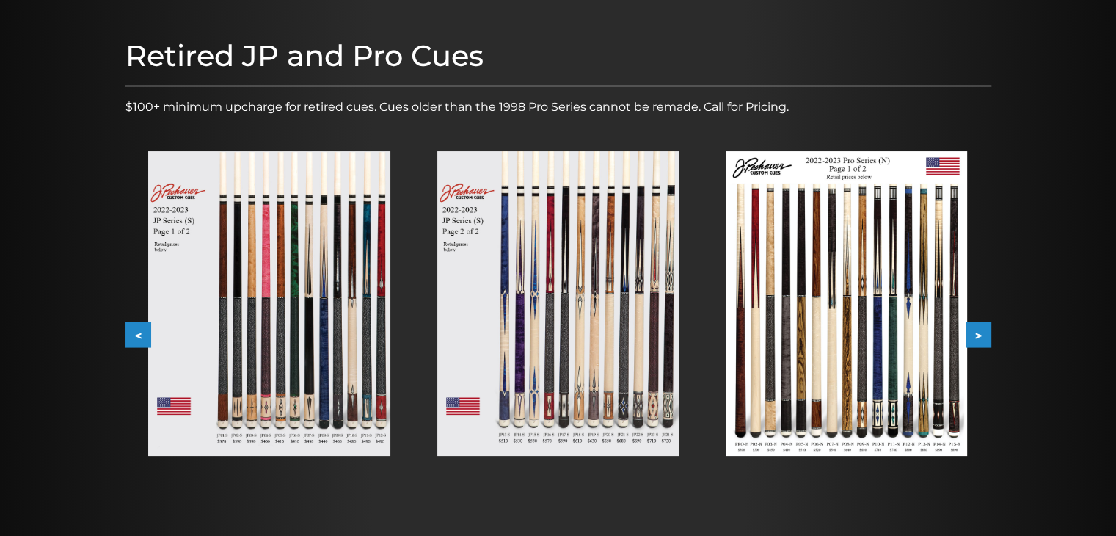
scroll to position [170, 0]
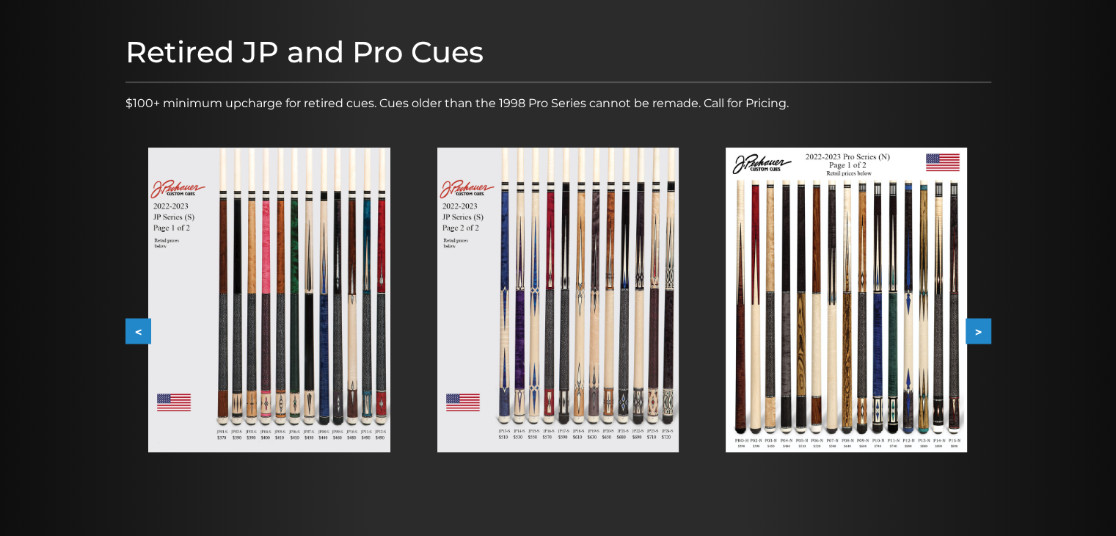
click at [981, 334] on button ">" at bounding box center [979, 331] width 26 height 26
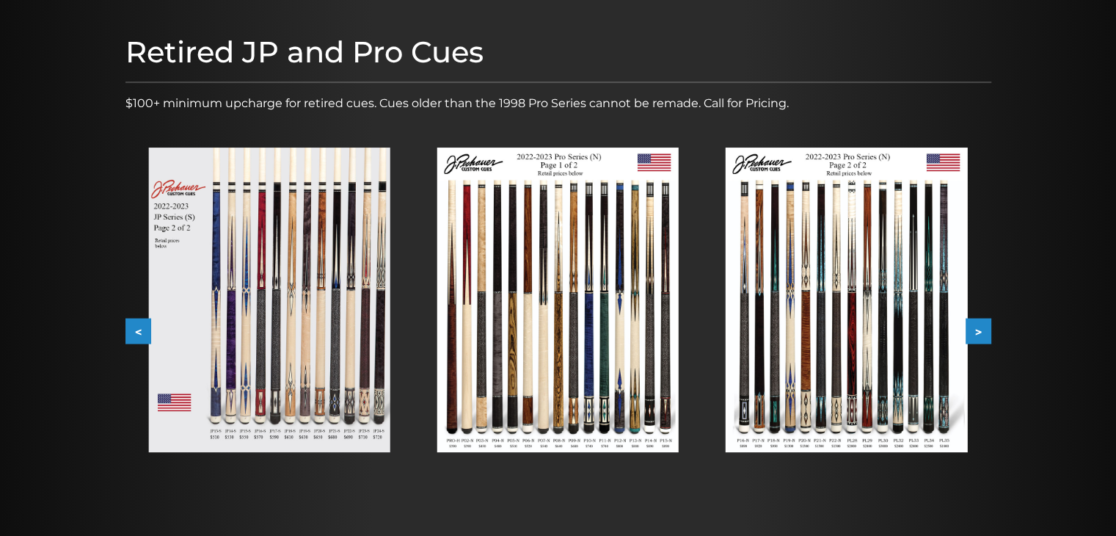
click at [981, 334] on button ">" at bounding box center [979, 331] width 26 height 26
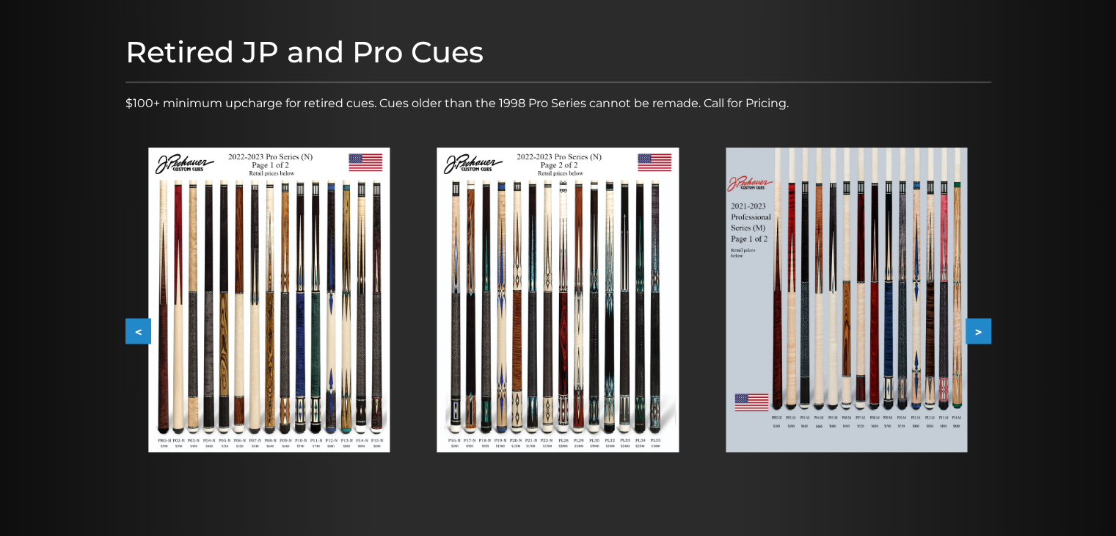
click at [981, 334] on button ">" at bounding box center [979, 331] width 26 height 26
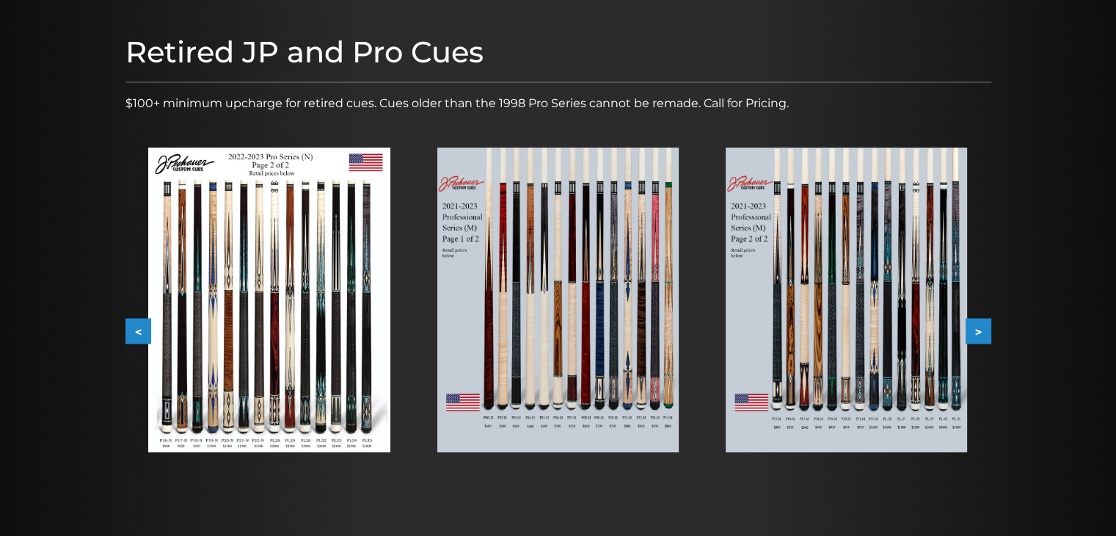
click at [981, 334] on button ">" at bounding box center [979, 331] width 26 height 26
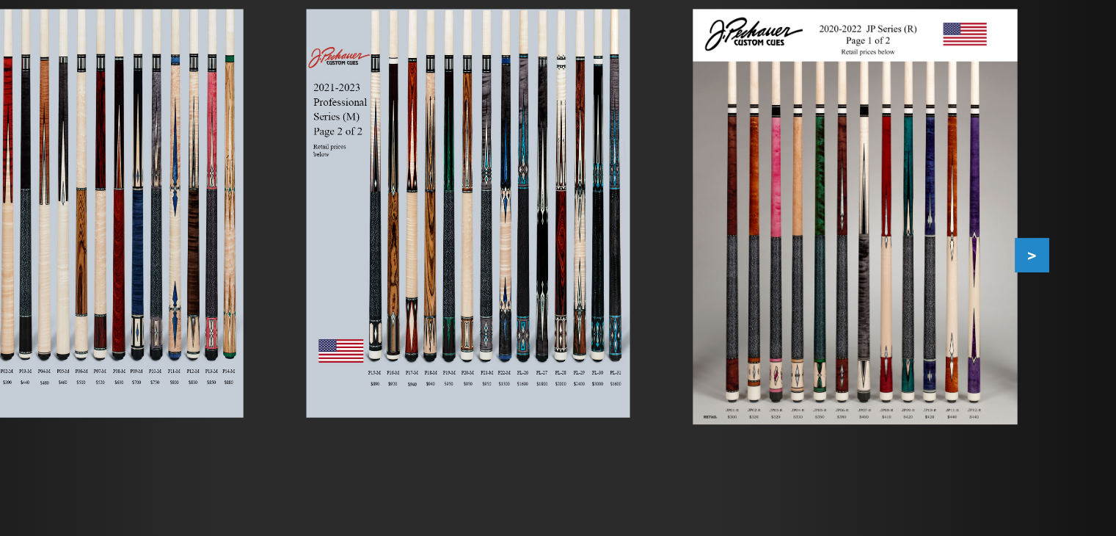
scroll to position [175, 0]
click at [974, 321] on button ">" at bounding box center [979, 326] width 26 height 26
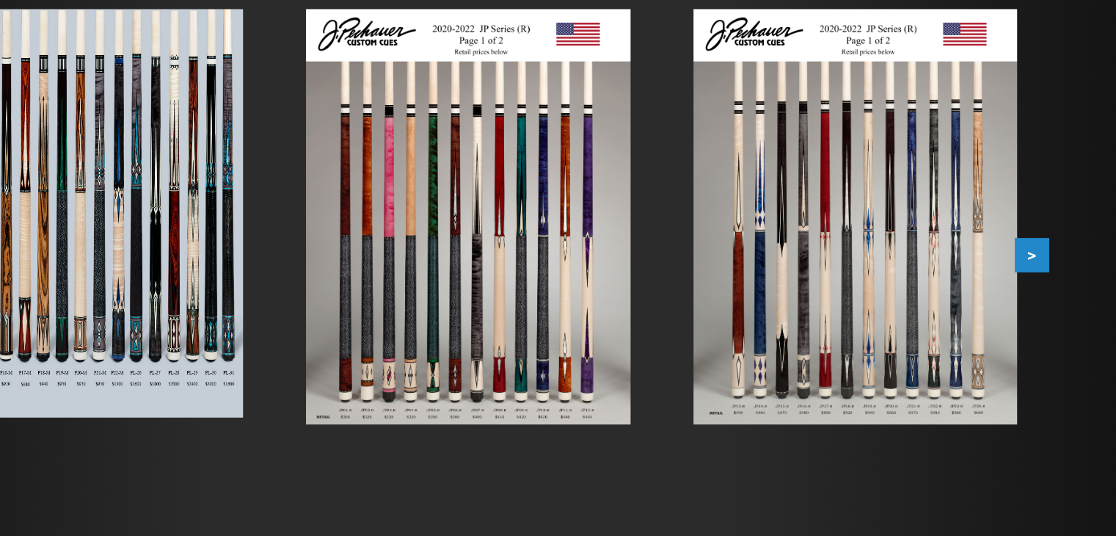
click at [974, 321] on button ">" at bounding box center [979, 326] width 26 height 26
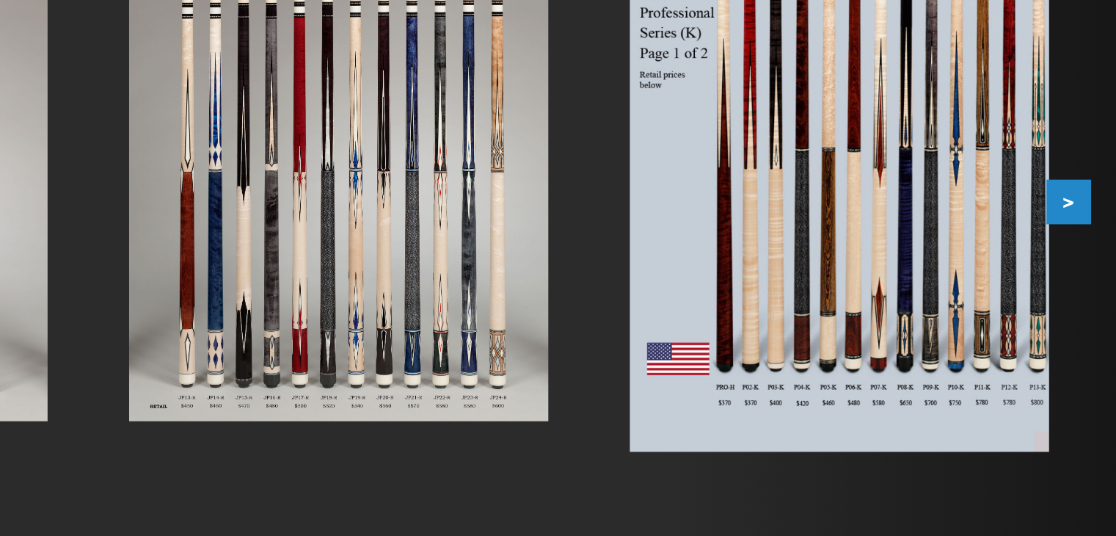
scroll to position [176, 0]
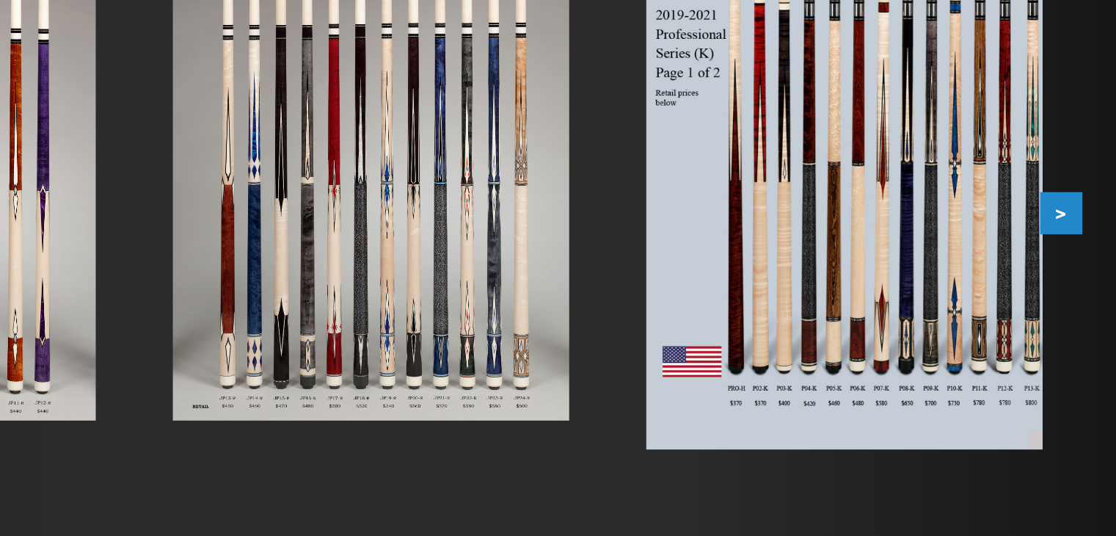
drag, startPoint x: 955, startPoint y: 351, endPoint x: 1001, endPoint y: 402, distance: 68.1
click at [1001, 402] on div at bounding box center [558, 280] width 1116 height 621
click at [983, 332] on button ">" at bounding box center [979, 326] width 26 height 26
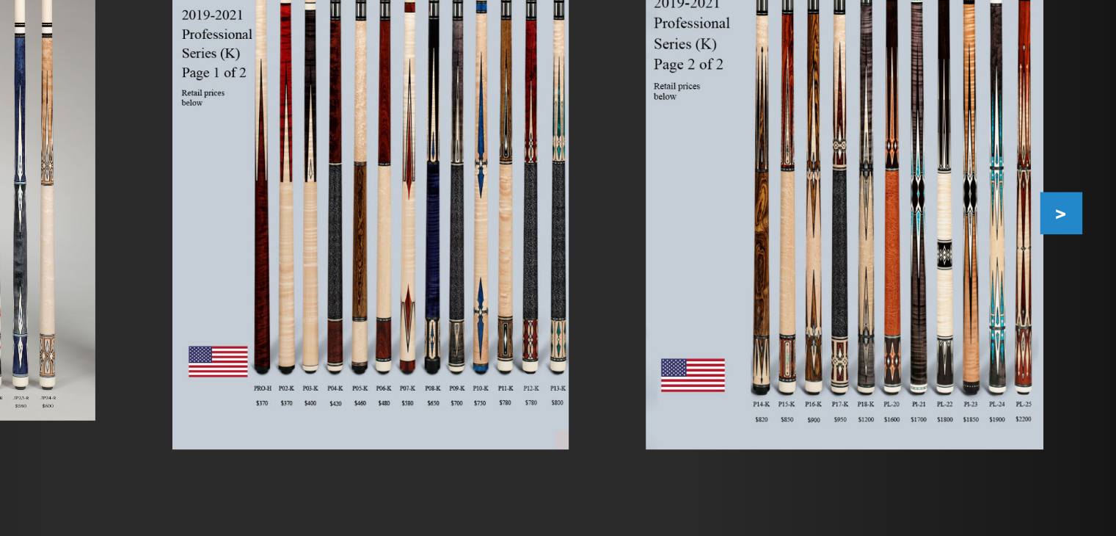
click at [984, 328] on button ">" at bounding box center [979, 326] width 26 height 26
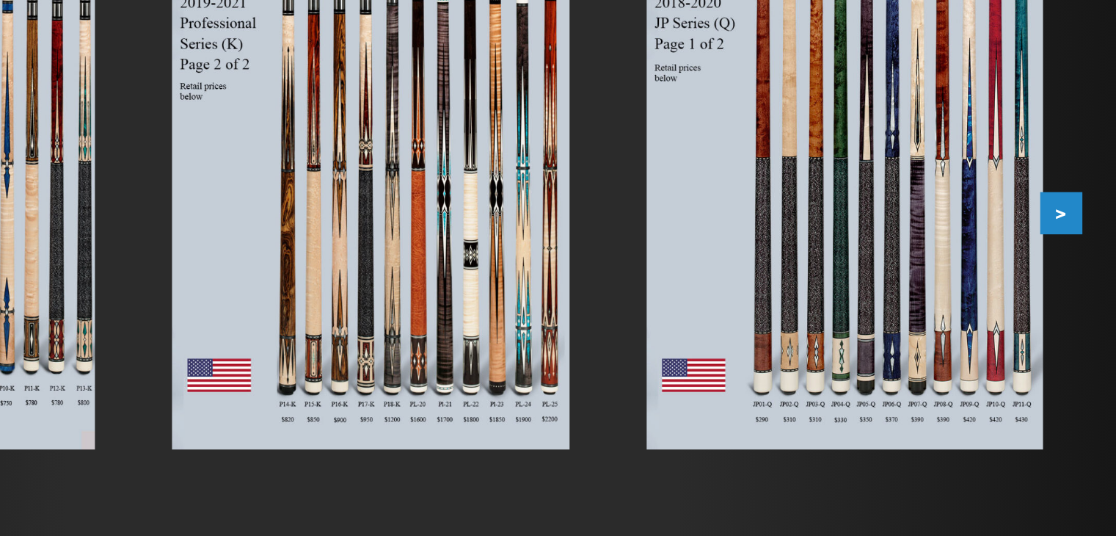
click at [981, 320] on button ">" at bounding box center [979, 326] width 26 height 26
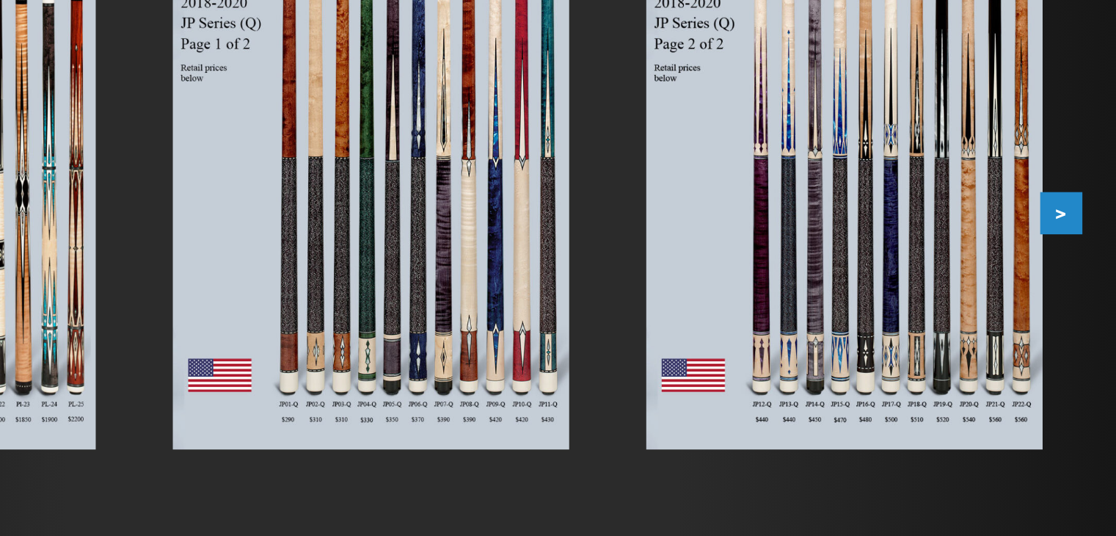
click at [981, 320] on button ">" at bounding box center [979, 326] width 26 height 26
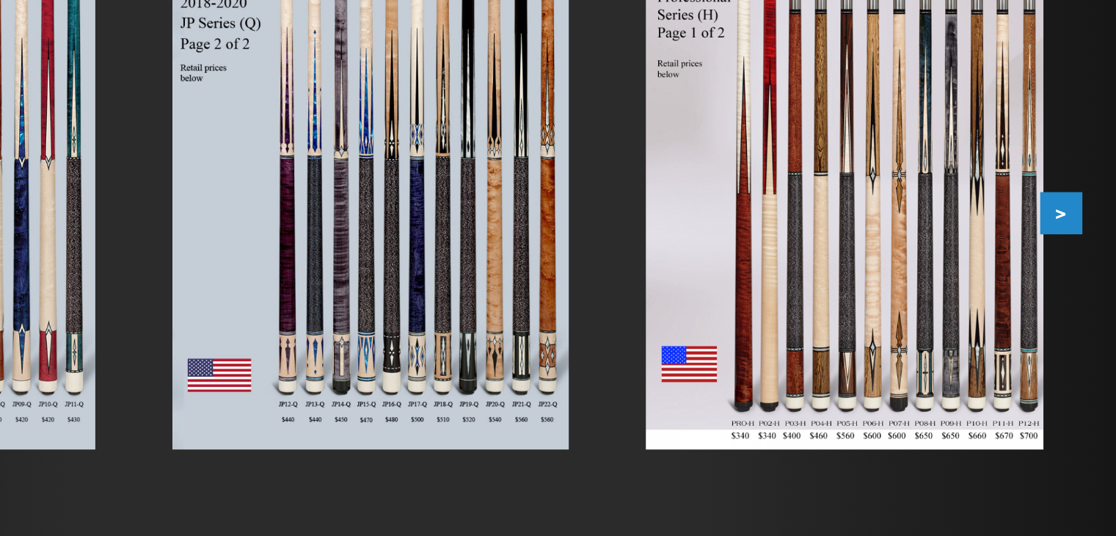
click at [981, 320] on button ">" at bounding box center [979, 326] width 26 height 26
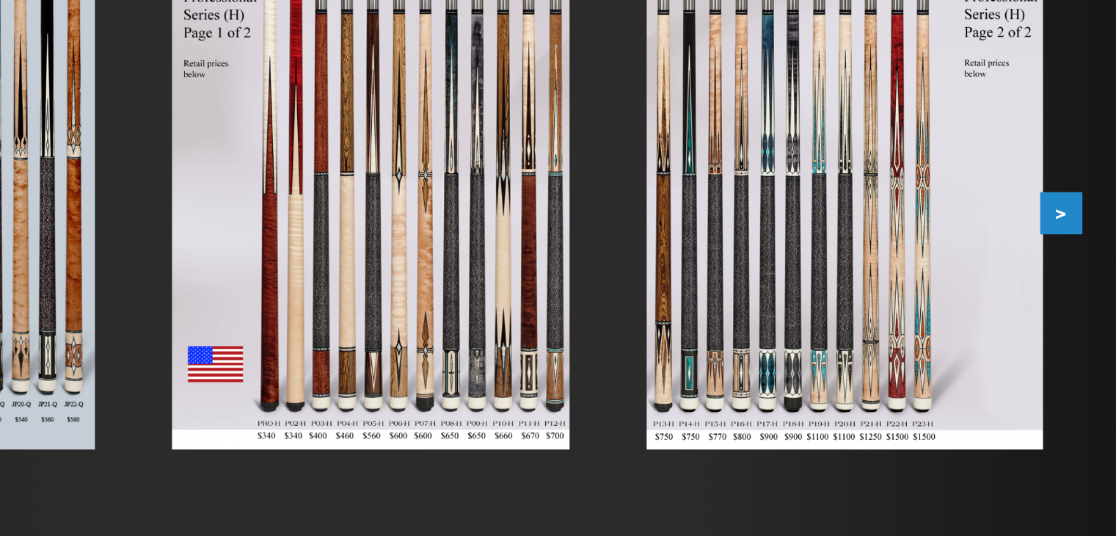
click at [981, 320] on button ">" at bounding box center [979, 326] width 26 height 26
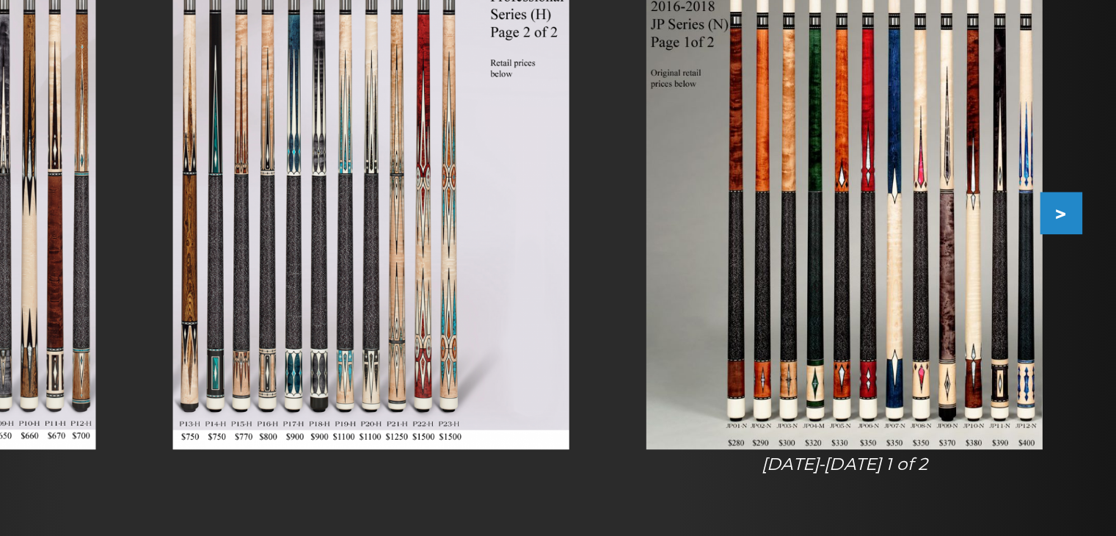
click at [981, 320] on button ">" at bounding box center [979, 326] width 26 height 26
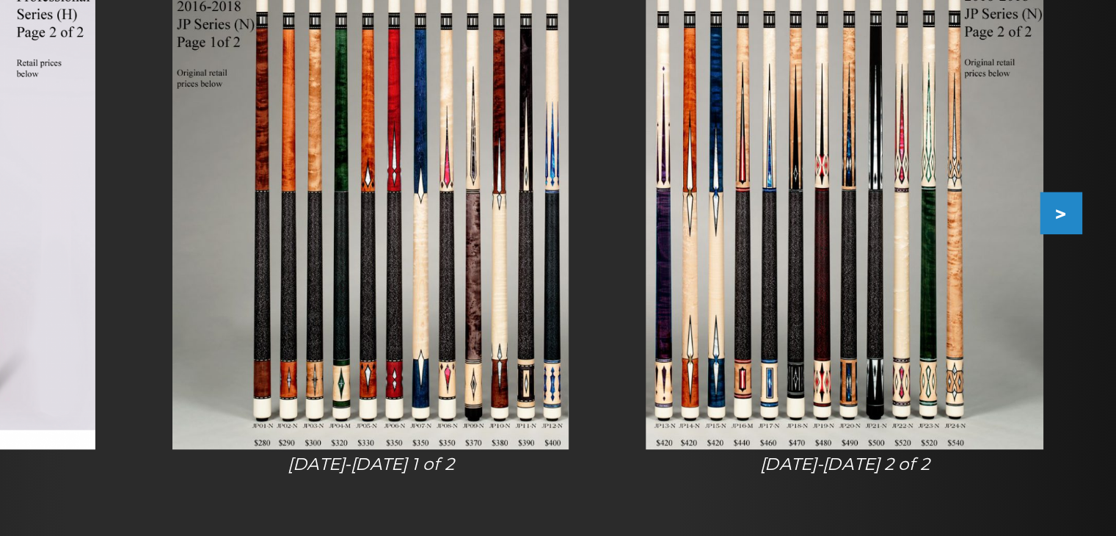
click at [983, 314] on button ">" at bounding box center [979, 326] width 26 height 26
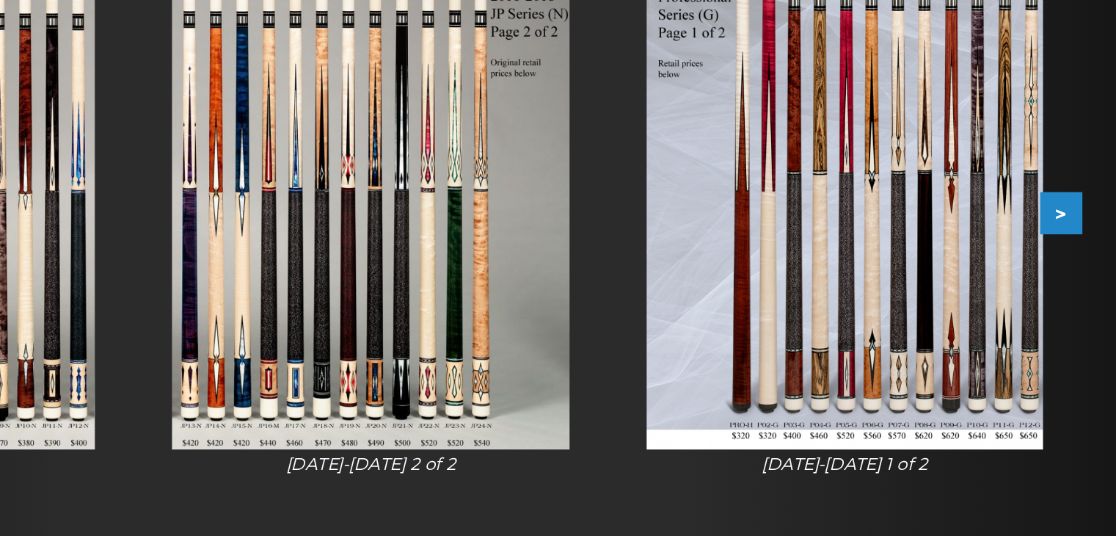
click at [977, 320] on button ">" at bounding box center [979, 326] width 26 height 26
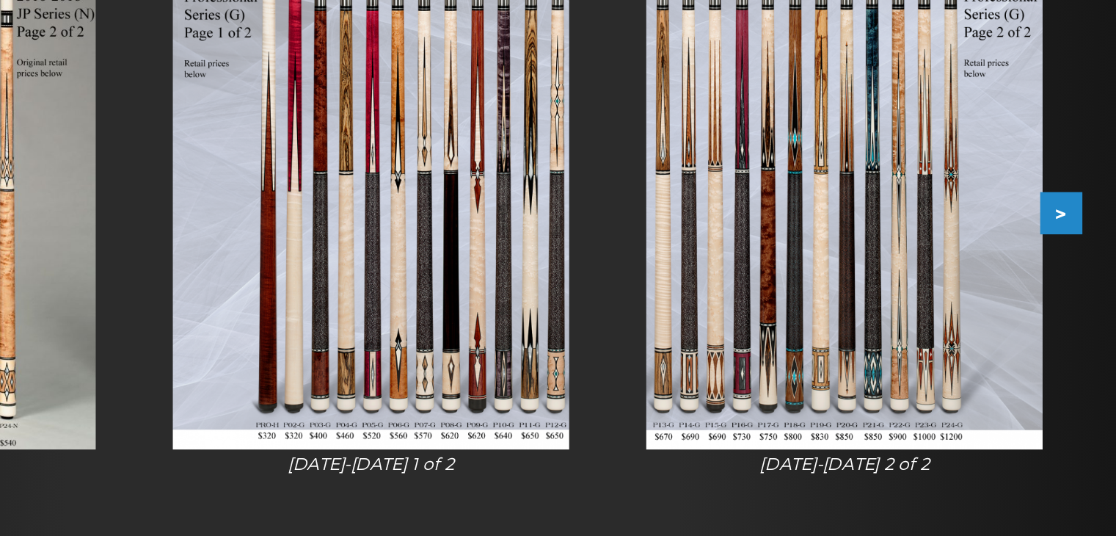
click at [977, 320] on button ">" at bounding box center [979, 326] width 26 height 26
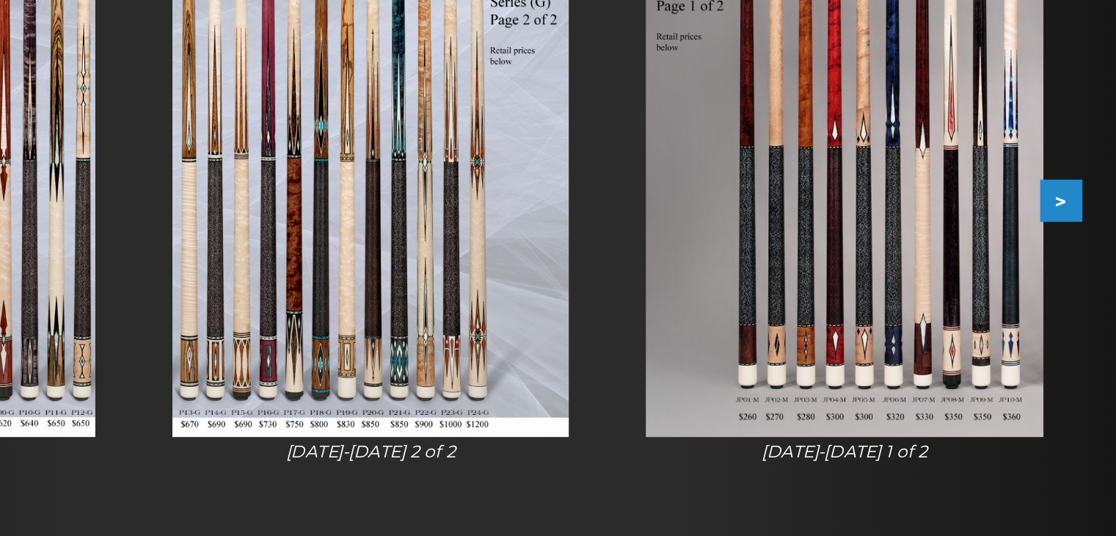
scroll to position [185, 0]
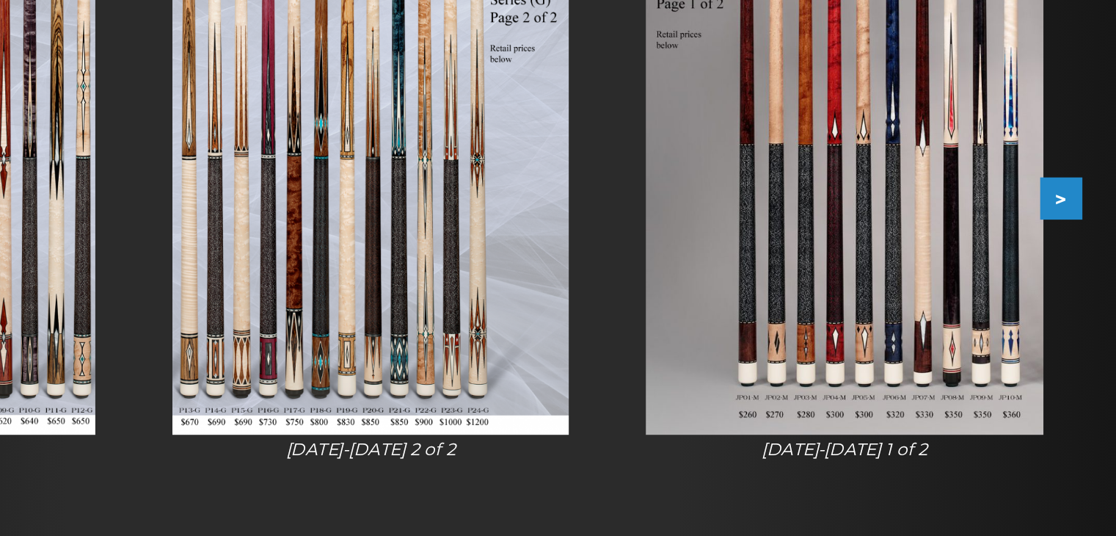
click at [982, 319] on button ">" at bounding box center [979, 317] width 26 height 26
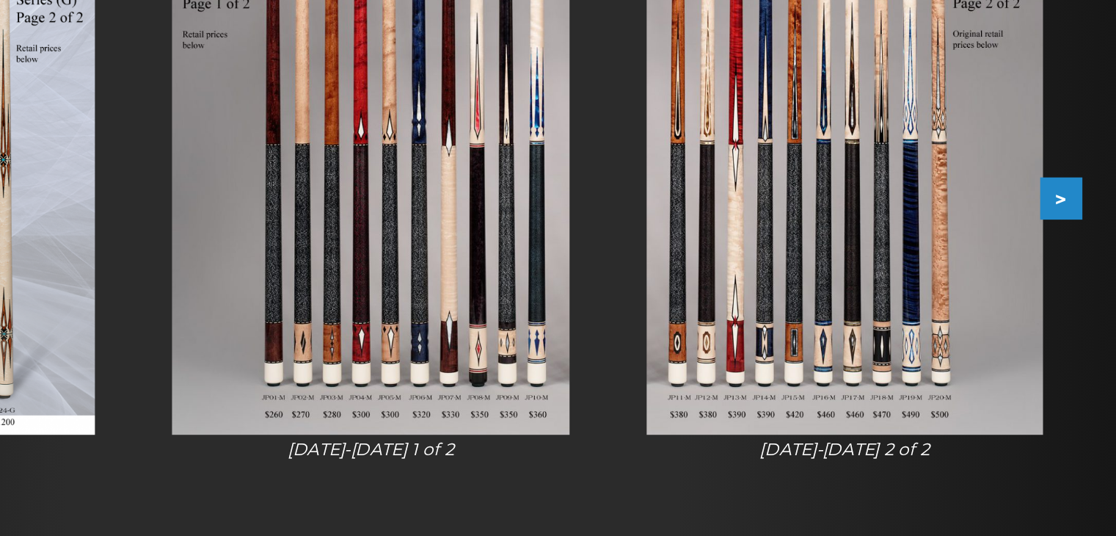
click at [977, 321] on button ">" at bounding box center [979, 317] width 26 height 26
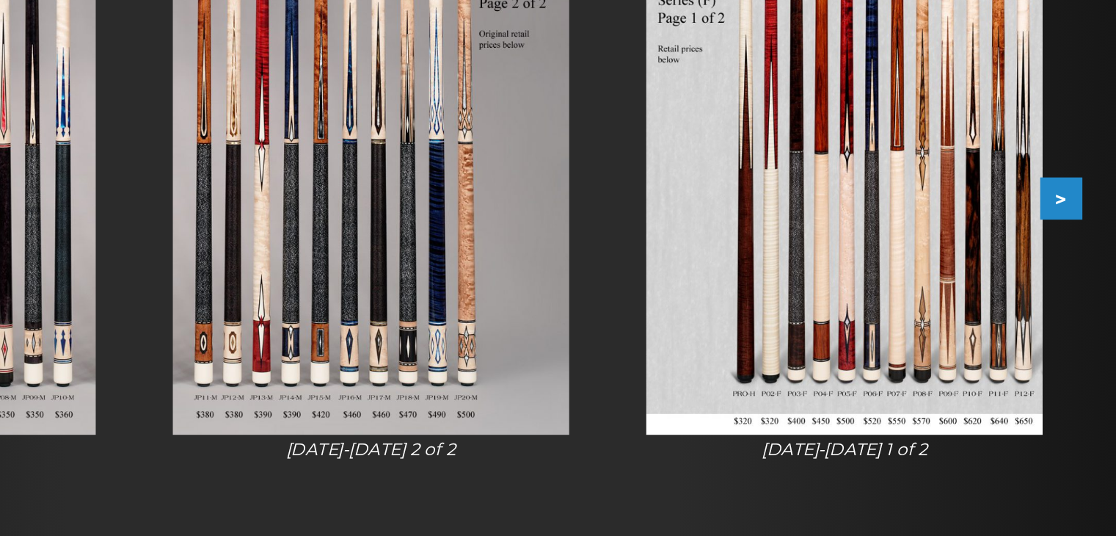
click at [974, 321] on button ">" at bounding box center [979, 317] width 26 height 26
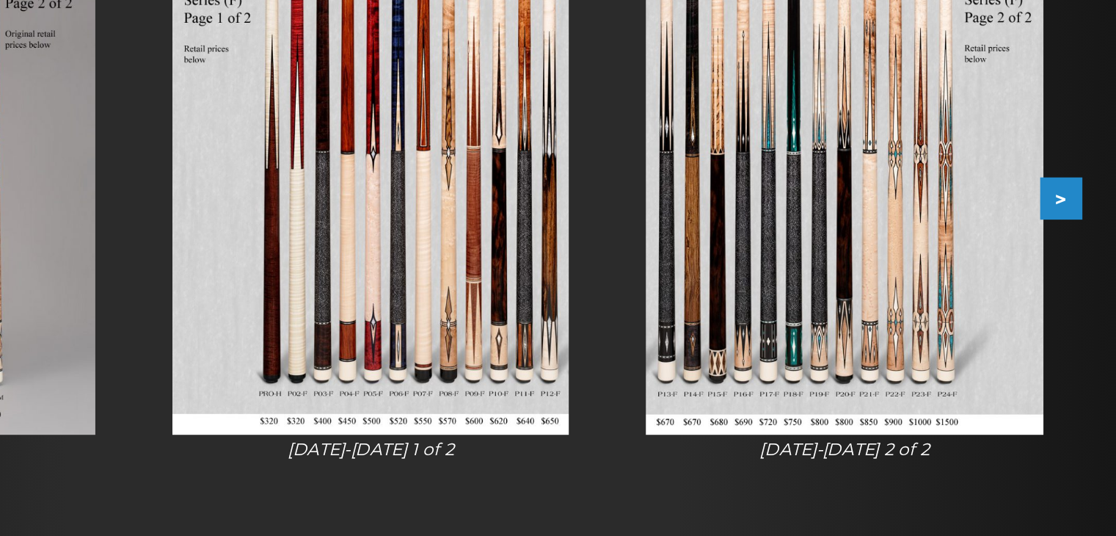
click at [975, 309] on button ">" at bounding box center [979, 317] width 26 height 26
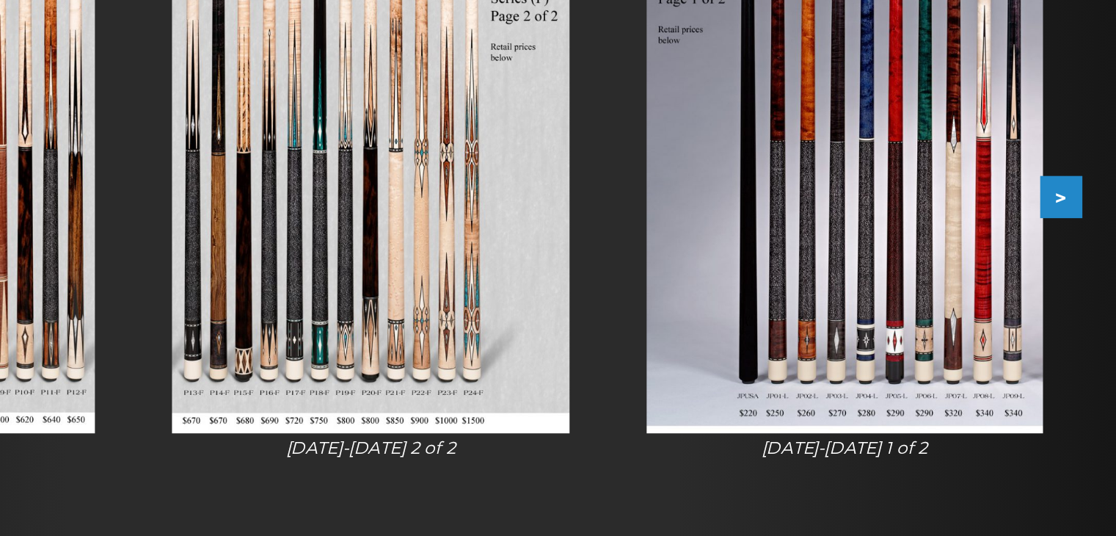
scroll to position [190, 0]
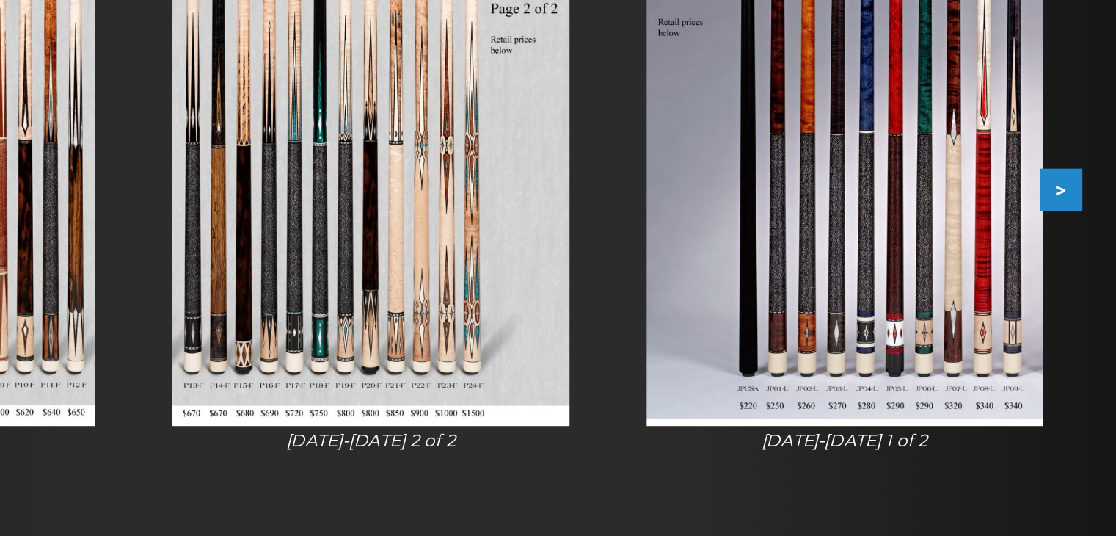
click at [976, 311] on button ">" at bounding box center [979, 312] width 26 height 26
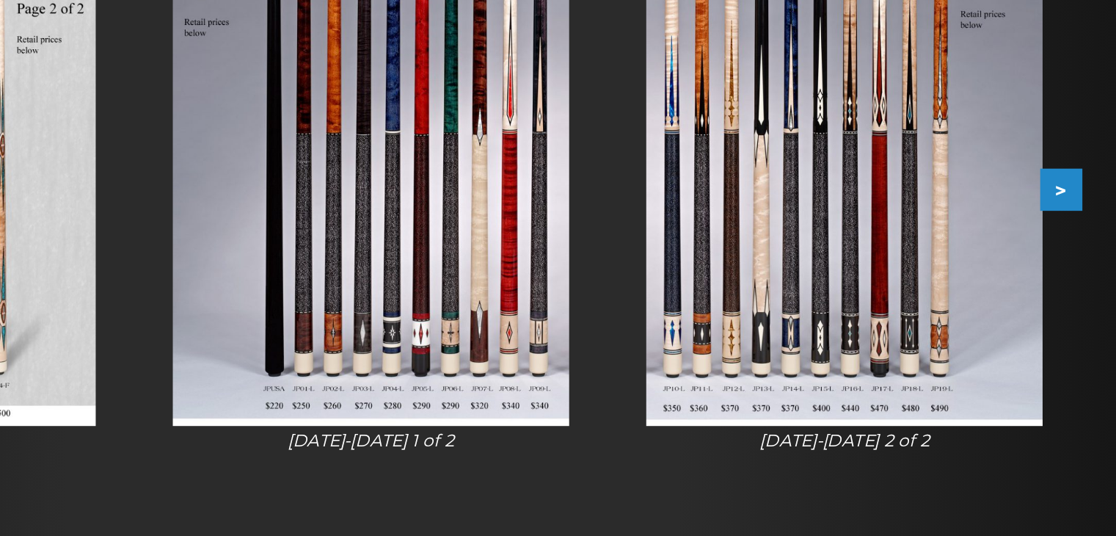
click at [975, 307] on button ">" at bounding box center [979, 312] width 26 height 26
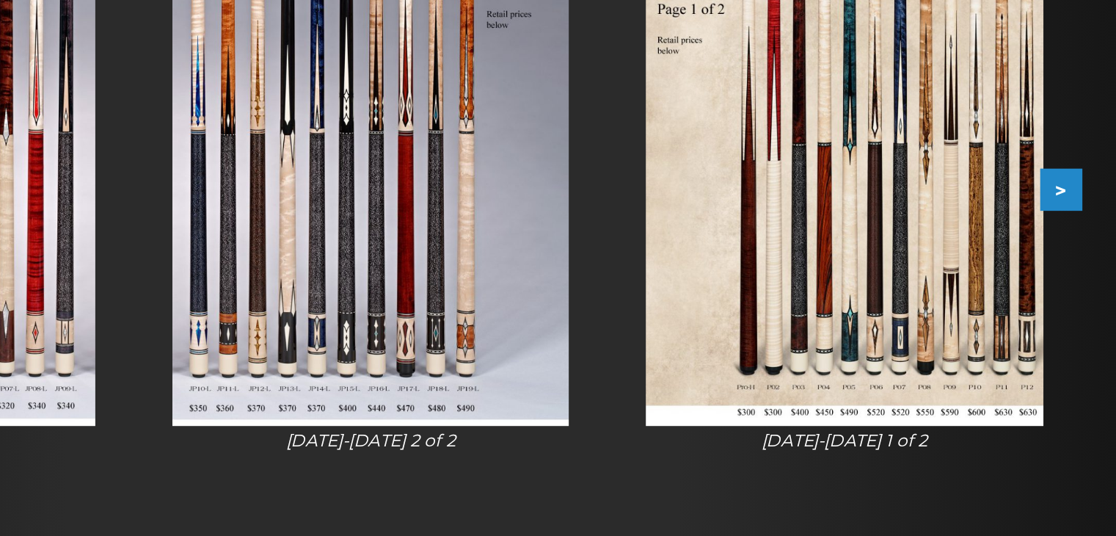
click at [973, 308] on button ">" at bounding box center [979, 312] width 26 height 26
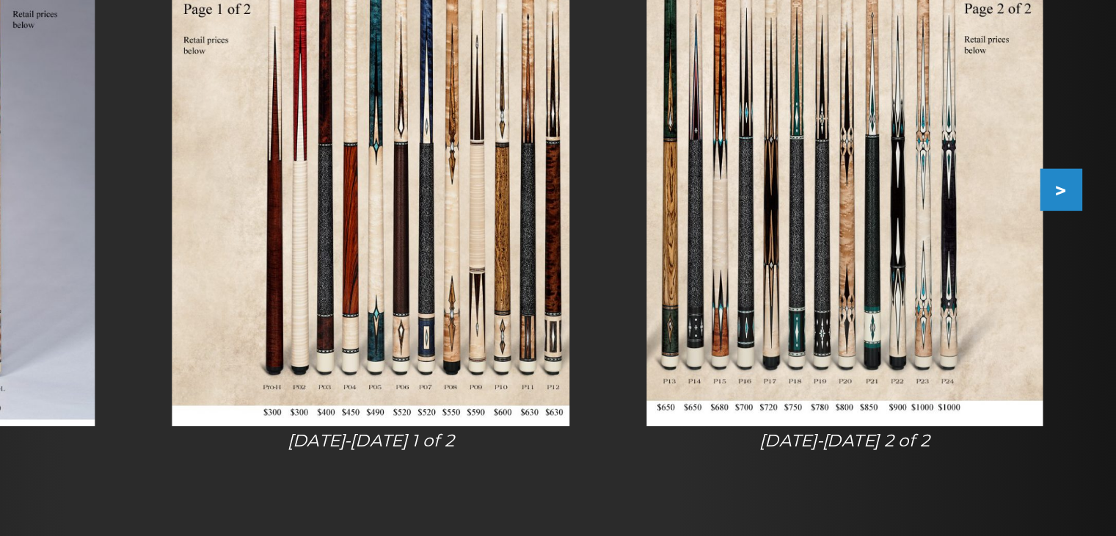
click at [976, 307] on button ">" at bounding box center [979, 312] width 26 height 26
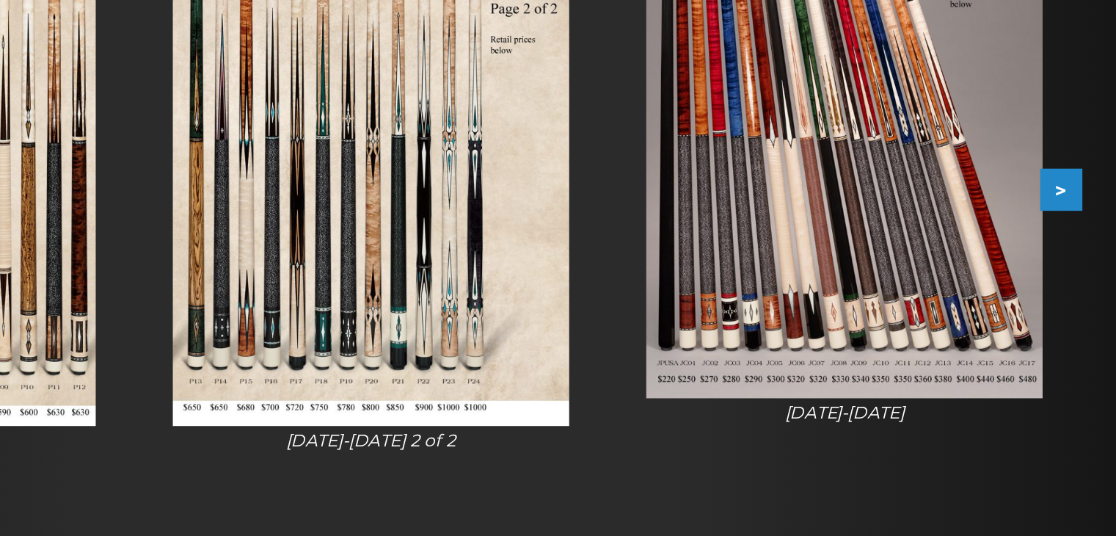
click at [975, 307] on button ">" at bounding box center [979, 312] width 26 height 26
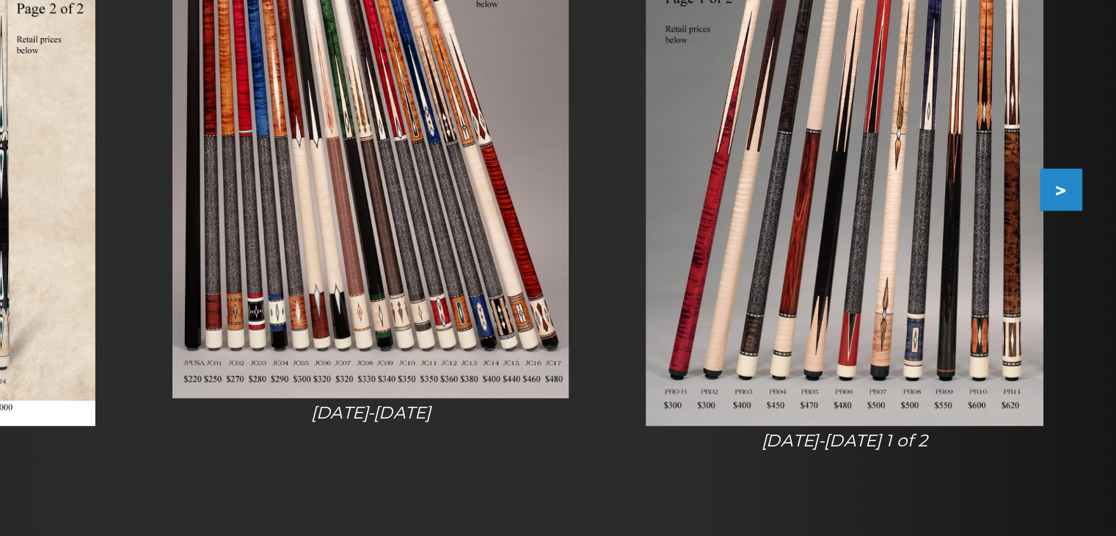
click at [974, 307] on button ">" at bounding box center [979, 312] width 26 height 26
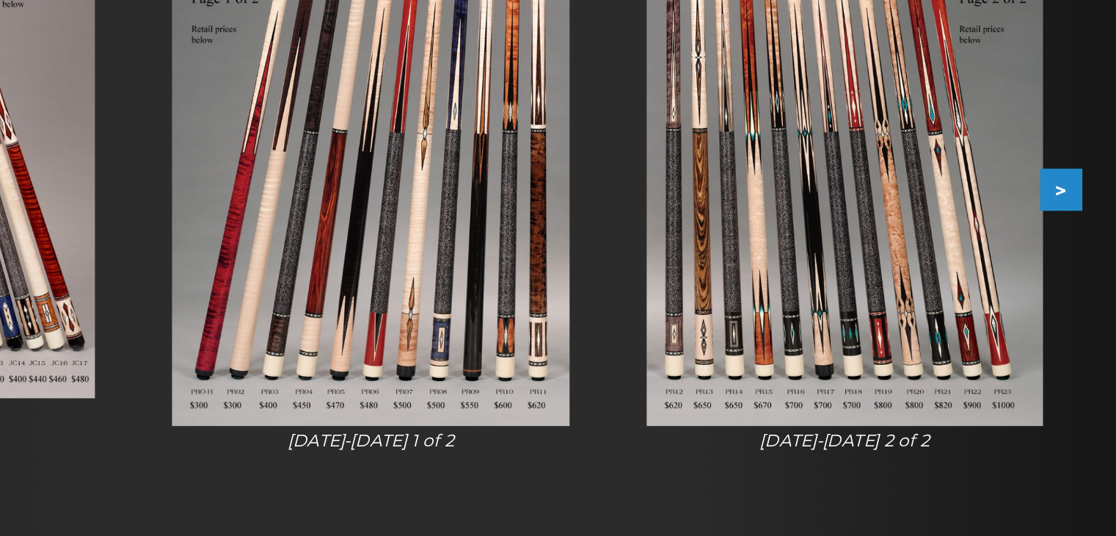
click at [974, 307] on button ">" at bounding box center [979, 312] width 26 height 26
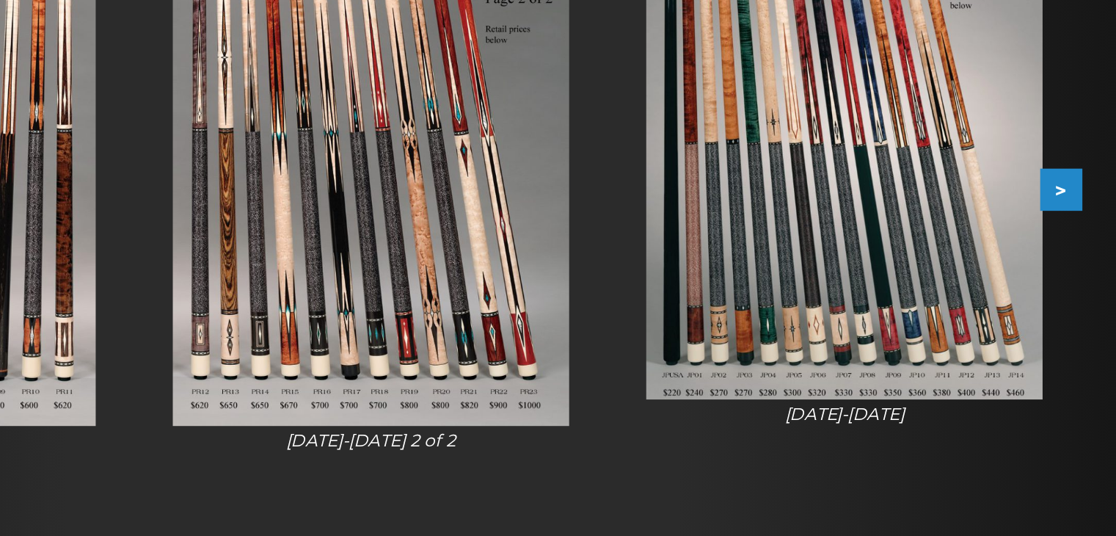
click at [974, 307] on button ">" at bounding box center [979, 312] width 26 height 26
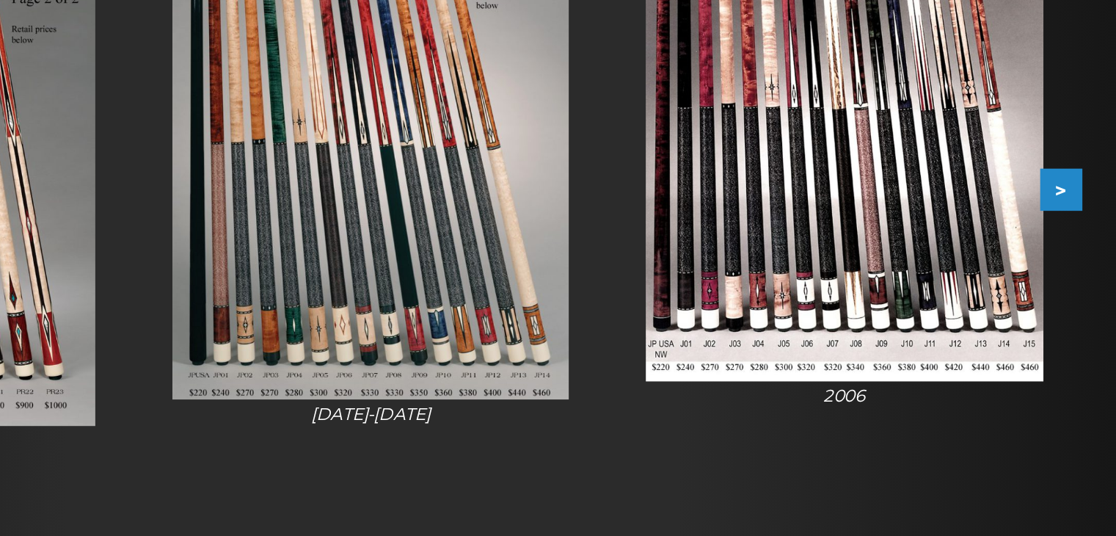
click at [974, 307] on button ">" at bounding box center [979, 312] width 26 height 26
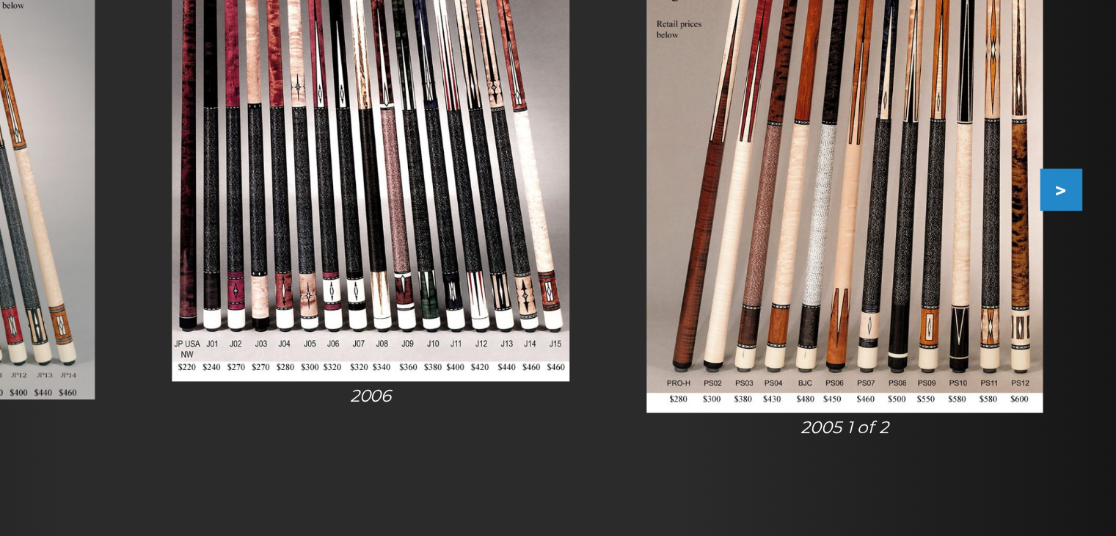
click at [976, 308] on button ">" at bounding box center [979, 312] width 26 height 26
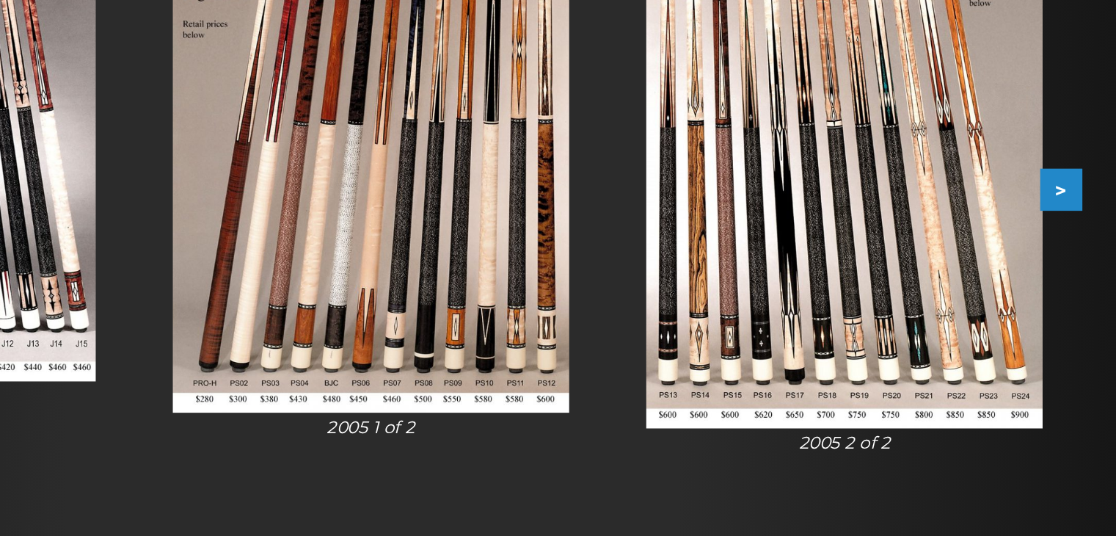
click at [975, 310] on button ">" at bounding box center [979, 312] width 26 height 26
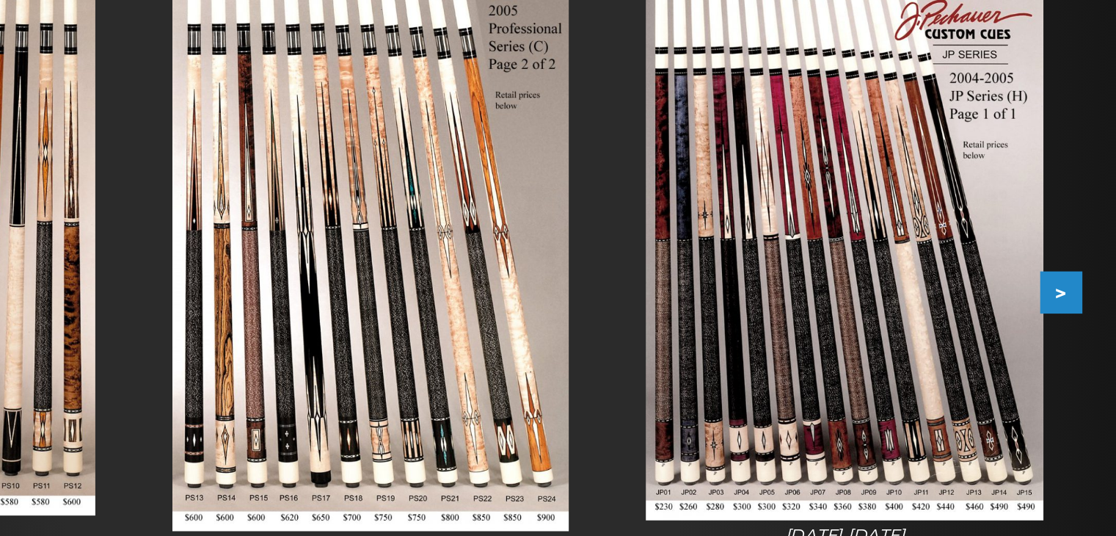
scroll to position [126, 0]
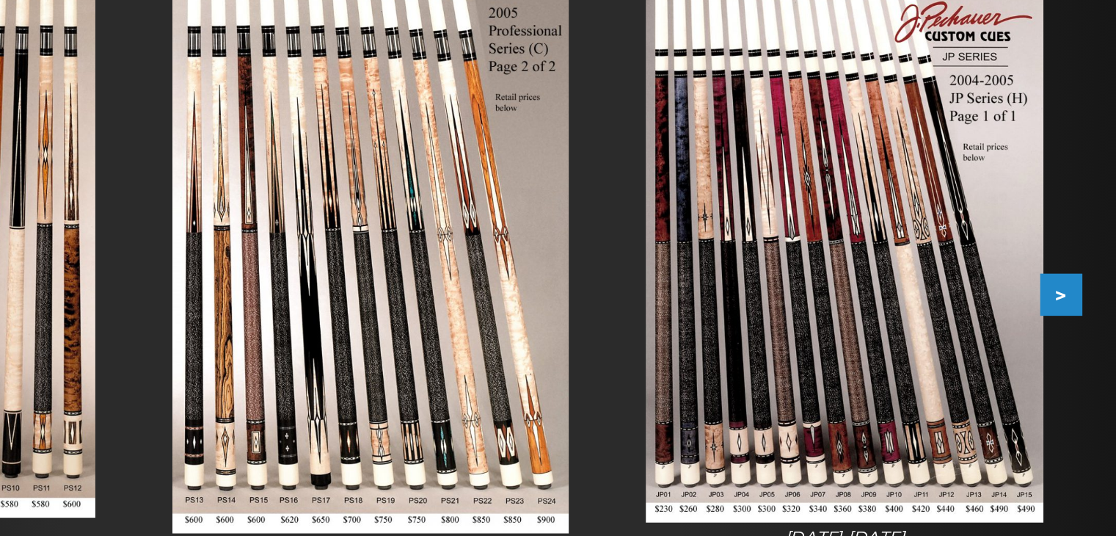
click at [975, 375] on button ">" at bounding box center [979, 376] width 26 height 26
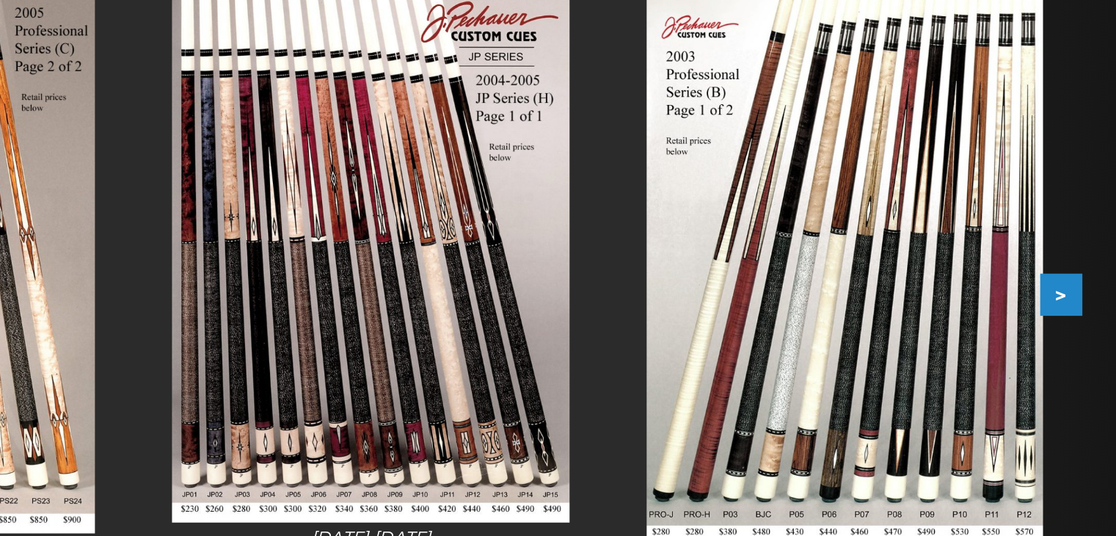
click at [975, 374] on button ">" at bounding box center [979, 376] width 26 height 26
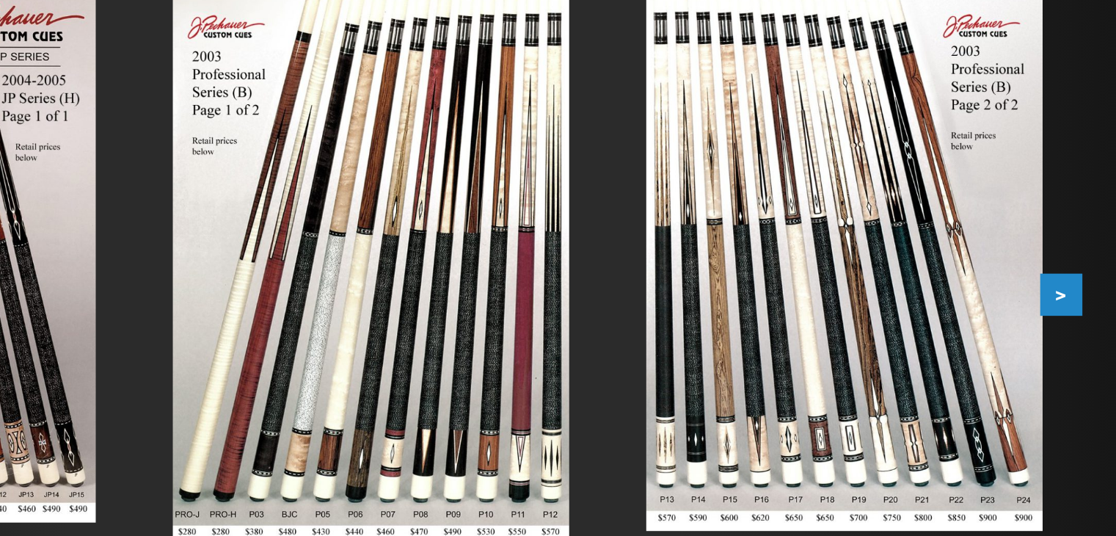
click at [972, 371] on button ">" at bounding box center [979, 376] width 26 height 26
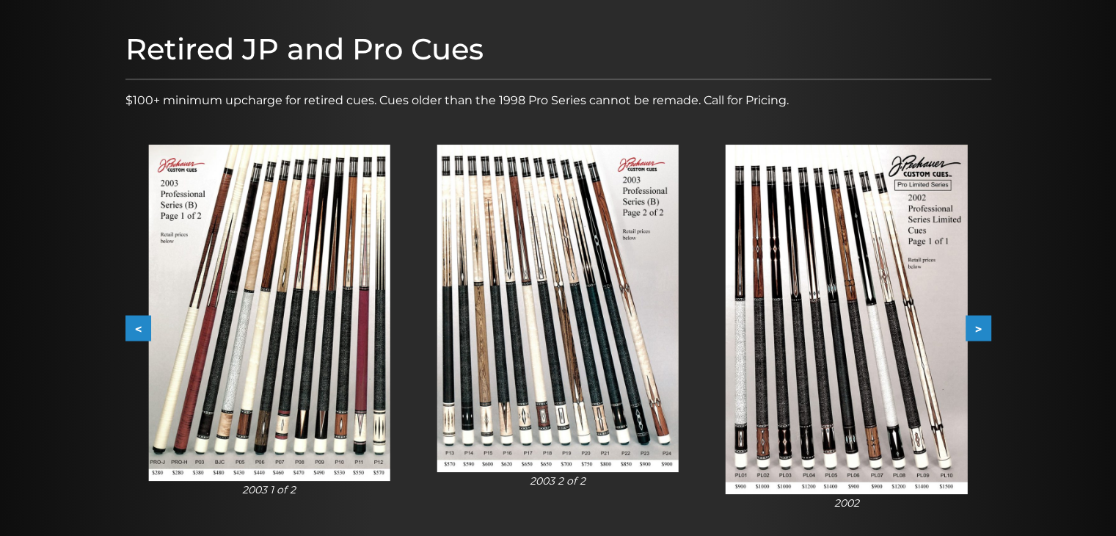
scroll to position [185, 0]
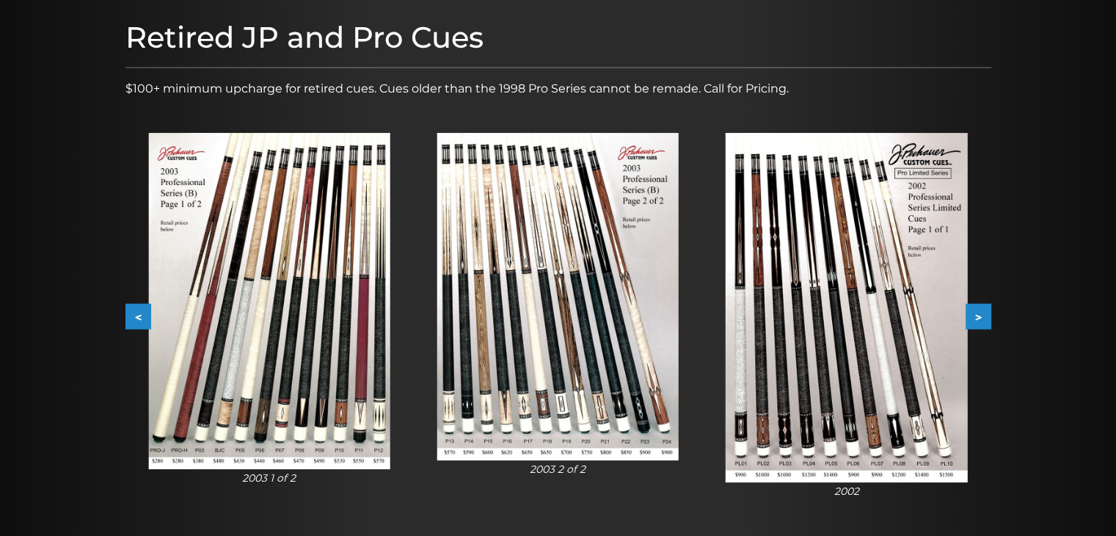
click at [139, 307] on button "<" at bounding box center [138, 317] width 26 height 26
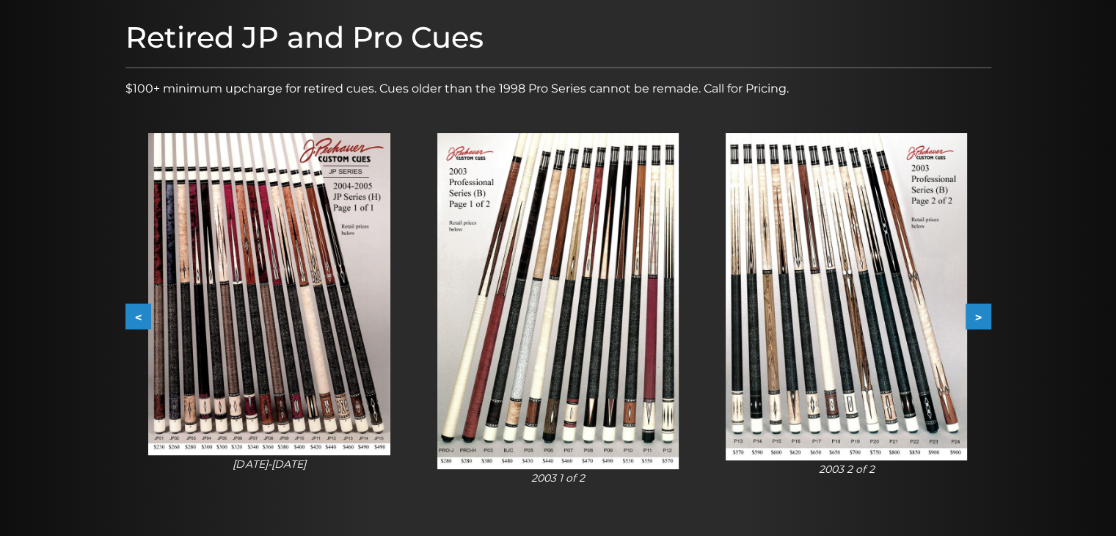
click at [139, 313] on button "<" at bounding box center [138, 317] width 26 height 26
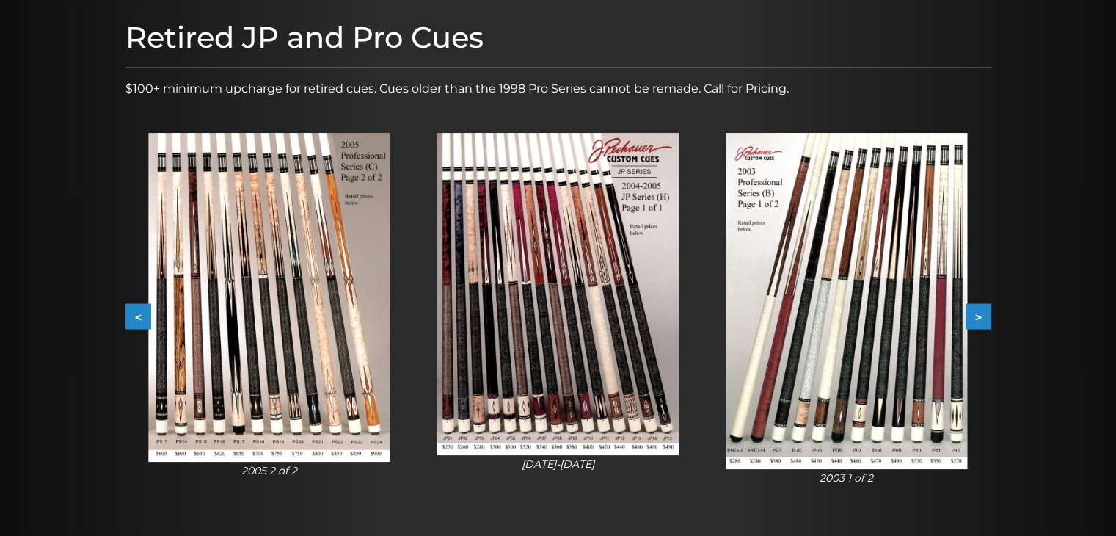
click at [139, 313] on button "<" at bounding box center [138, 317] width 26 height 26
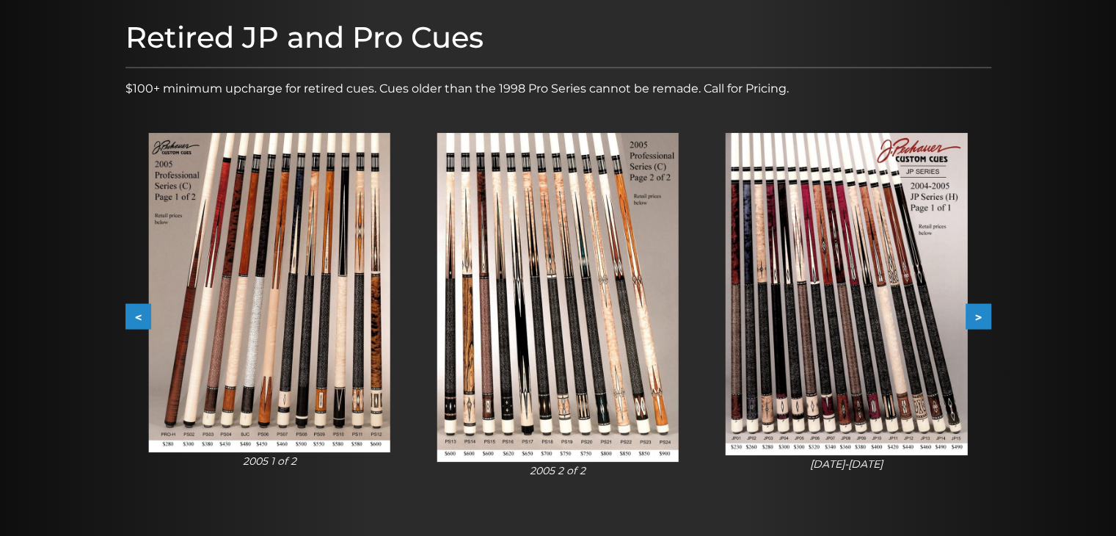
click at [139, 313] on button "<" at bounding box center [138, 317] width 26 height 26
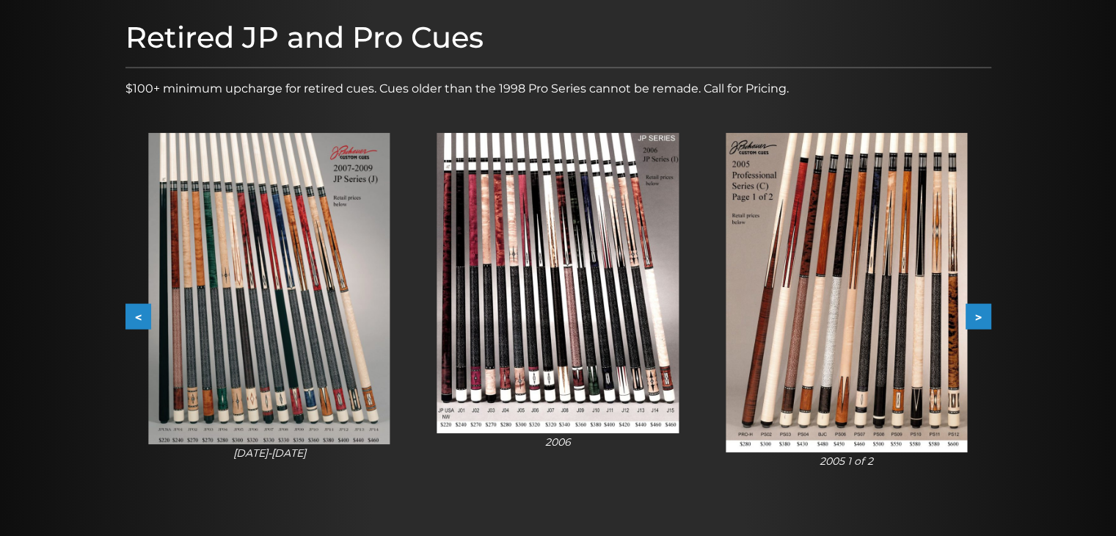
click at [139, 313] on button "<" at bounding box center [138, 317] width 26 height 26
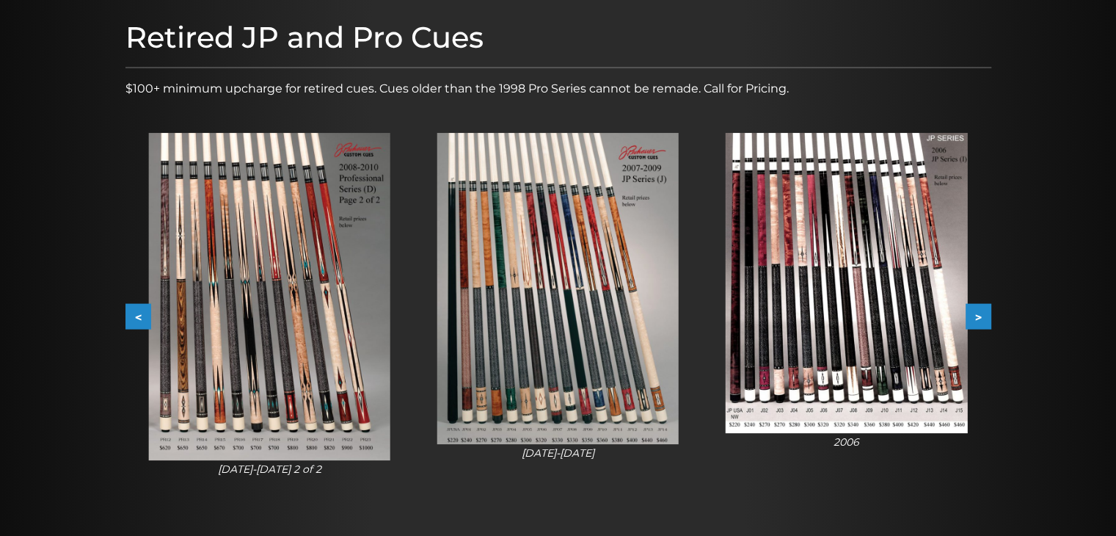
click at [139, 313] on button "<" at bounding box center [138, 317] width 26 height 26
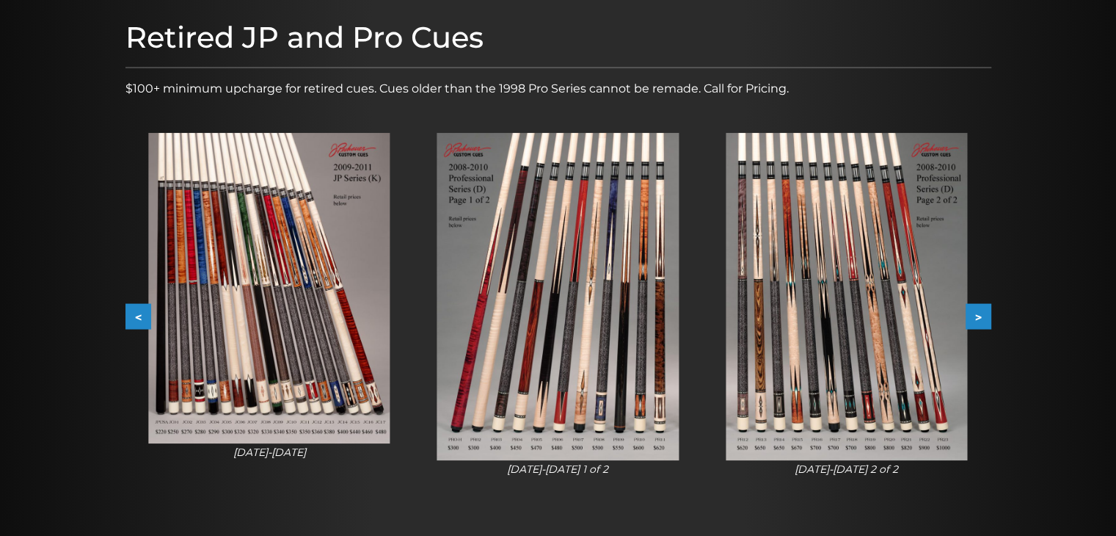
click at [139, 313] on button "<" at bounding box center [138, 317] width 26 height 26
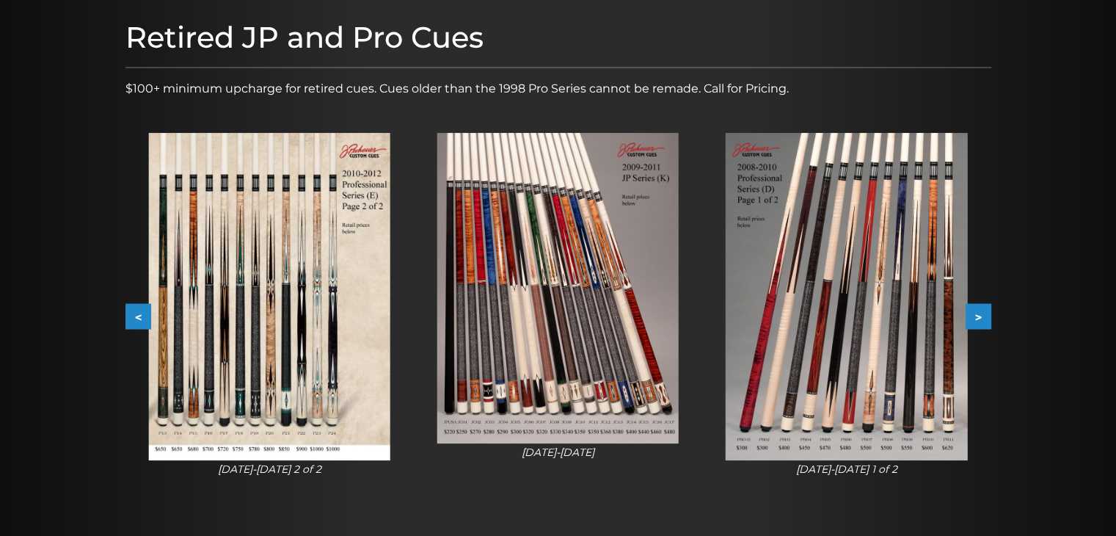
click at [139, 313] on button "<" at bounding box center [138, 317] width 26 height 26
click at [141, 312] on button "<" at bounding box center [138, 317] width 26 height 26
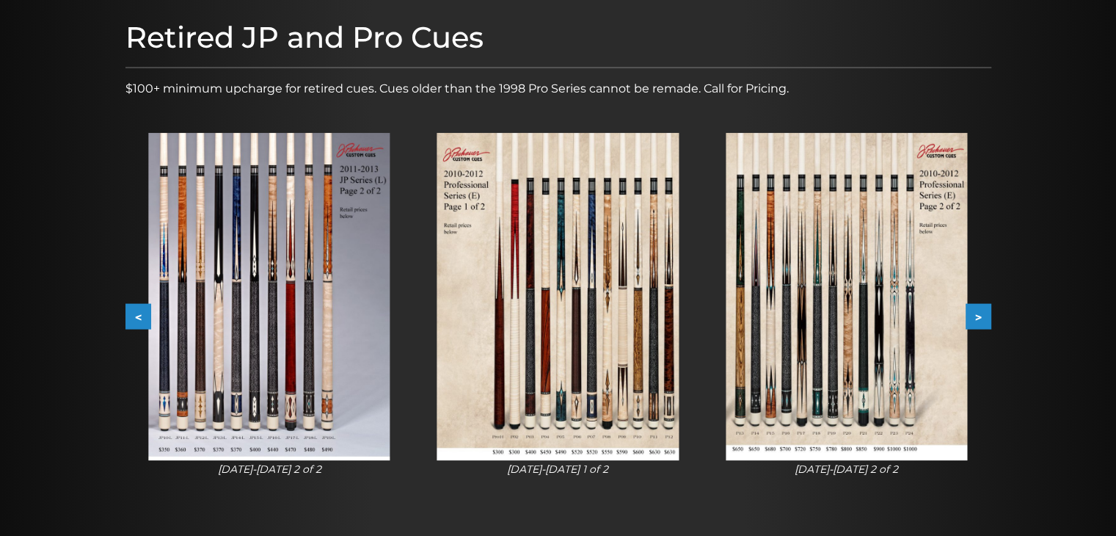
click at [141, 312] on button "<" at bounding box center [138, 317] width 26 height 26
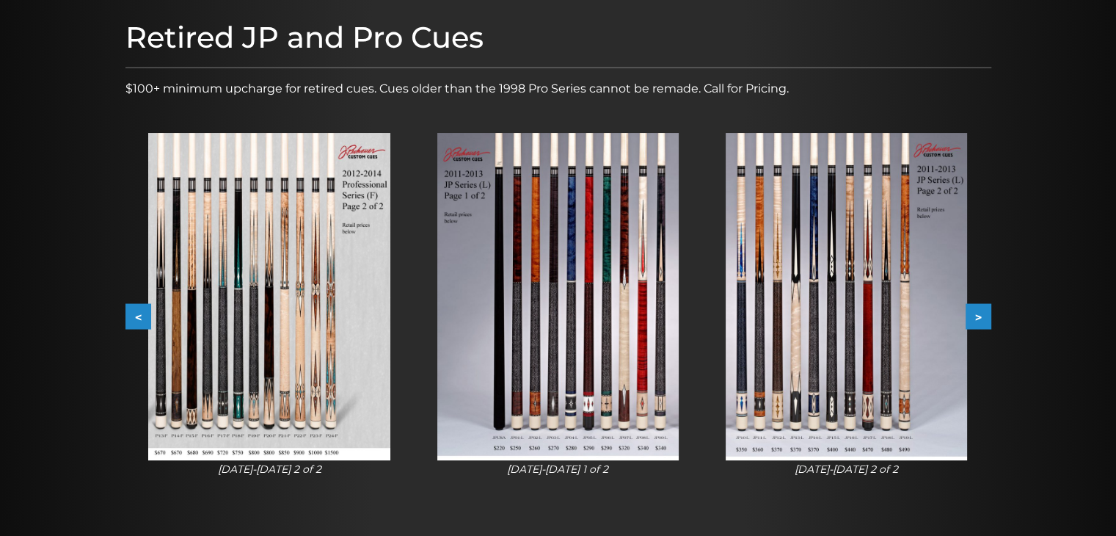
click at [141, 312] on button "<" at bounding box center [138, 317] width 26 height 26
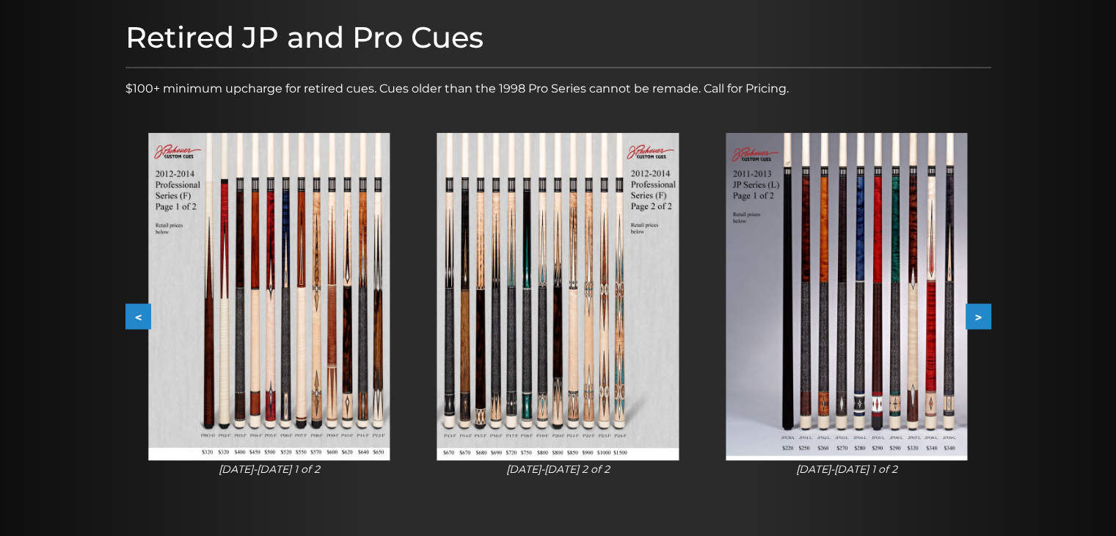
click at [141, 312] on button "<" at bounding box center [138, 317] width 26 height 26
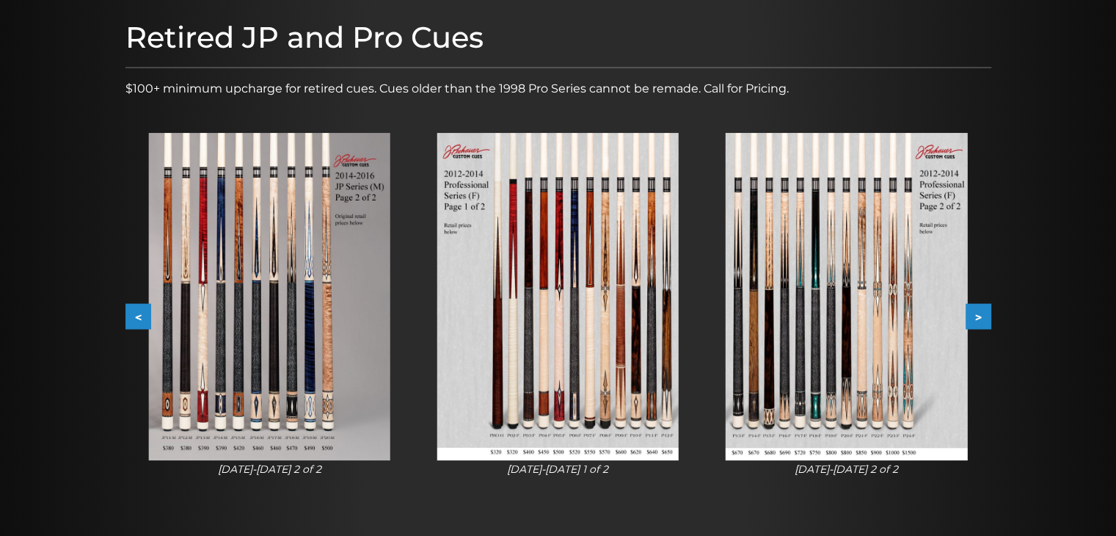
click at [141, 312] on button "<" at bounding box center [138, 317] width 26 height 26
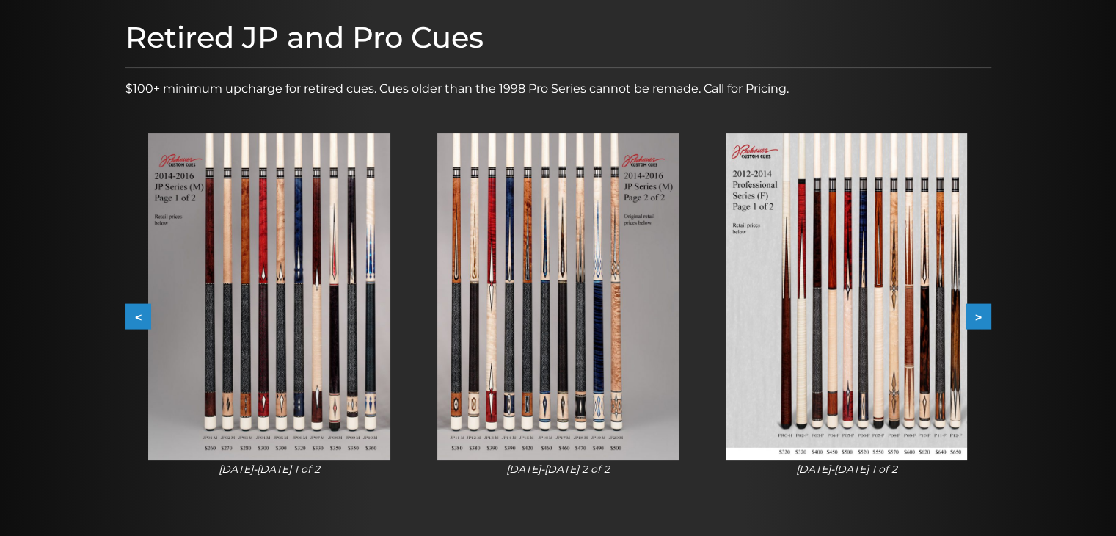
click at [141, 312] on button "<" at bounding box center [138, 317] width 26 height 26
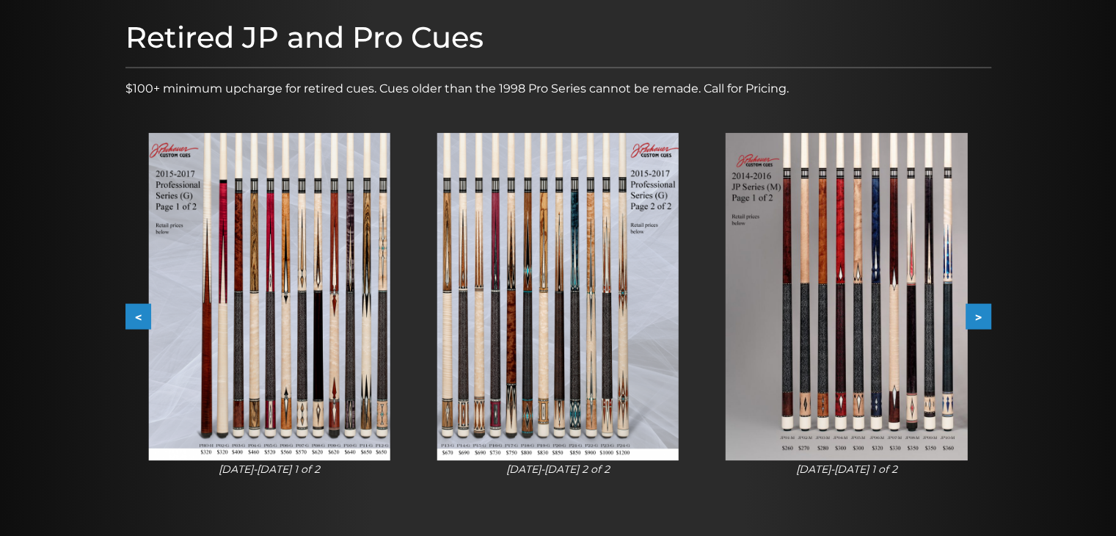
click at [141, 312] on button "<" at bounding box center [138, 317] width 26 height 26
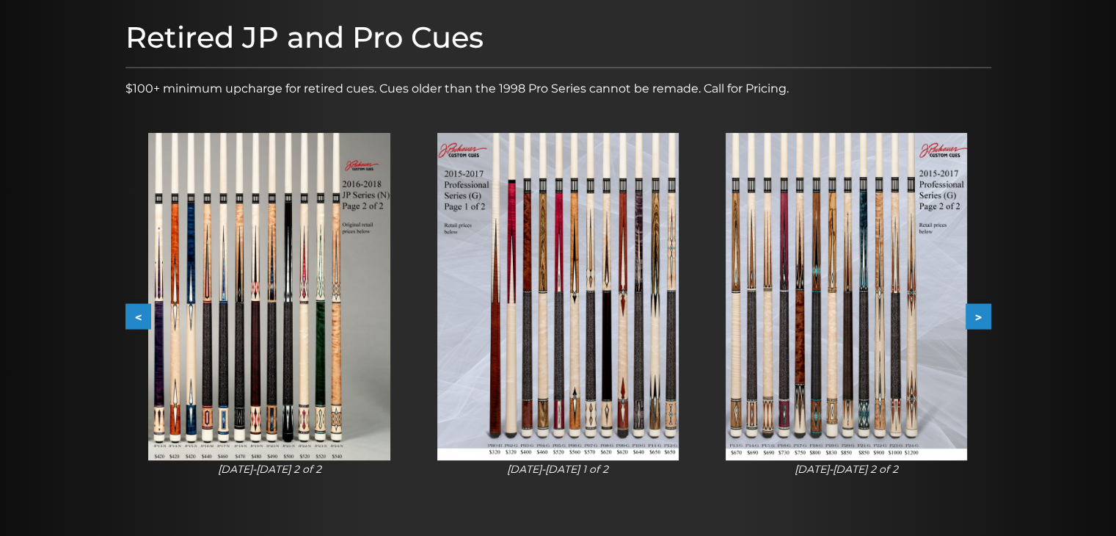
click at [141, 312] on button "<" at bounding box center [138, 317] width 26 height 26
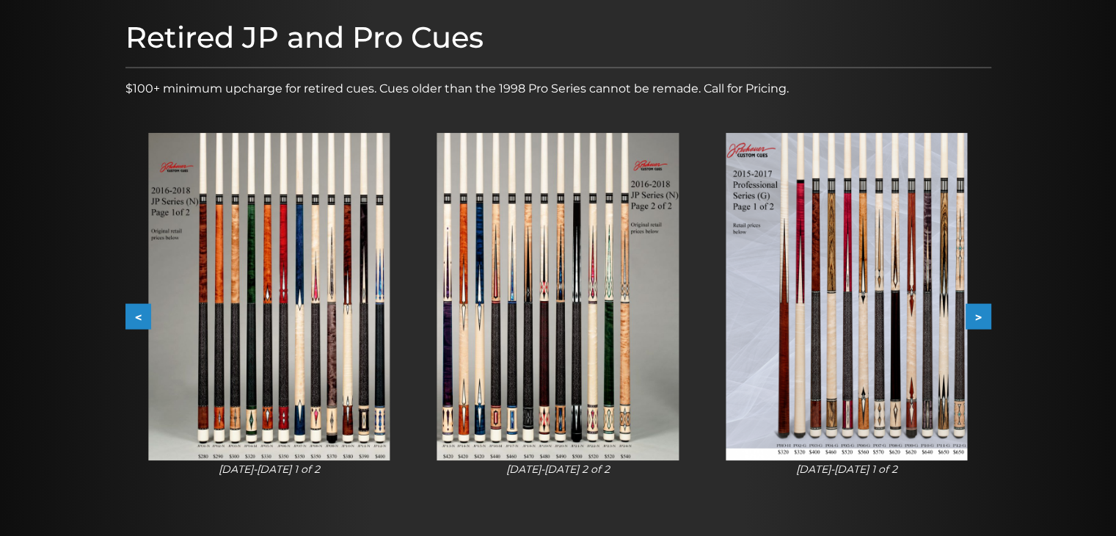
click at [141, 312] on button "<" at bounding box center [138, 317] width 26 height 26
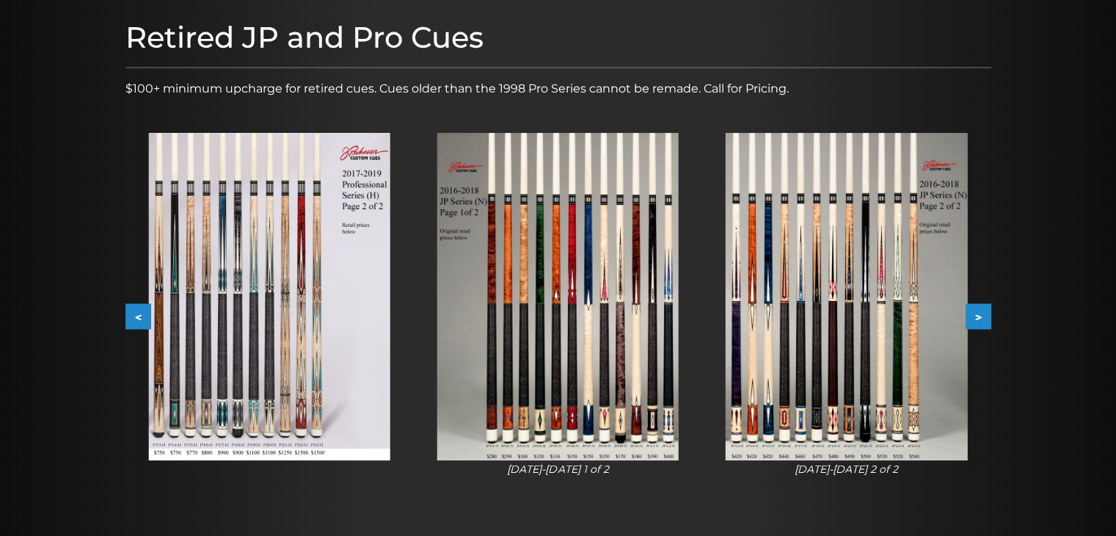
click at [141, 312] on button "<" at bounding box center [138, 317] width 26 height 26
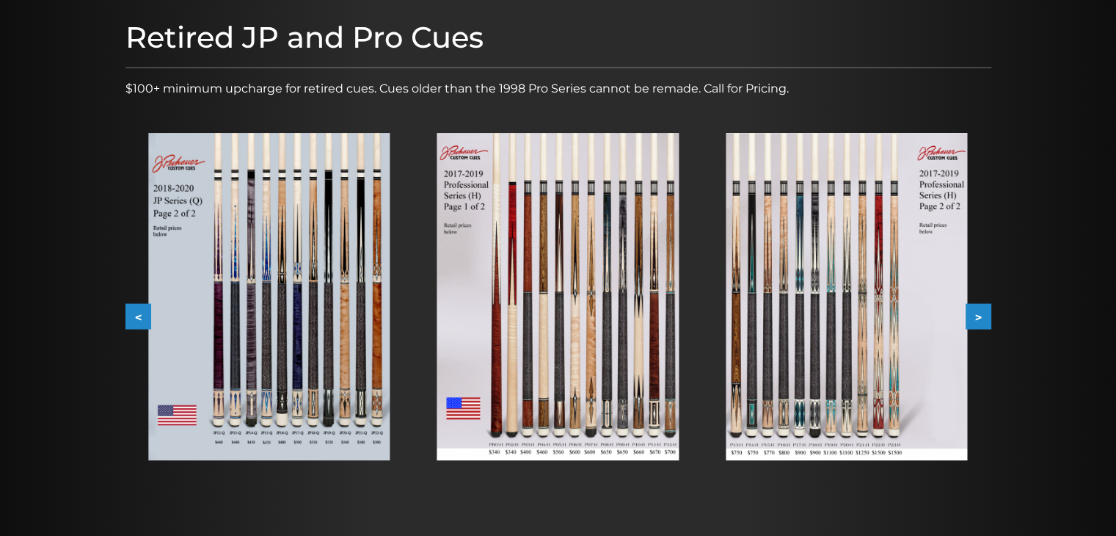
click at [141, 312] on button "<" at bounding box center [138, 317] width 26 height 26
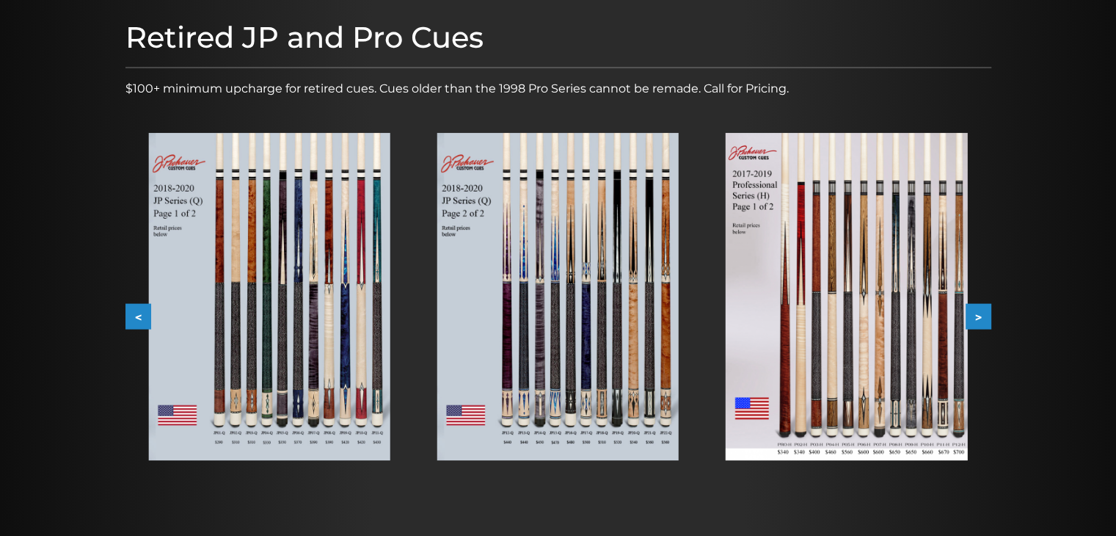
click at [142, 312] on button "<" at bounding box center [138, 317] width 26 height 26
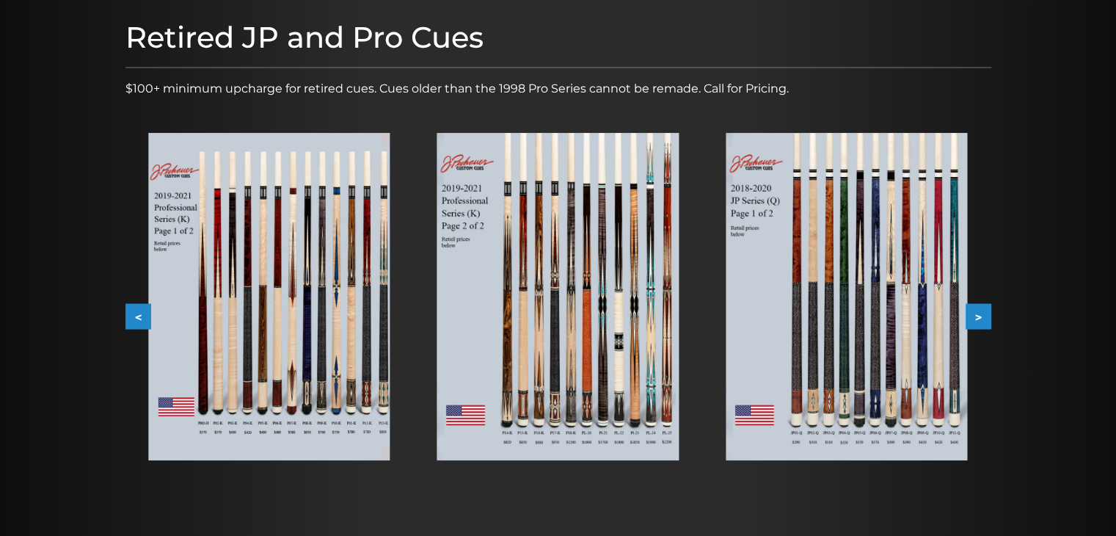
click at [142, 312] on button "<" at bounding box center [138, 317] width 26 height 26
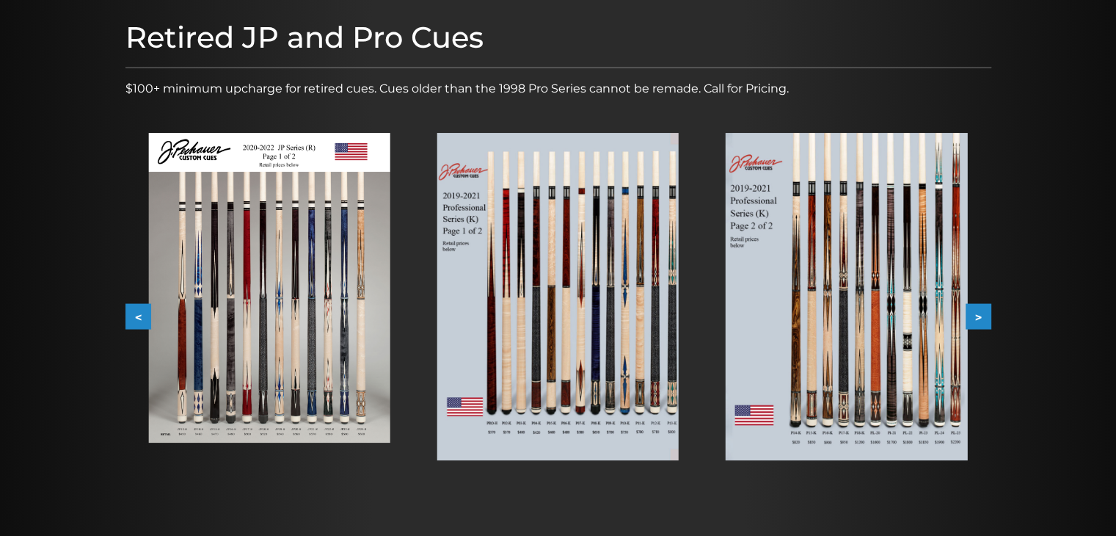
click at [143, 312] on button "<" at bounding box center [138, 317] width 26 height 26
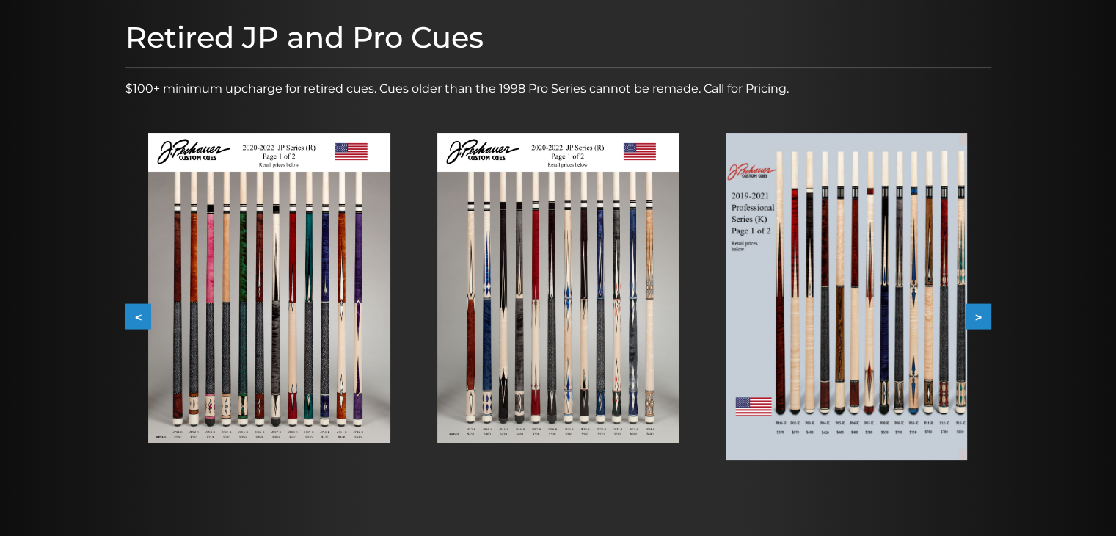
click at [143, 312] on button "<" at bounding box center [138, 317] width 26 height 26
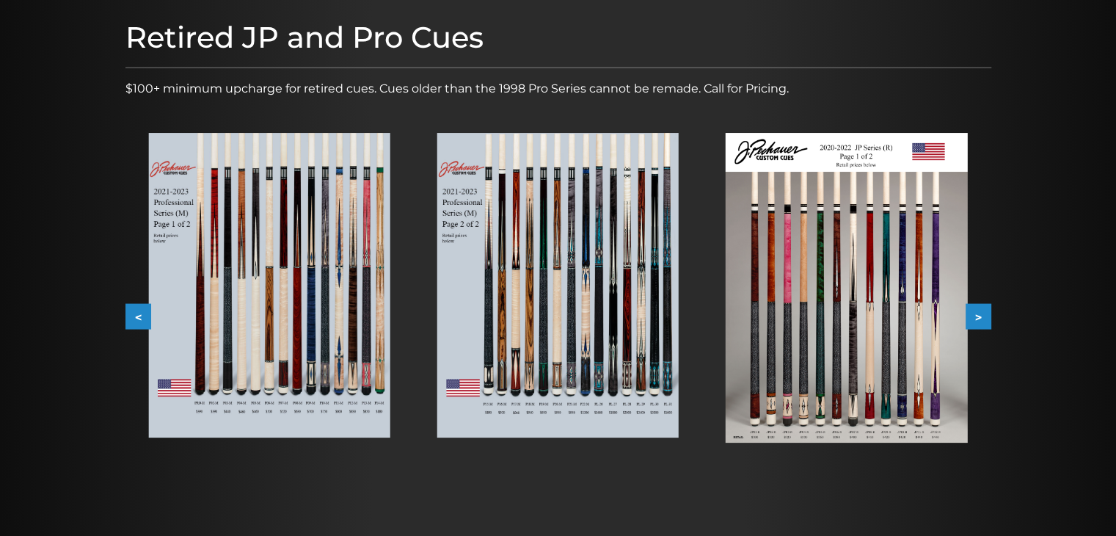
click at [143, 312] on button "<" at bounding box center [138, 317] width 26 height 26
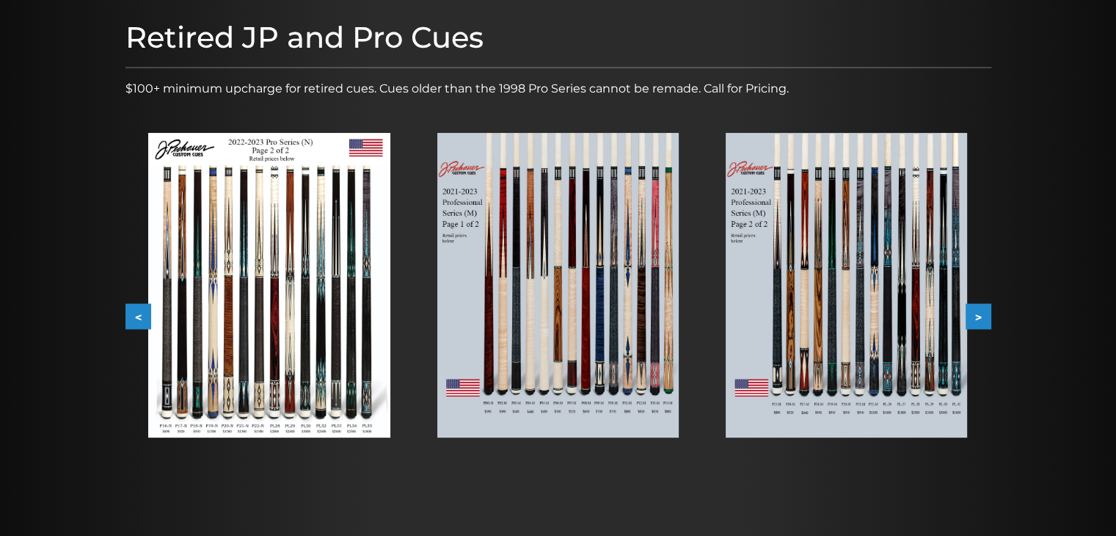
click at [143, 312] on button "<" at bounding box center [138, 317] width 26 height 26
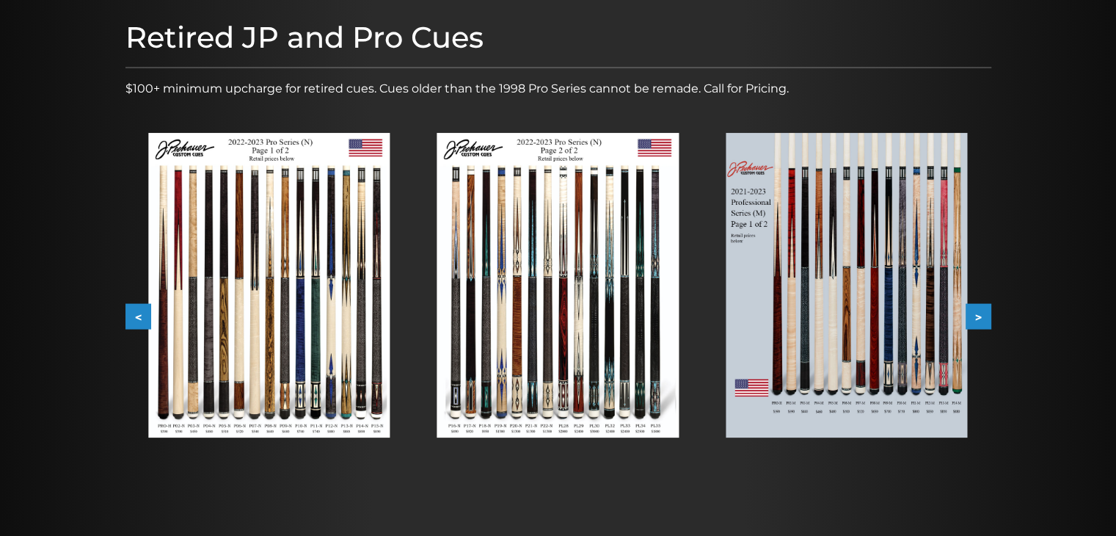
click at [143, 312] on button "<" at bounding box center [138, 317] width 26 height 26
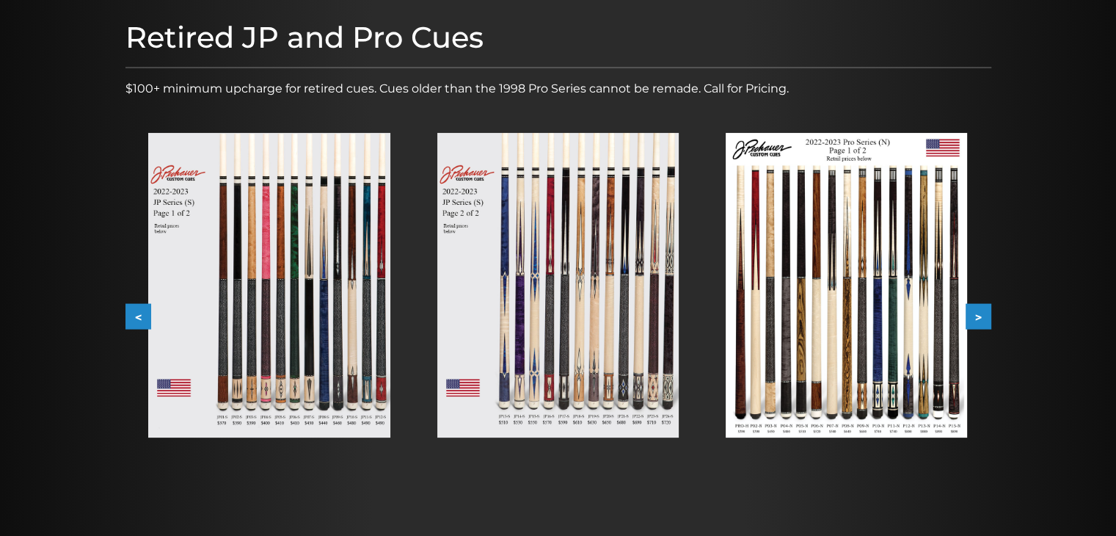
click at [143, 312] on button "<" at bounding box center [138, 317] width 26 height 26
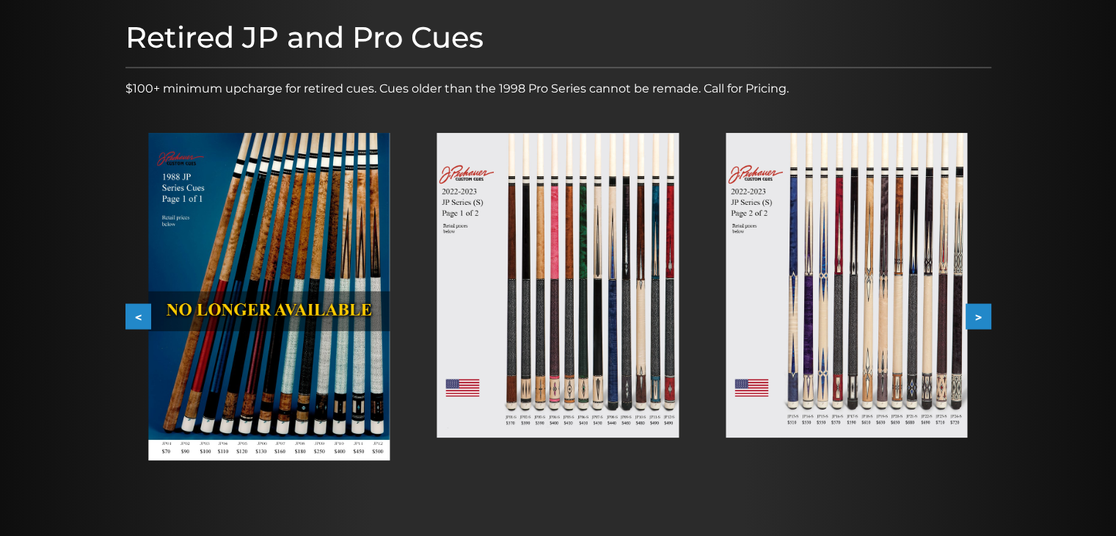
click at [143, 312] on button "<" at bounding box center [138, 317] width 26 height 26
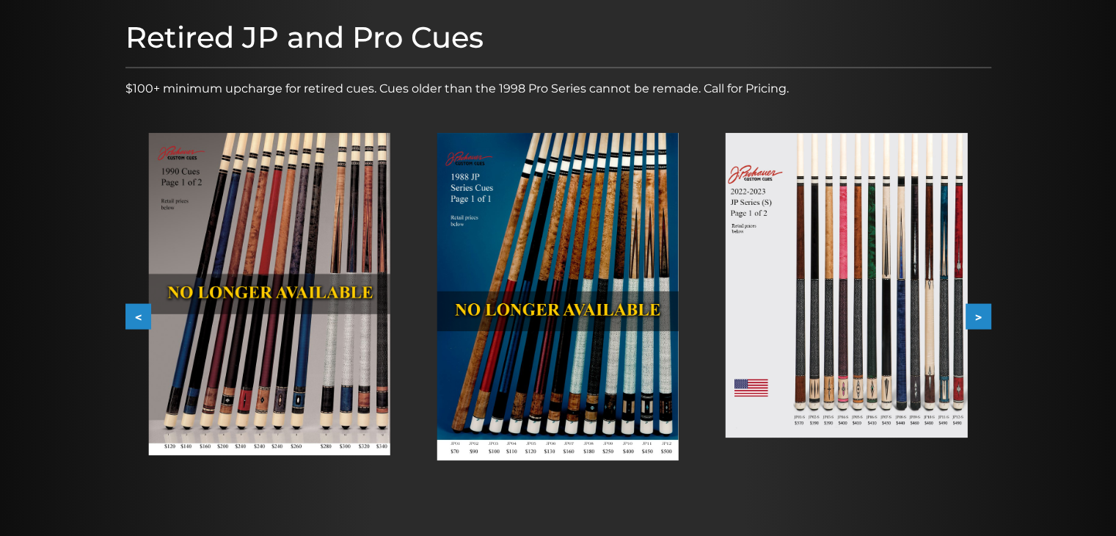
click at [143, 312] on button "<" at bounding box center [138, 317] width 26 height 26
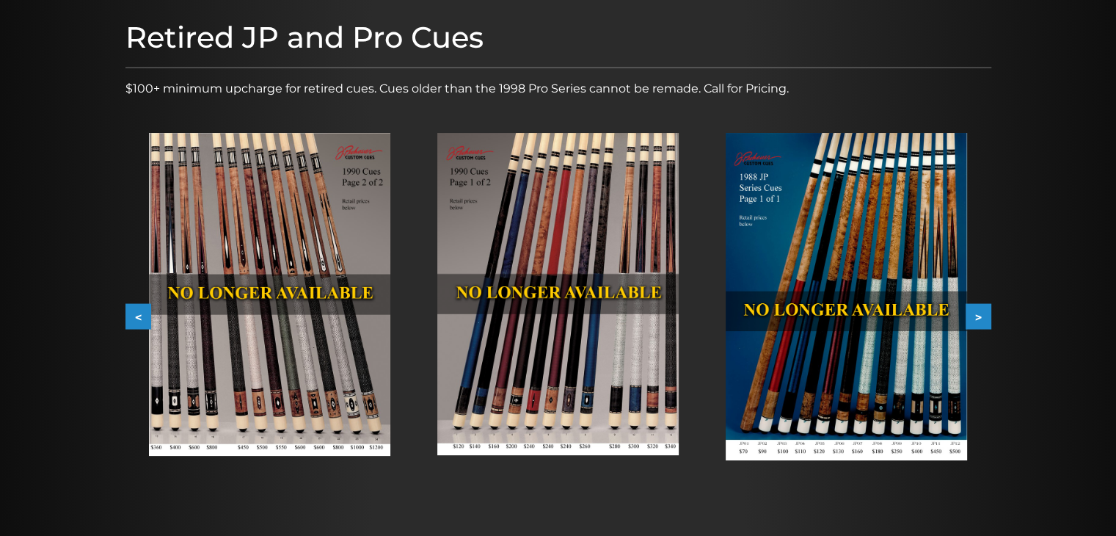
click at [143, 312] on button "<" at bounding box center [138, 317] width 26 height 26
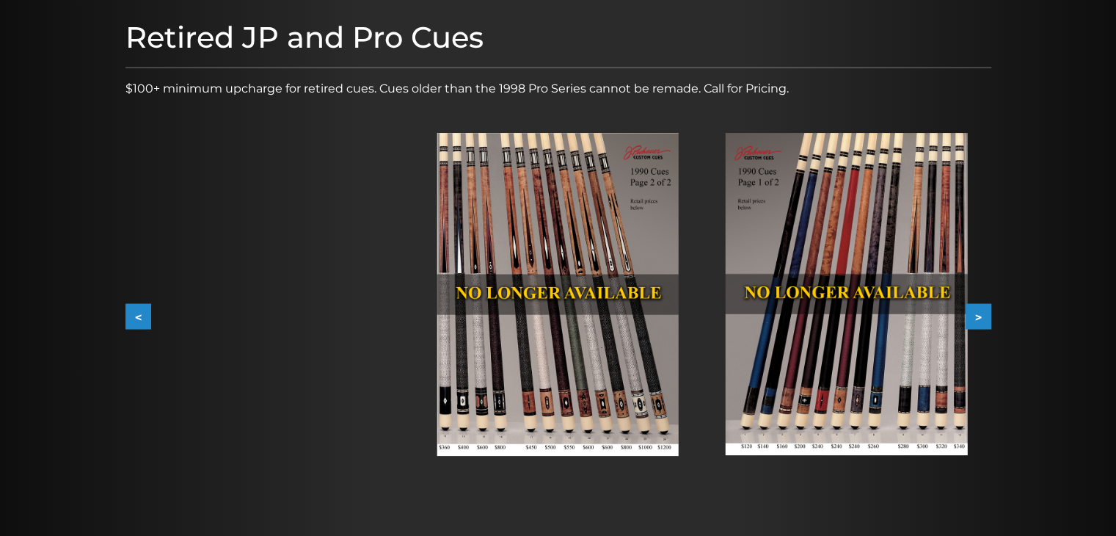
click at [143, 311] on button "<" at bounding box center [138, 317] width 26 height 26
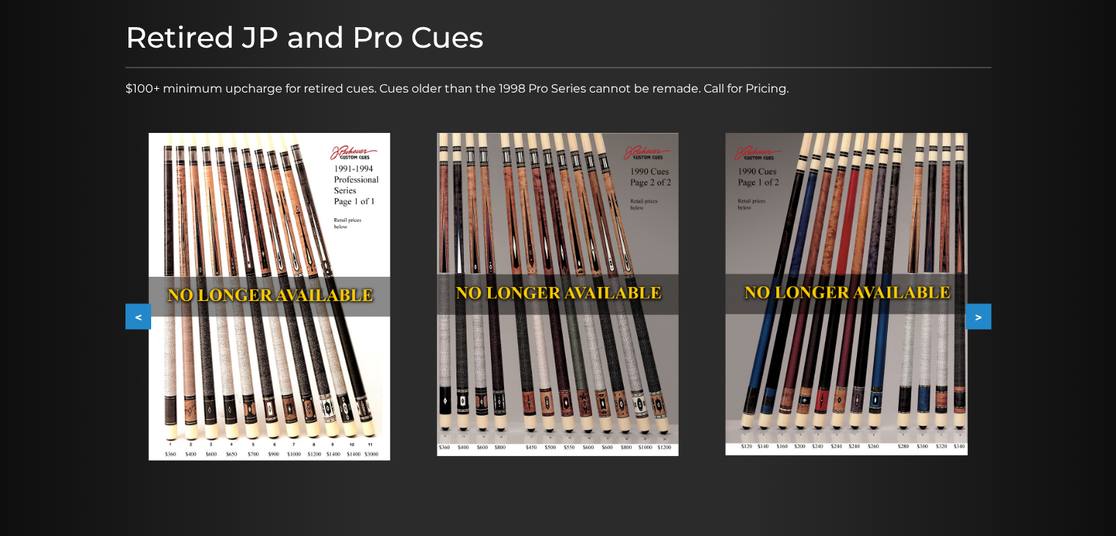
click at [143, 311] on button "<" at bounding box center [138, 317] width 26 height 26
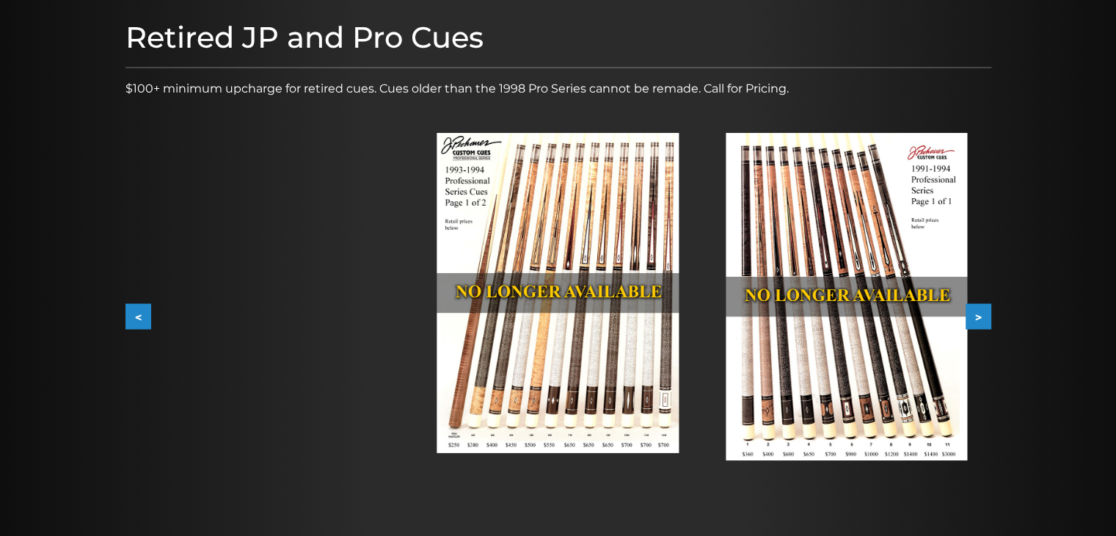
click at [144, 310] on button "<" at bounding box center [138, 317] width 26 height 26
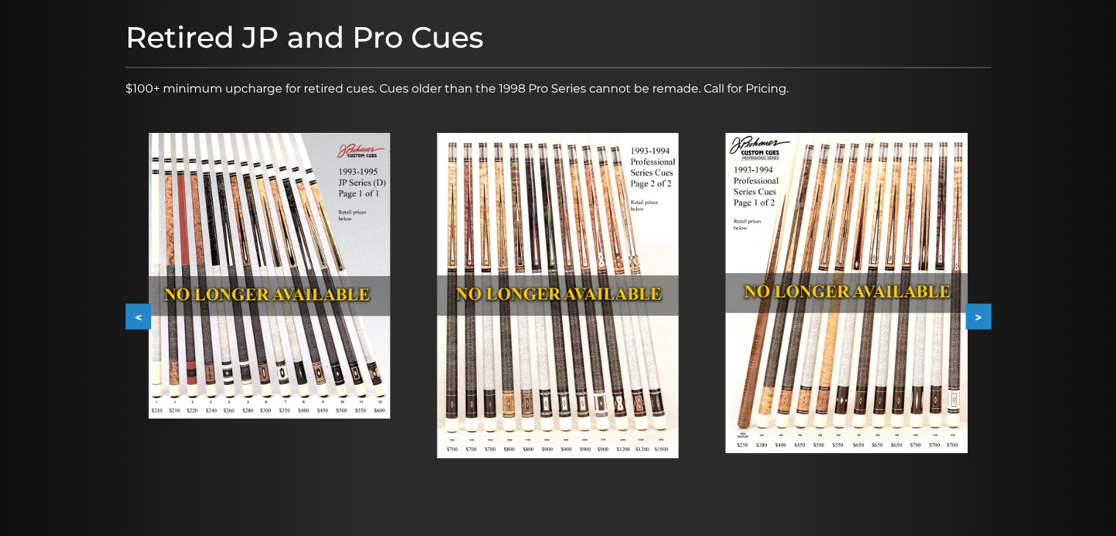
click at [986, 309] on button ">" at bounding box center [979, 317] width 26 height 26
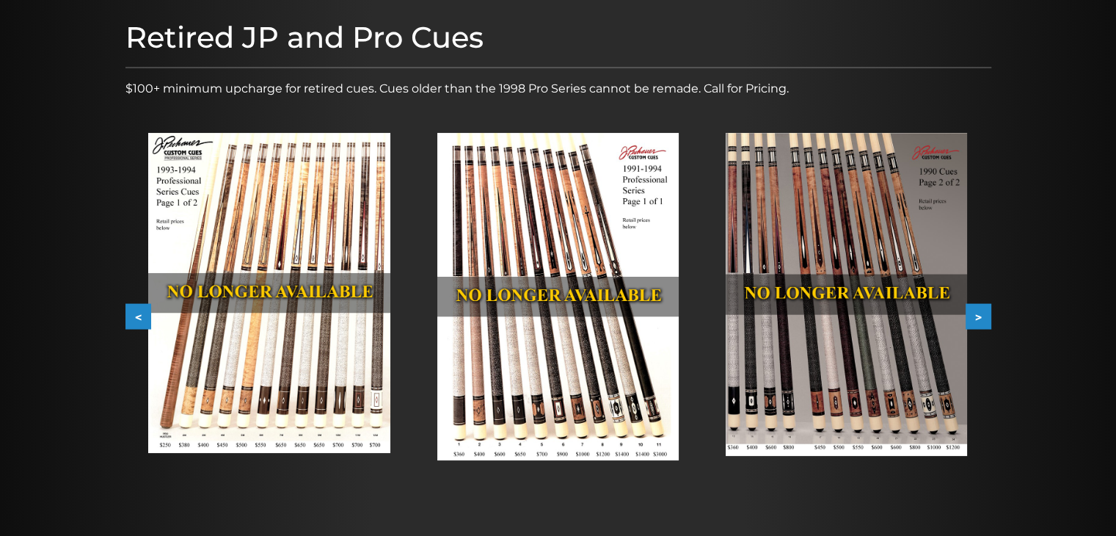
click at [986, 309] on button ">" at bounding box center [979, 317] width 26 height 26
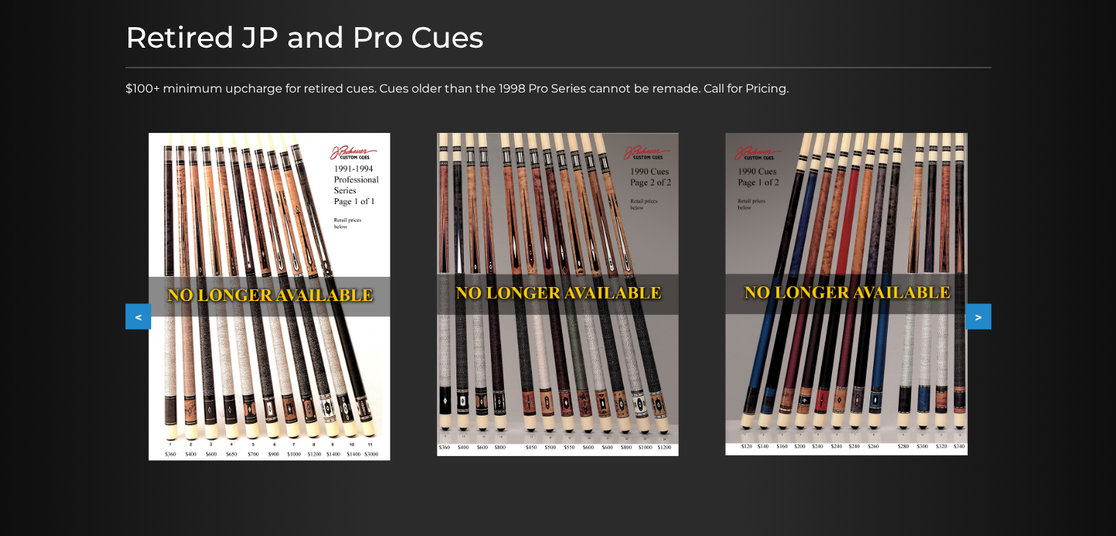
click at [986, 309] on button ">" at bounding box center [979, 317] width 26 height 26
